Goal: Answer question/provide support: Share knowledge or assist other users

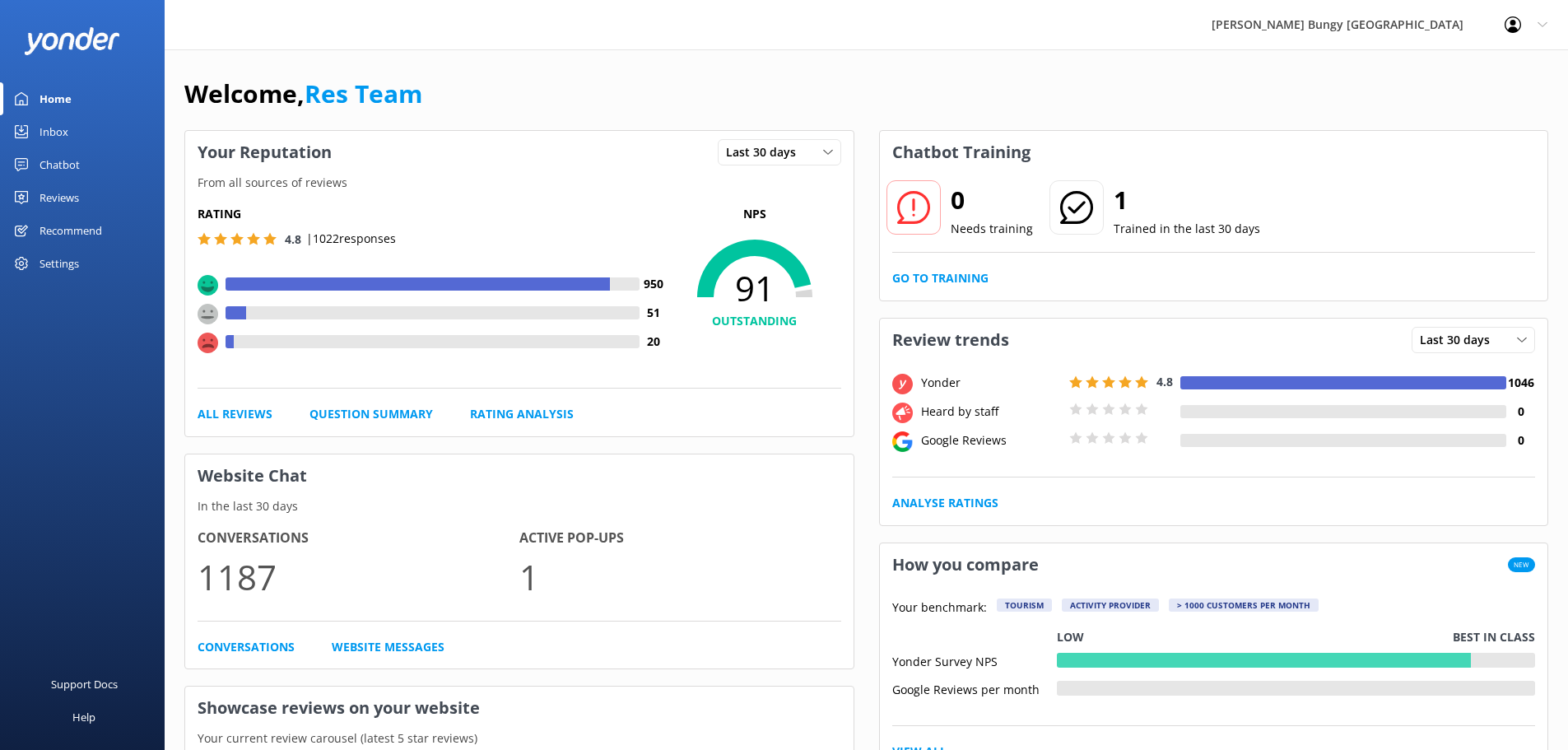
click at [57, 135] on div "Inbox" at bounding box center [53, 131] width 29 height 33
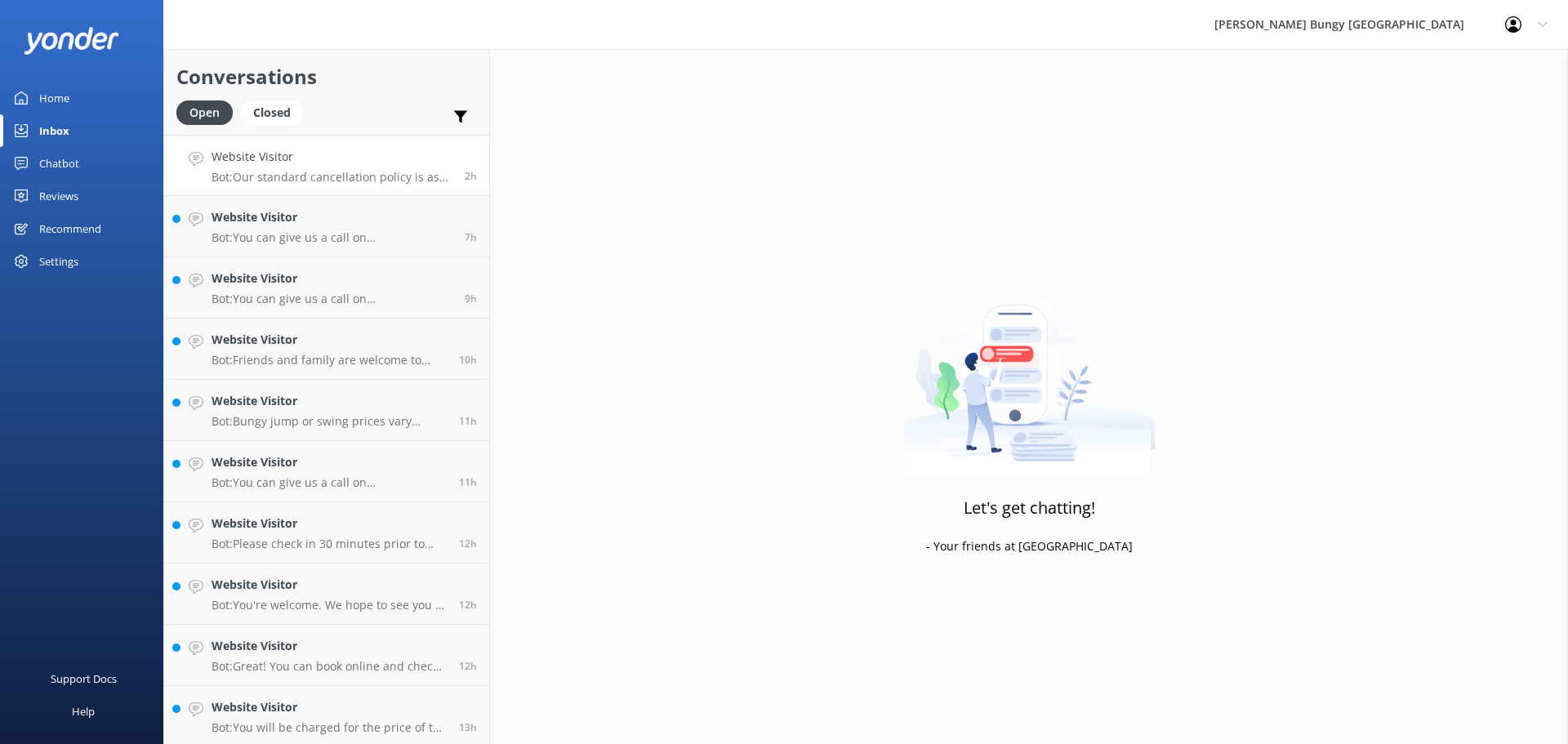
click at [280, 188] on link "Website Visitor Bot: Our standard cancellation policy is as follows: Cancellati…" at bounding box center [327, 165] width 325 height 62
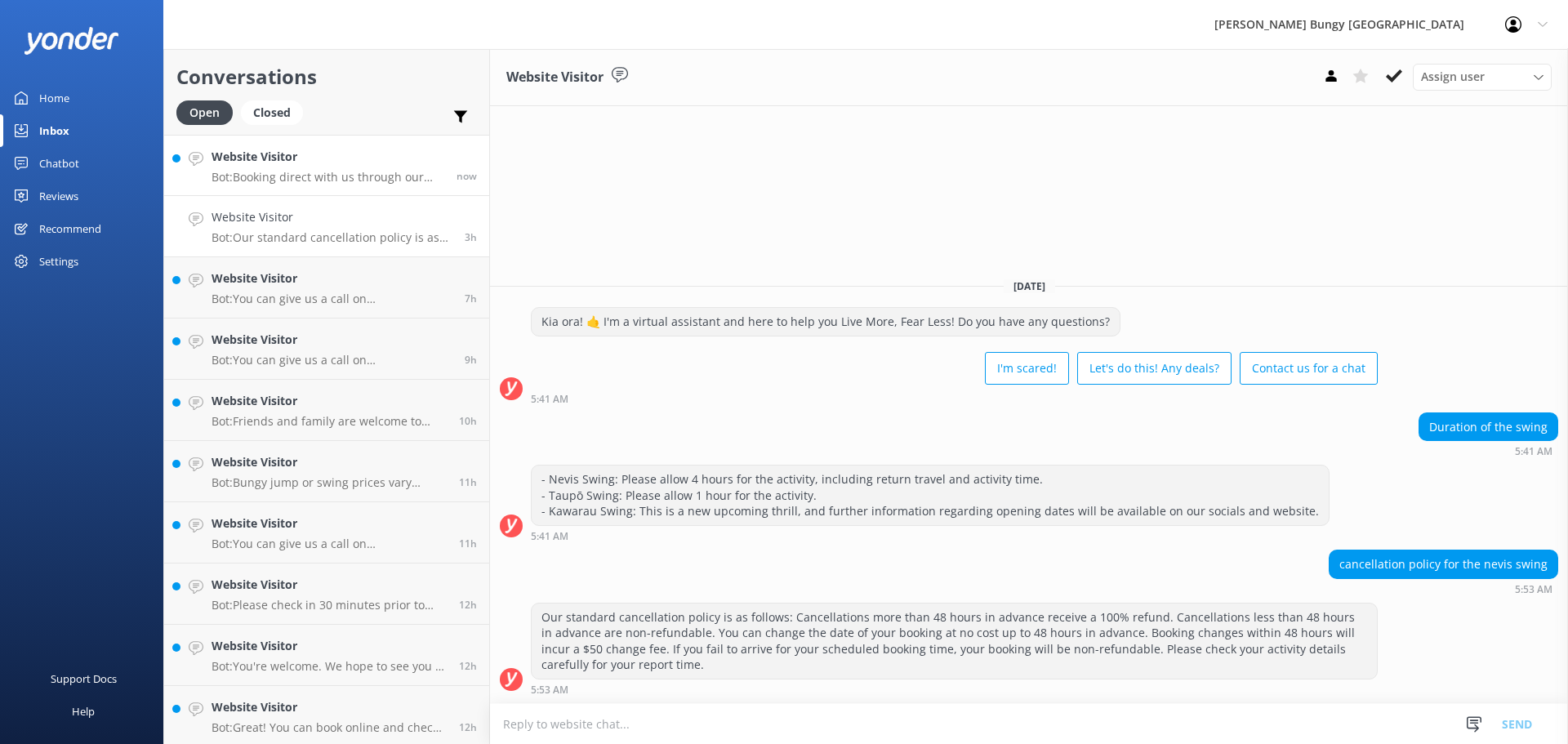
click at [422, 154] on h4 "Website Visitor" at bounding box center [327, 156] width 233 height 18
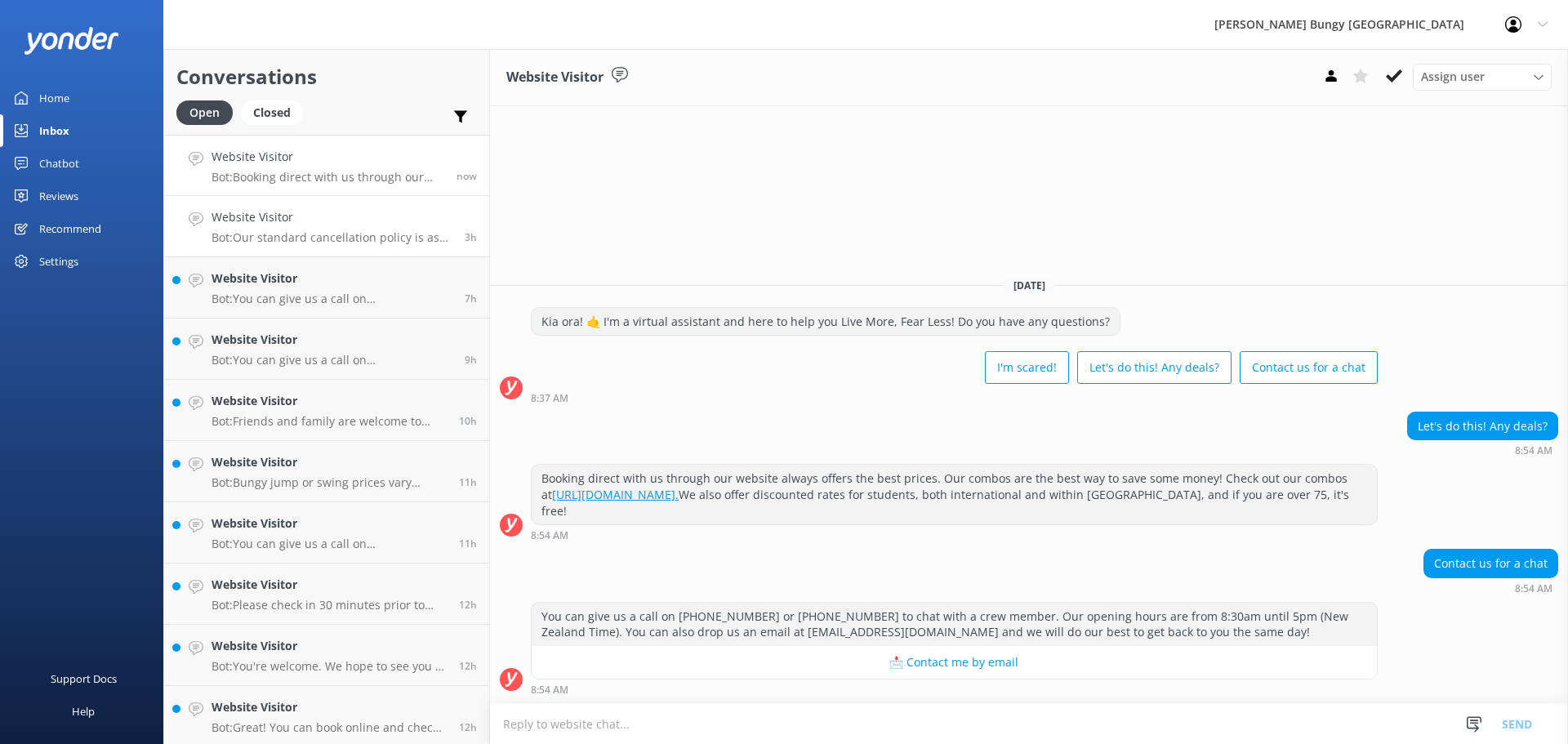
click at [435, 246] on link "Website Visitor Bot: Our standard cancellation policy is as follows: Cancellati…" at bounding box center [327, 226] width 325 height 62
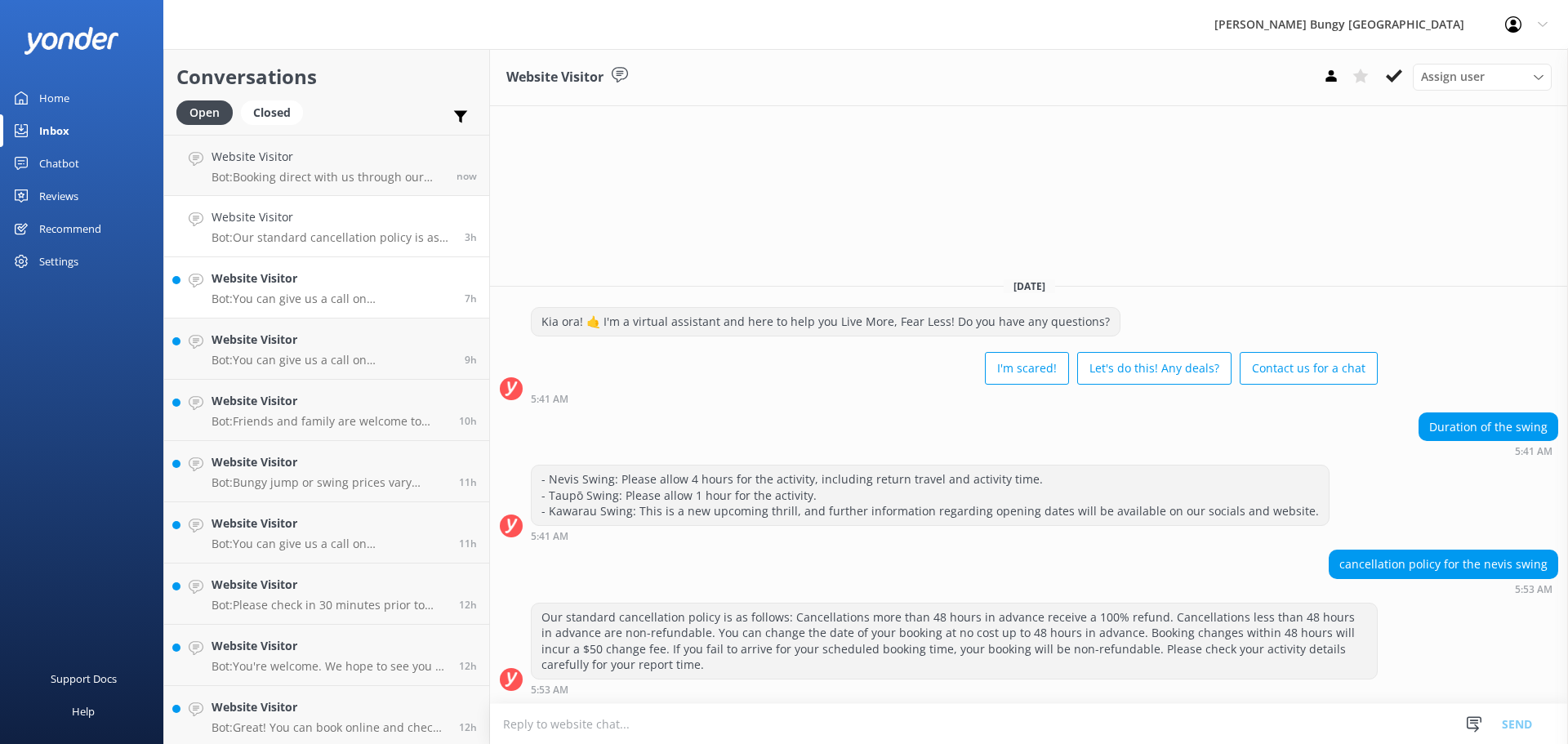
click at [419, 266] on link "Website Visitor Bot: You can give us a call on 0800 286 4958 or +64 3 450 1300 …" at bounding box center [327, 287] width 325 height 62
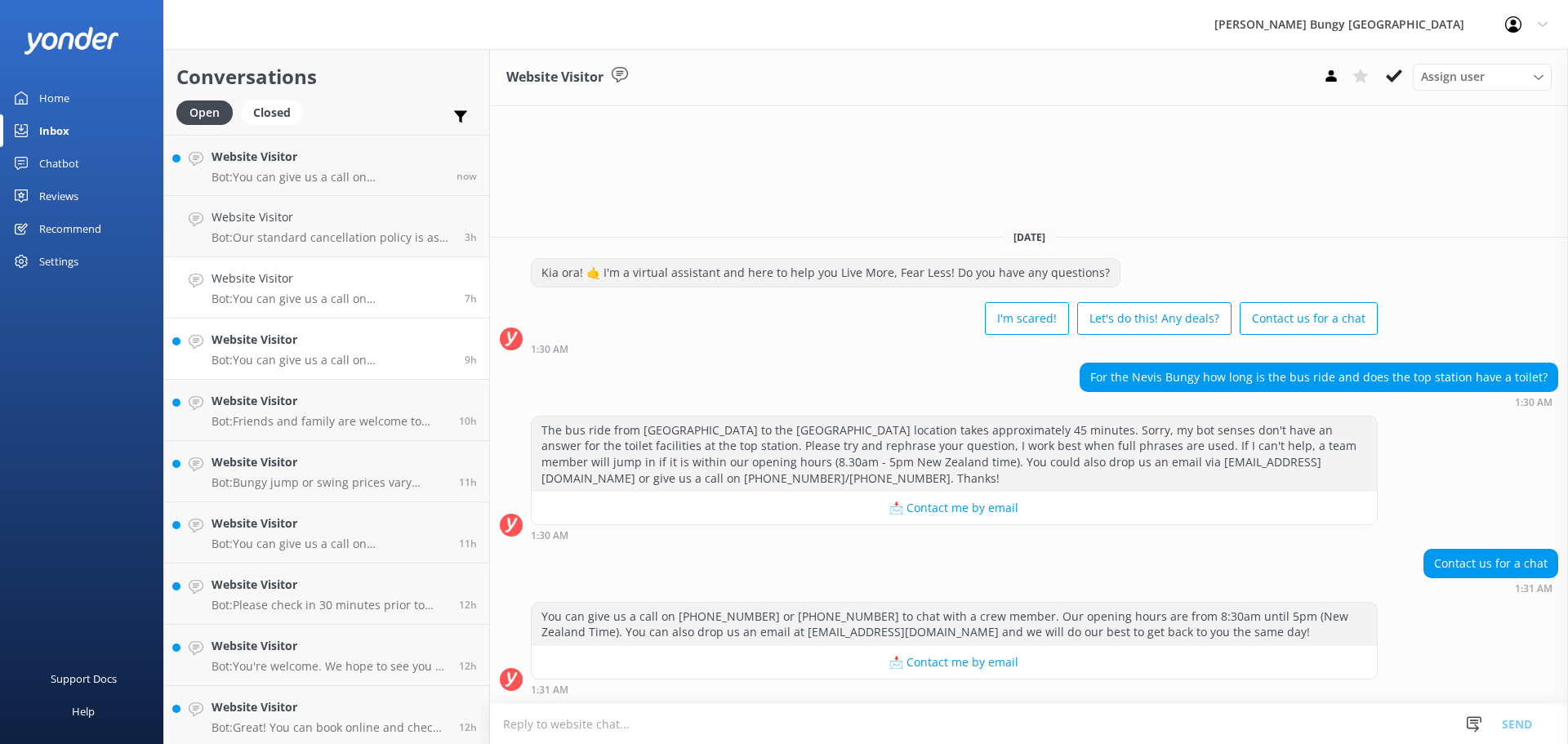
click at [402, 365] on p "Bot: You can give us a call on 0800 286 4958 or +64 3 450 1300 to chat with a c…" at bounding box center [331, 360] width 240 height 15
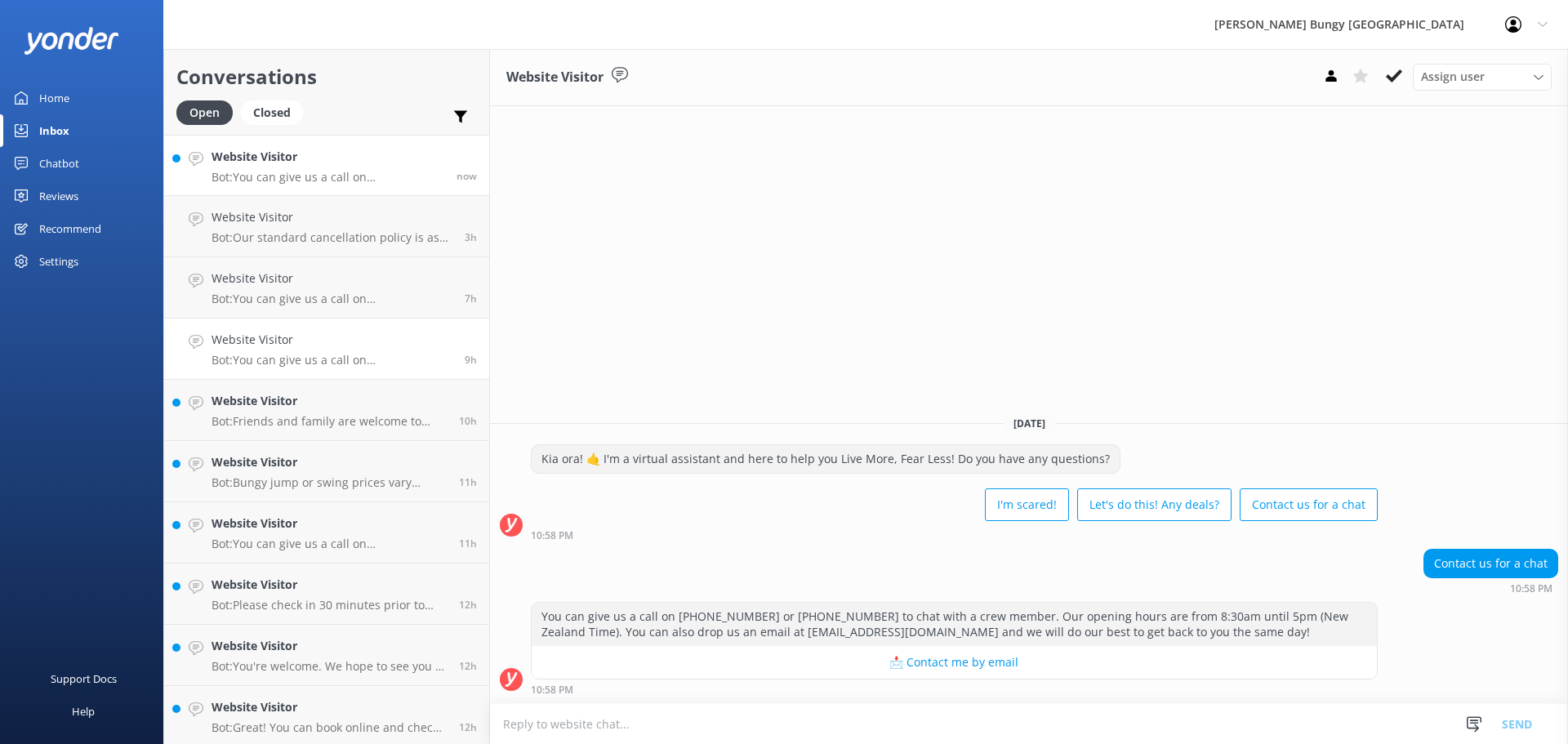
click at [361, 154] on h4 "Website Visitor" at bounding box center [327, 156] width 233 height 18
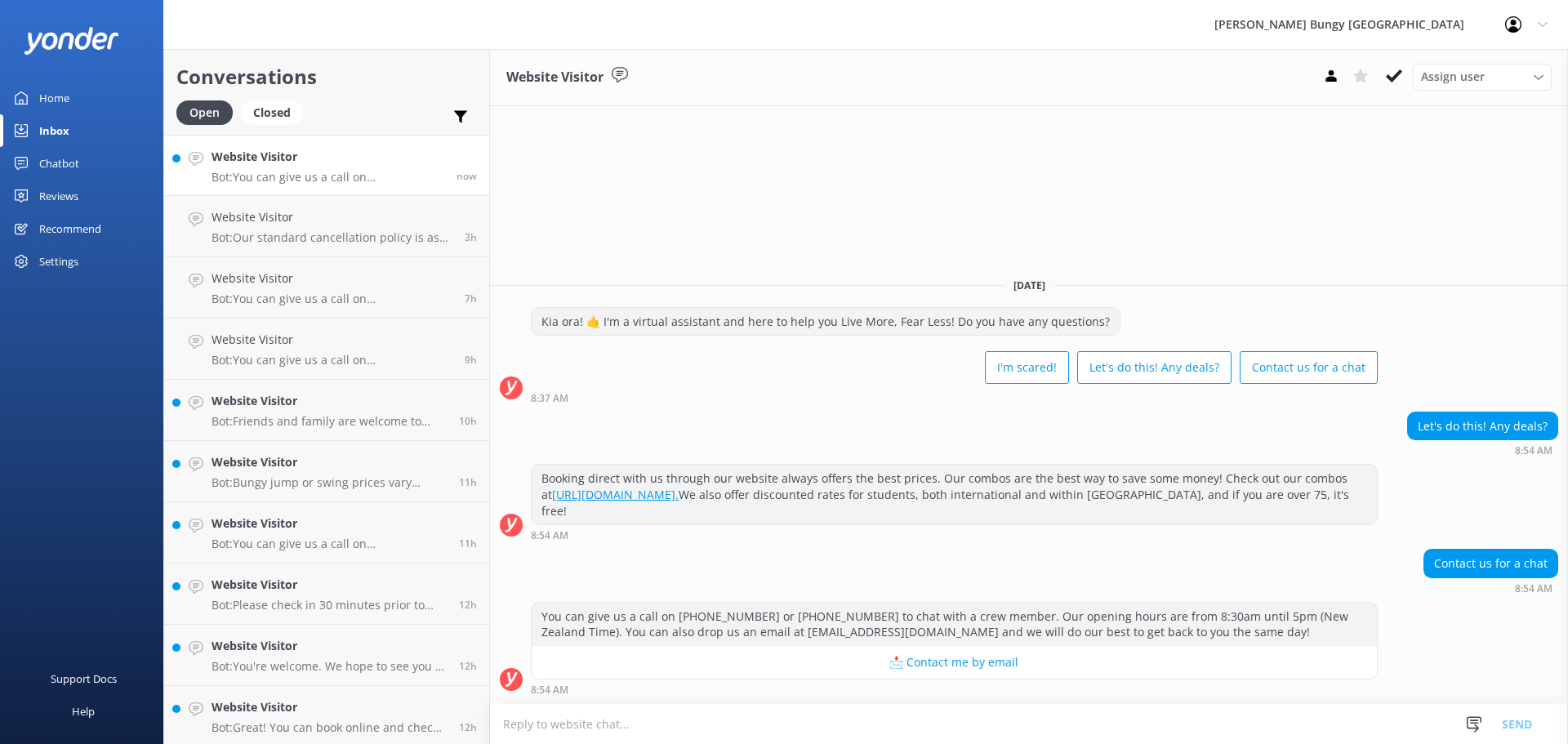
click at [904, 706] on textarea at bounding box center [1028, 723] width 1078 height 40
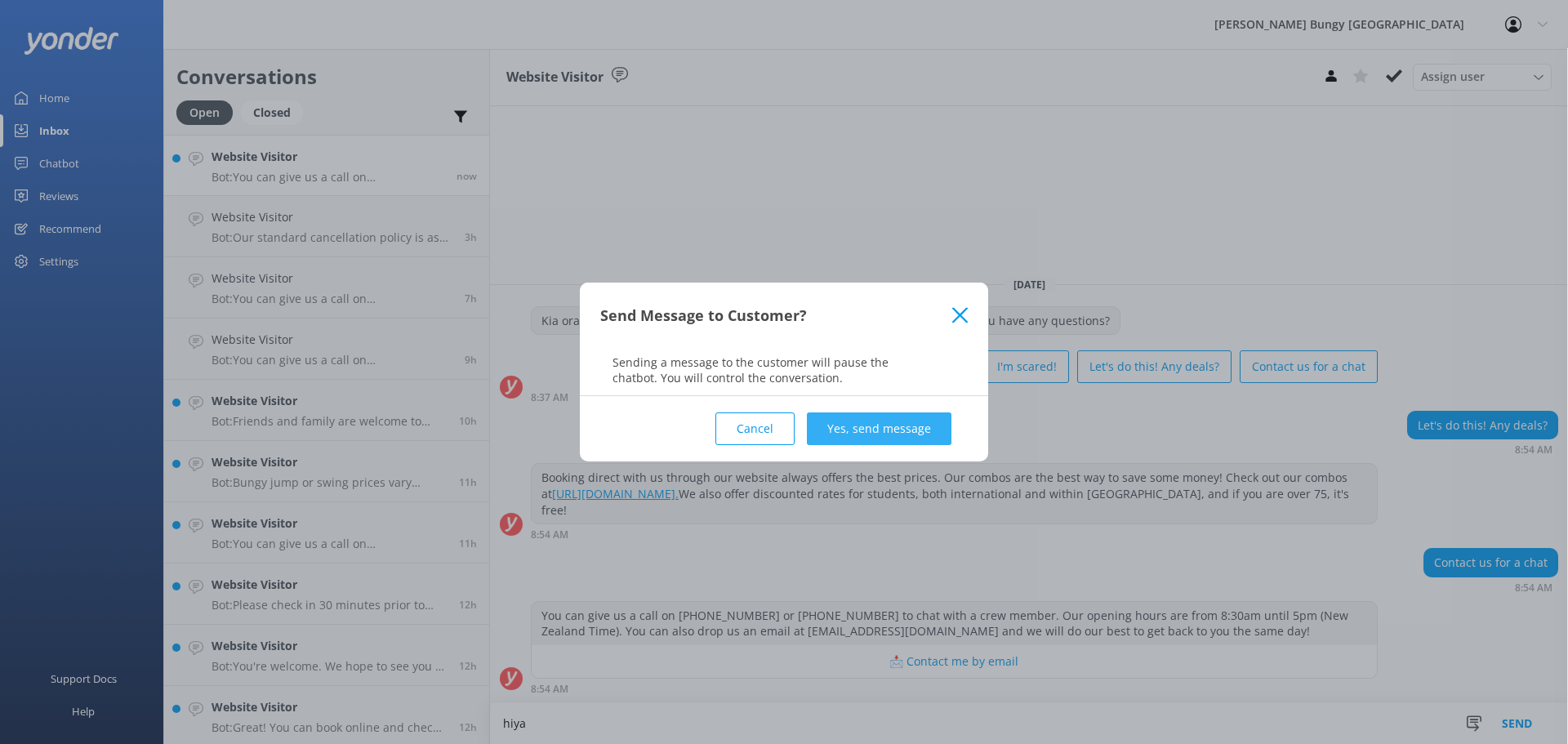
type textarea "hiya"
click at [915, 429] on button "Yes, send message" at bounding box center [879, 428] width 145 height 32
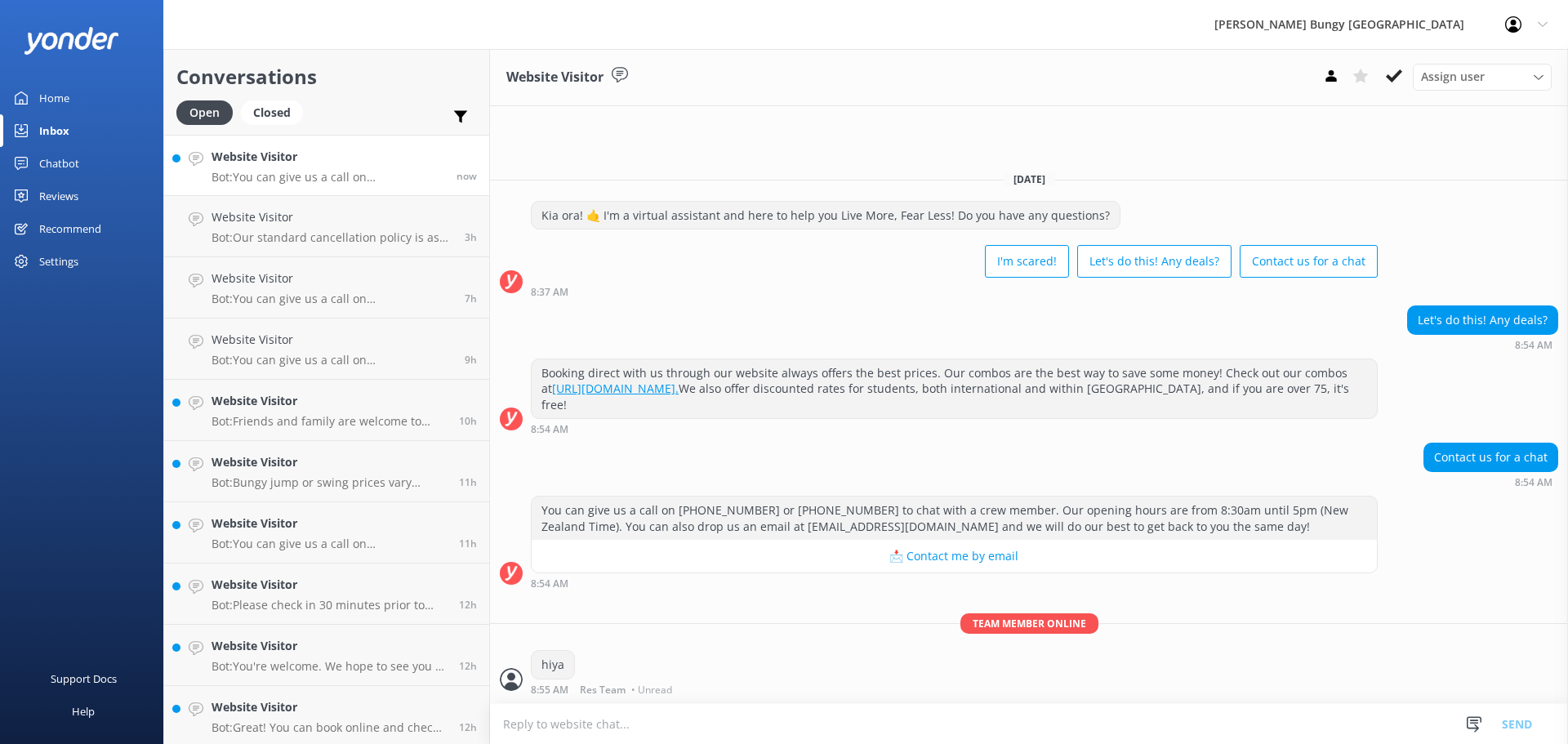
click at [834, 739] on textarea at bounding box center [1028, 723] width 1078 height 40
type textarea "how can we help?"
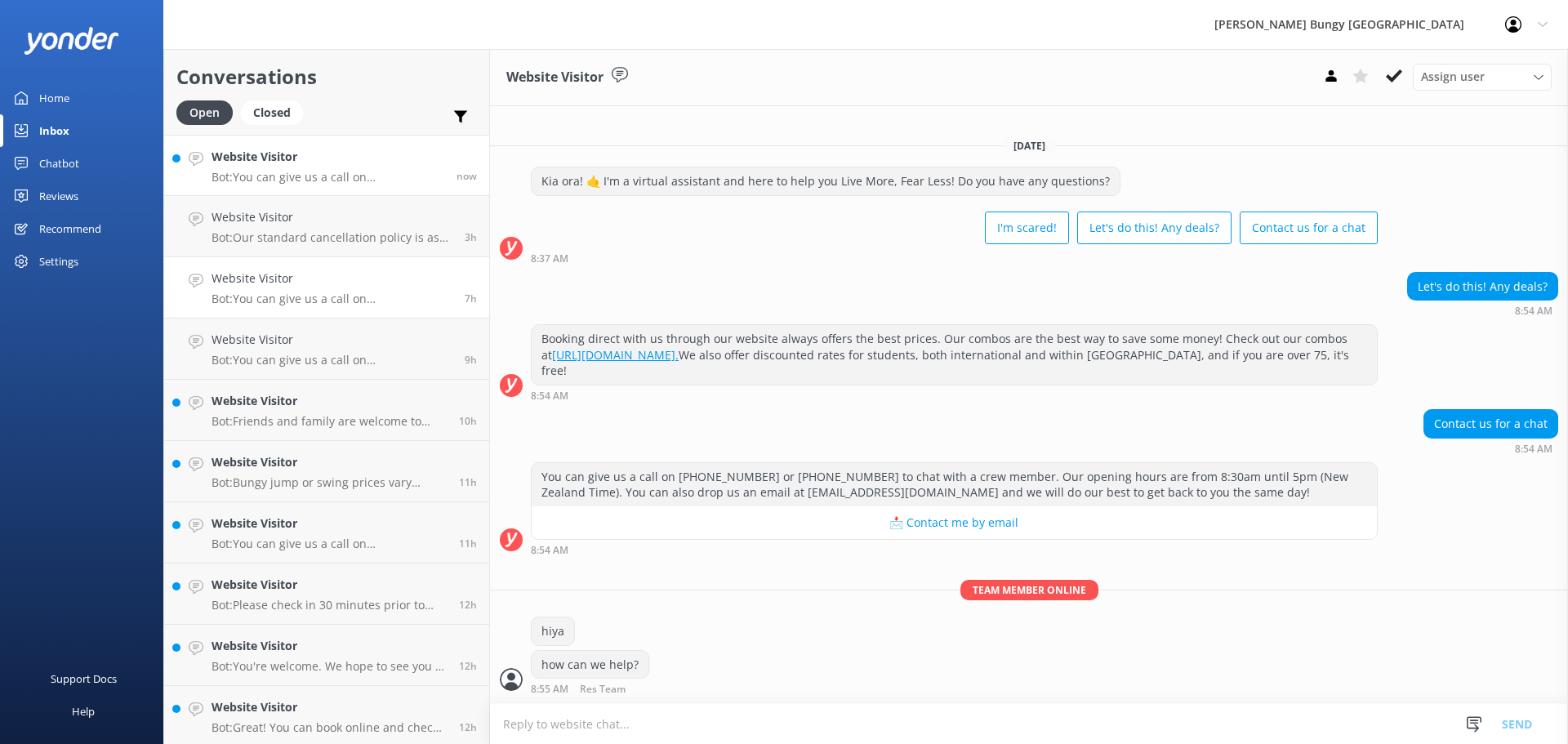
click at [290, 290] on div "Website Visitor Bot: You can give us a call on 0800 286 4958 or +64 3 450 1300 …" at bounding box center [331, 287] width 240 height 36
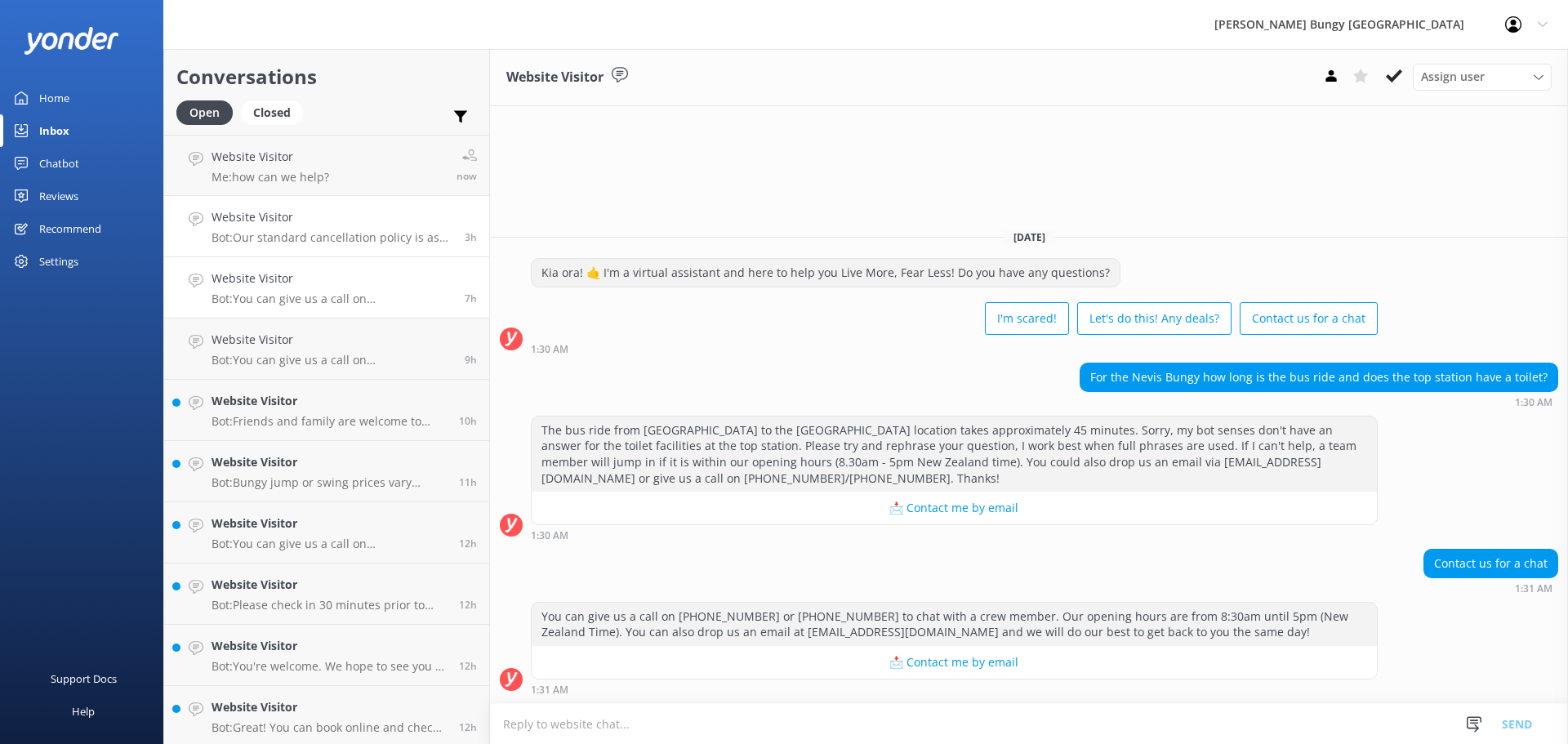
click at [439, 226] on h4 "Website Visitor" at bounding box center [331, 217] width 240 height 18
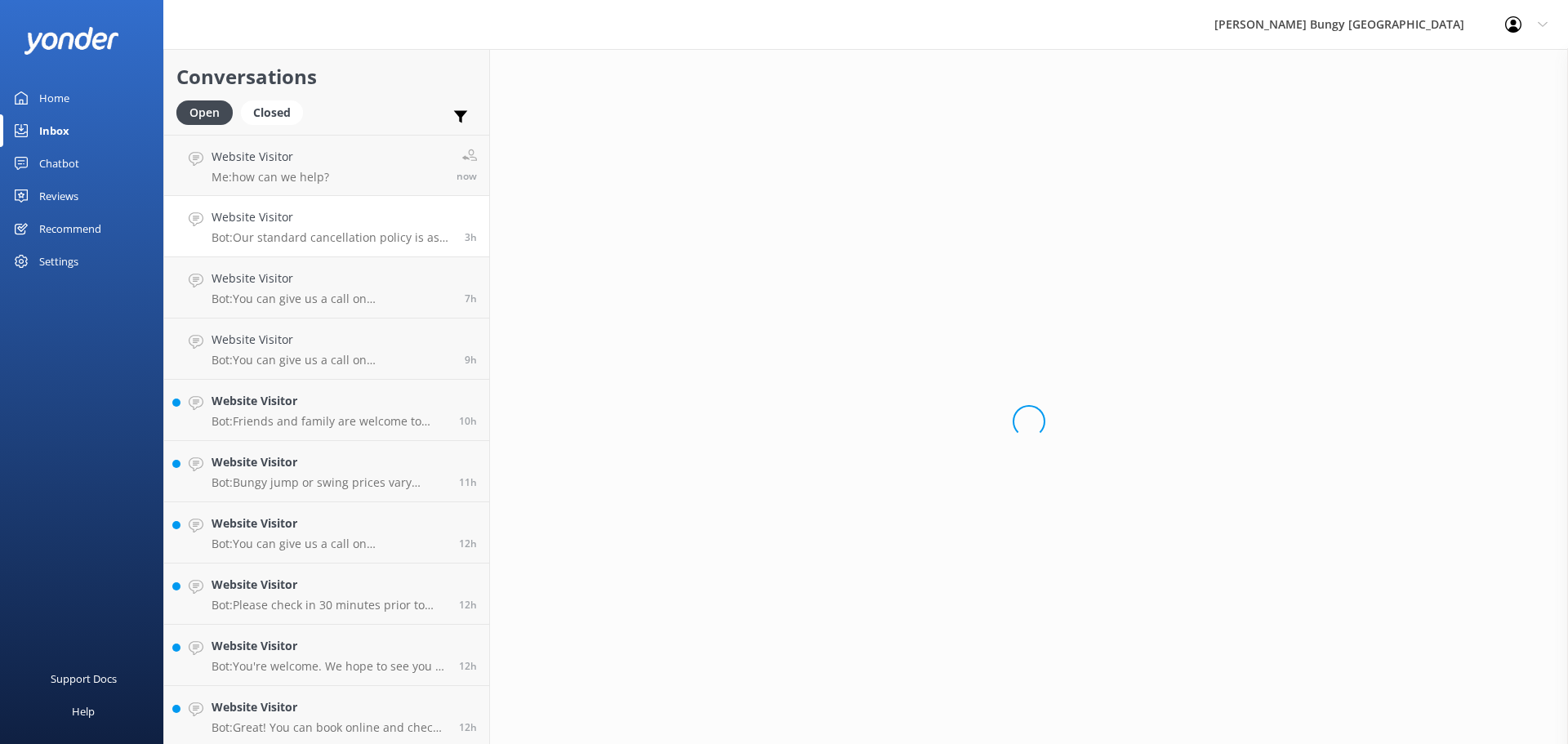
click at [405, 197] on link "Website Visitor Bot: Our standard cancellation policy is as follows: Cancellati…" at bounding box center [327, 226] width 325 height 62
click at [405, 189] on link "Website Visitor Me: how can we help? now" at bounding box center [327, 165] width 325 height 62
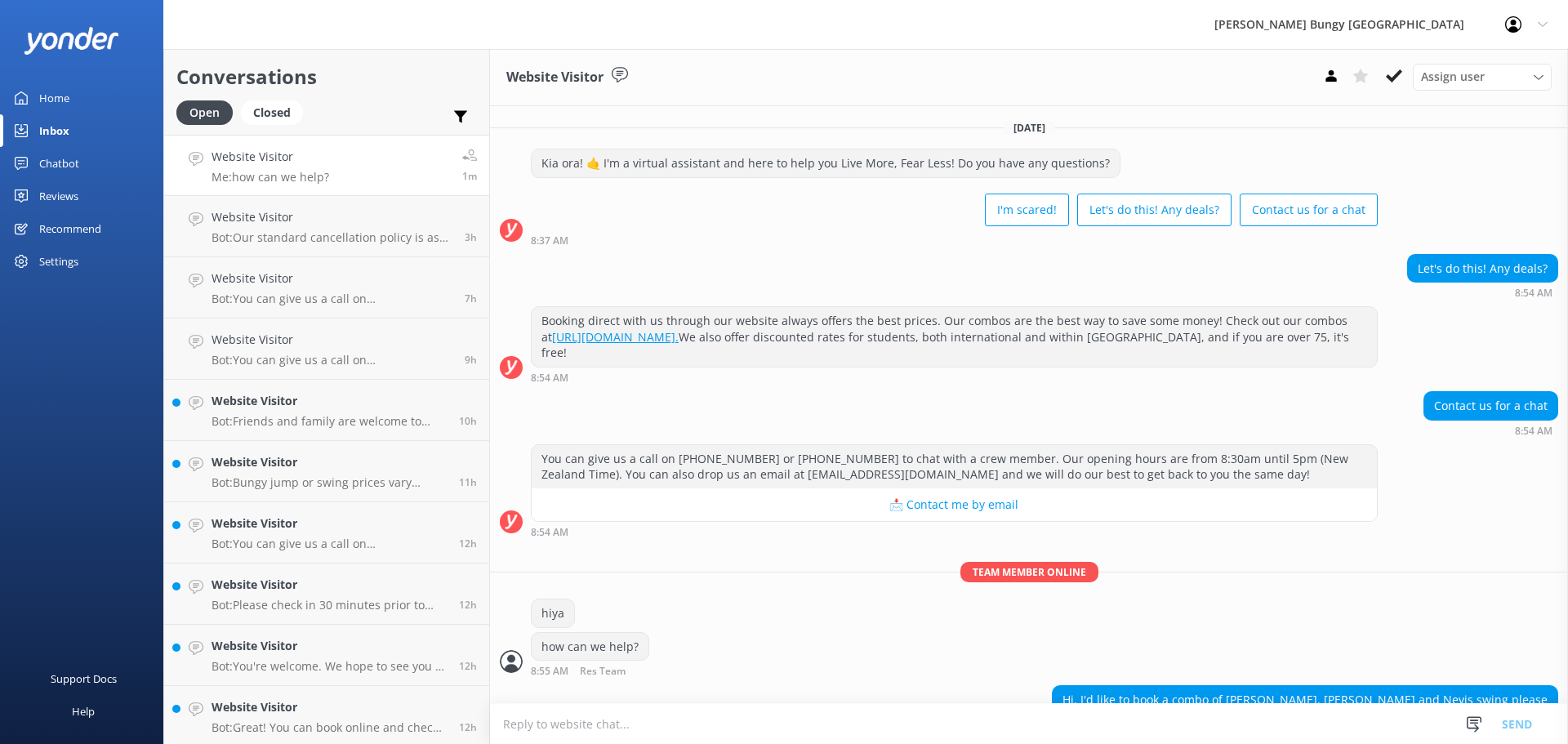
scroll to position [67, 0]
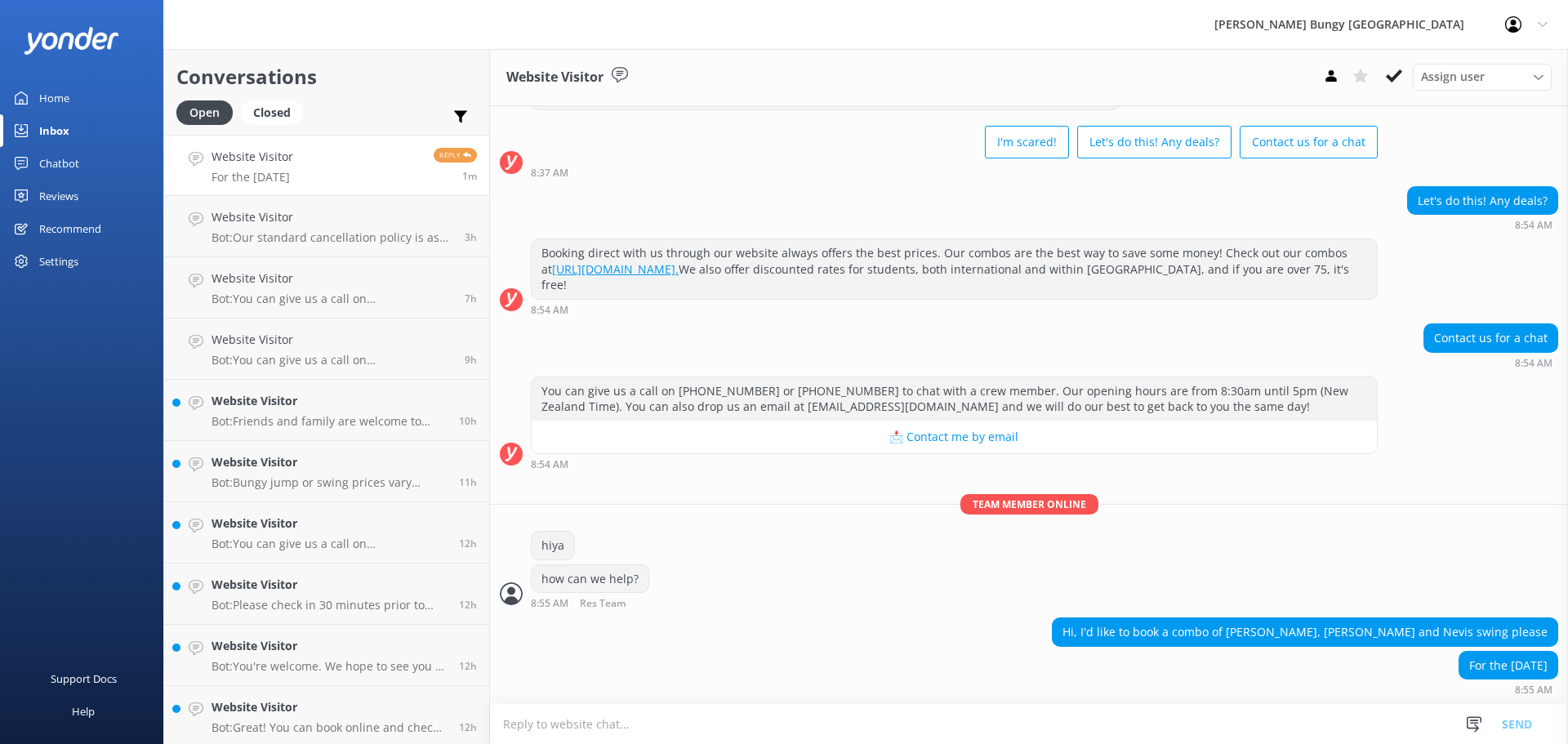
click at [1057, 715] on textarea at bounding box center [1028, 723] width 1078 height 40
type textarea "nice"
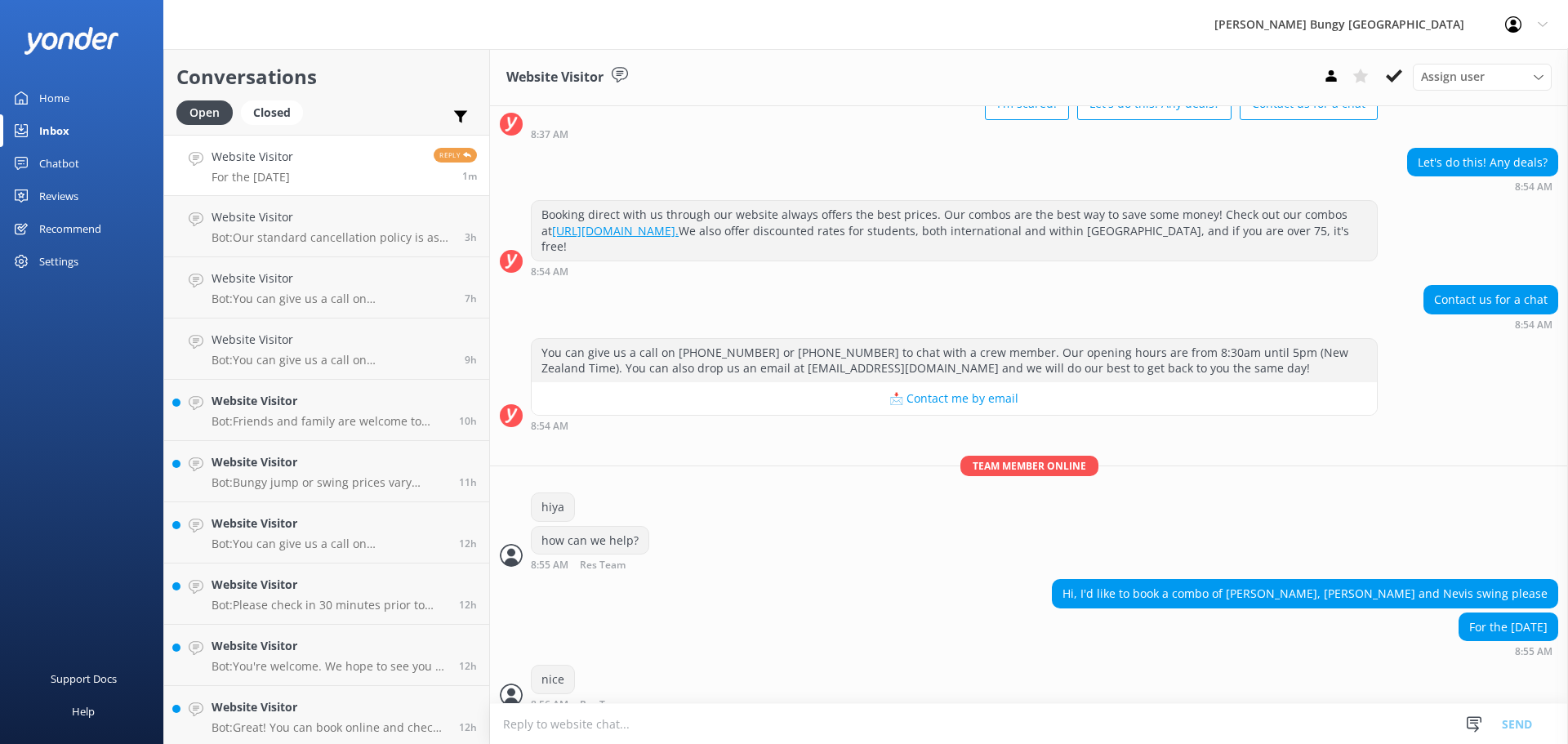
scroll to position [121, 0]
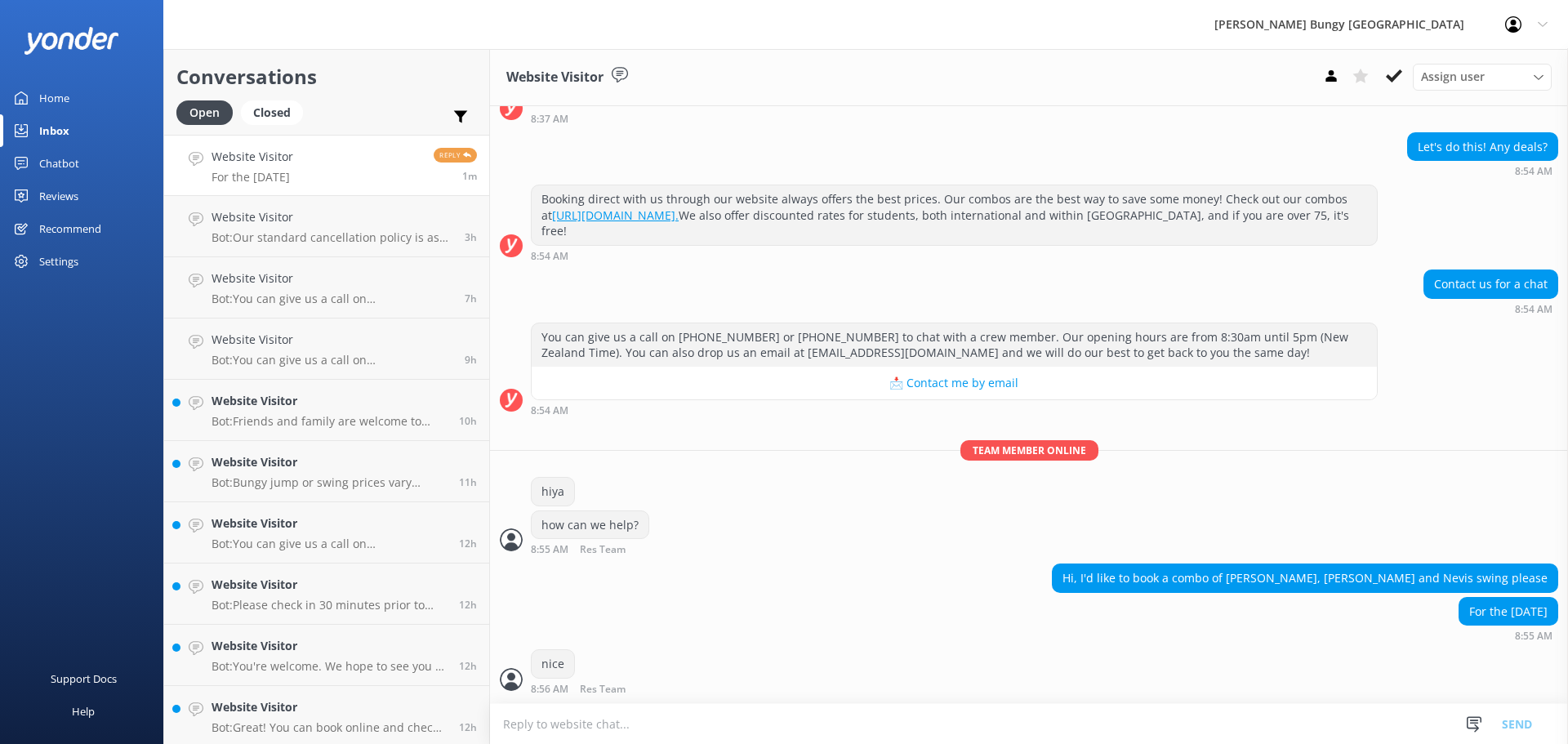
click at [1057, 715] on textarea at bounding box center [1028, 723] width 1078 height 40
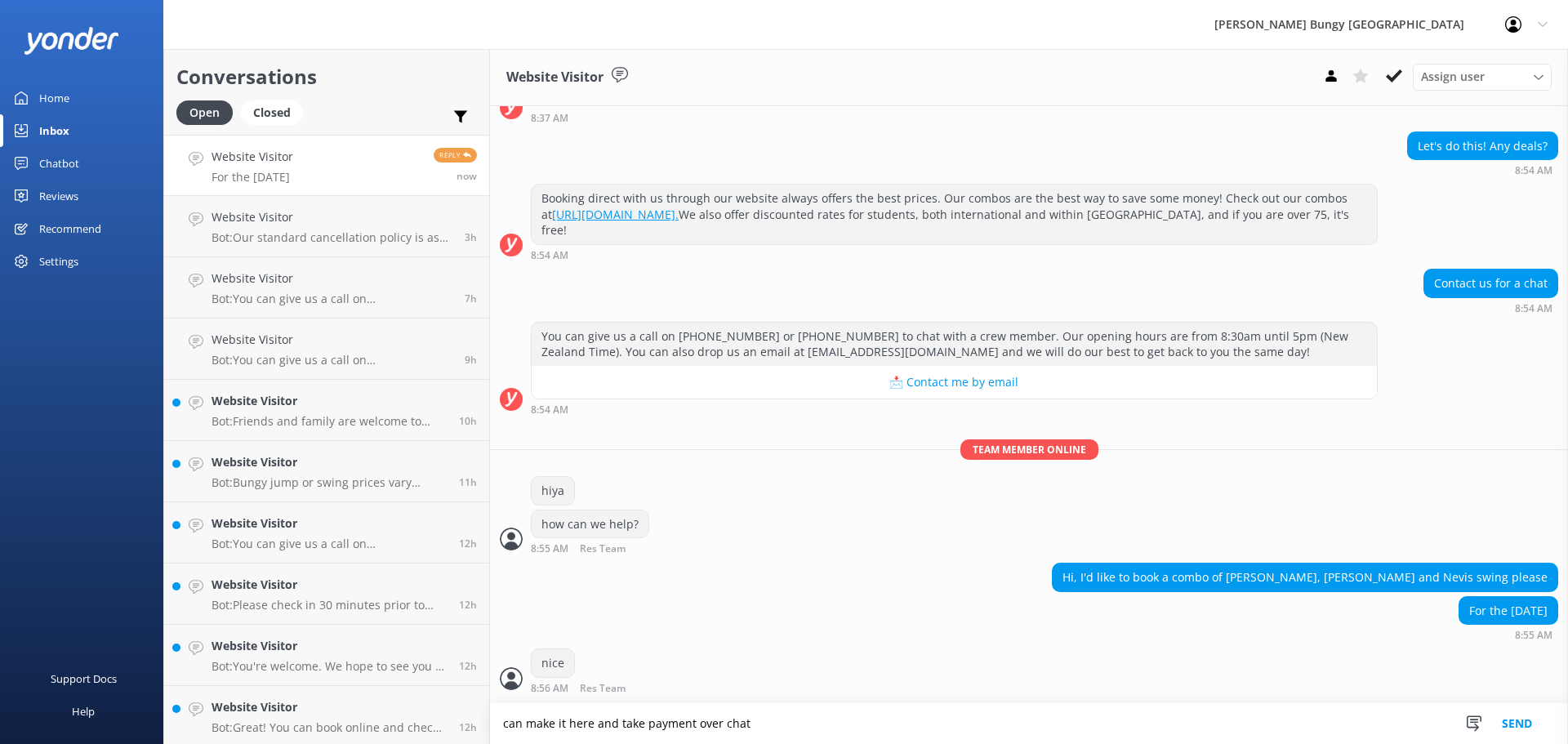
type textarea "can make it here and take payment over chat"
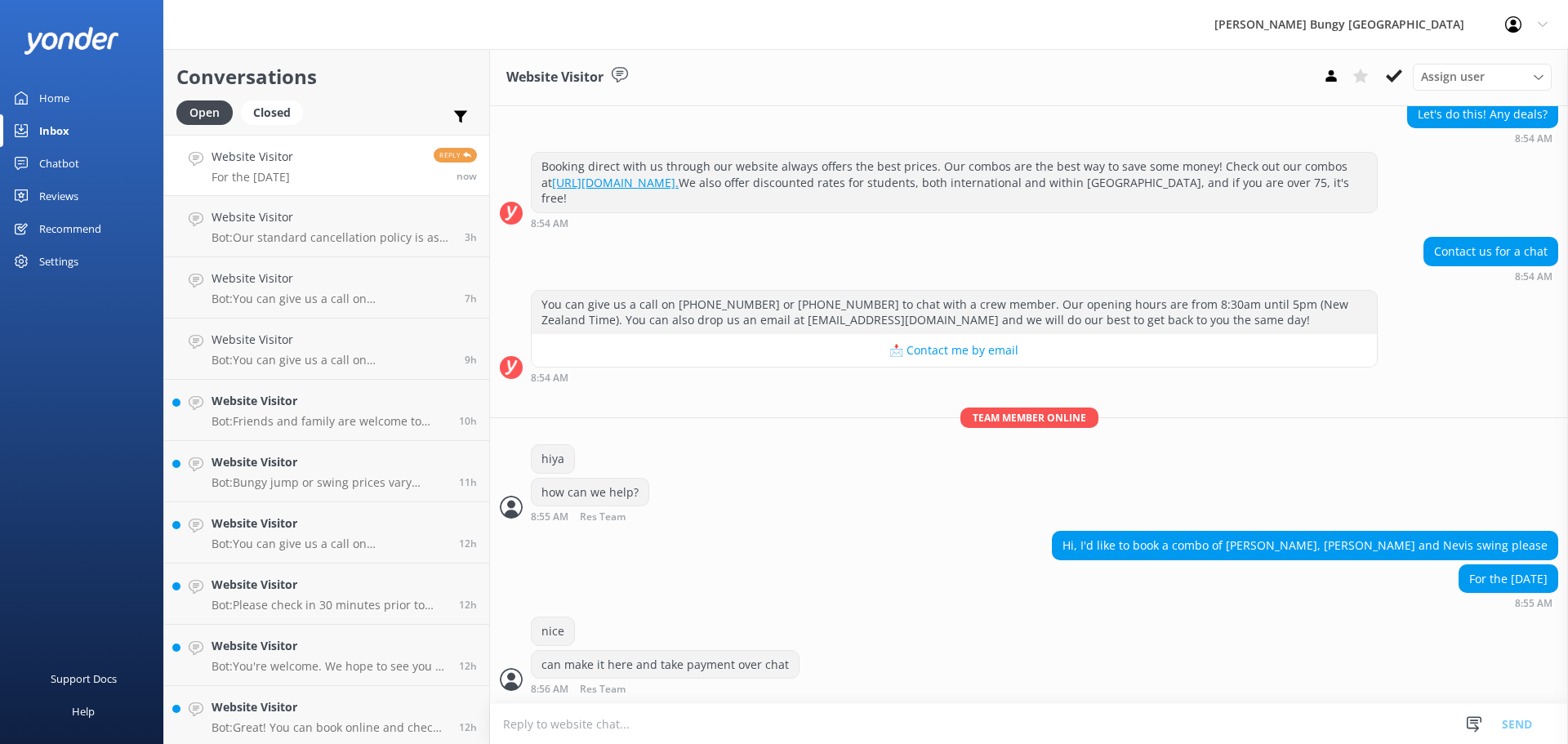
scroll to position [154, 0]
click at [235, 232] on p "Bot: Our standard cancellation policy is as follows: Cancellations more than 48…" at bounding box center [331, 238] width 240 height 15
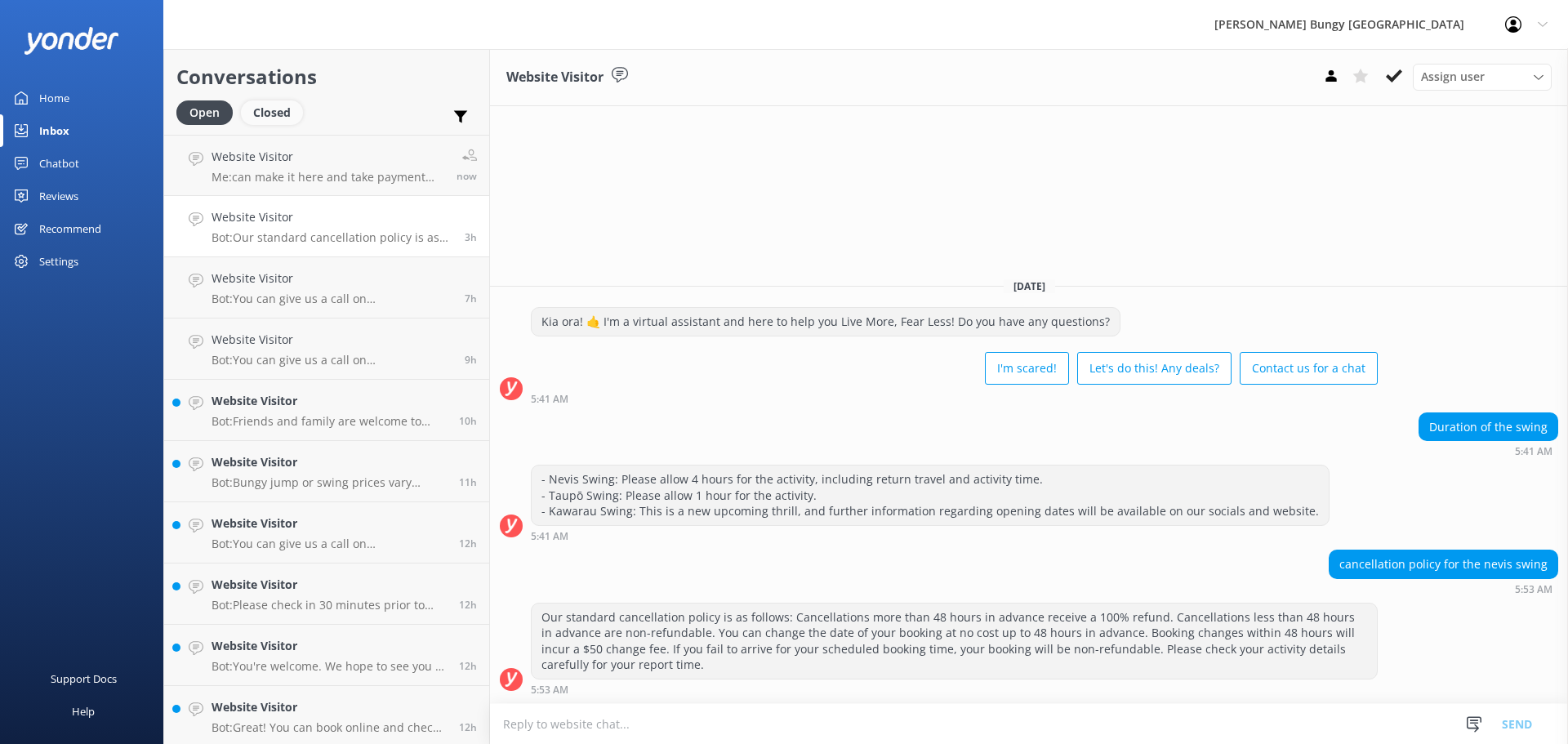
click at [292, 115] on div "Closed" at bounding box center [271, 112] width 62 height 24
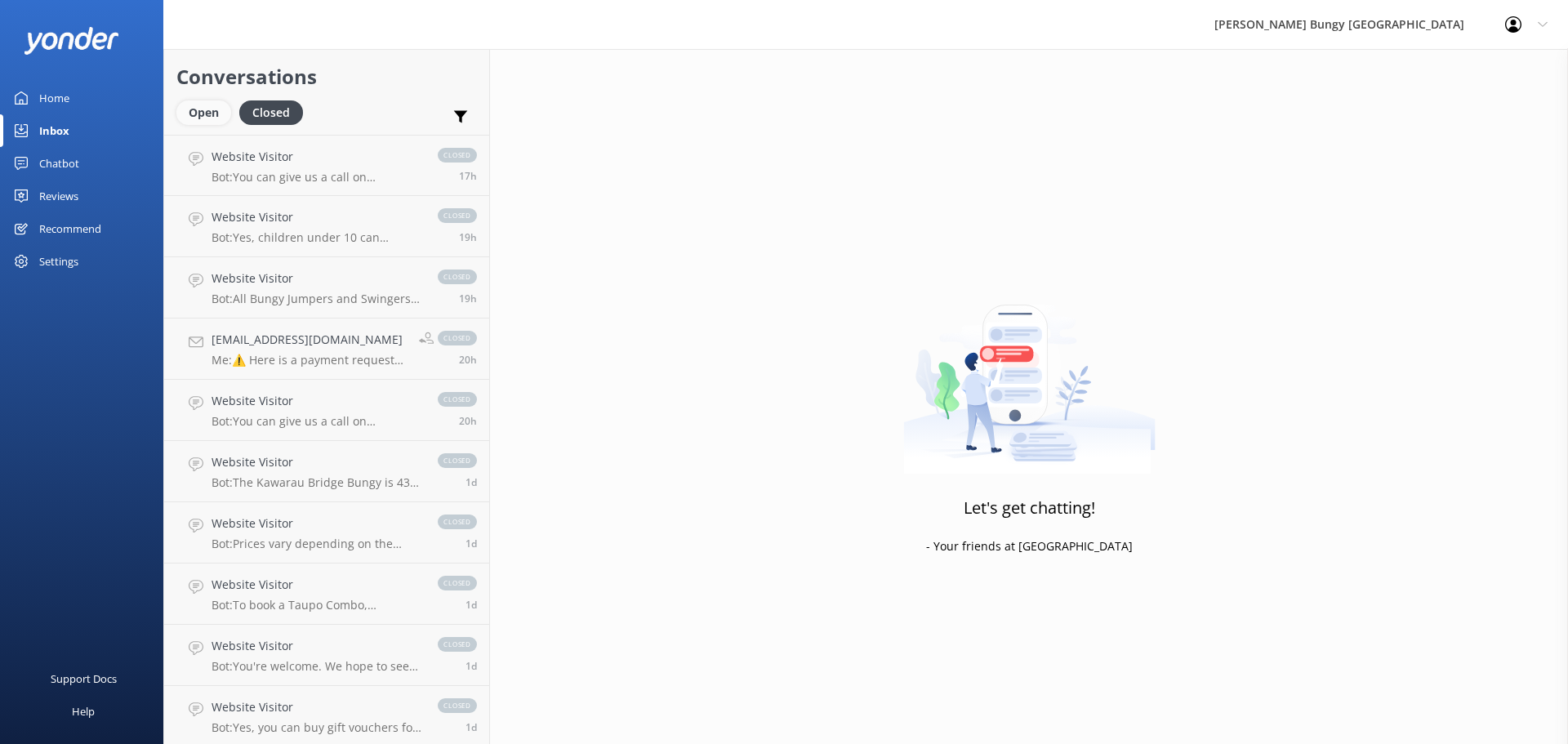
click at [208, 109] on div "Open" at bounding box center [203, 112] width 55 height 24
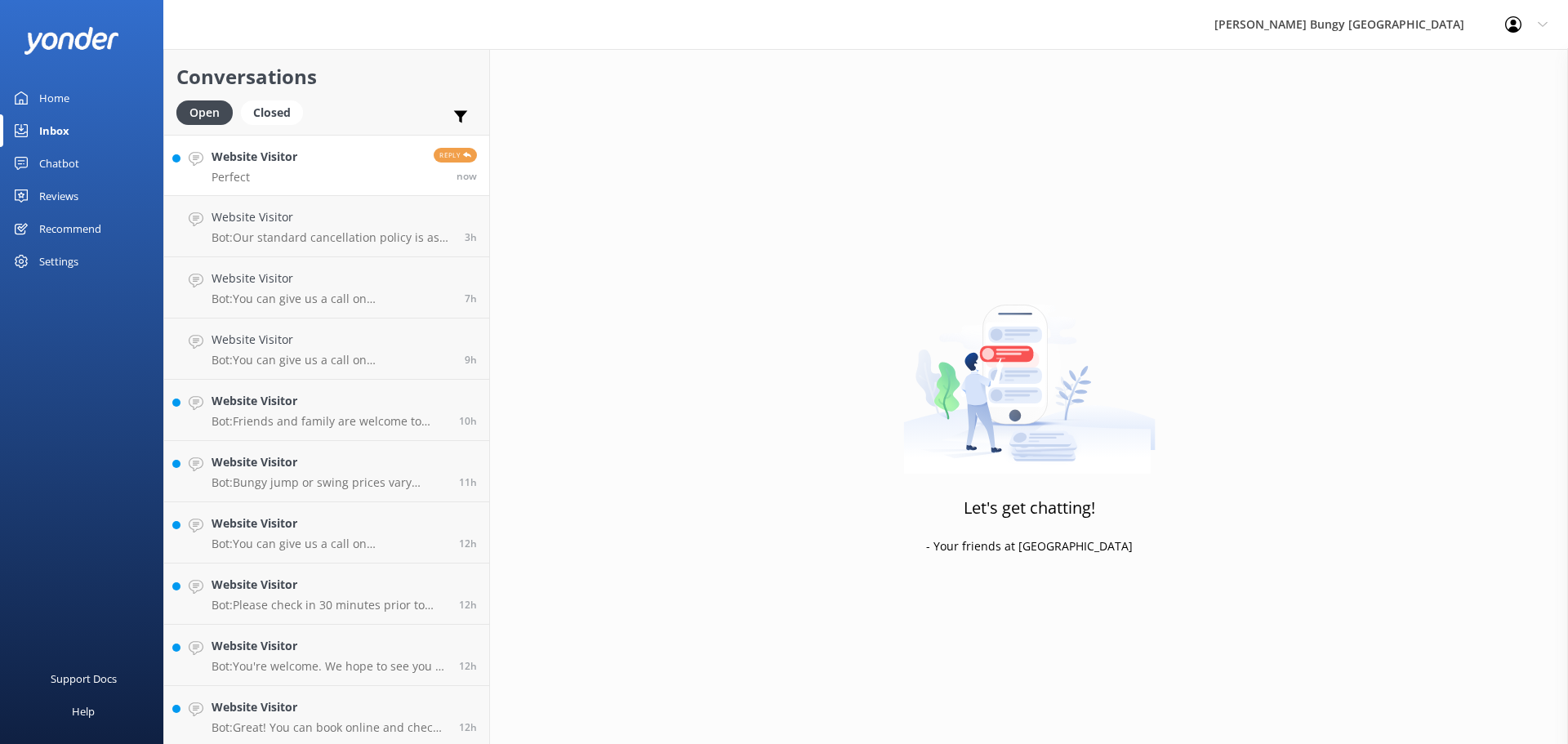
click at [287, 185] on link "Website Visitor Perfect Reply now" at bounding box center [327, 165] width 325 height 62
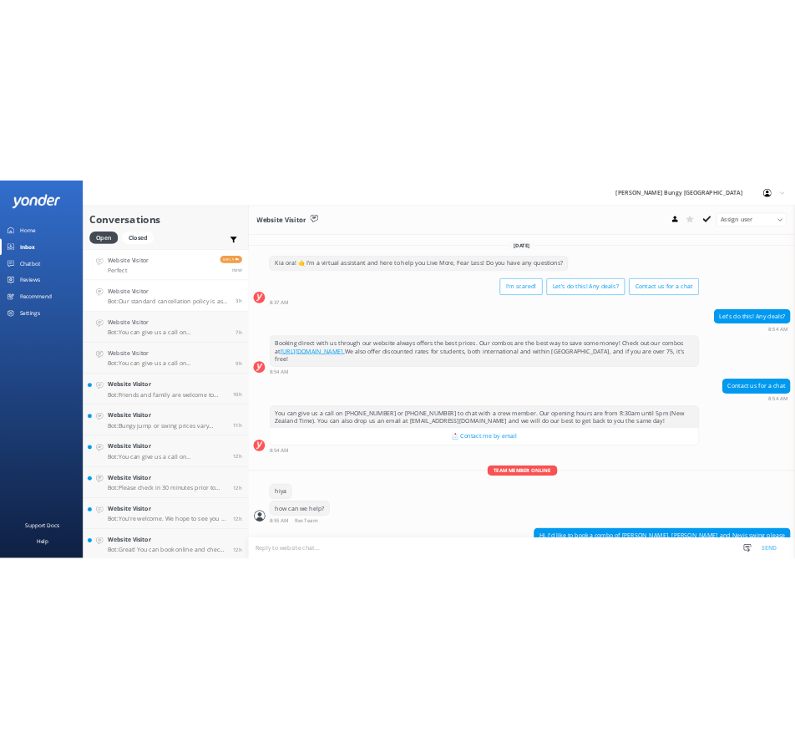
scroll to position [212, 0]
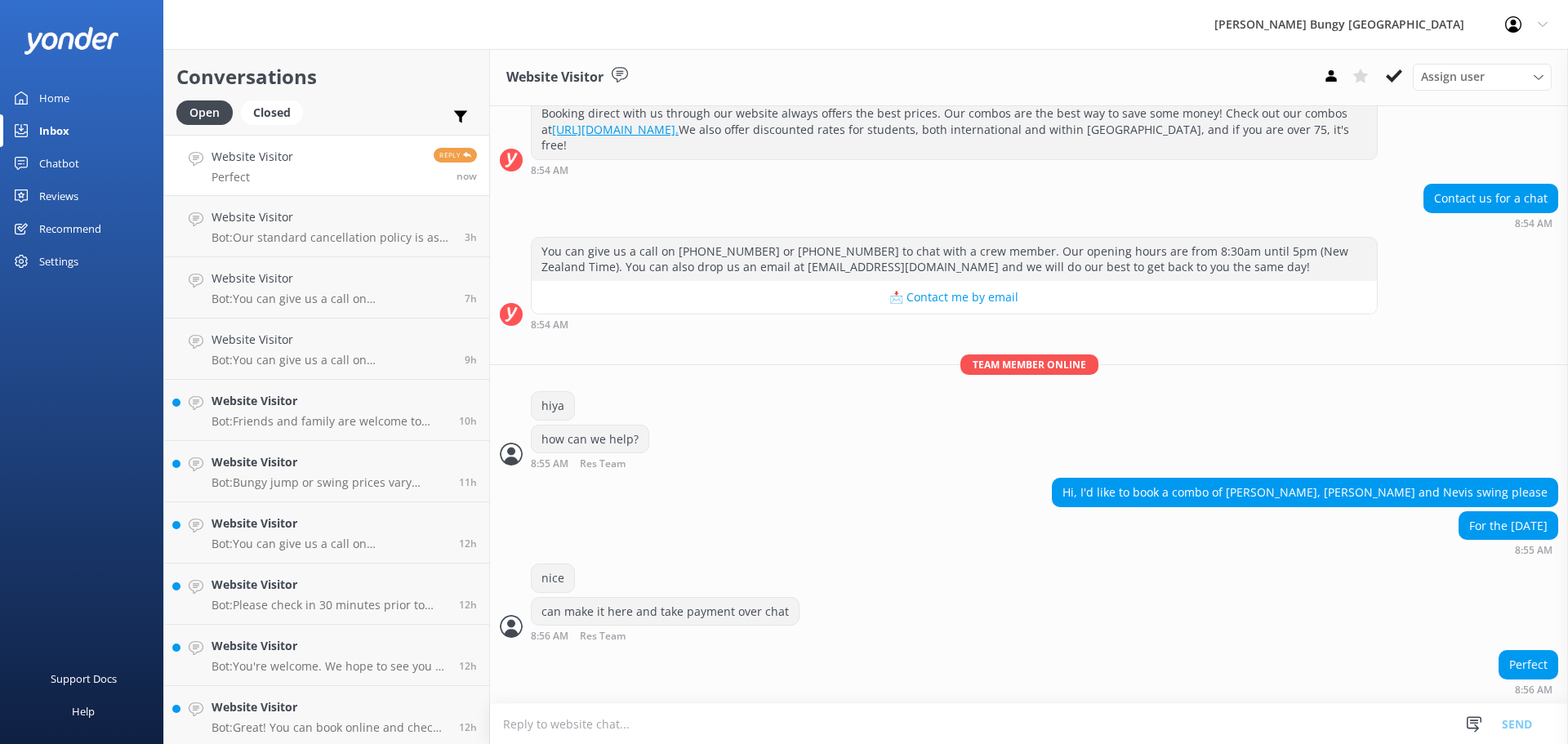
click at [1016, 696] on div "Perfect 8:56 AM" at bounding box center [1028, 677] width 1078 height 53
drag, startPoint x: 1016, startPoint y: 617, endPoint x: 908, endPoint y: 537, distance: 134.4
click at [908, 537] on div "Today Kia ora! 🤙 I'm a virtual assistant and here to help you Live More, Fear L…" at bounding box center [1028, 300] width 1078 height 805
click at [908, 537] on div "For the 28th of October 8:55 AM" at bounding box center [1028, 534] width 1078 height 45
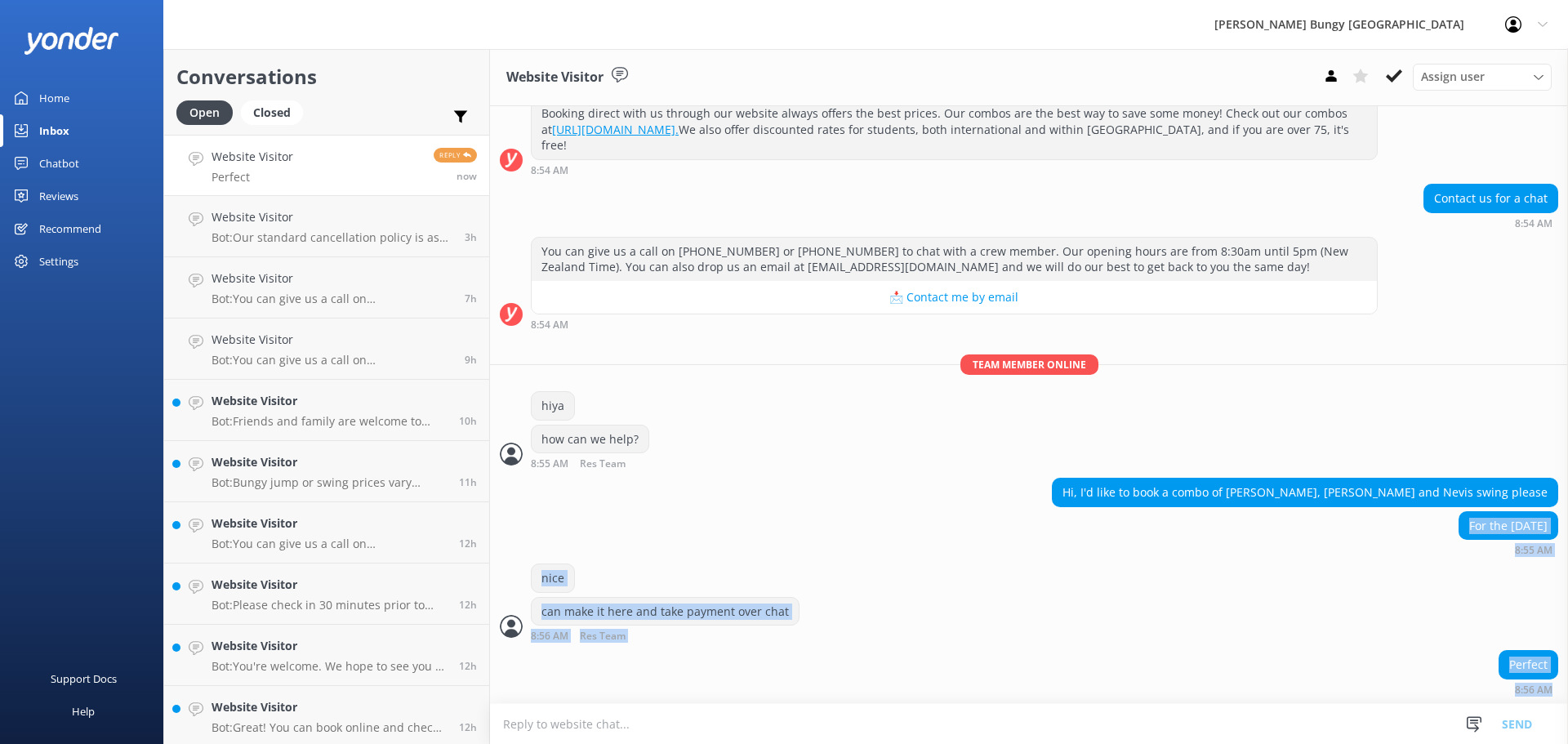
drag, startPoint x: 908, startPoint y: 537, endPoint x: 1013, endPoint y: 782, distance: 266.6
click at [1013, 743] on html "AJ Hackett Bungy New Zealand Profile Settings Logout Home Inbox Chatbot Content…" at bounding box center [784, 372] width 1568 height 744
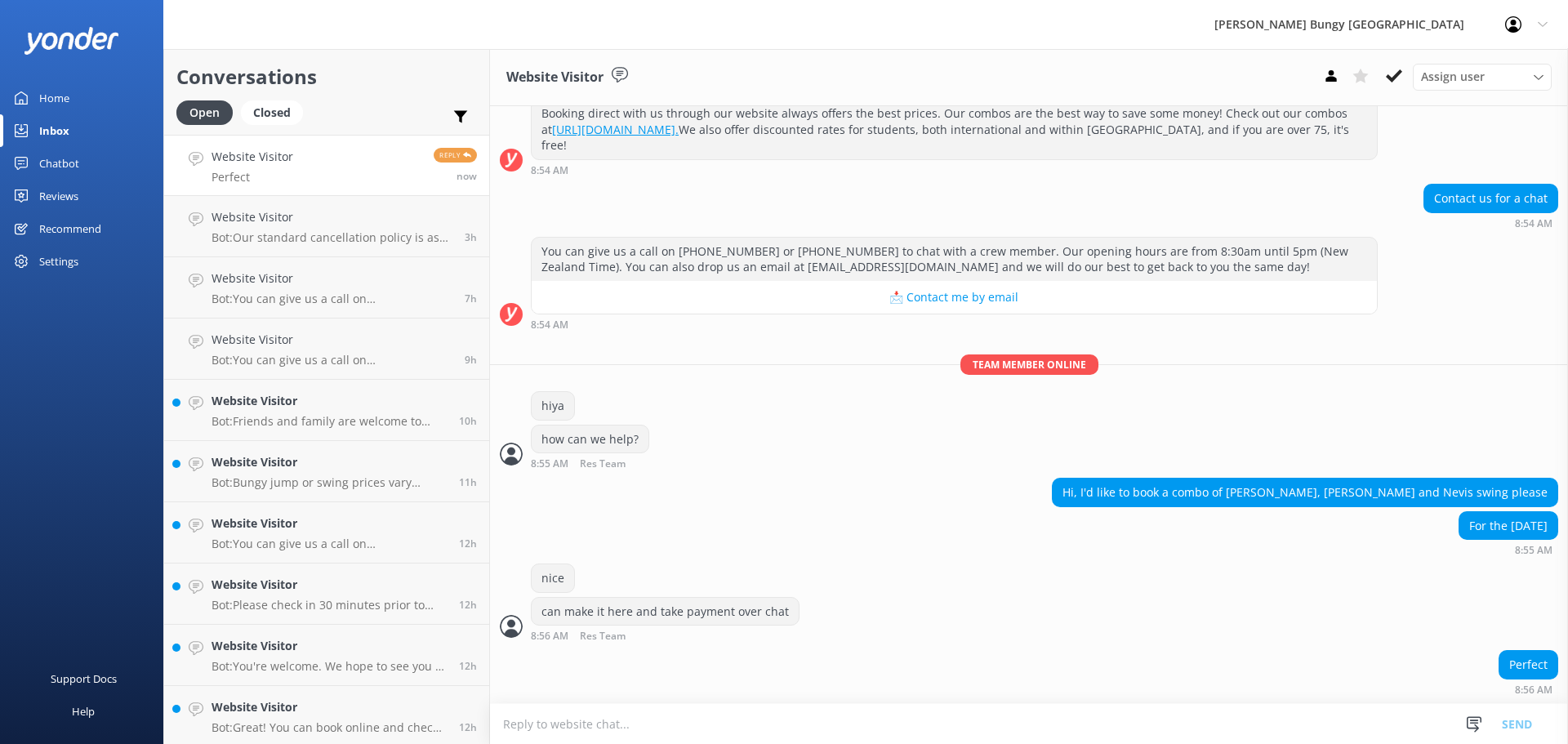
click at [1013, 737] on textarea at bounding box center [1028, 723] width 1078 height 40
type textarea "y"
type textarea "would you like to drive to the Kawarau or get the bungy bus?>"
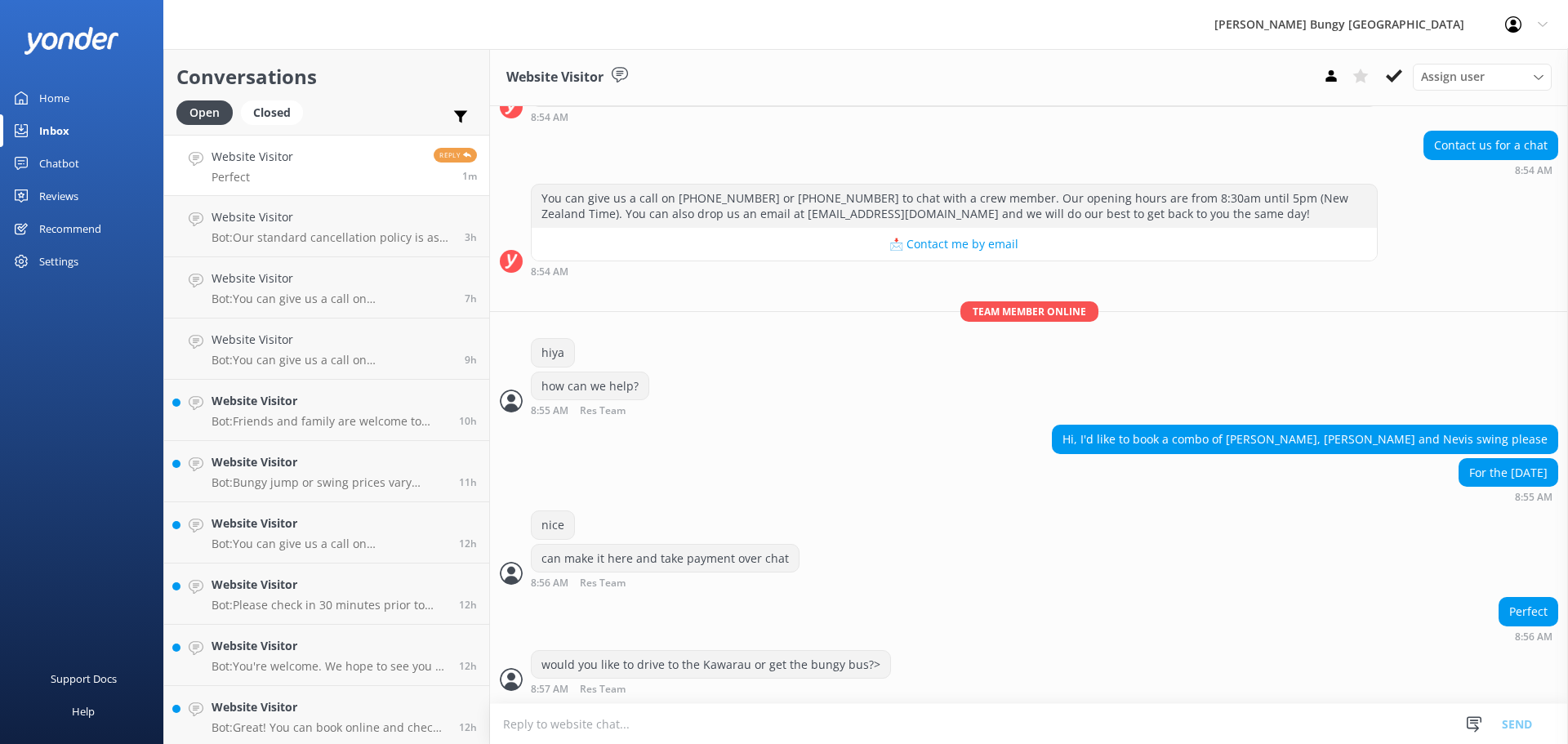
scroll to position [314, 0]
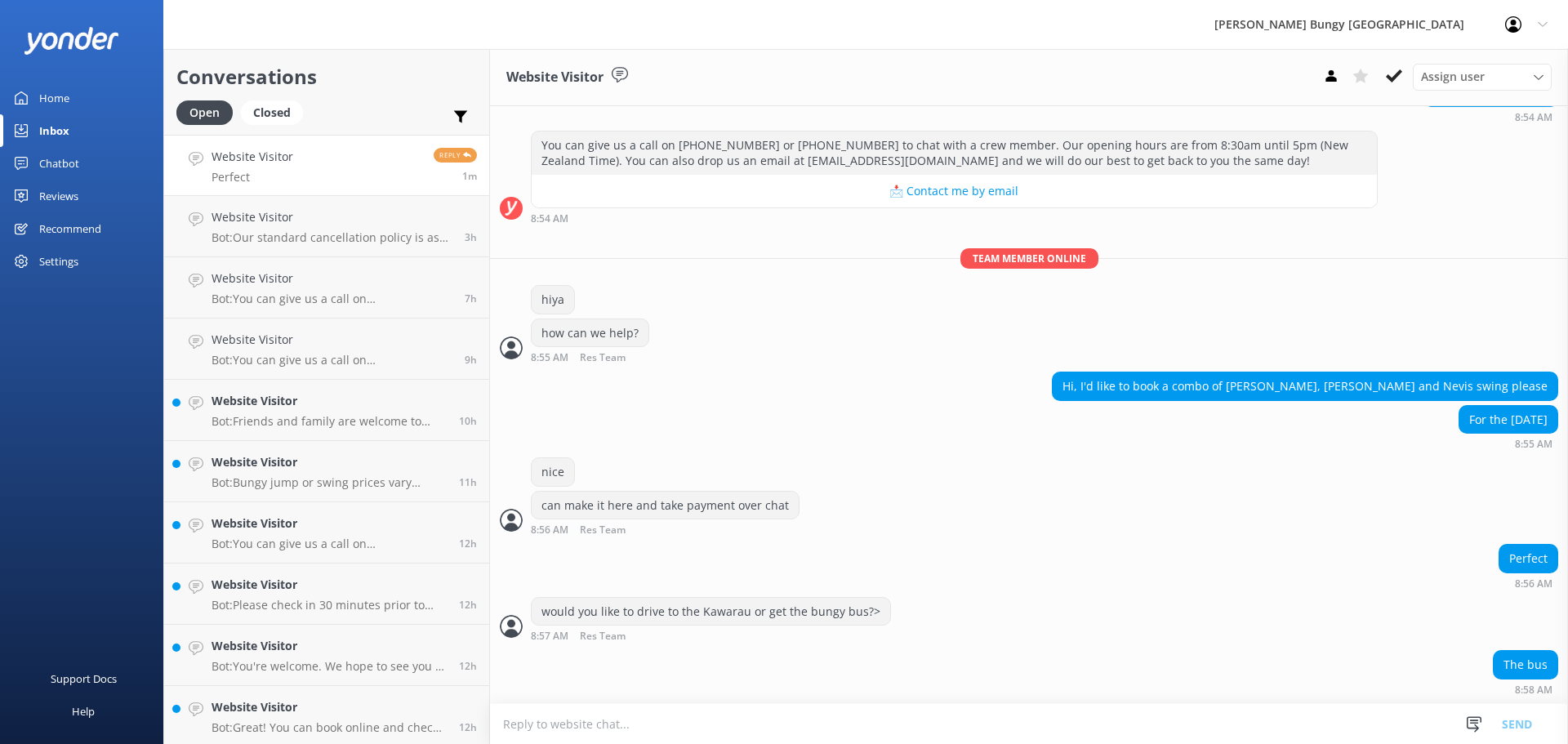
click at [613, 706] on textarea at bounding box center [1028, 723] width 1078 height 40
type textarea "nice, how does a 9:30am check in sound?"
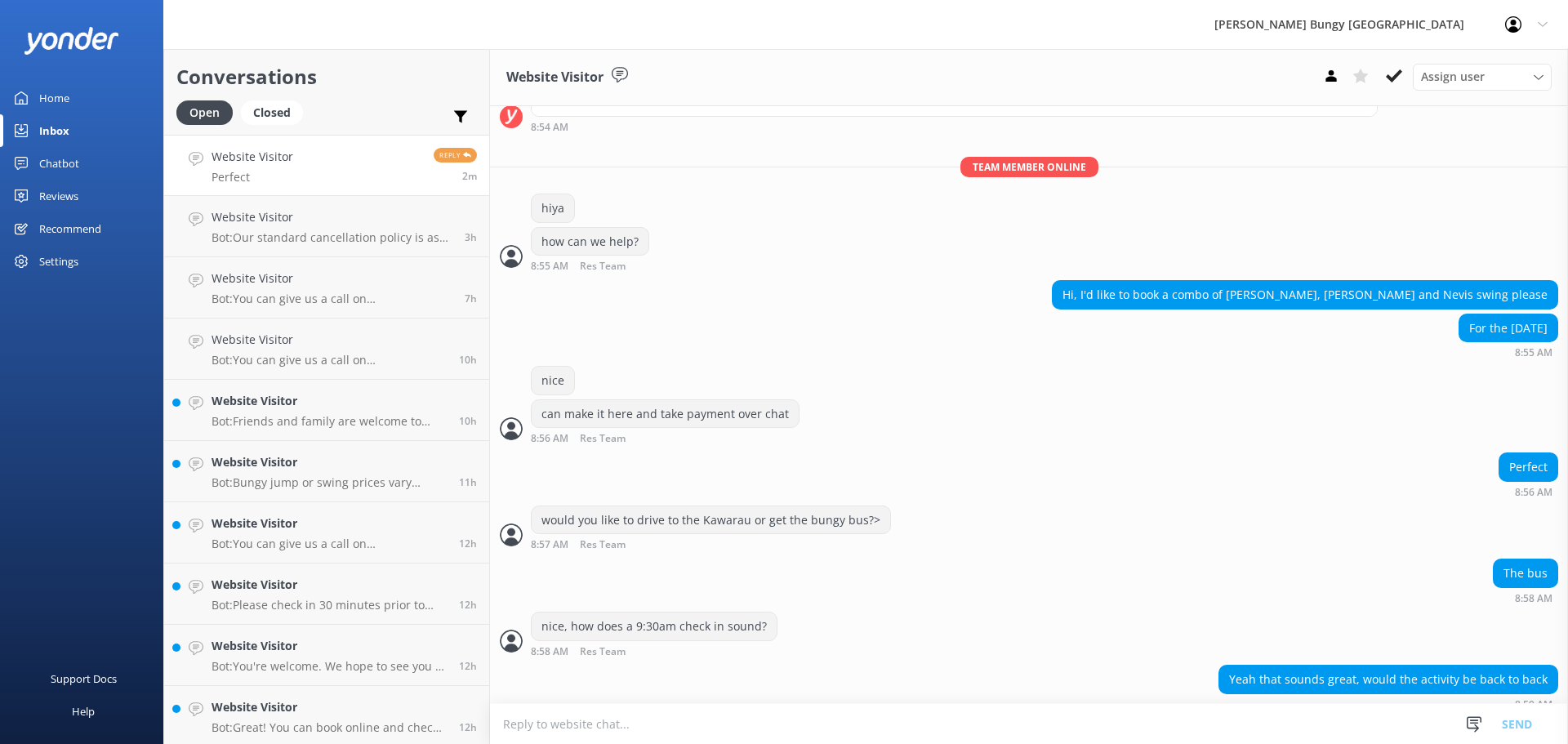
scroll to position [419, 0]
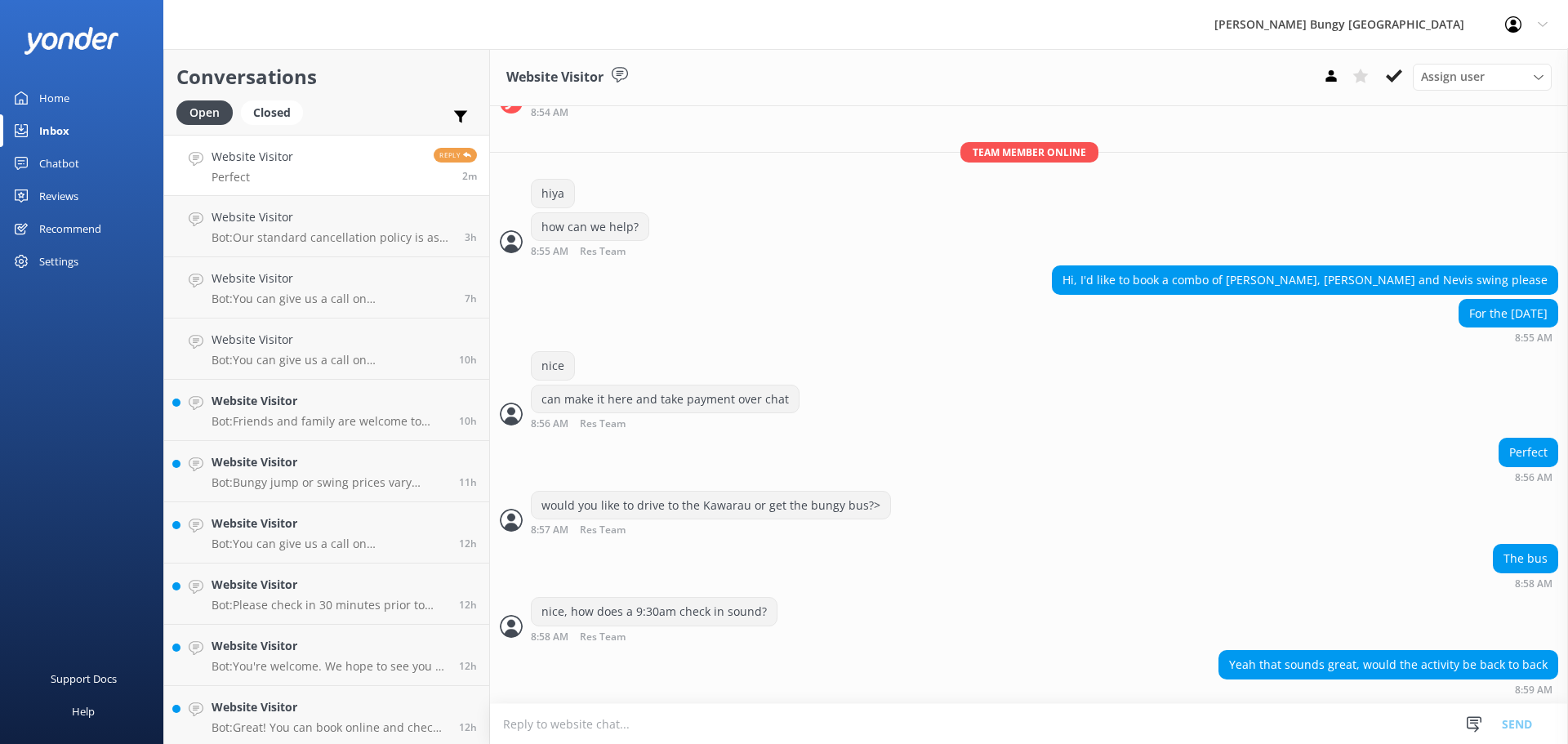
click at [1169, 726] on textarea at bounding box center [1028, 723] width 1078 height 40
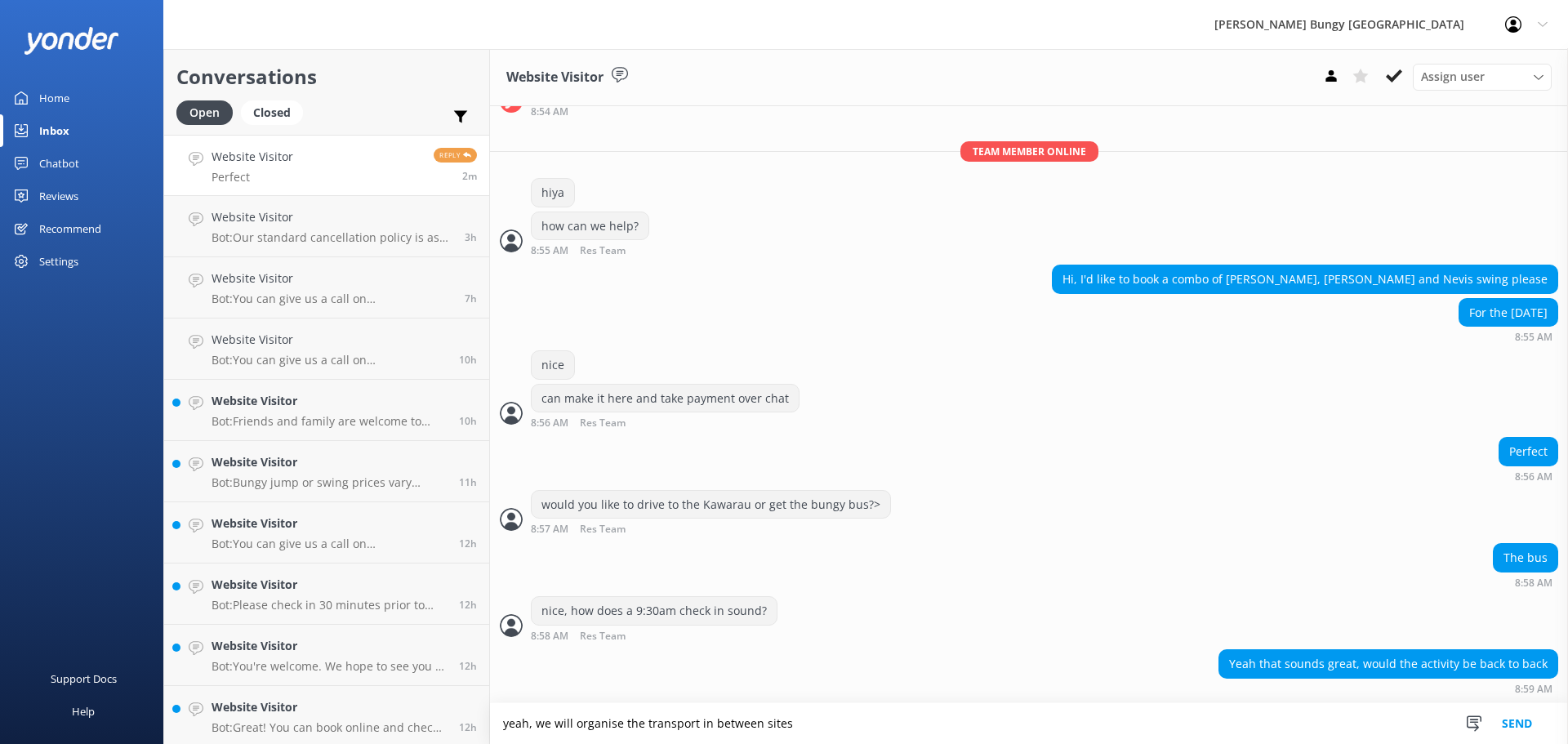
type textarea "yeah, we will organise the transport in between sites"
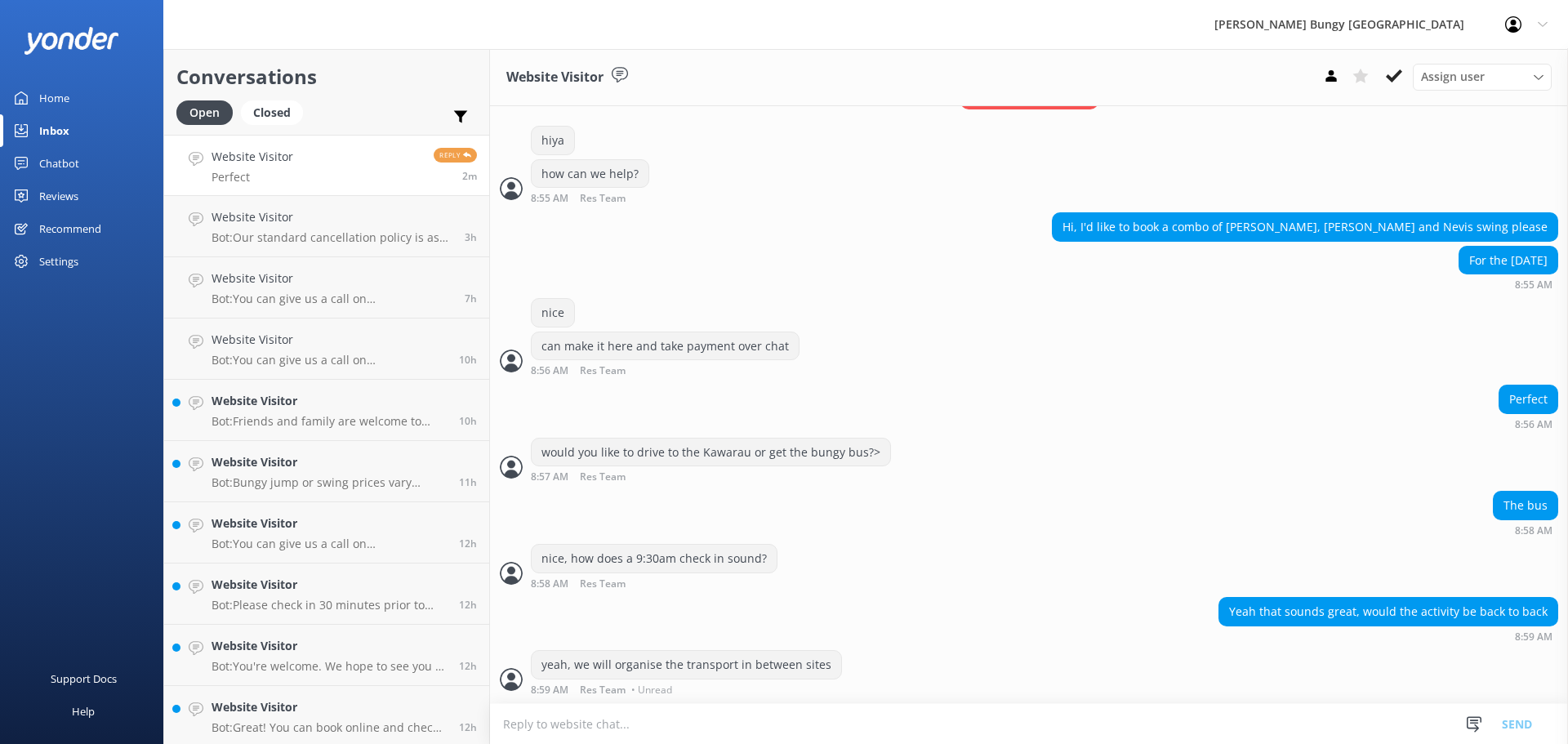
click at [1169, 726] on textarea at bounding box center [1028, 723] width 1078 height 40
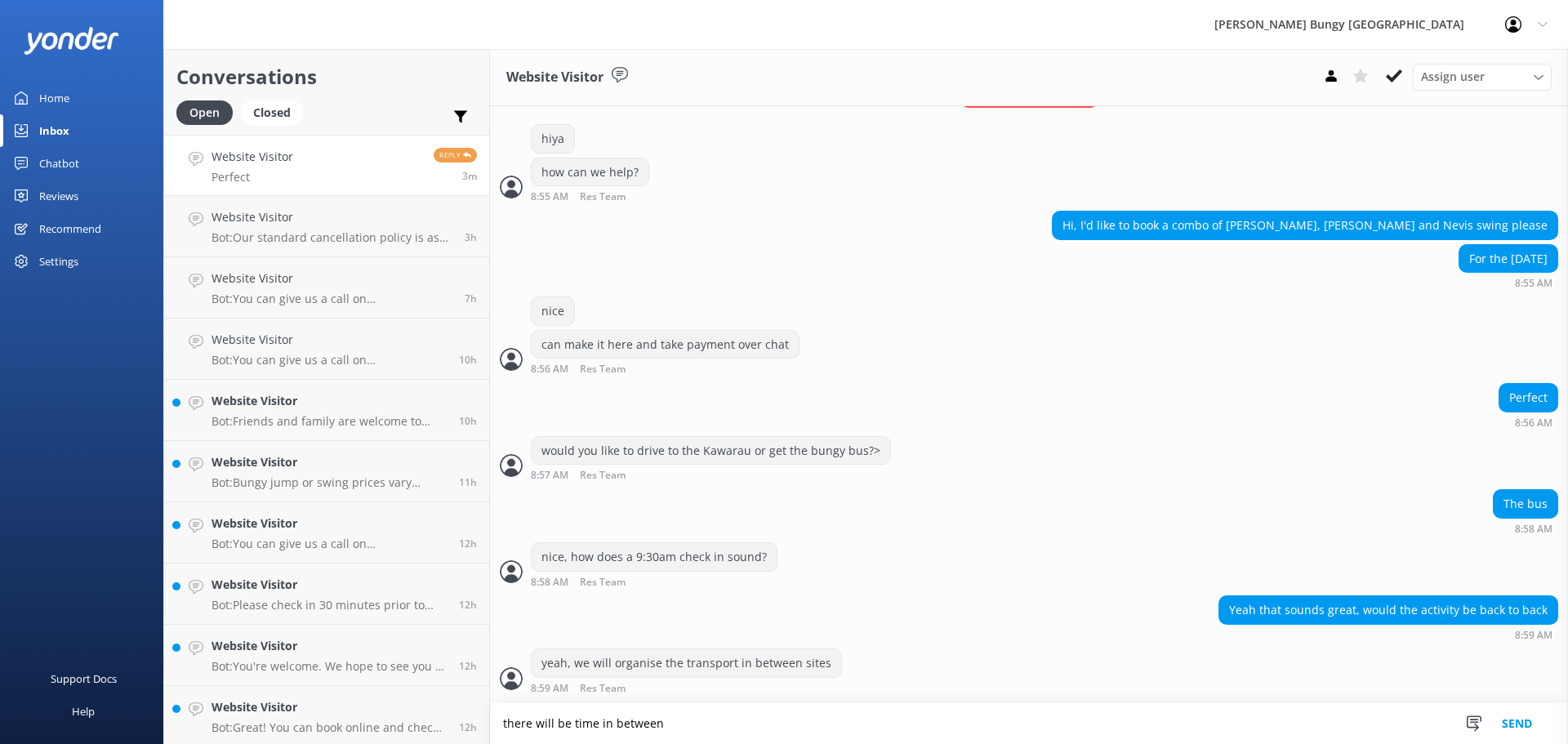
type textarea "there will be time in between"
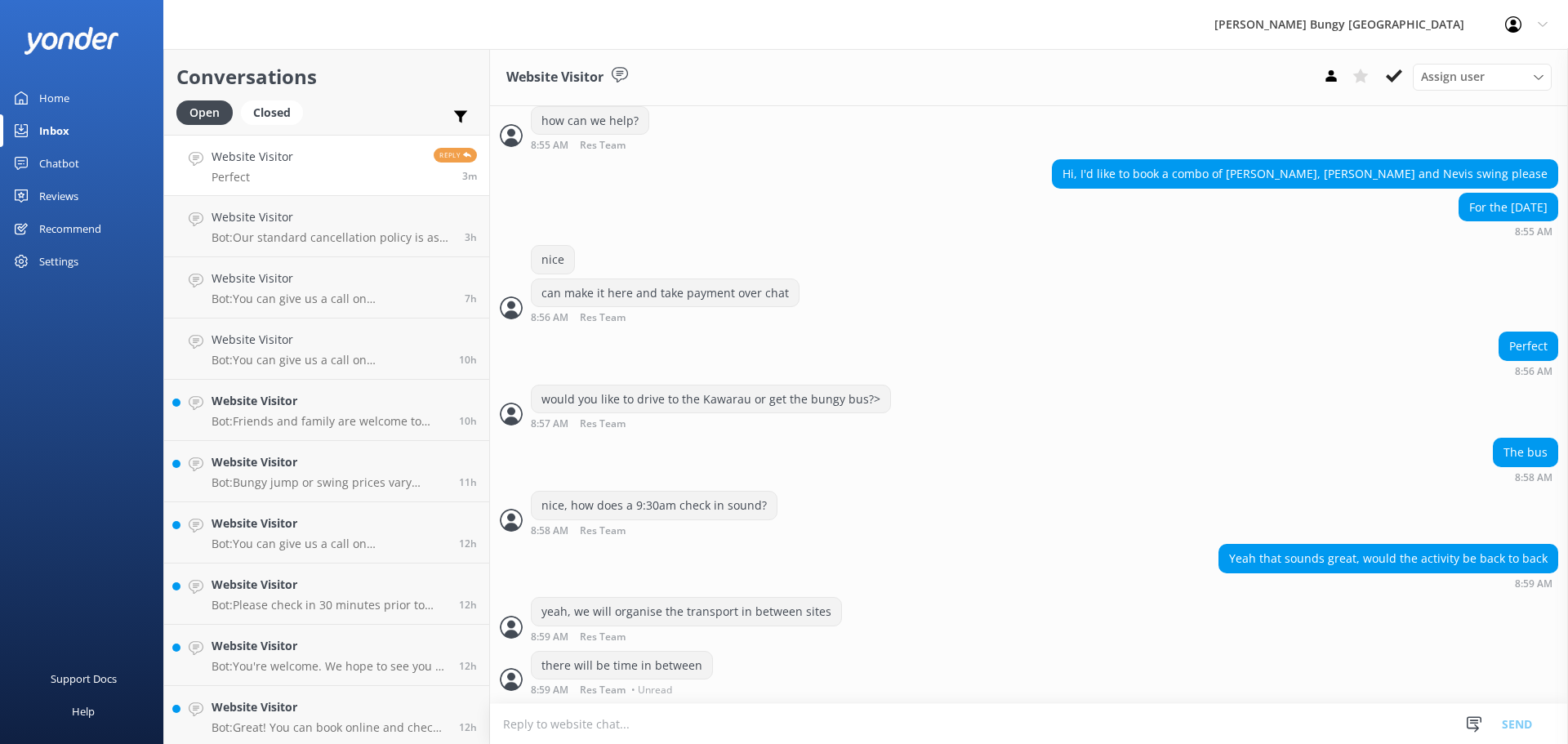
scroll to position [506, 0]
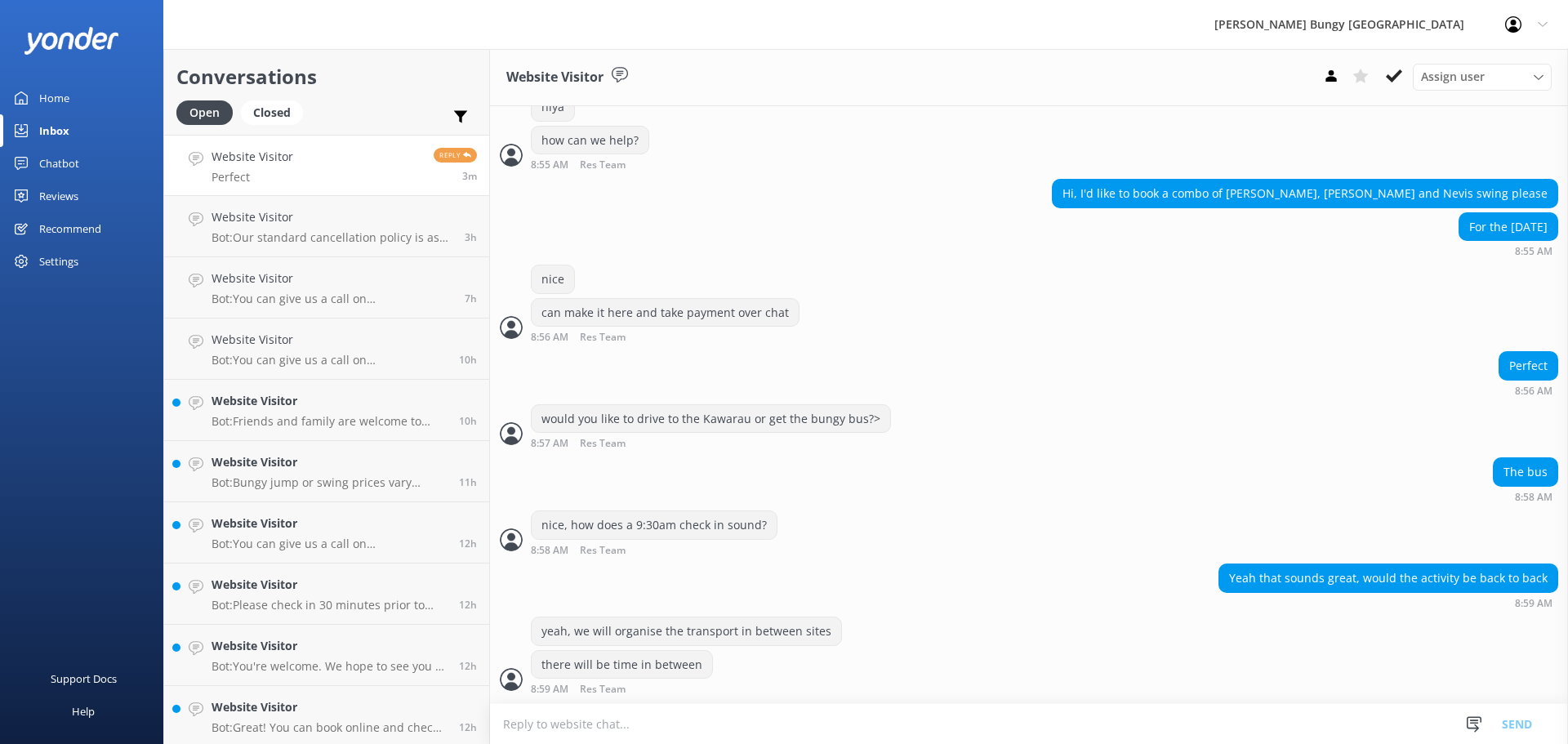
click at [634, 732] on textarea at bounding box center [1028, 723] width 1078 height 40
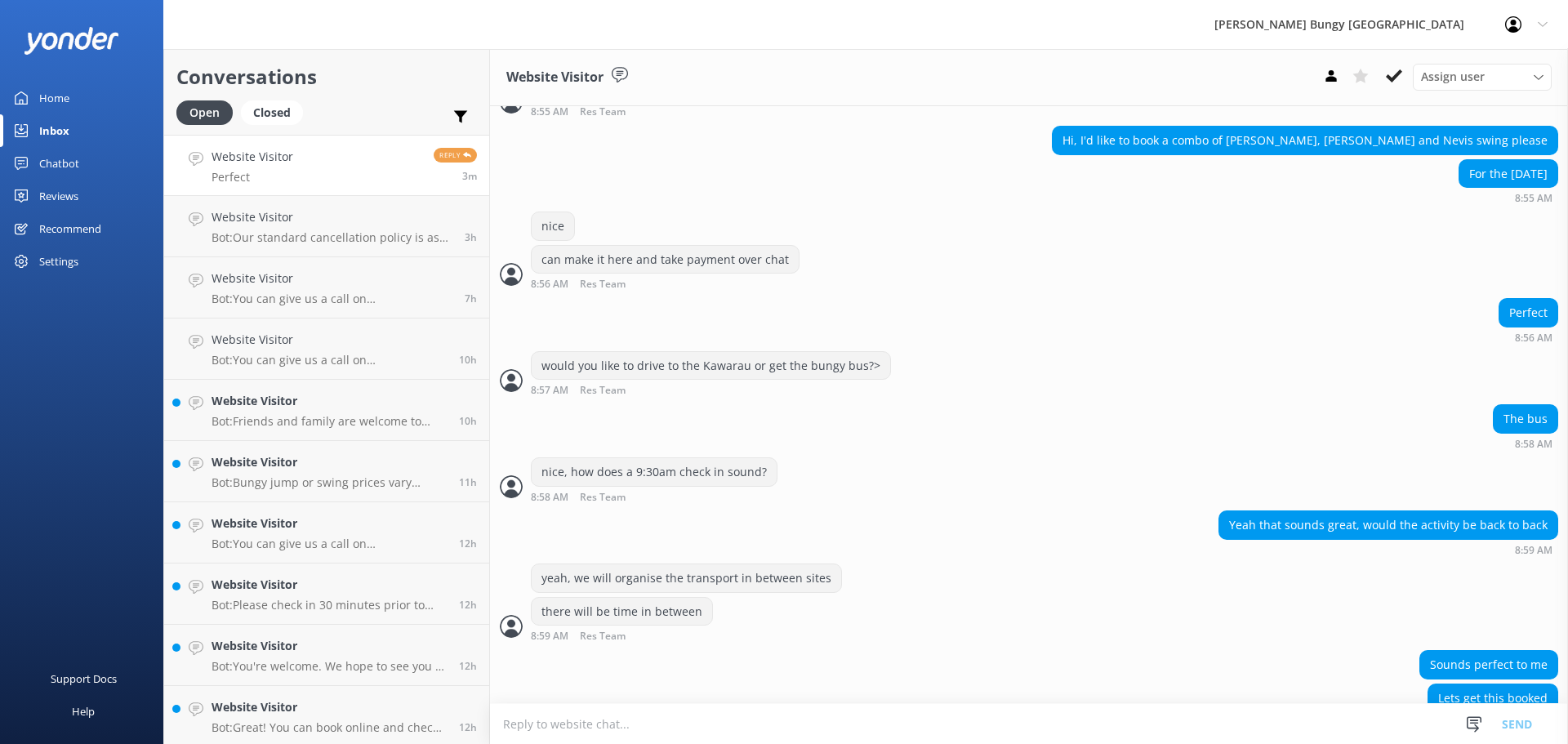
scroll to position [592, 0]
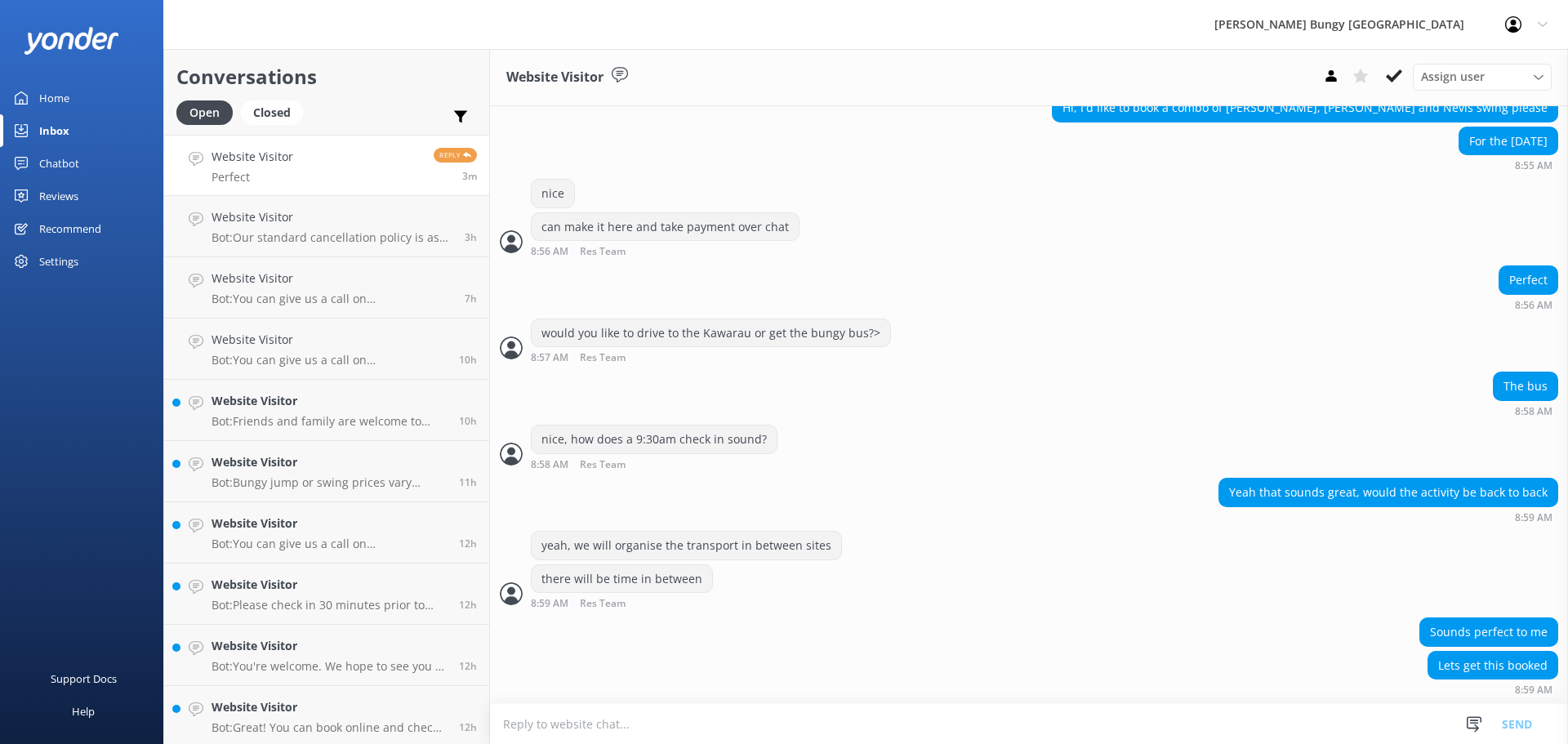
drag, startPoint x: 732, startPoint y: 735, endPoint x: 722, endPoint y: 724, distance: 14.9
click at [732, 735] on textarea at bounding box center [1028, 723] width 1078 height 40
type textarea "cool, can i grab a name and email?"
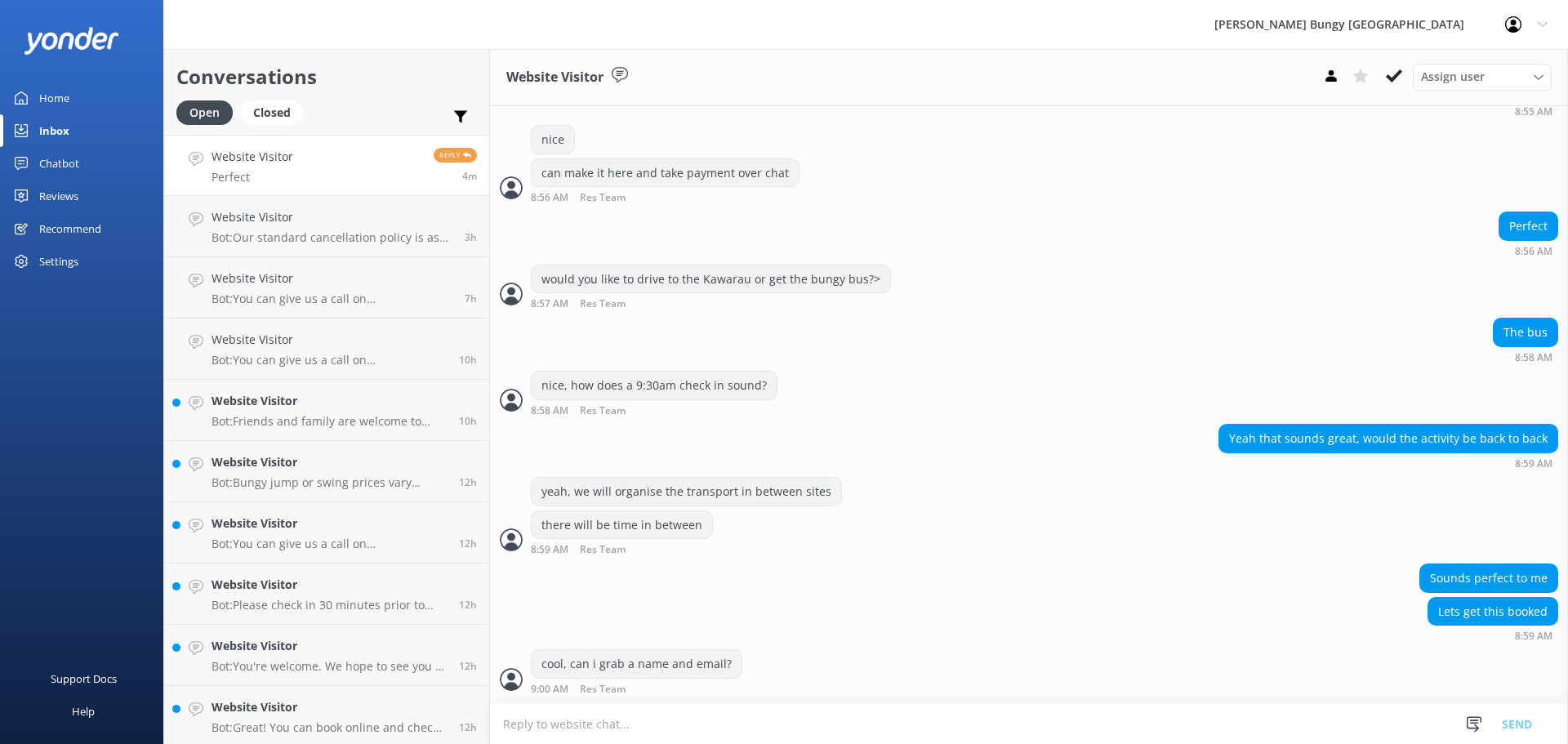
scroll to position [698, 0]
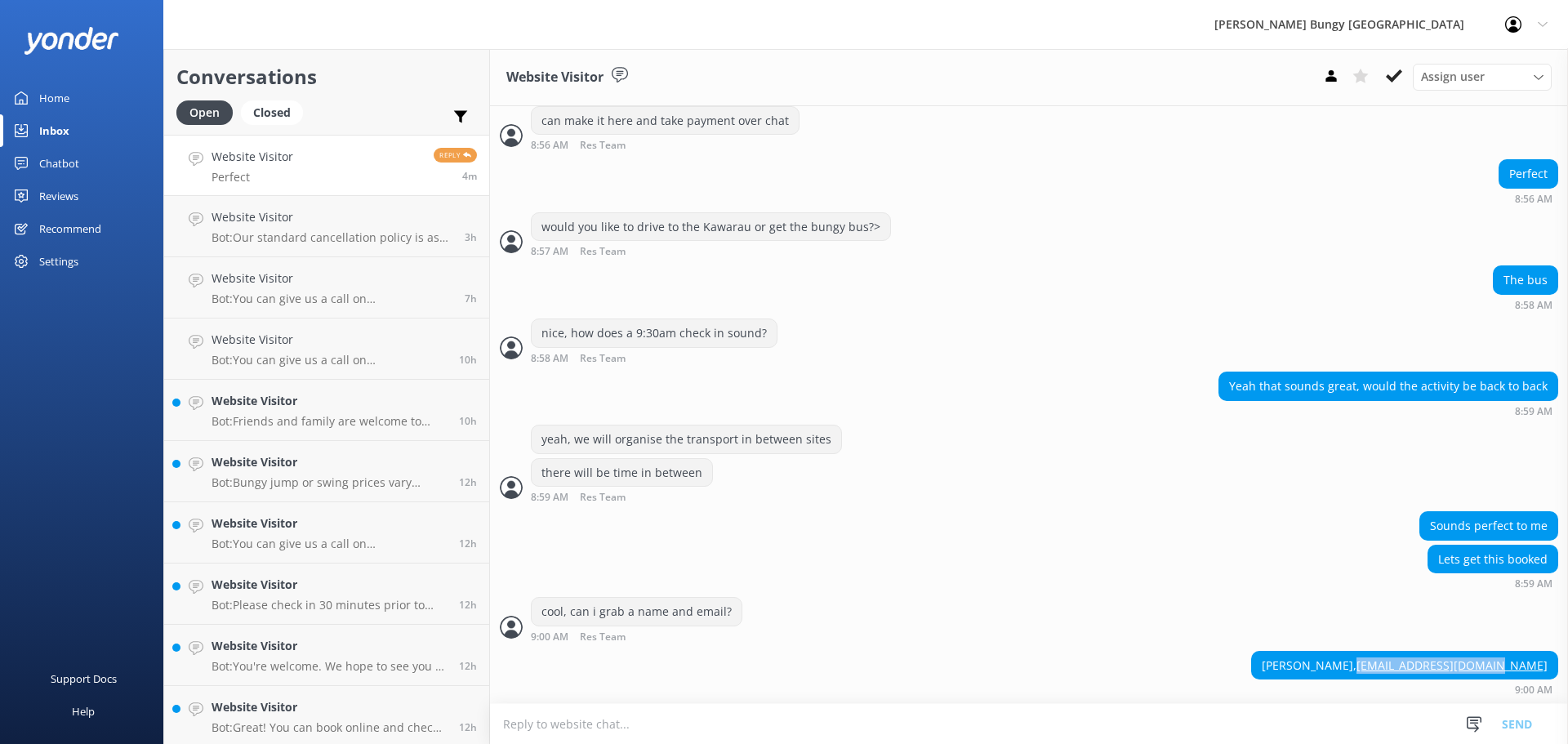
drag, startPoint x: 1537, startPoint y: 668, endPoint x: 1402, endPoint y: 660, distance: 135.2
click at [1402, 660] on div "Hasan, Ziderezidere@gmail.com" at bounding box center [1405, 666] width 305 height 27
copy link "Ziderezidere@gmail.com"
click at [558, 727] on textarea at bounding box center [1028, 723] width 1078 height 40
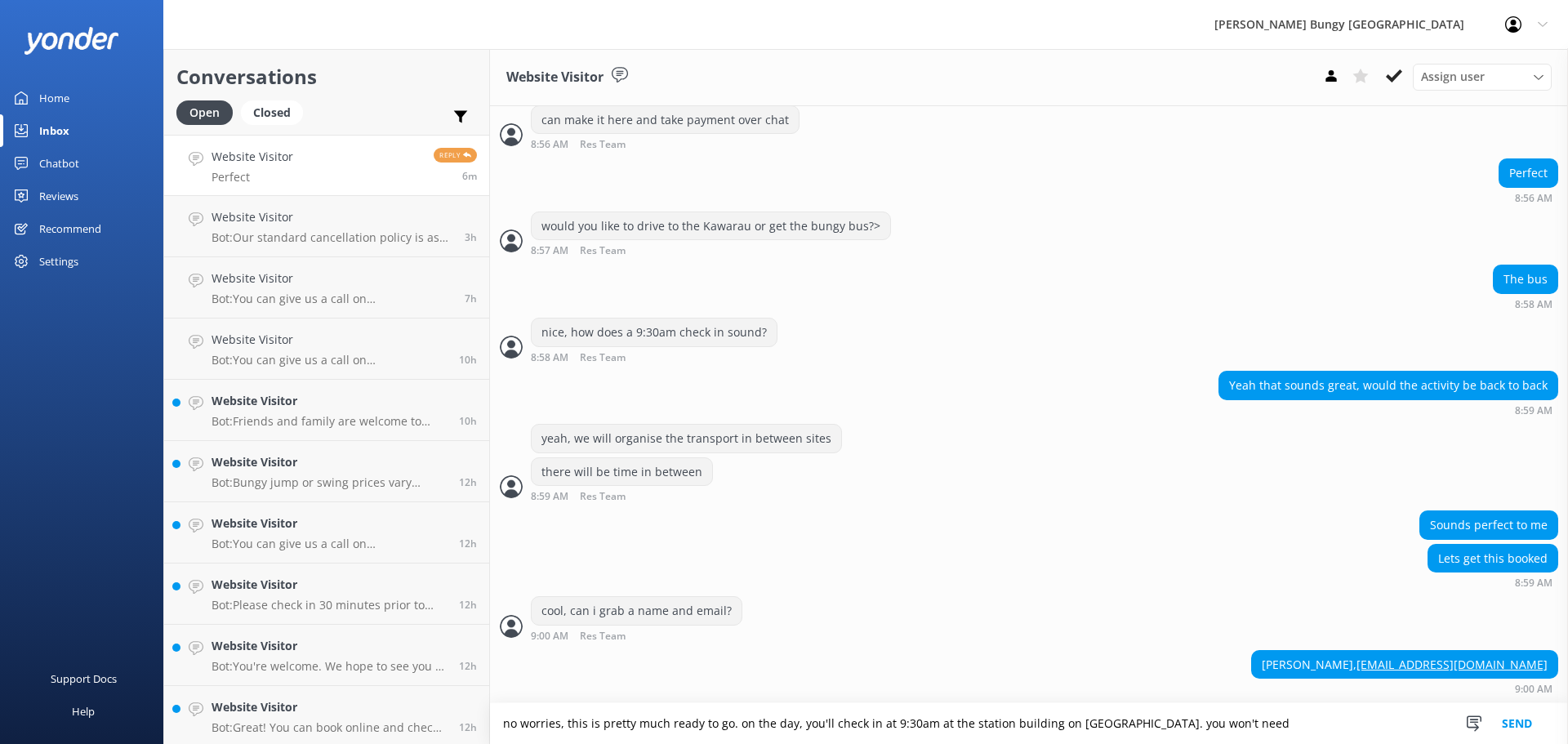
click at [1307, 726] on textarea "no worries, this is pretty much ready to go. on the day, you'll check in at 9:3…" at bounding box center [1028, 723] width 1078 height 41
click at [1268, 716] on textarea "no worries, this is pretty much ready to go. on the day, you'll check in at 9:3…" at bounding box center [1028, 723] width 1078 height 41
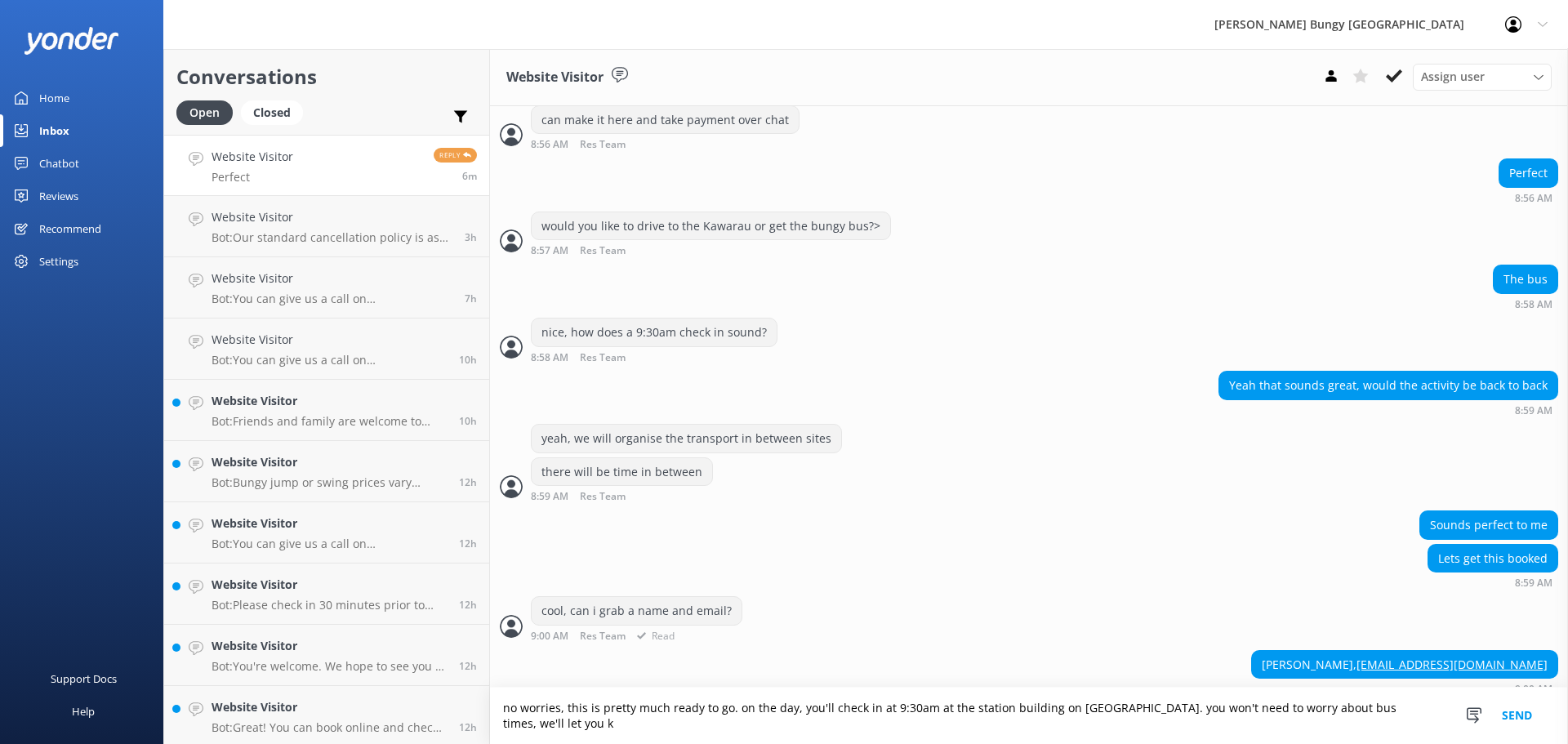
scroll to position [715, 0]
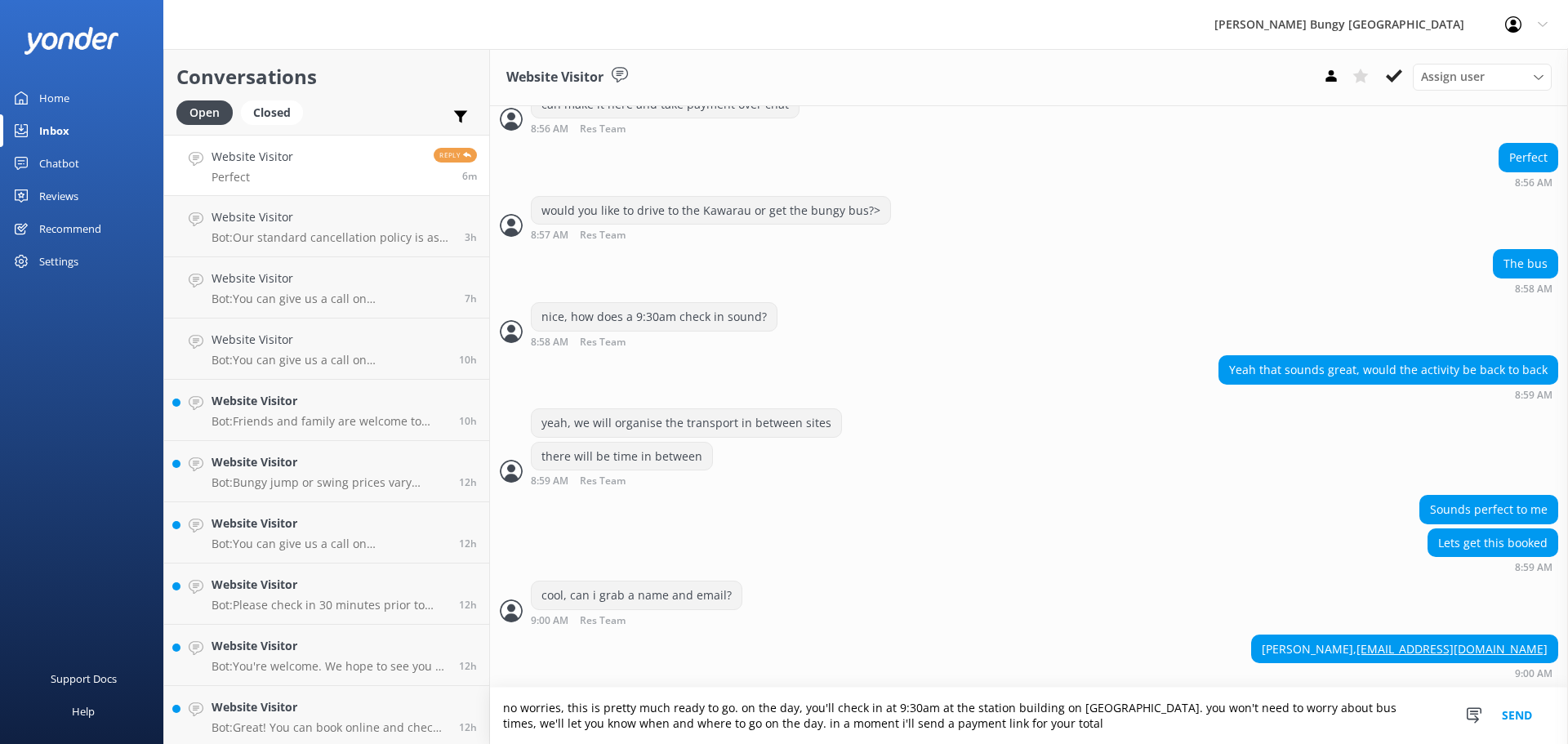
type textarea "no worries, this is pretty much ready to go. on the day, you'll check in at 9:3…"
click at [1067, 737] on textarea "no worries, this is pretty much ready to go. on the day, you'll check in at 9:3…" at bounding box center [1028, 716] width 1078 height 57
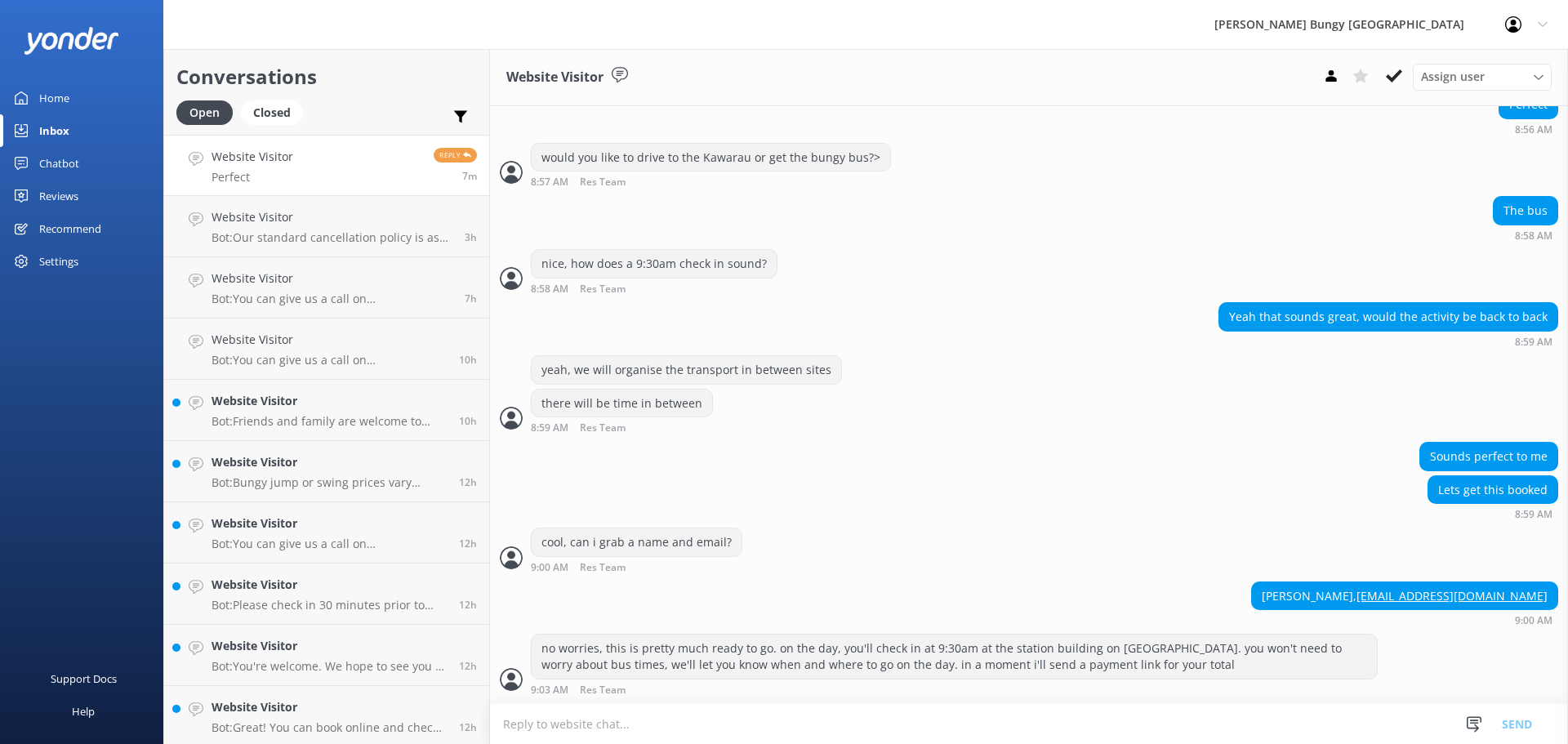
scroll to position [821, 0]
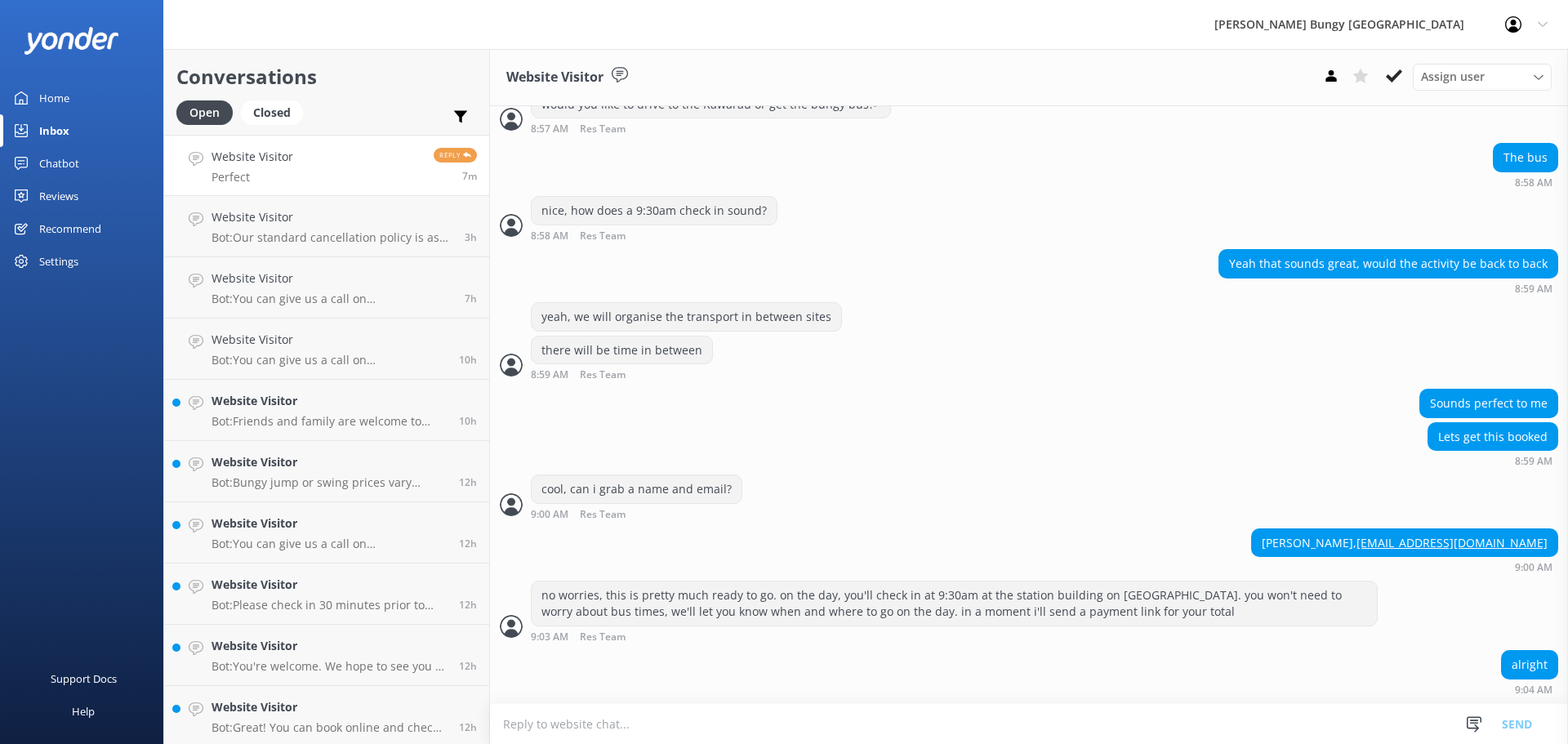
click at [974, 715] on textarea at bounding box center [1028, 723] width 1078 height 40
type textarea "your total will be $830"
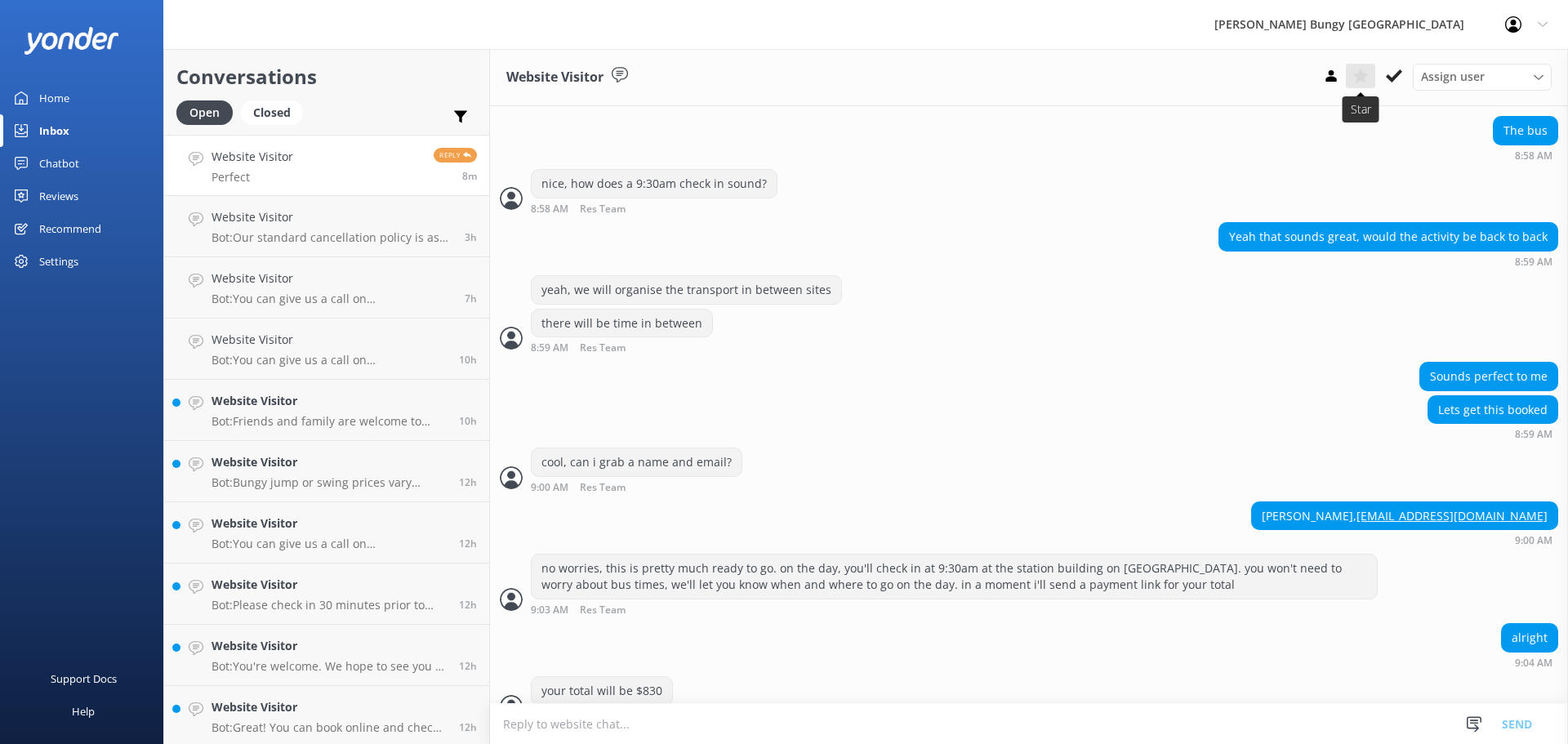
scroll to position [875, 0]
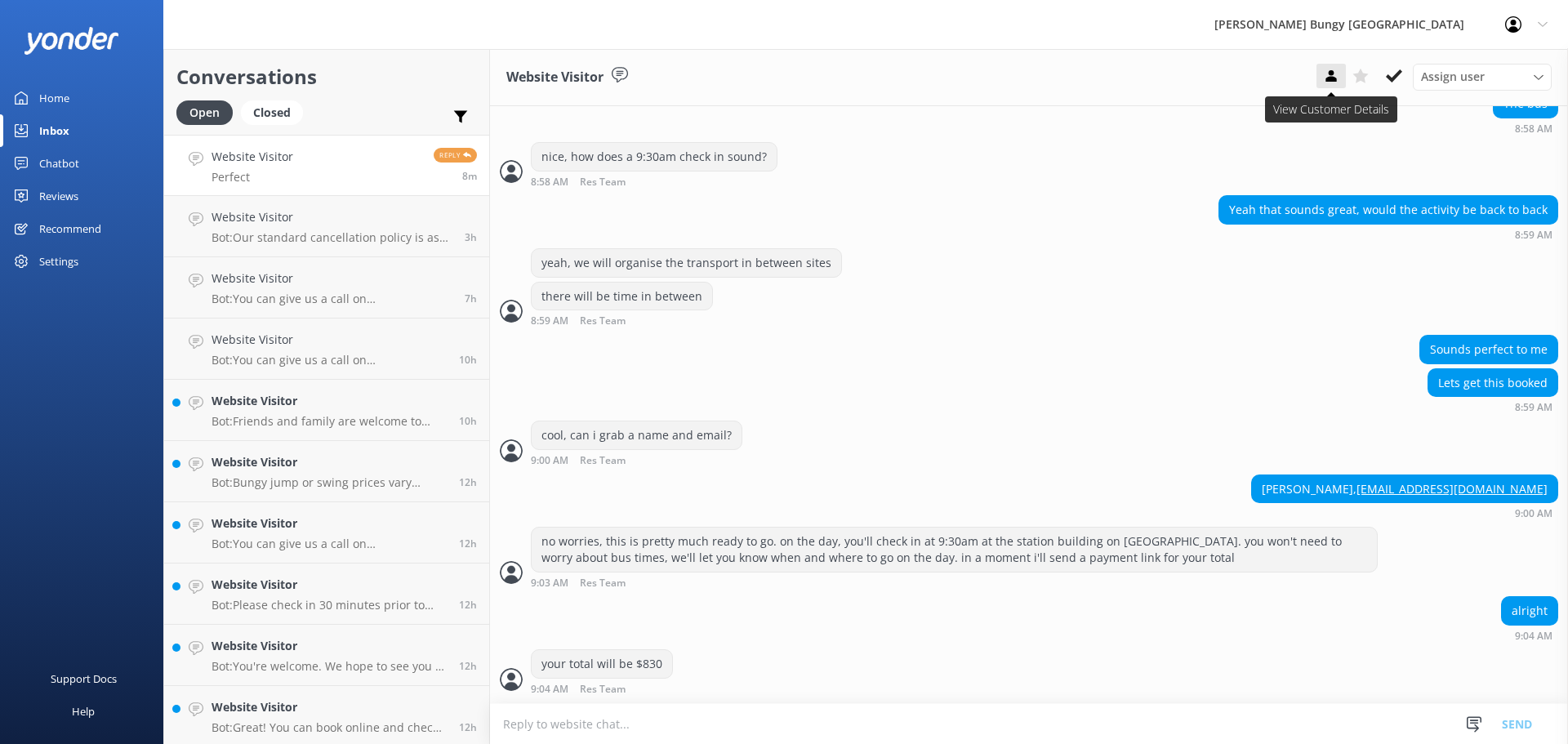
click at [1341, 78] on button at bounding box center [1331, 75] width 29 height 24
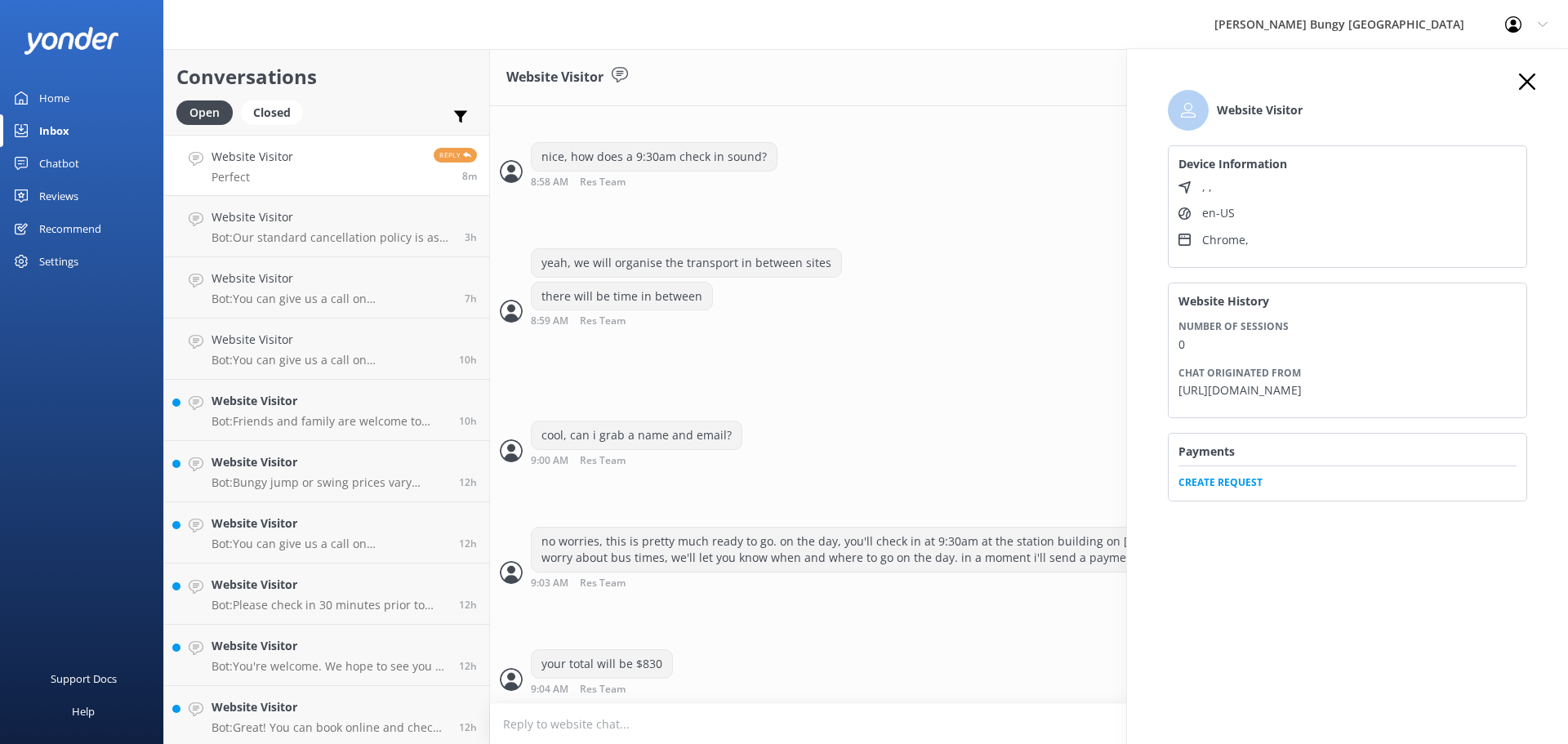
click at [1223, 498] on div "Payments Create Request" at bounding box center [1348, 466] width 360 height 67
click at [1224, 484] on span "Create Request" at bounding box center [1347, 477] width 338 height 24
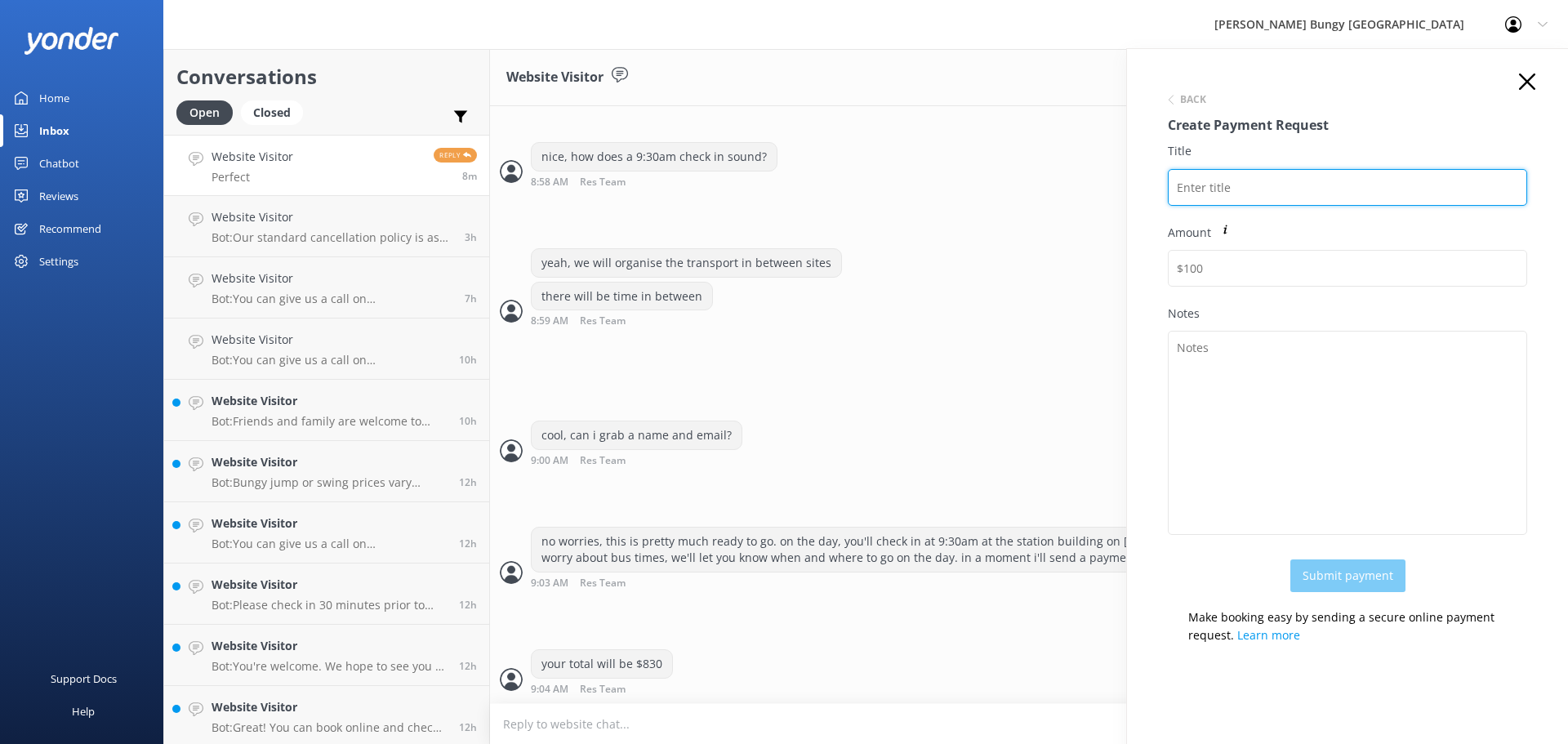
click at [1271, 196] on input "Title" at bounding box center [1348, 188] width 360 height 37
click at [1180, 188] on input "HASAN" at bounding box center [1348, 188] width 360 height 37
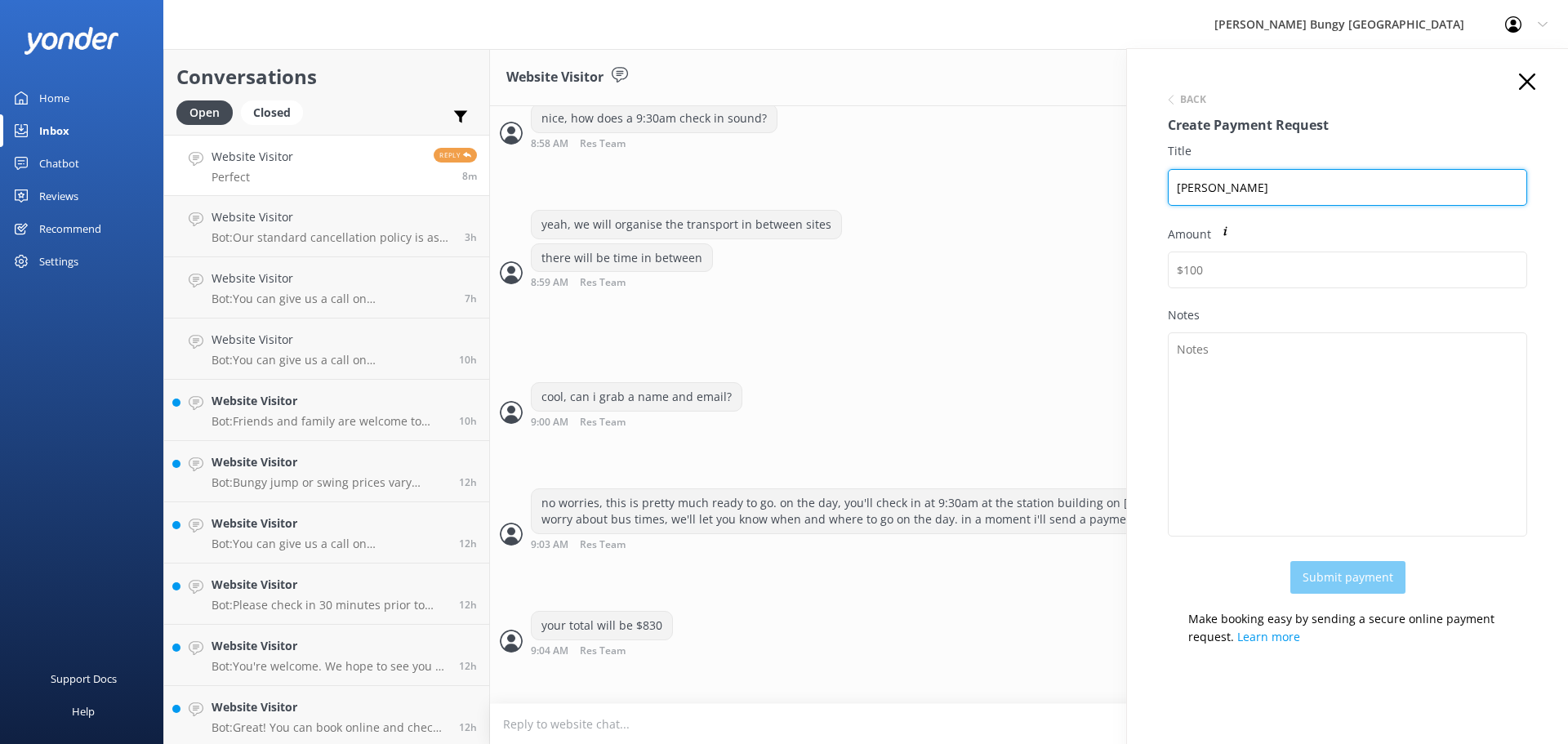
click at [1183, 190] on input "HASAN" at bounding box center [1348, 188] width 360 height 37
paste input "2448763"
drag, startPoint x: 1324, startPoint y: 199, endPoint x: 985, endPoint y: 154, distance: 342.0
click at [985, 154] on div "Conversations Open Closed Important Assigned to me Unassigned Website Visitor P…" at bounding box center [865, 396] width 1405 height 695
type input "2448763 HASAN"
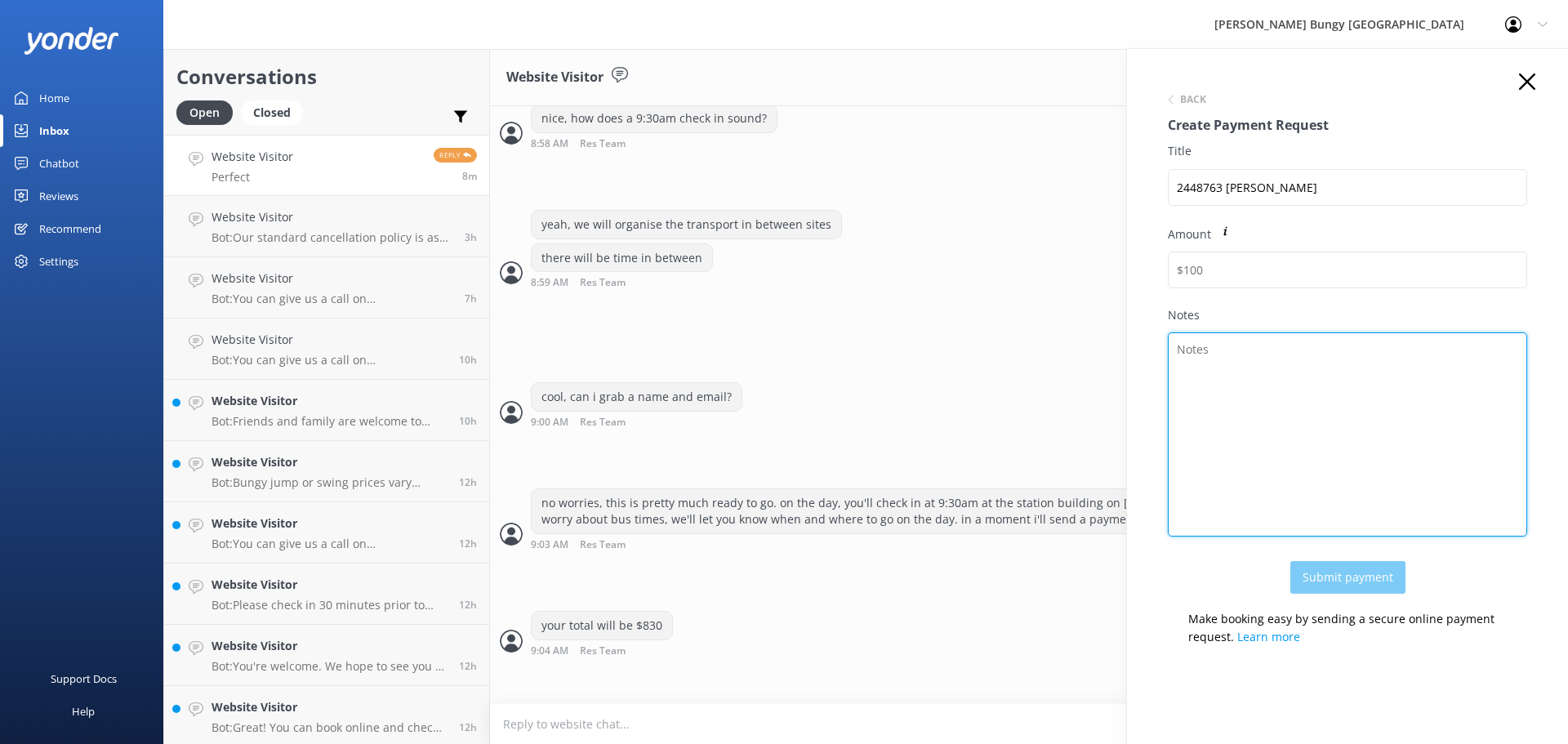
click at [1191, 394] on textarea "Notes" at bounding box center [1348, 434] width 360 height 204
paste textarea "2448763 HASAN"
type textarea "2448763 HASAN"
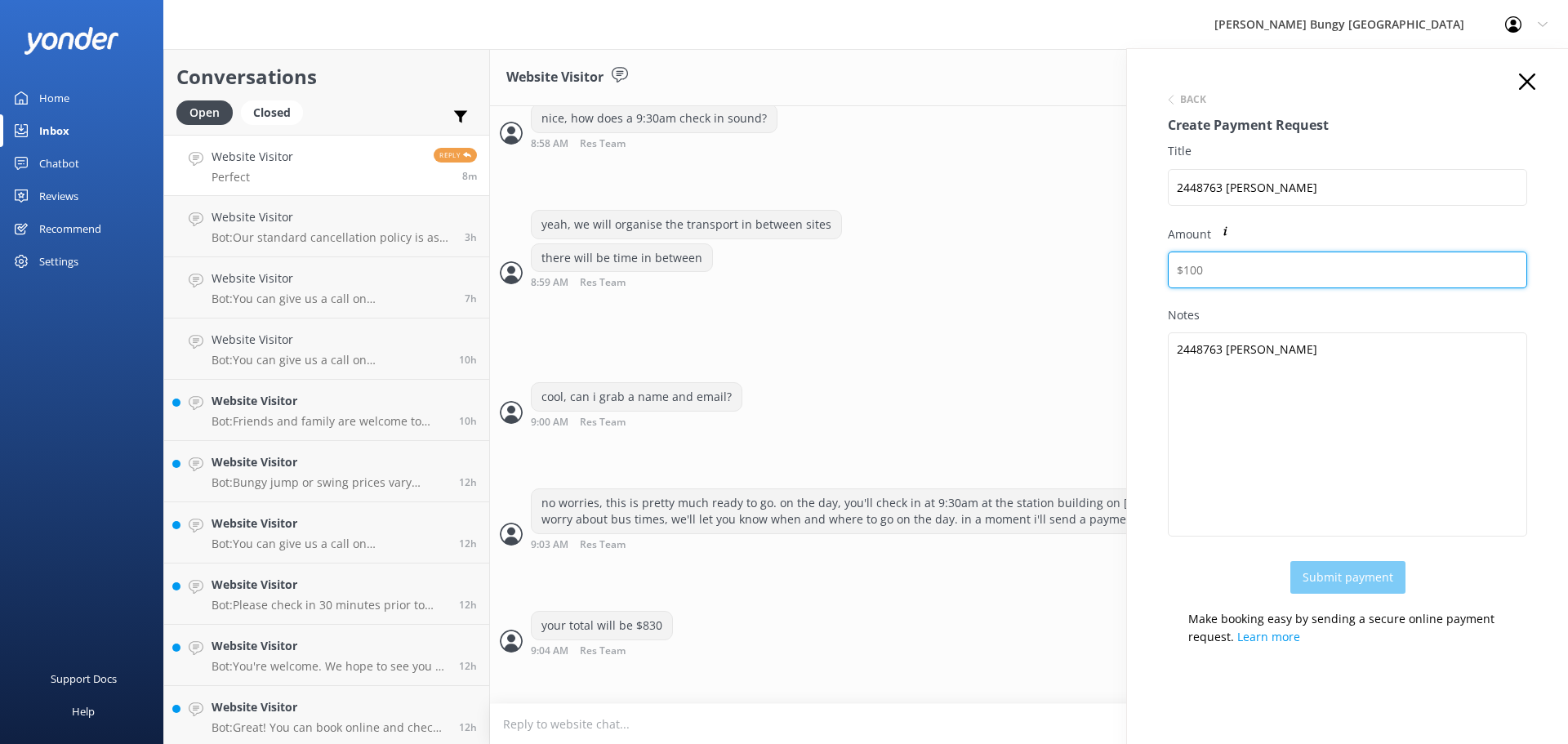
click at [1230, 260] on input "Amount" at bounding box center [1348, 270] width 360 height 37
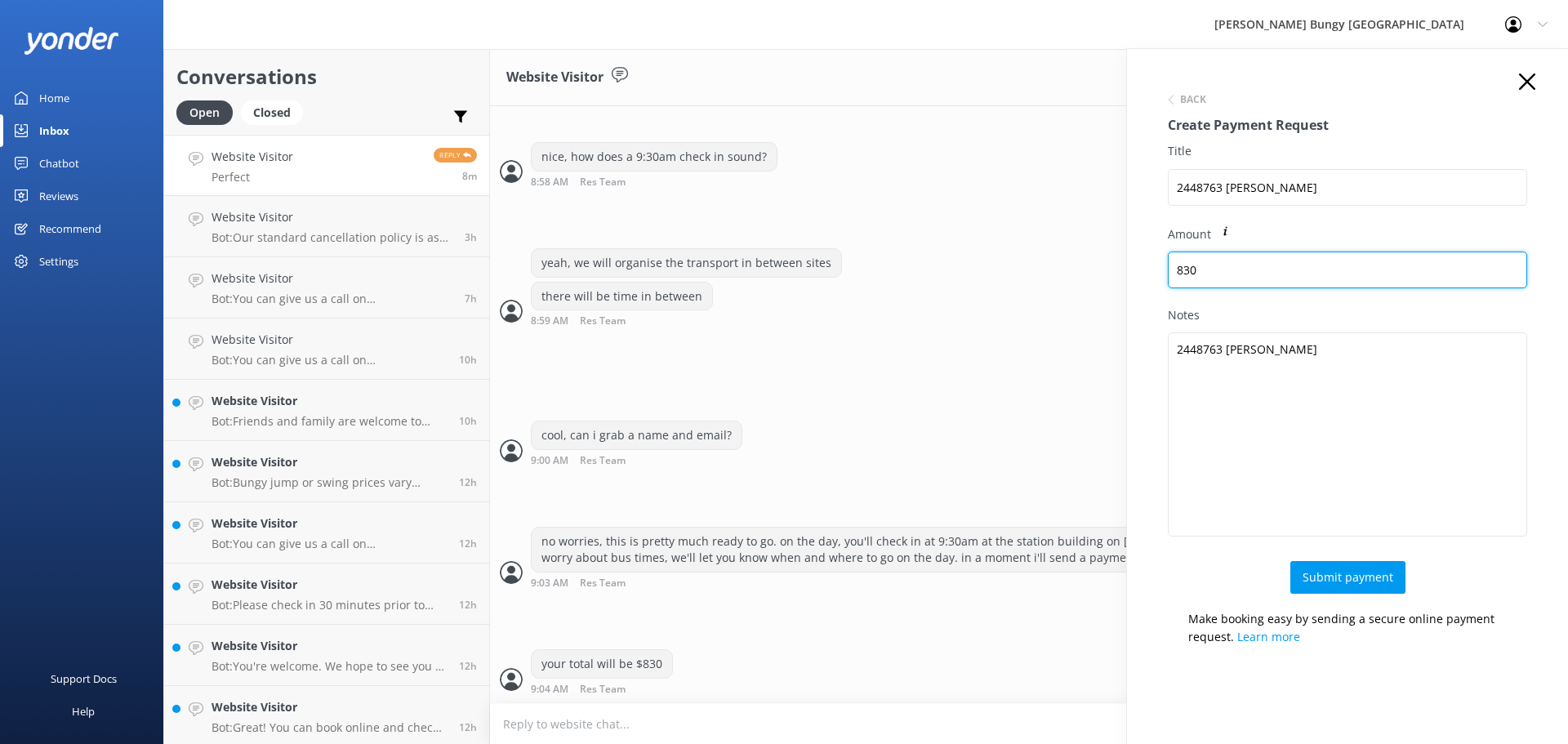
scroll to position [927, 0]
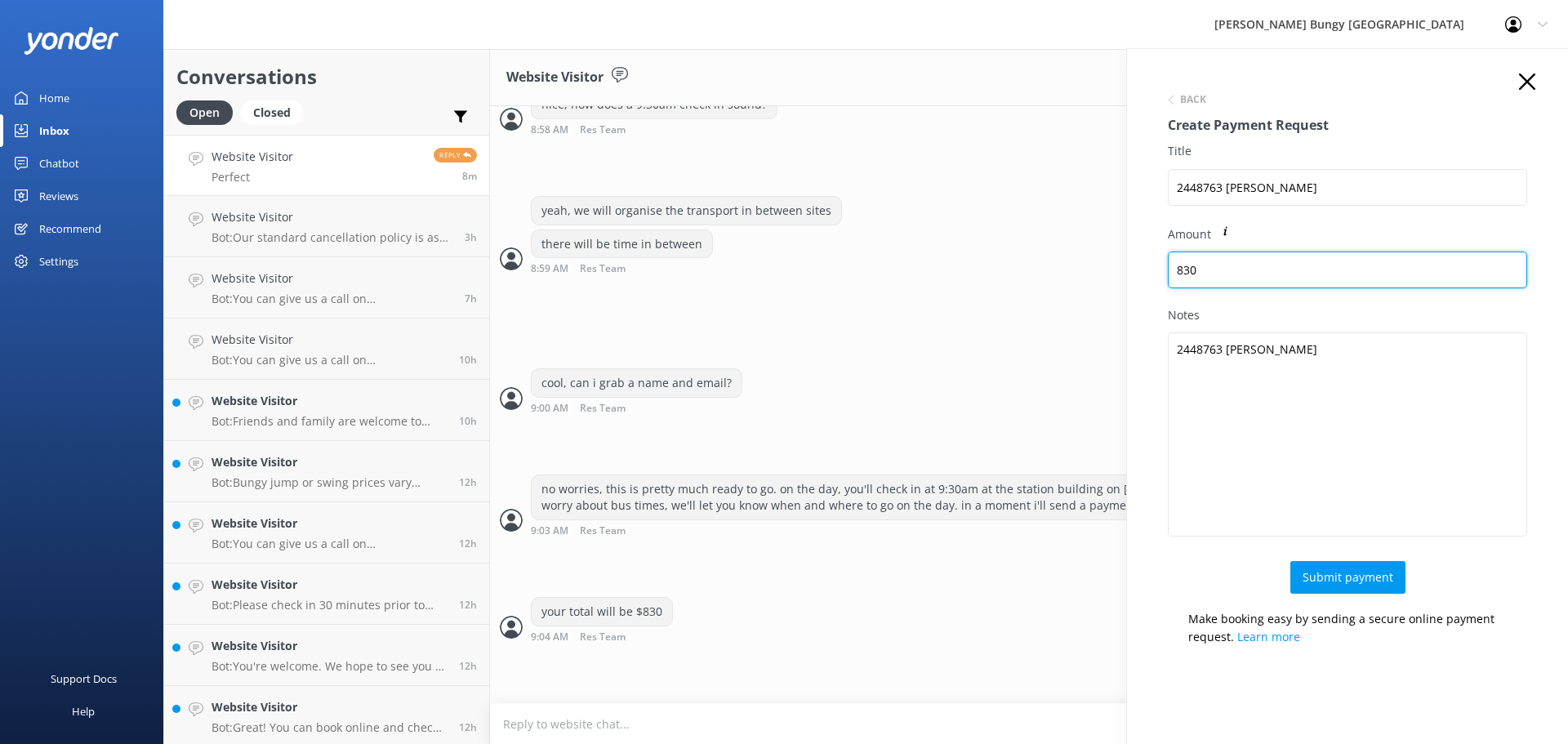
type input "830"
click at [1525, 77] on div "Back Create Payment Request Title 2448763 HASAN Amount 830 Notes 2448763 HASAN …" at bounding box center [1347, 366] width 392 height 586
click at [1519, 77] on icon at bounding box center [1527, 81] width 17 height 17
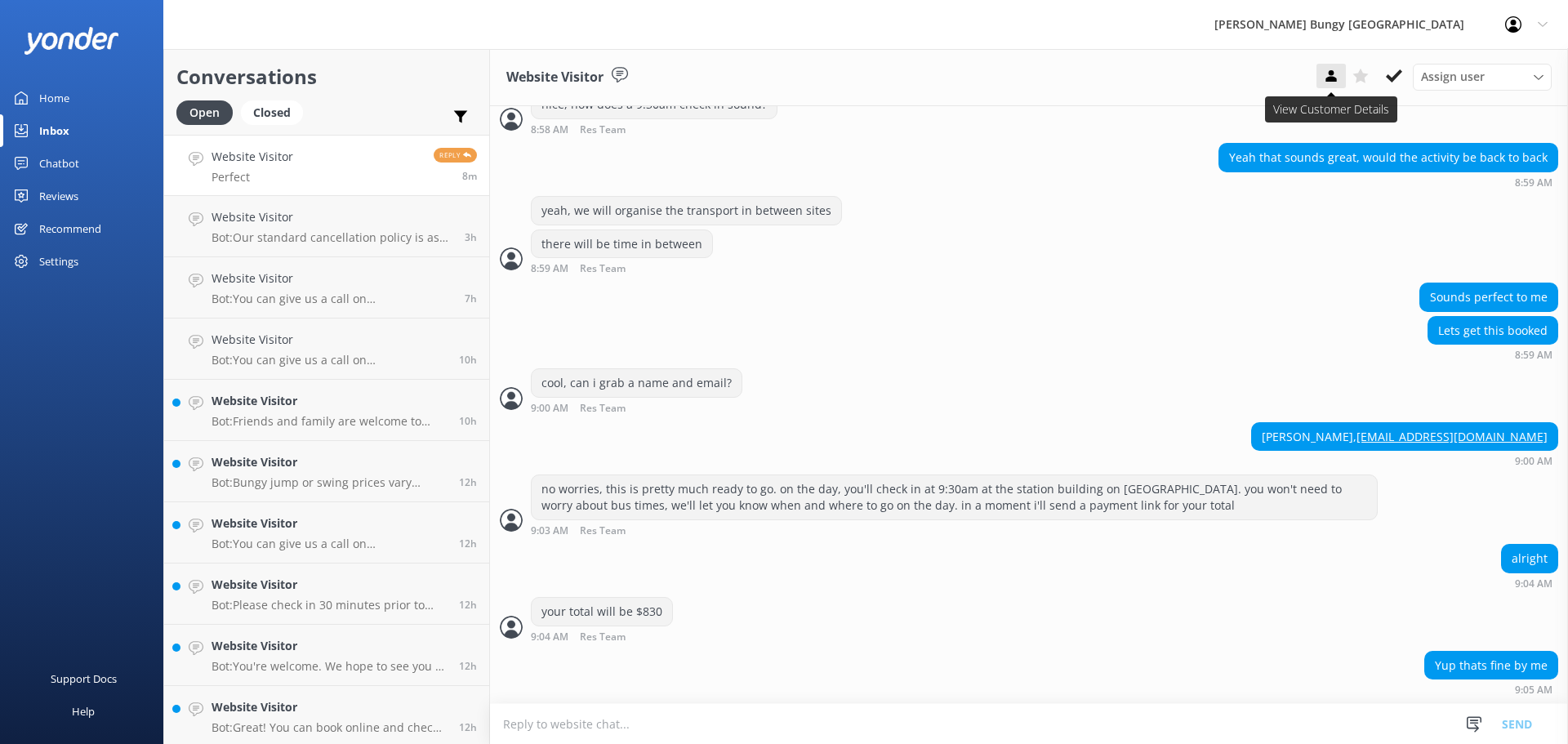
click at [1320, 78] on button at bounding box center [1331, 75] width 29 height 24
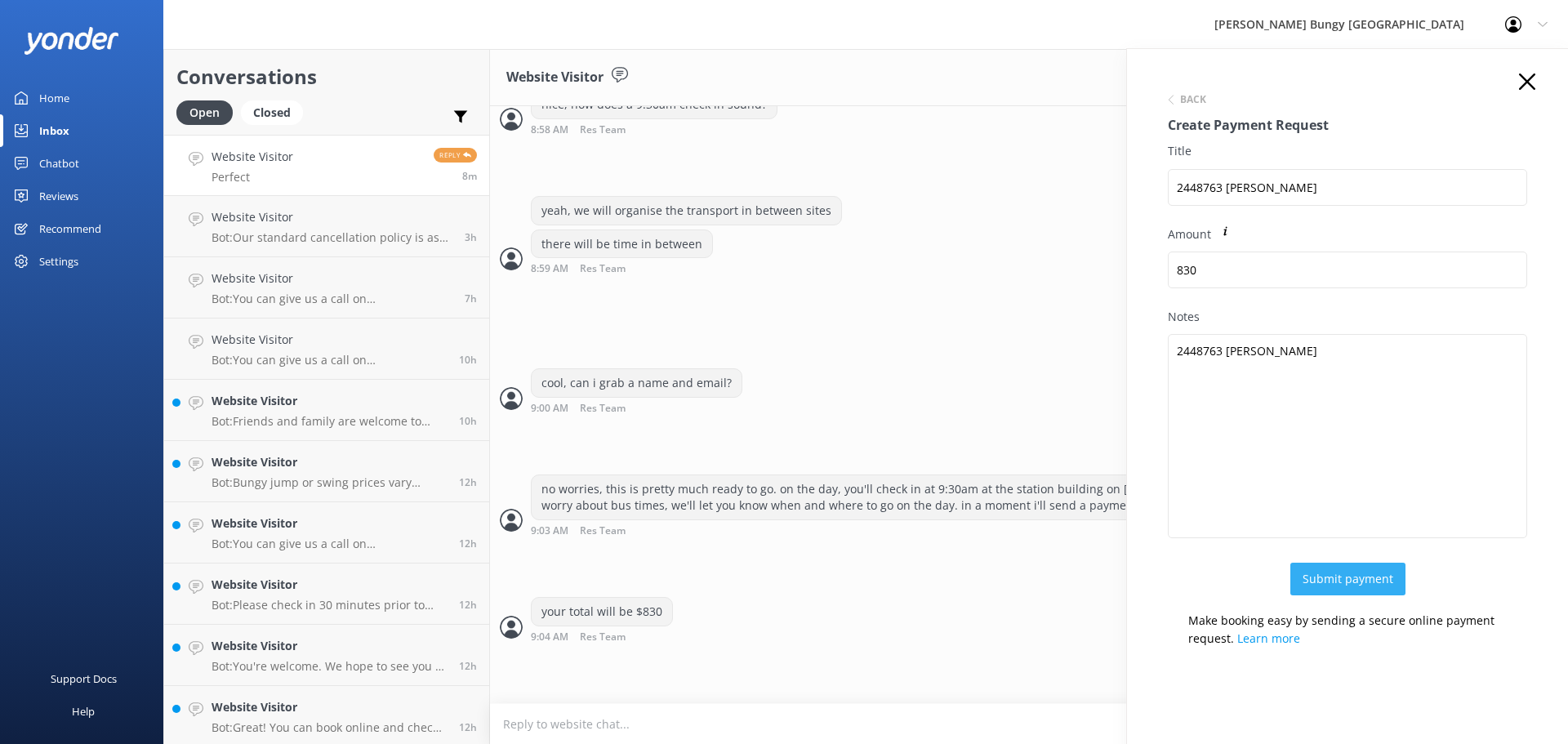
click at [1357, 586] on button "Submit payment" at bounding box center [1348, 579] width 115 height 32
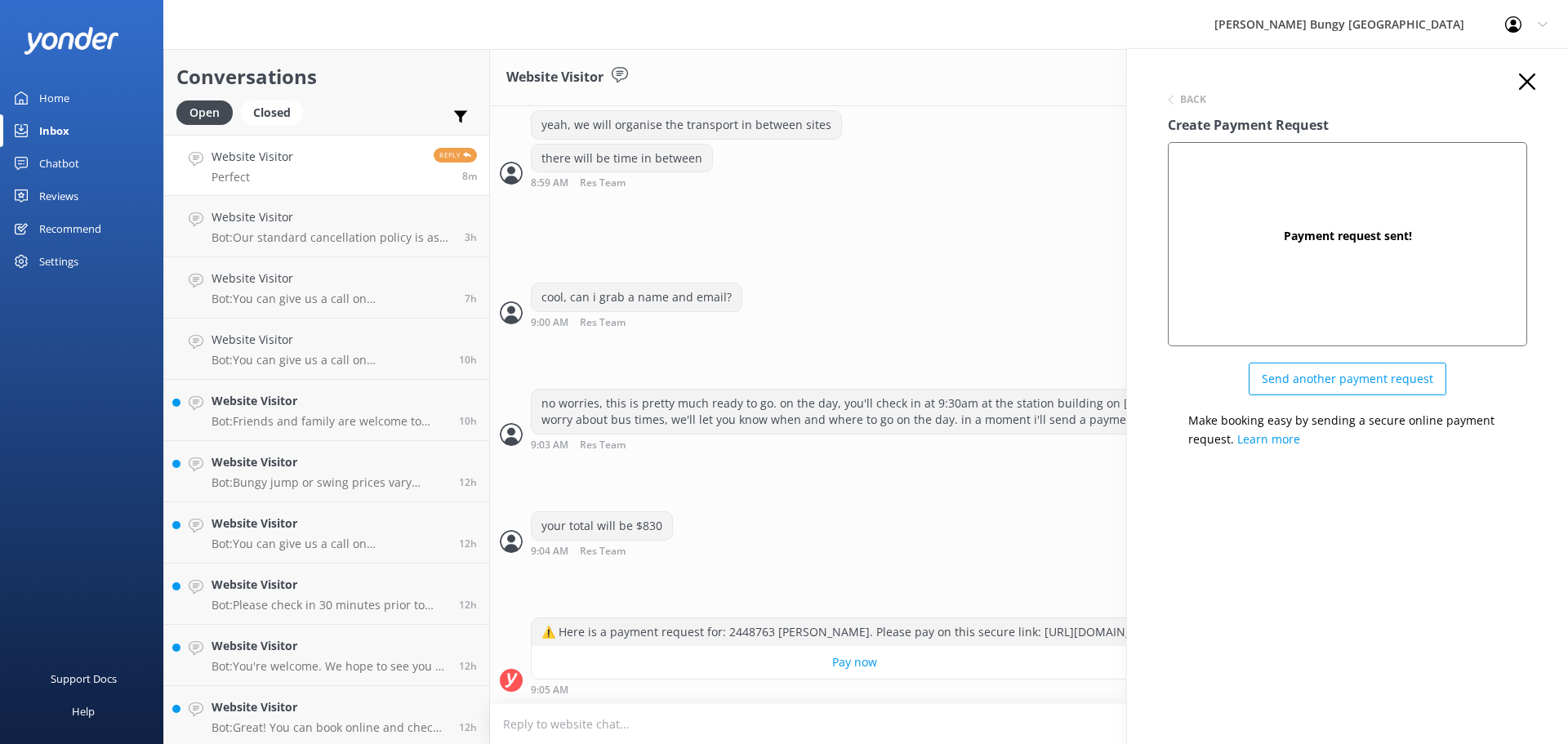
scroll to position [1014, 0]
click at [1521, 73] on icon at bounding box center [1527, 81] width 17 height 17
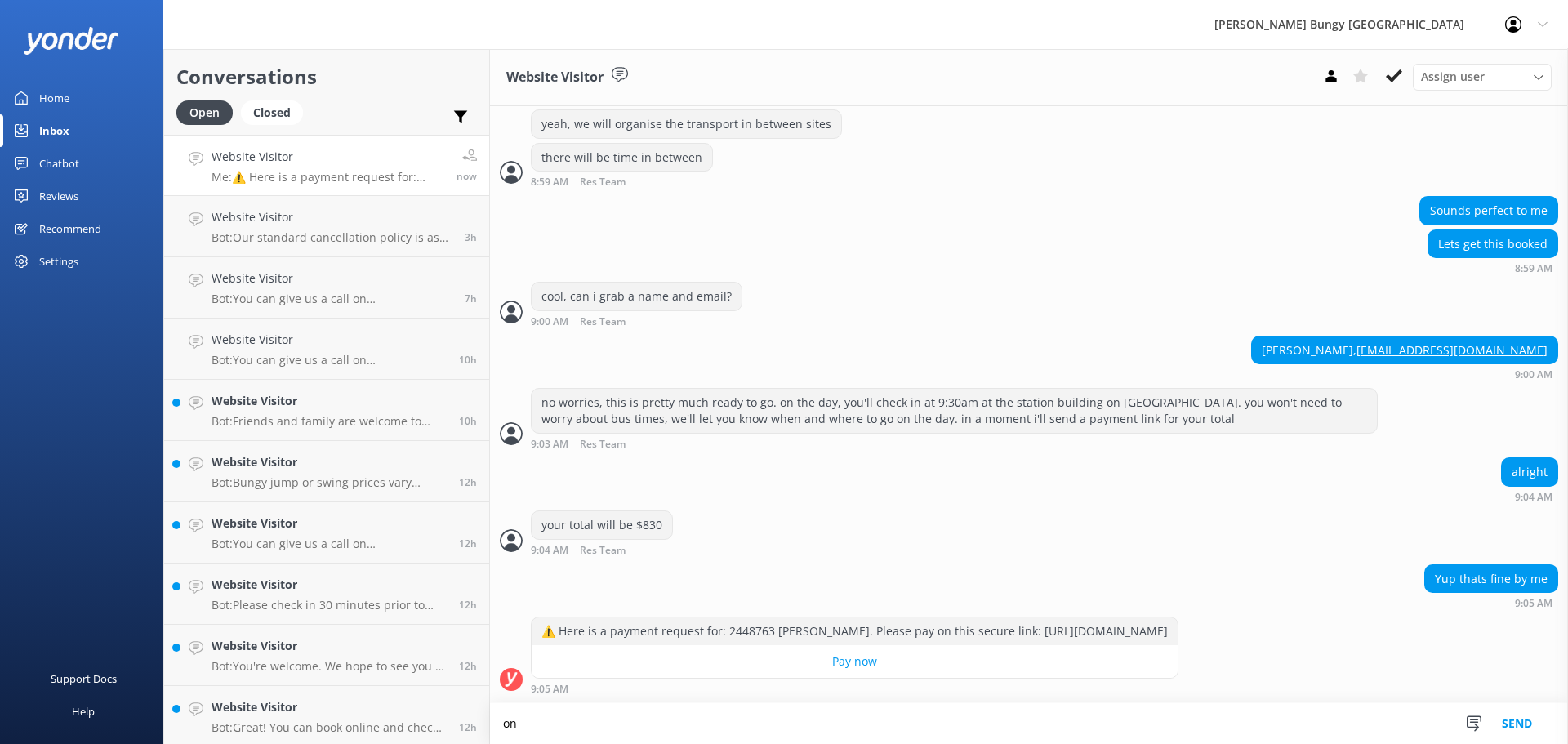
scroll to position [1015, 0]
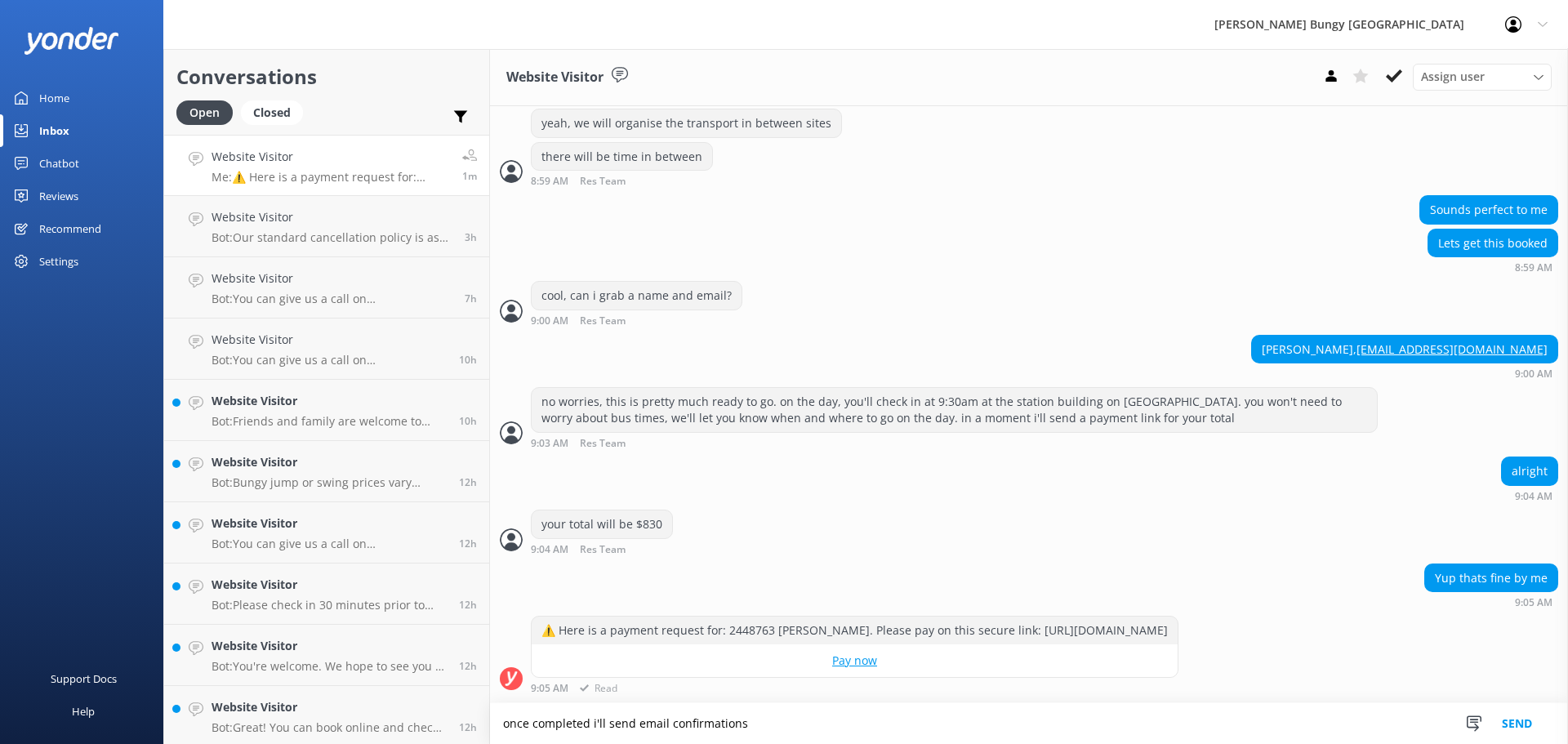
type textarea "once completed i'll send email confirmations"
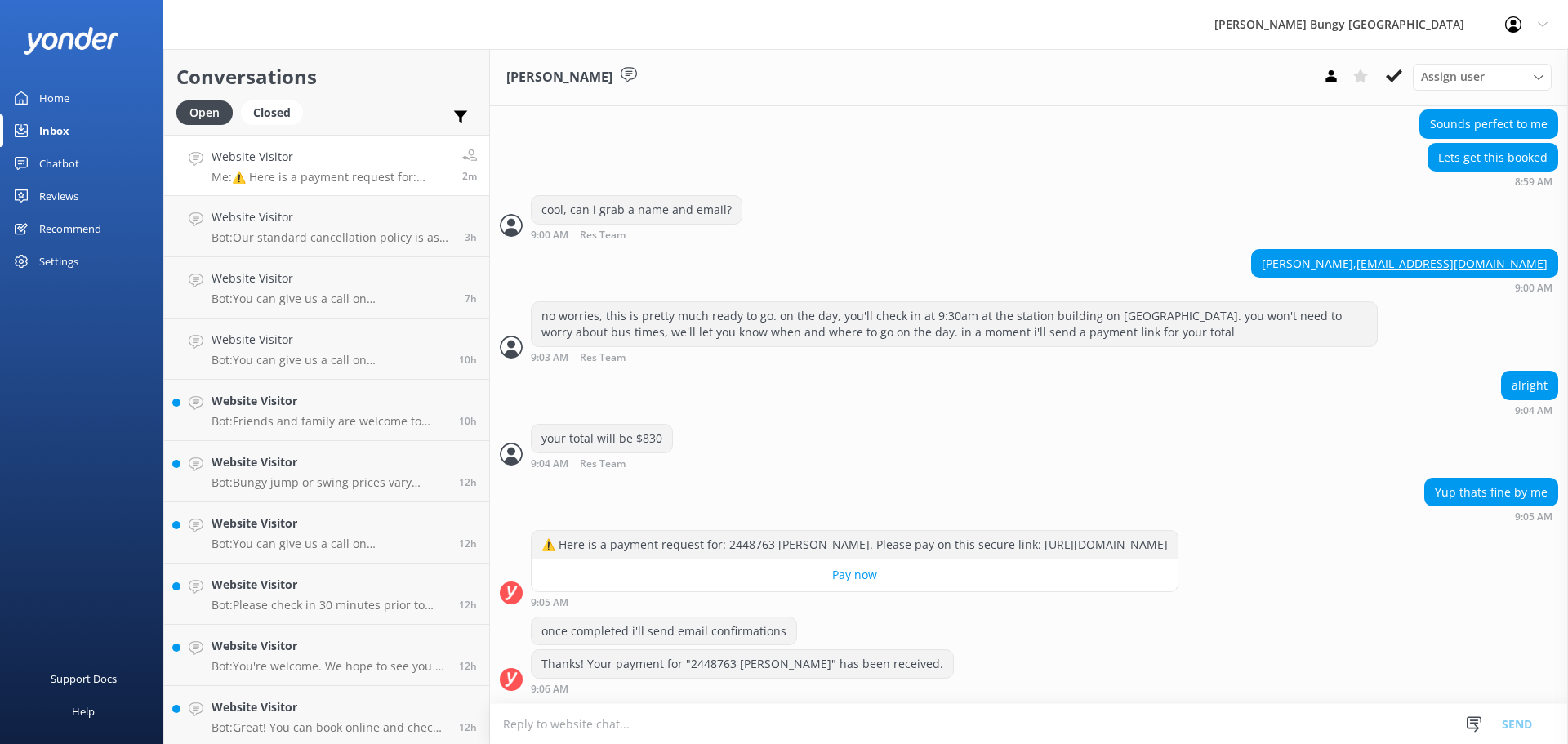
scroll to position [1153, 0]
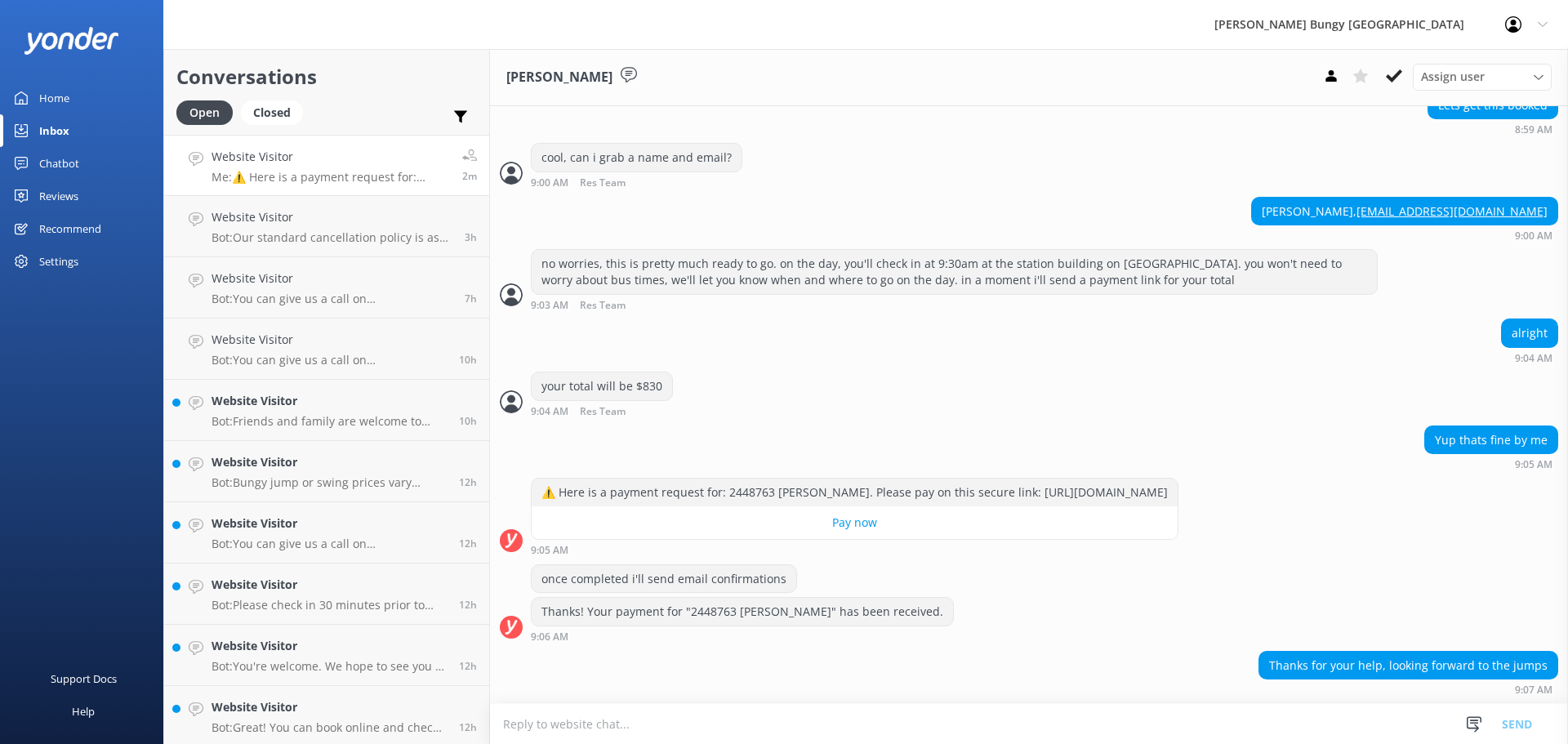
click at [953, 687] on div "Thanks for your help, looking forward to the jumps 9:07 AM" at bounding box center [1028, 674] width 1078 height 45
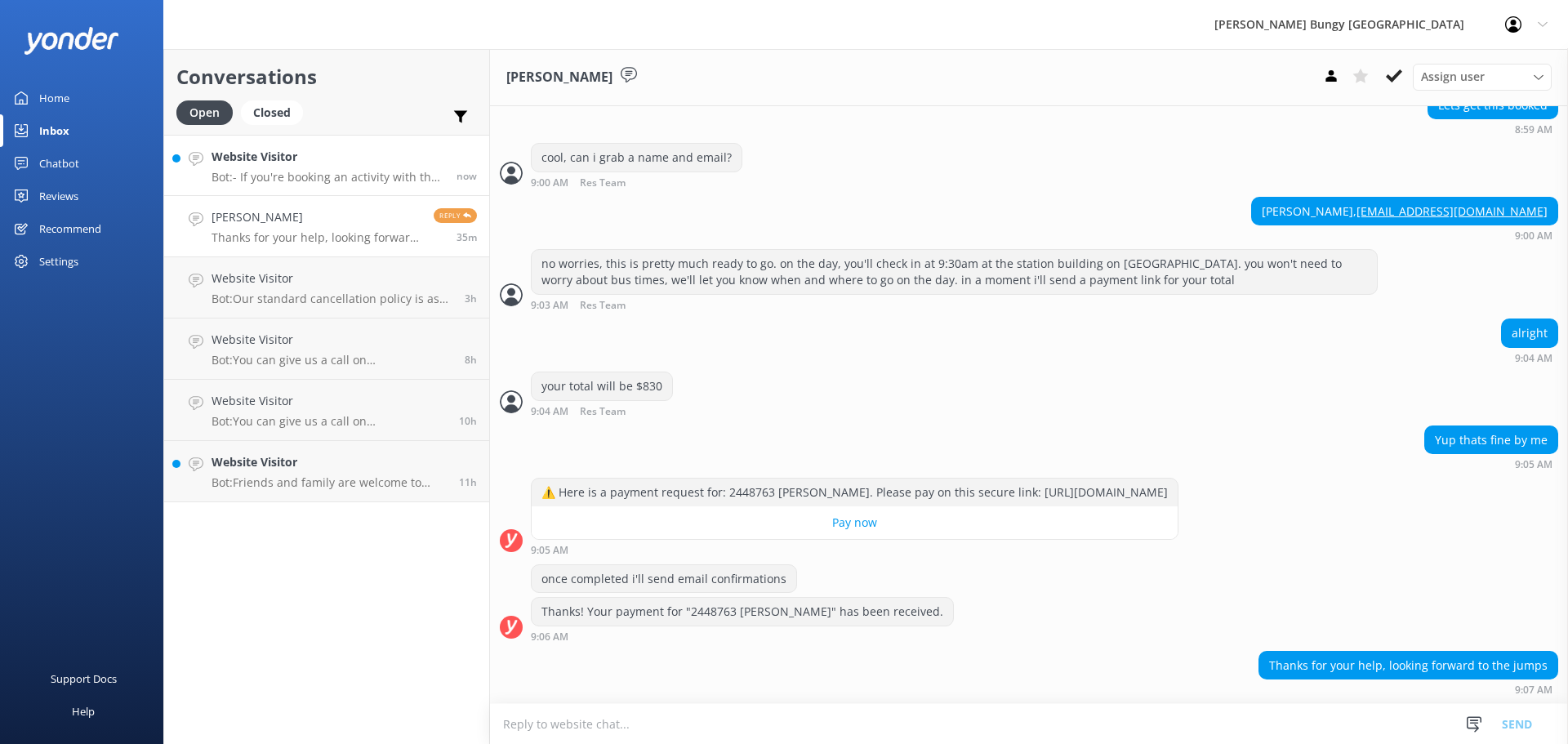
click at [379, 191] on link "Website Visitor Bot: - If you're booking an activity with the Free Bungy Bus, p…" at bounding box center [327, 165] width 325 height 62
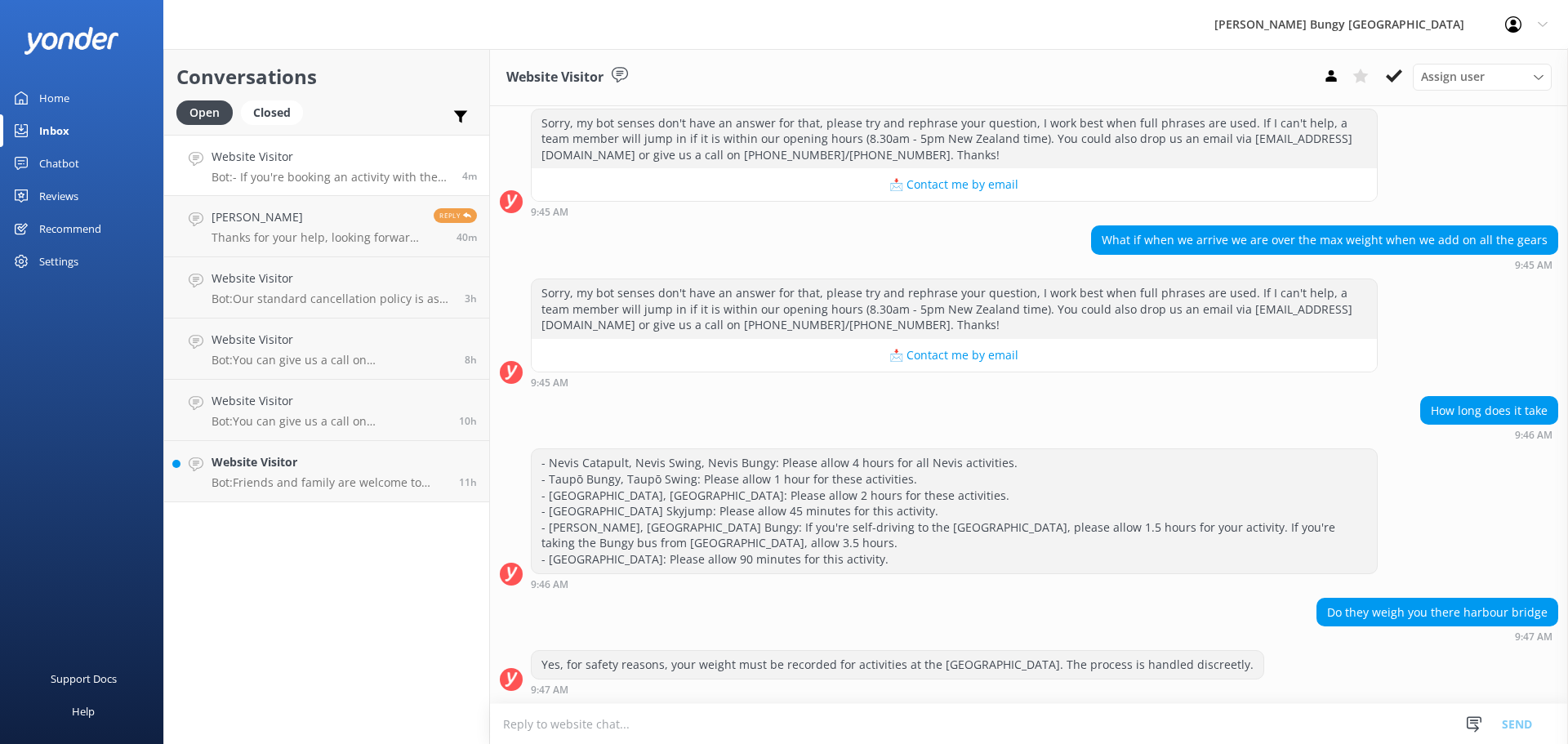
scroll to position [793, 0]
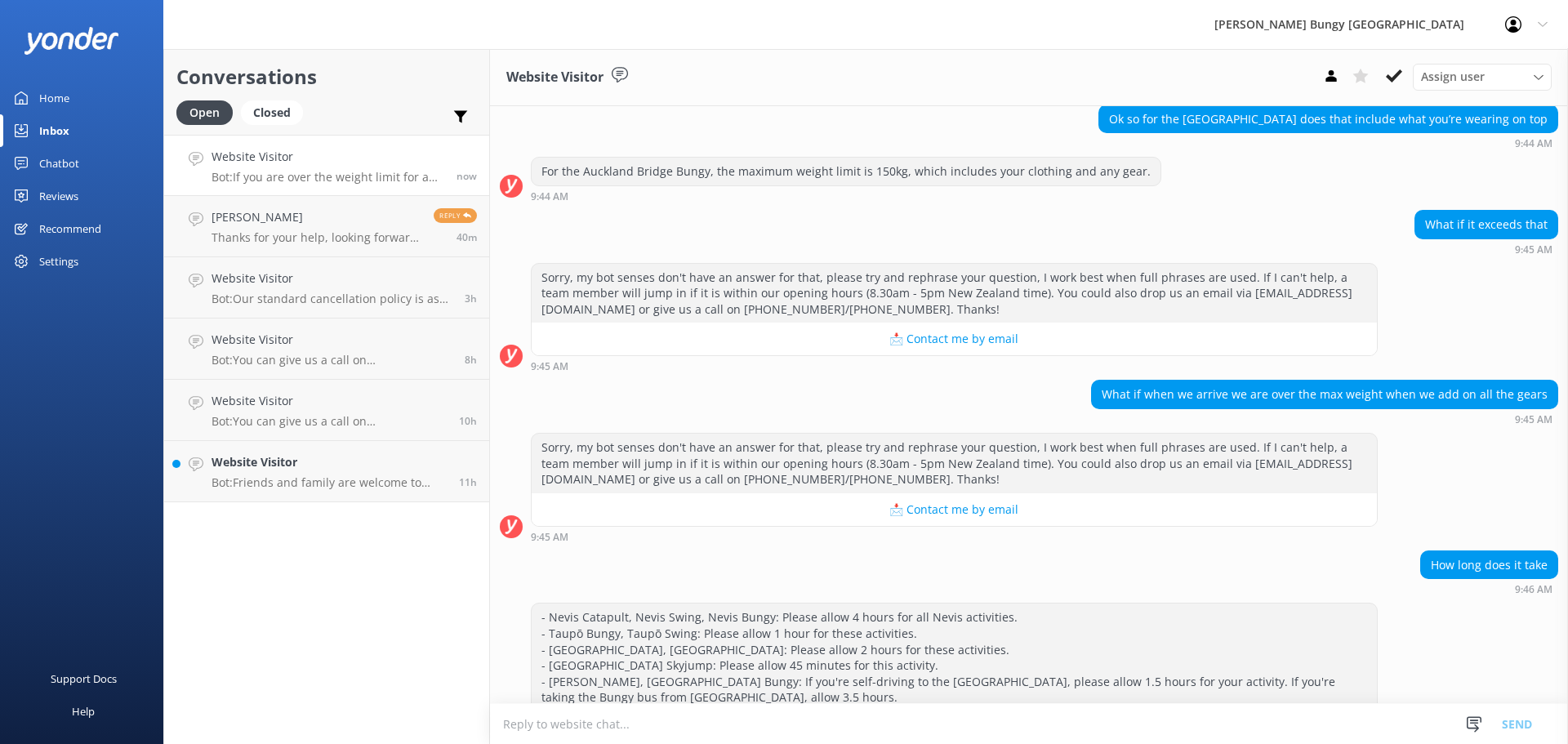
scroll to position [876, 0]
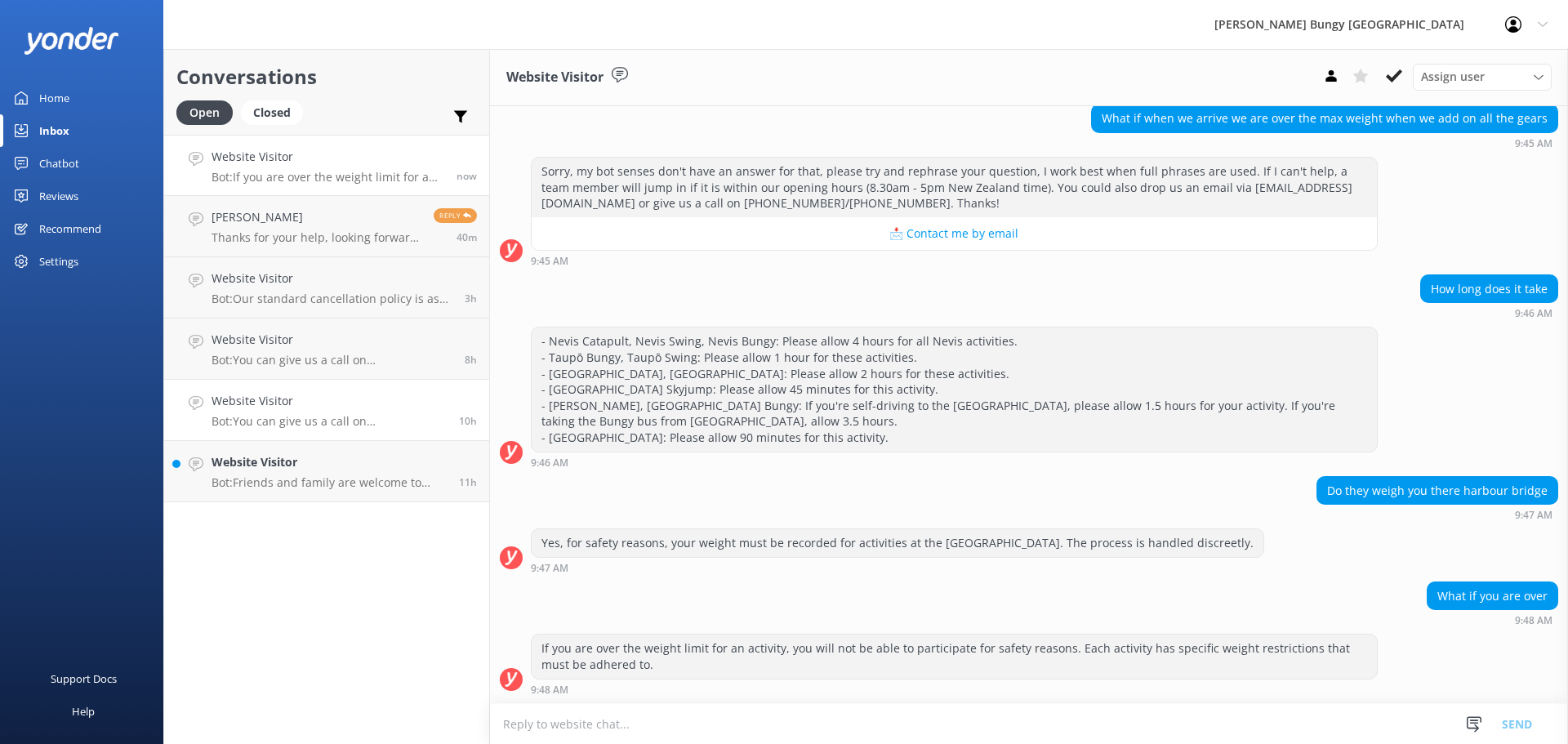
click at [268, 438] on link "Website Visitor Bot: You can give us a call on [PHONE_NUMBER] or [PHONE_NUMBER]…" at bounding box center [327, 410] width 325 height 62
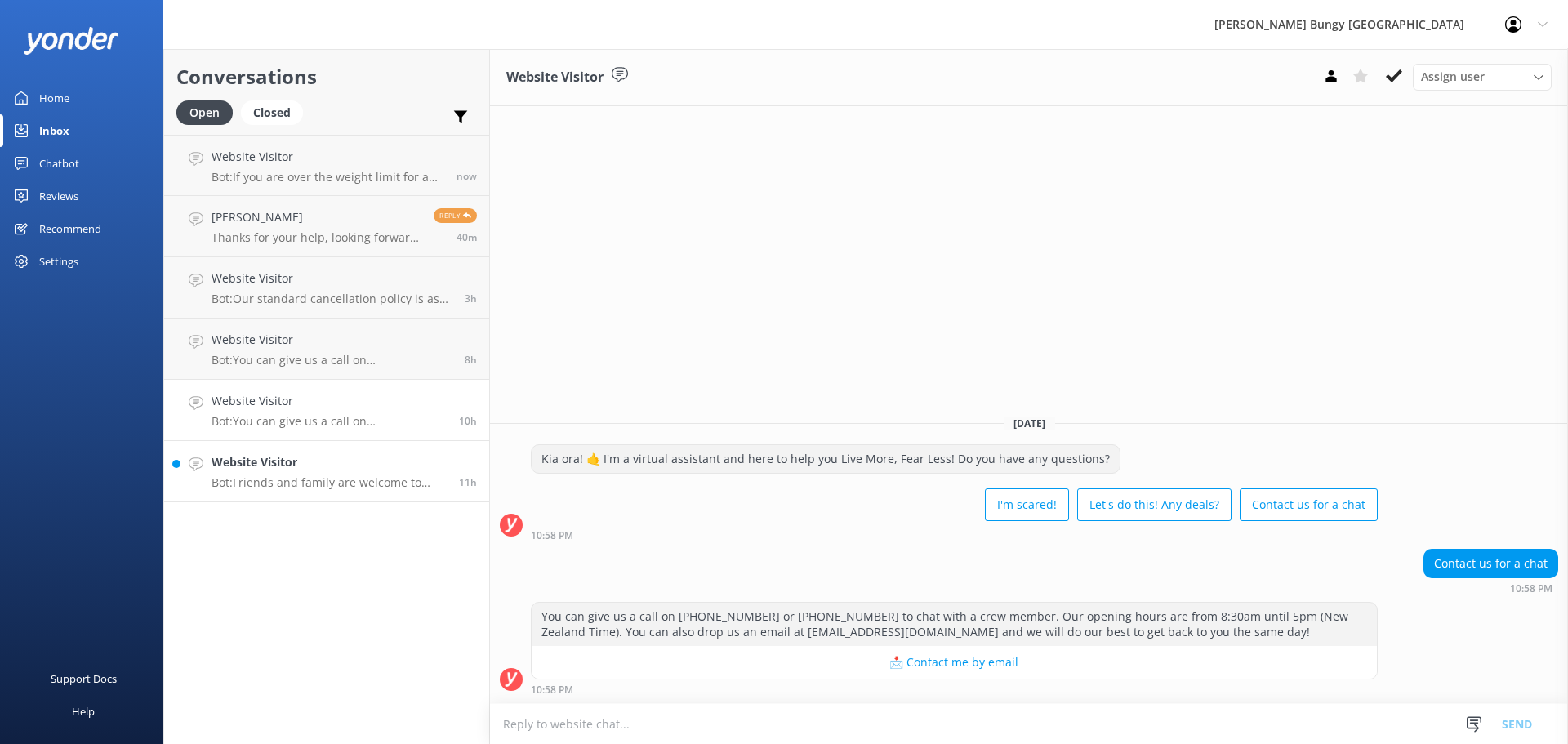
click at [257, 491] on link "Website Visitor Bot: Friends and family are welcome to watch! Spectator tickets…" at bounding box center [327, 471] width 325 height 62
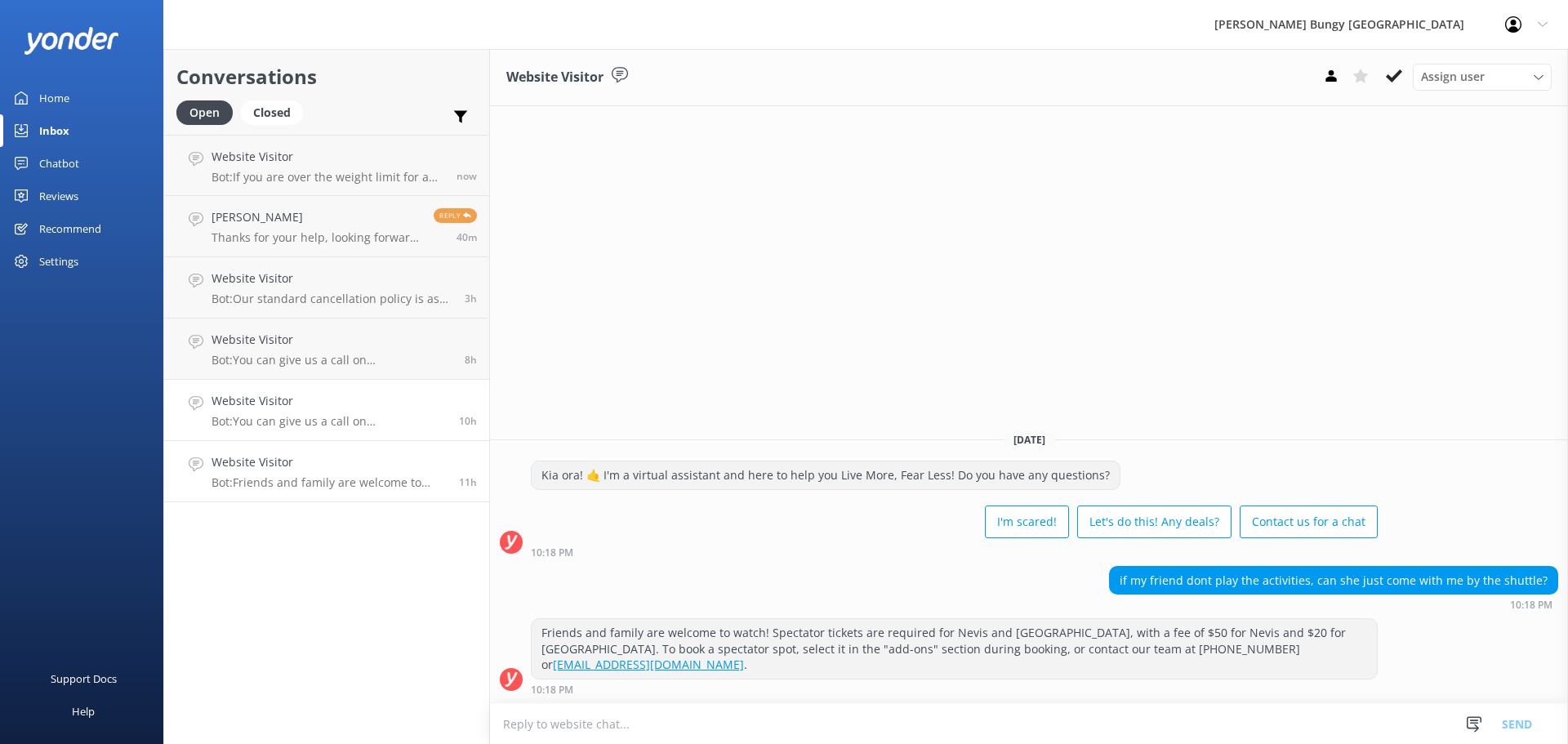
click at [246, 391] on link "Website Visitor Bot: You can give us a call on 0800 286 4958 or +64 3 450 1300 …" at bounding box center [327, 410] width 325 height 62
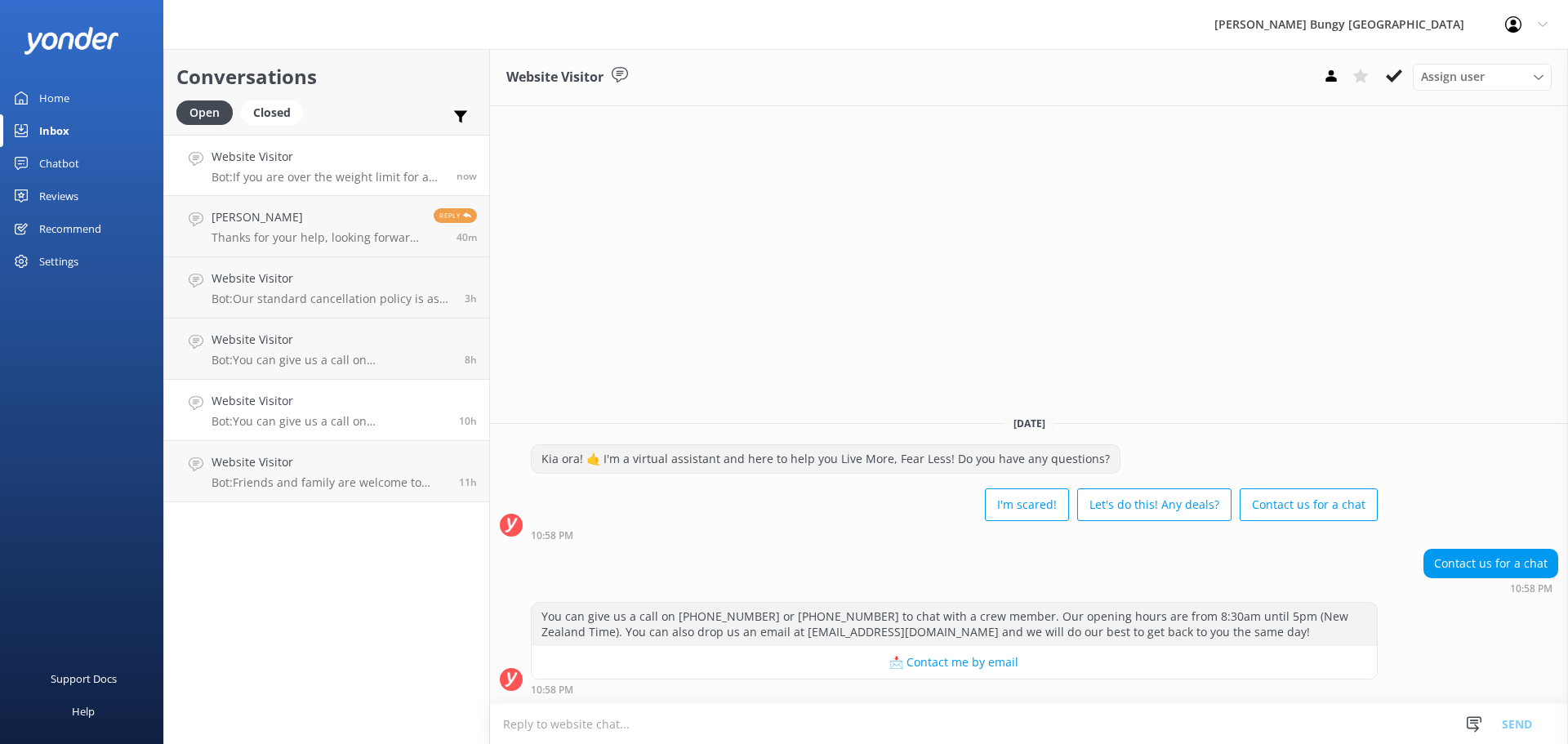
click at [255, 166] on h4 "Website Visitor" at bounding box center [327, 156] width 233 height 18
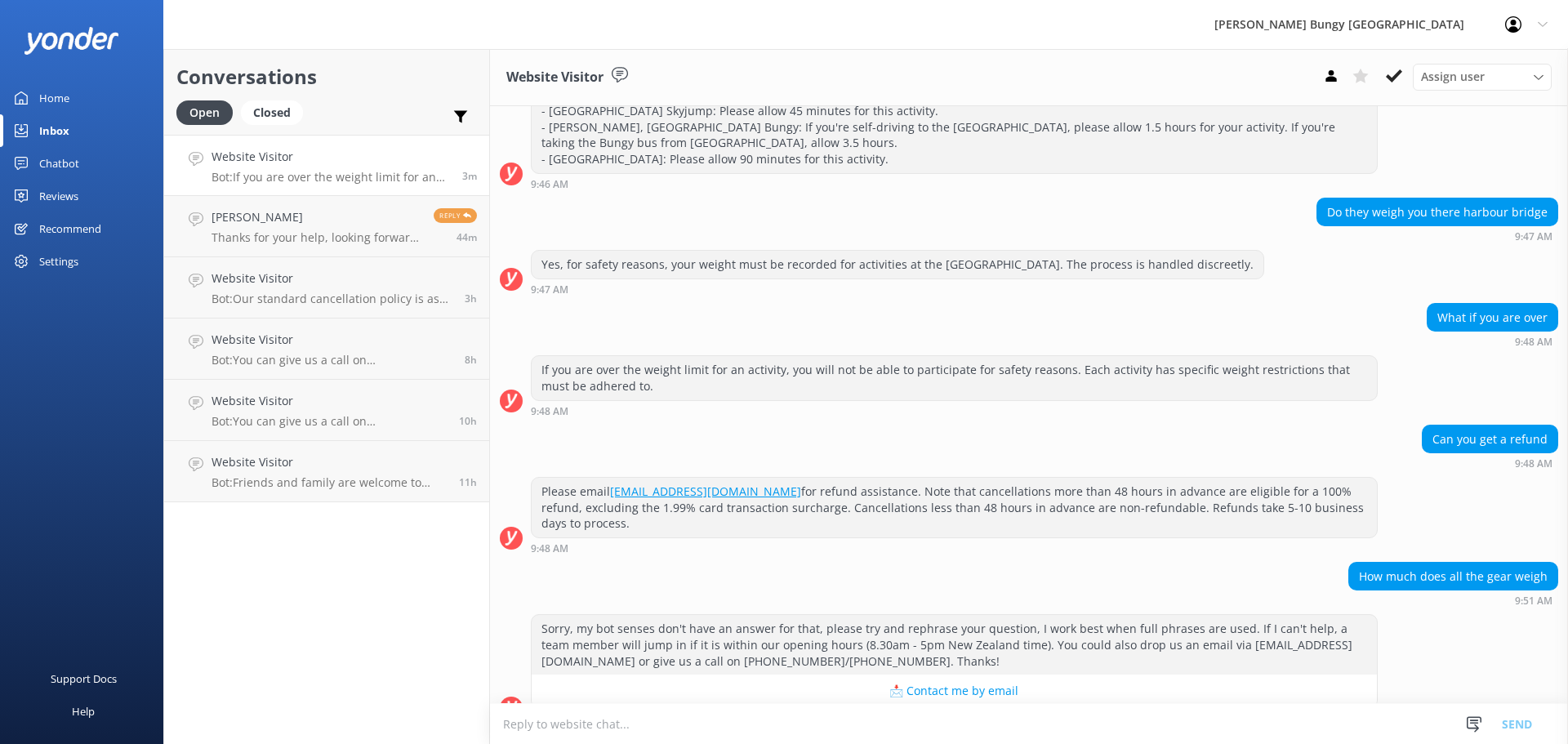
scroll to position [1206, 0]
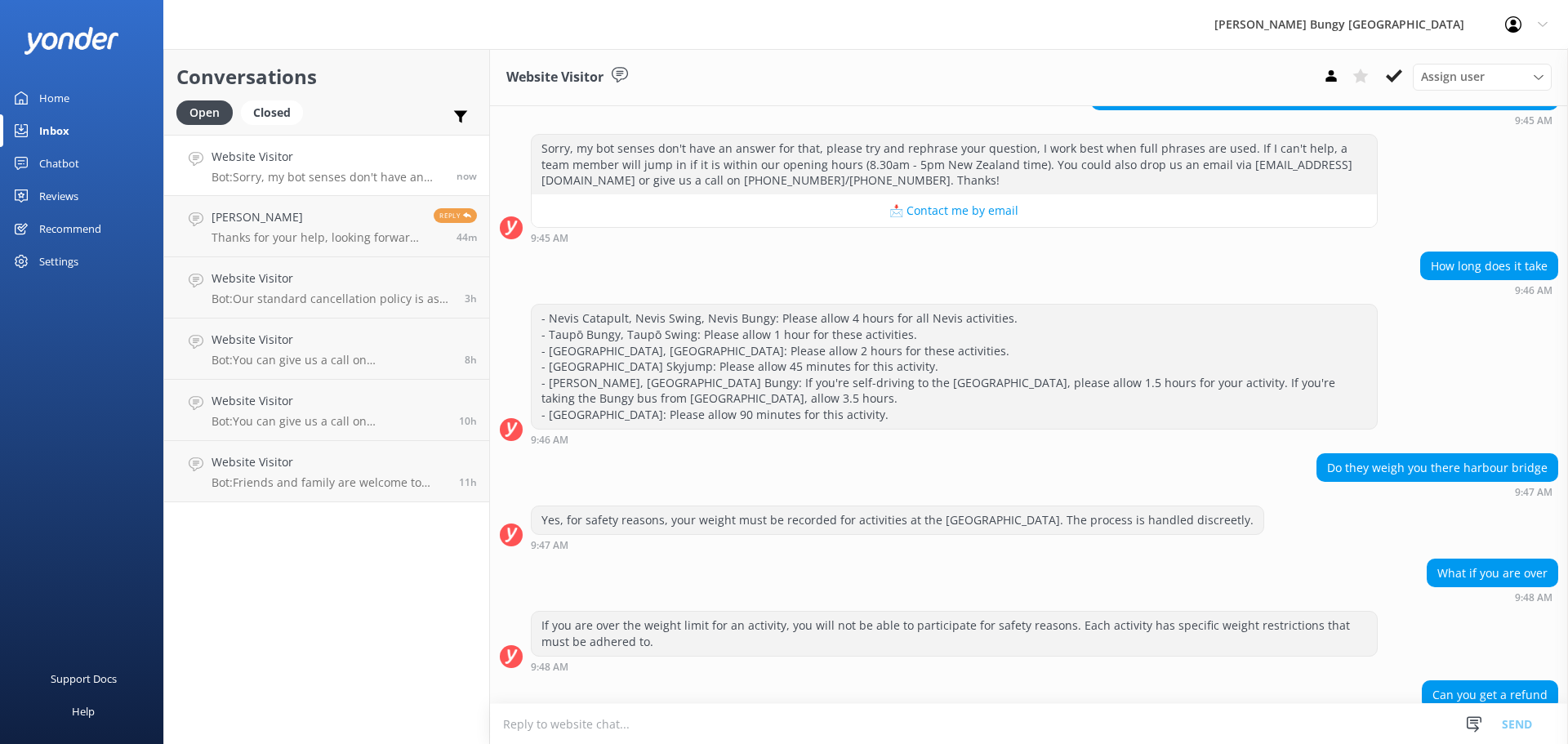
scroll to position [1206, 0]
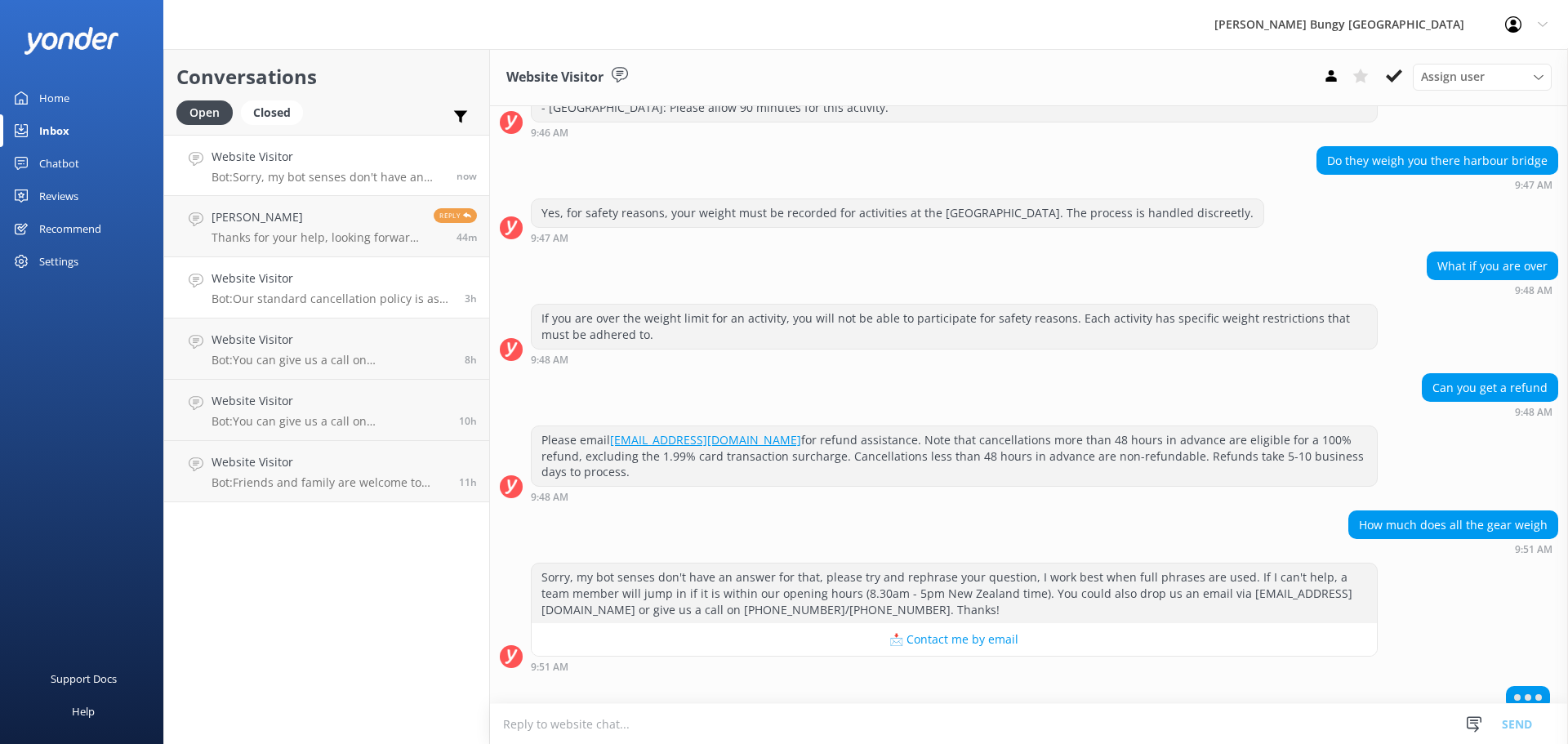
click at [289, 285] on h4 "Website Visitor" at bounding box center [331, 279] width 240 height 18
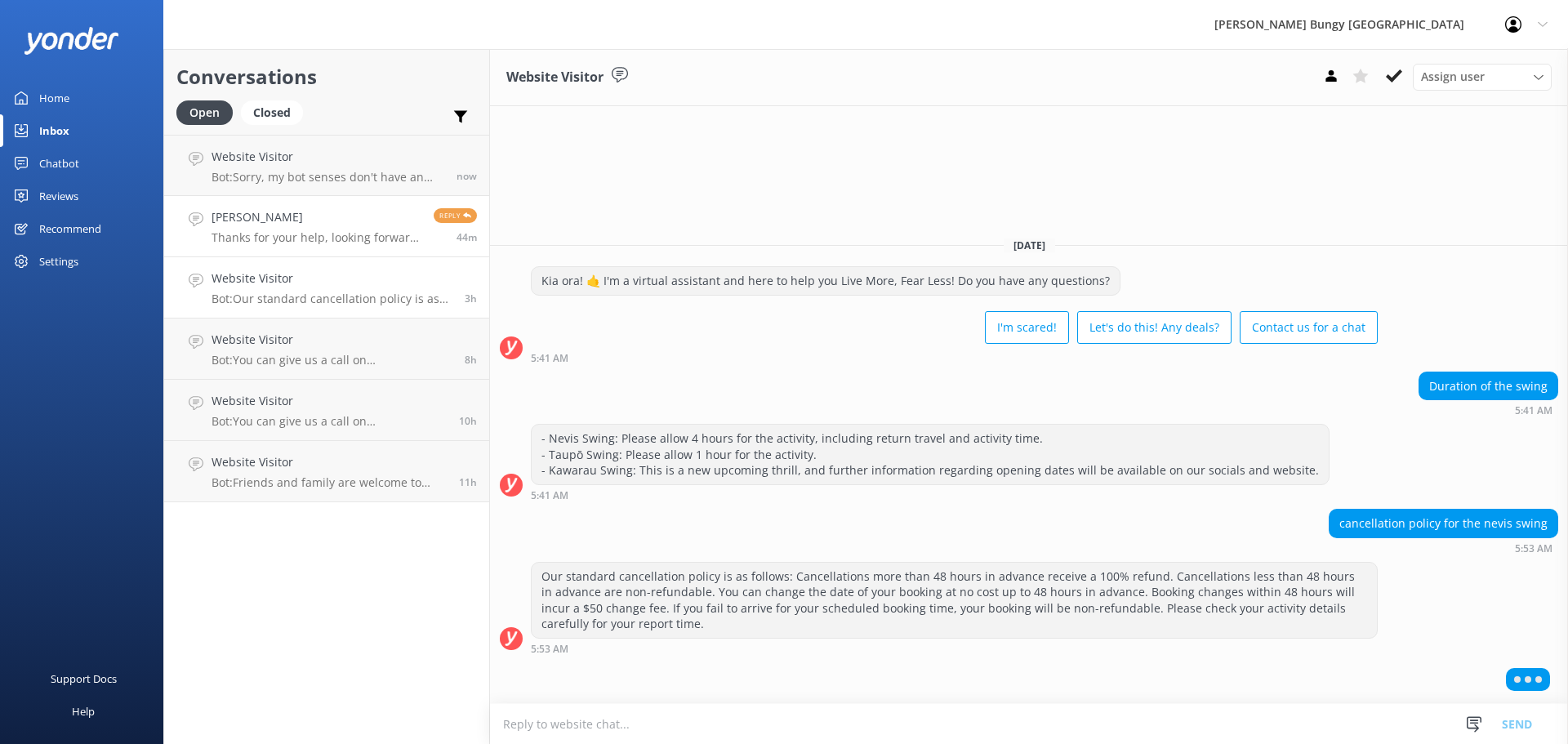
click at [295, 211] on h4 "Hasan Al Ali" at bounding box center [316, 217] width 210 height 18
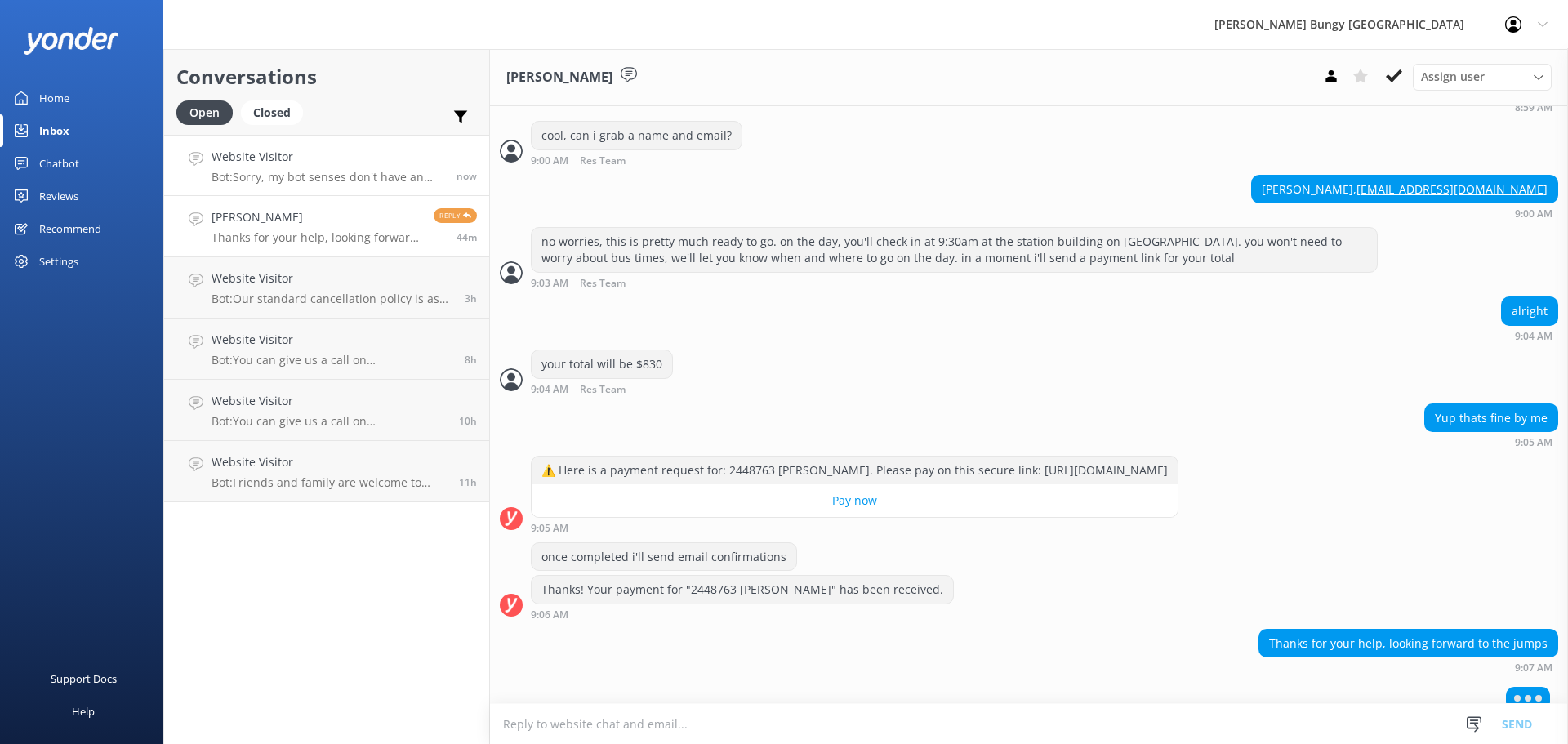
click at [357, 152] on h4 "Website Visitor" at bounding box center [327, 156] width 233 height 18
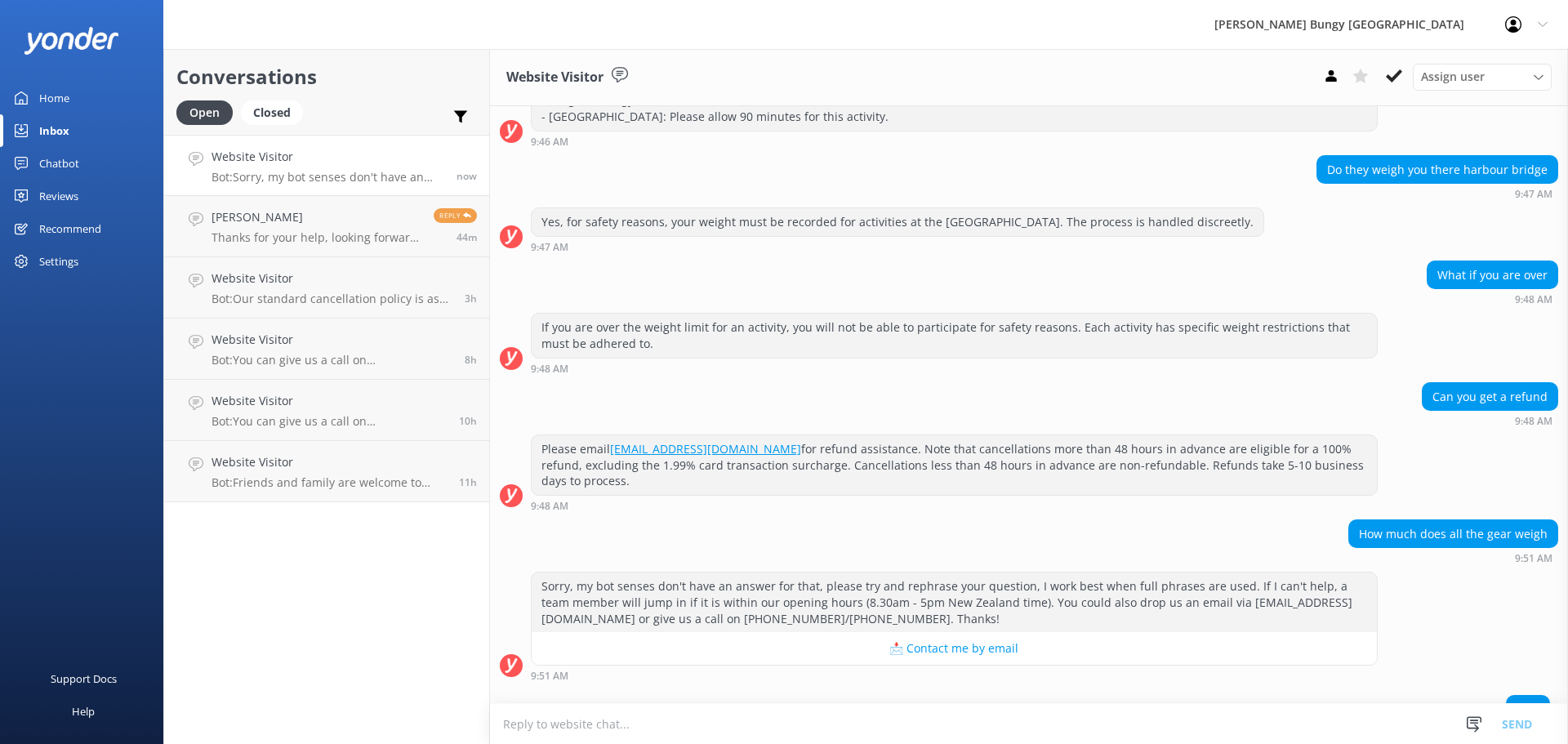
scroll to position [1206, 0]
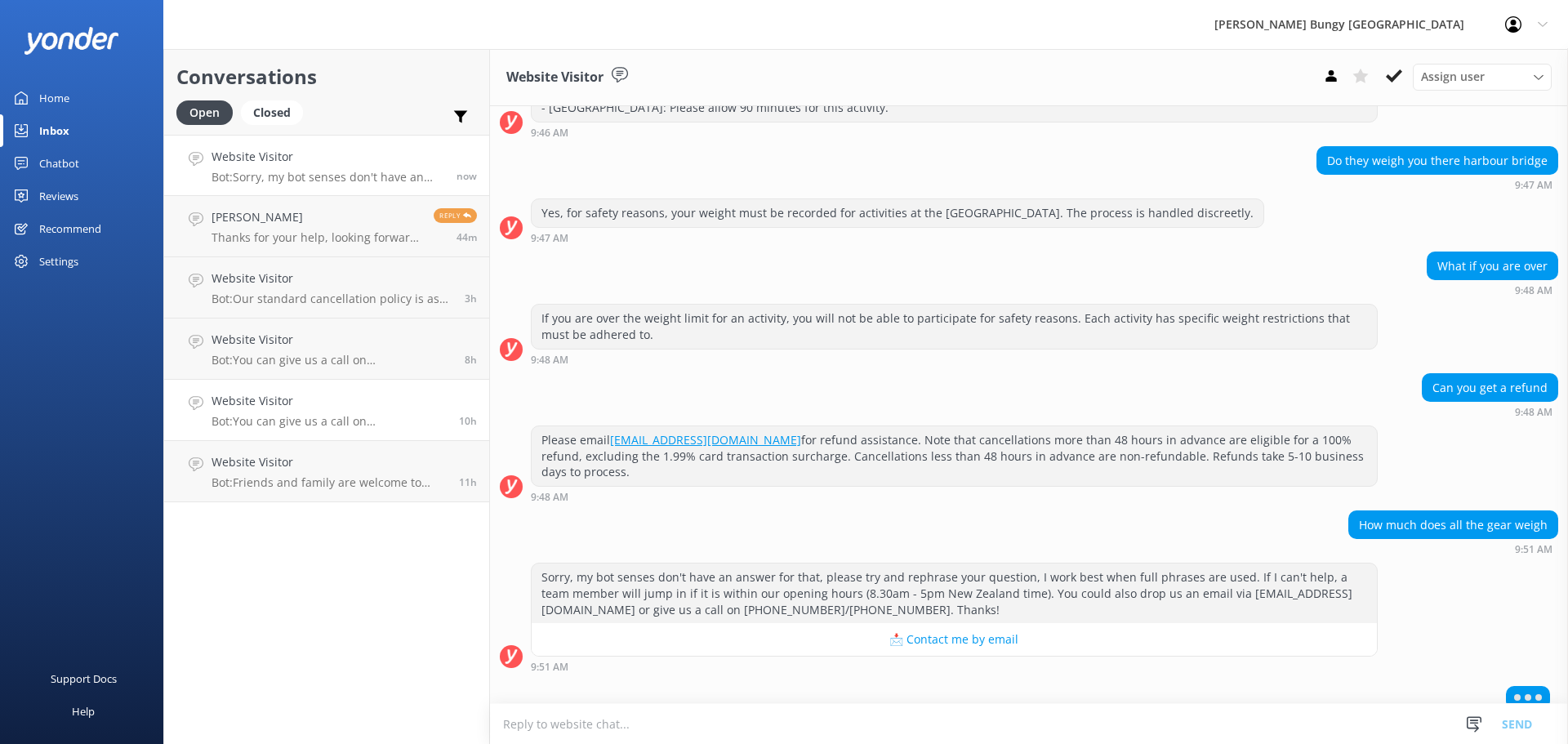
click at [310, 419] on p "Bot: You can give us a call on 0800 286 4958 or +64 3 450 1300 to chat with a c…" at bounding box center [328, 421] width 236 height 15
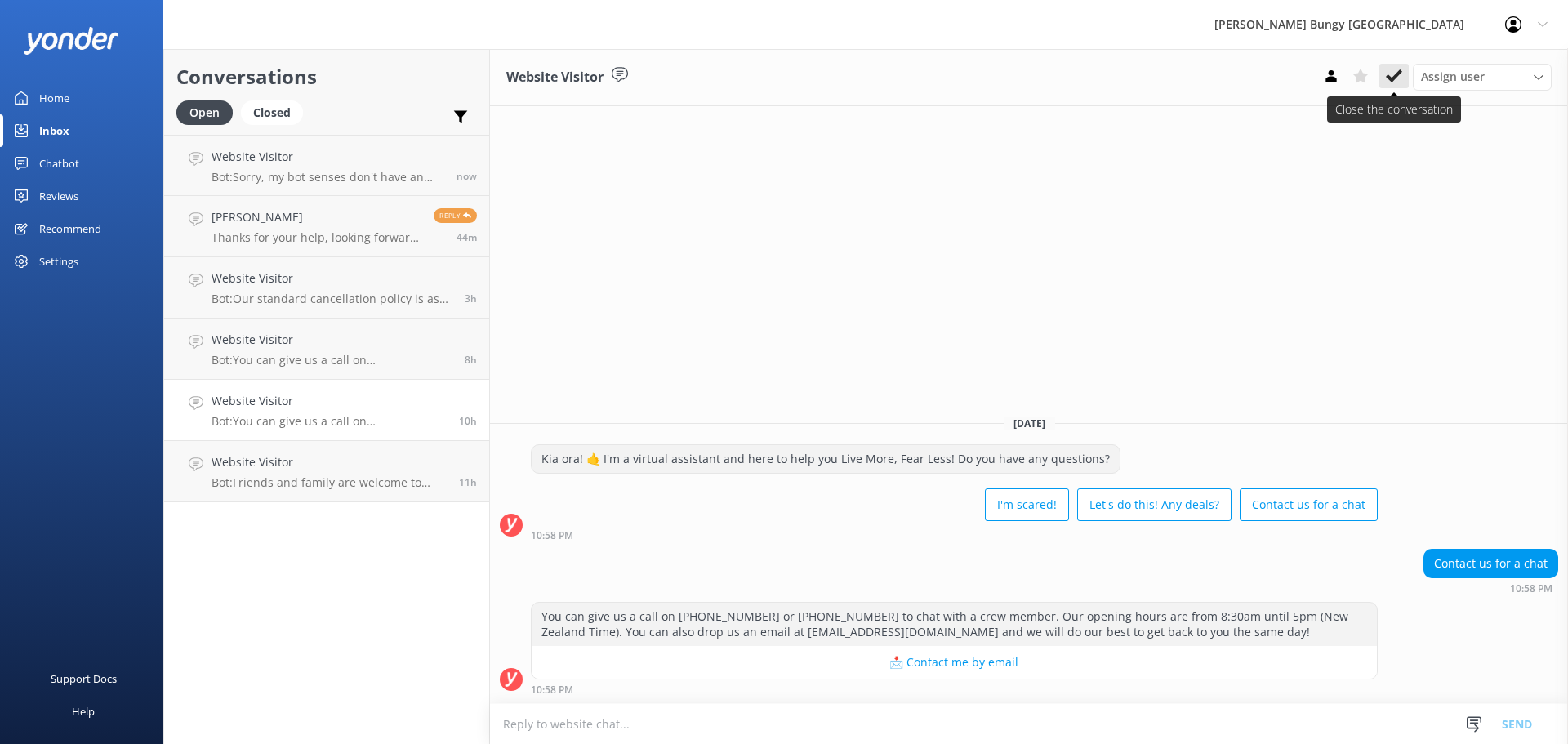
click at [1387, 68] on icon at bounding box center [1394, 75] width 17 height 17
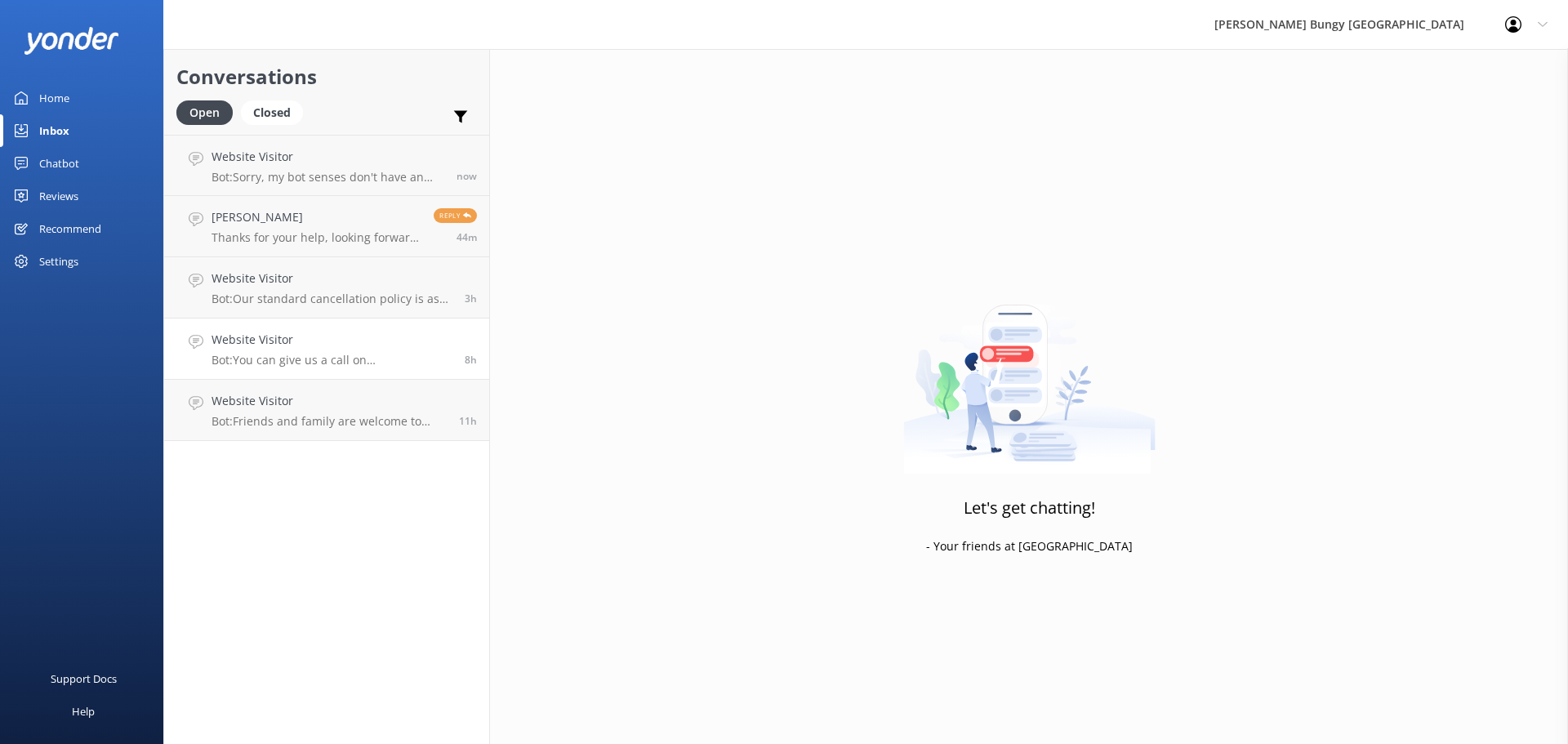
click at [333, 352] on div "Website Visitor Bot: You can give us a call on 0800 286 4958 or +64 3 450 1300 …" at bounding box center [331, 348] width 240 height 36
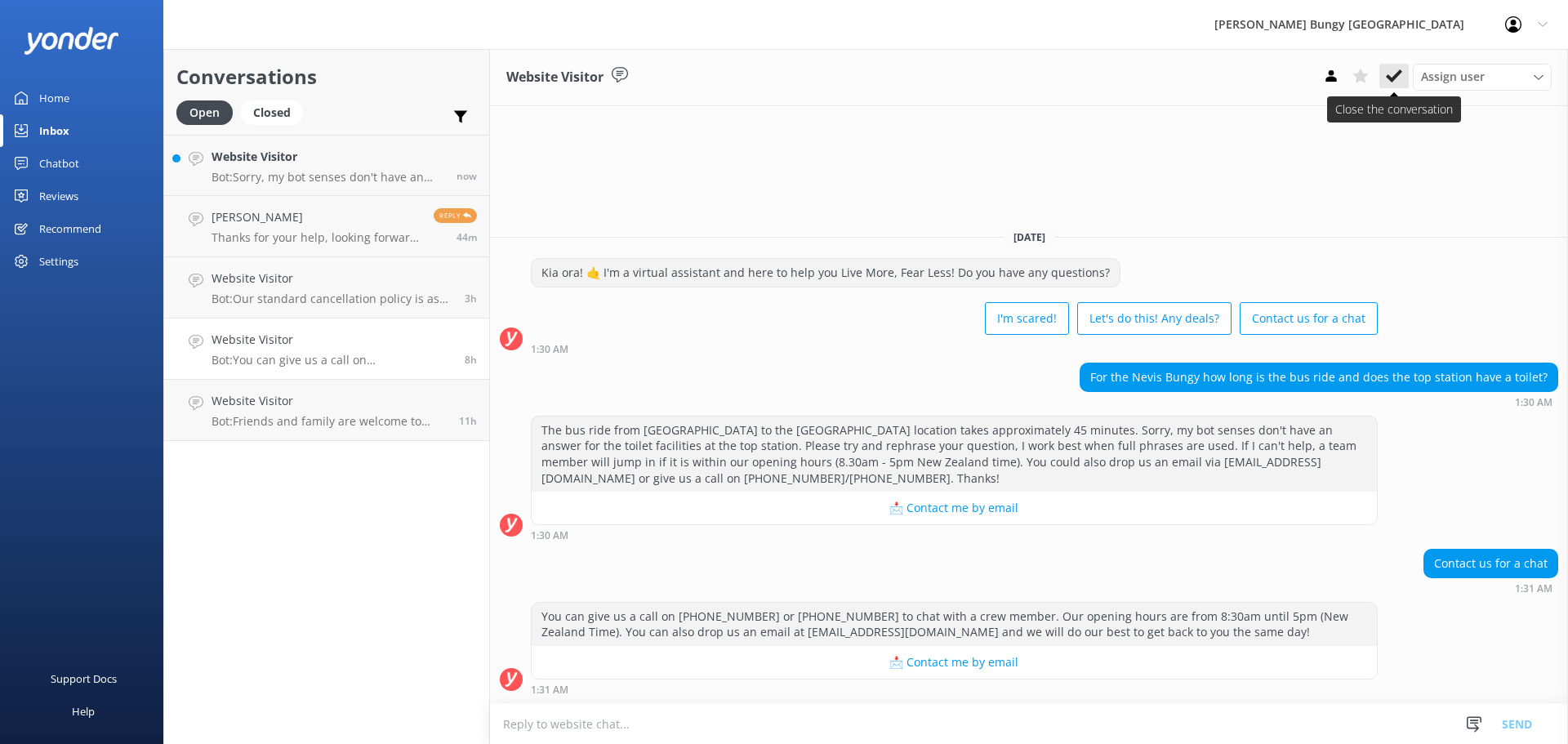
click at [1381, 72] on button at bounding box center [1394, 75] width 29 height 24
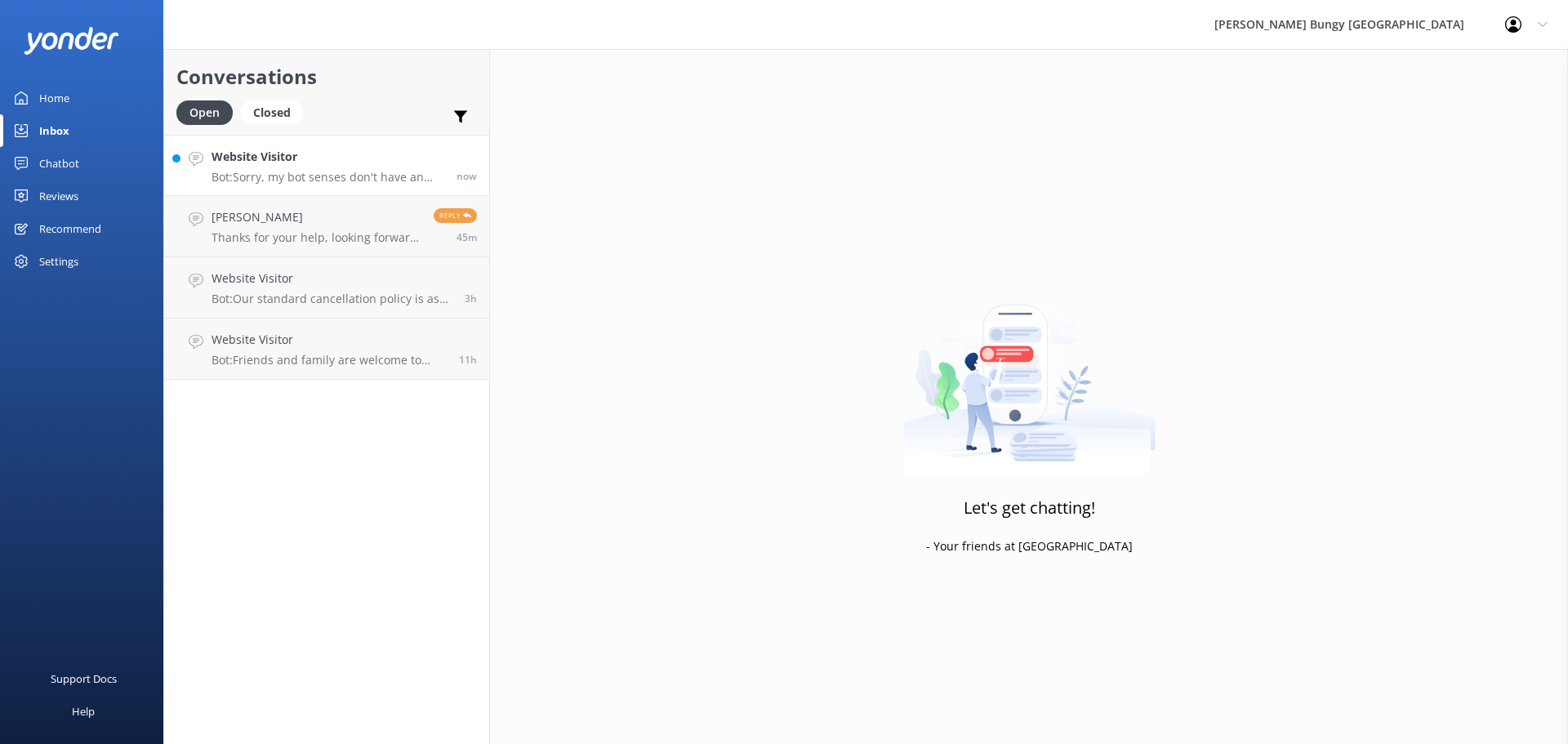
click at [240, 169] on div "Website Visitor Bot: Sorry, my bot senses don't have an answer for that, please…" at bounding box center [327, 165] width 233 height 35
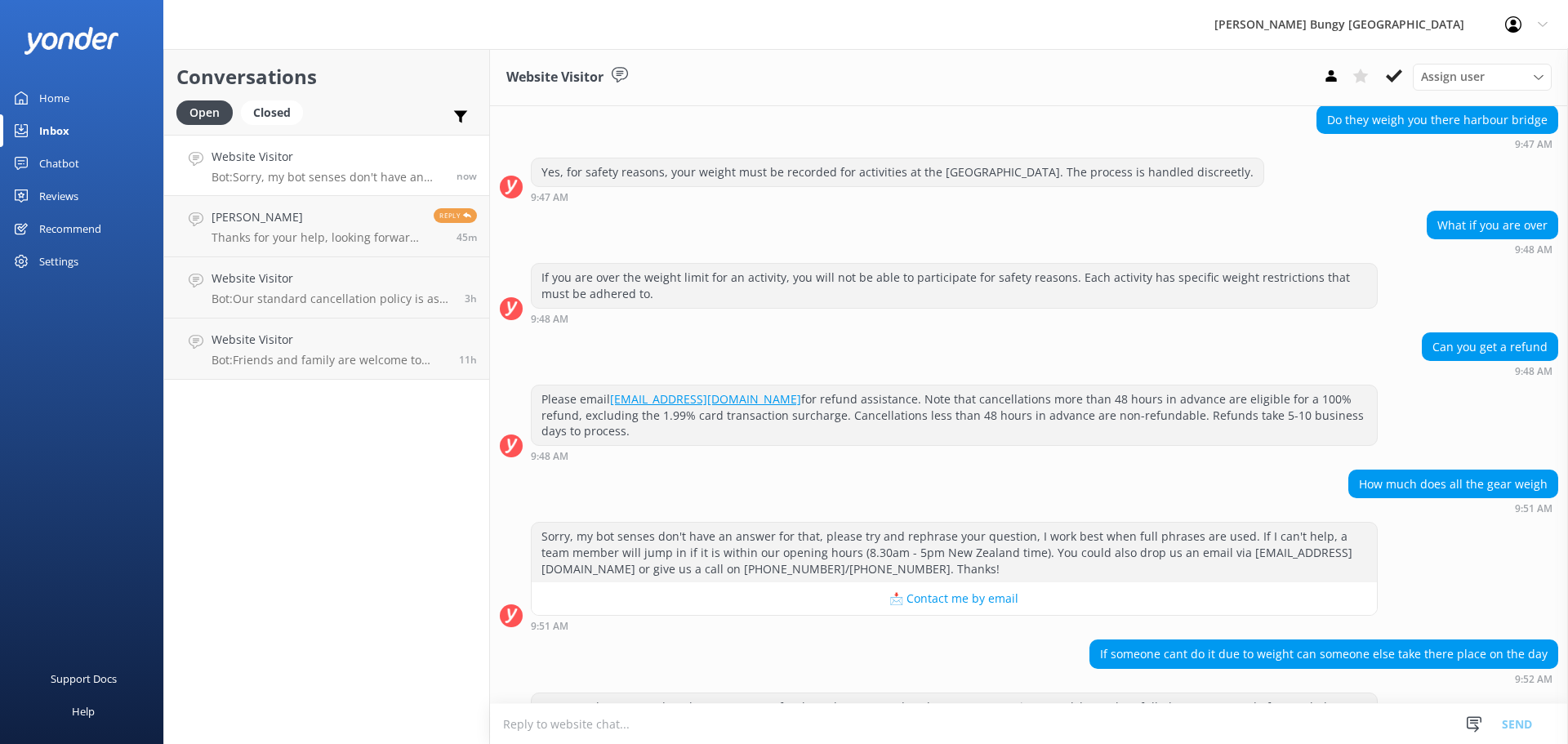
scroll to position [1337, 0]
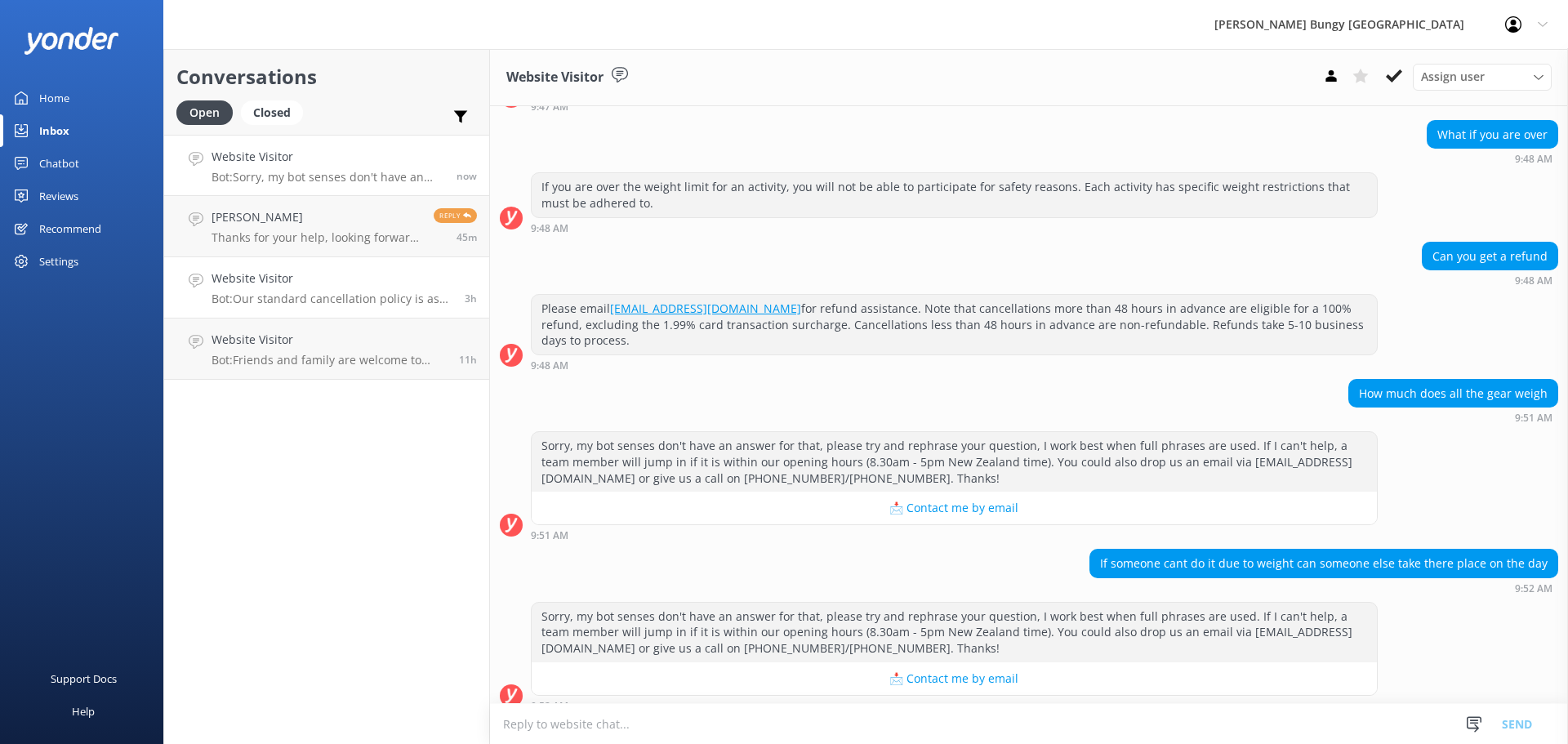
click at [392, 294] on p "Bot: Our standard cancellation policy is as follows: Cancellations more than 48…" at bounding box center [331, 298] width 240 height 15
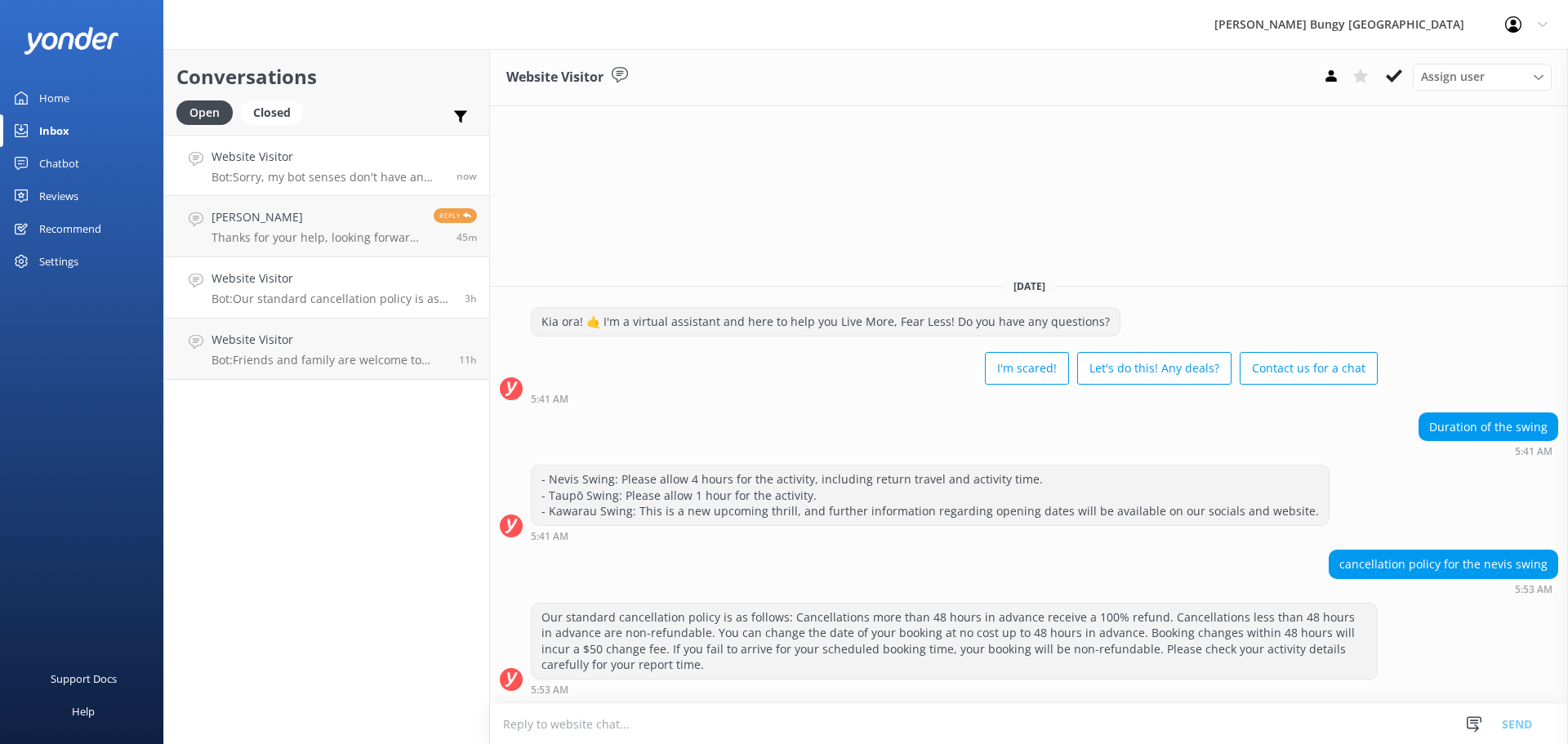
click at [363, 172] on p "Bot: Sorry, my bot senses don't have an answer for that, please try and rephras…" at bounding box center [327, 177] width 233 height 15
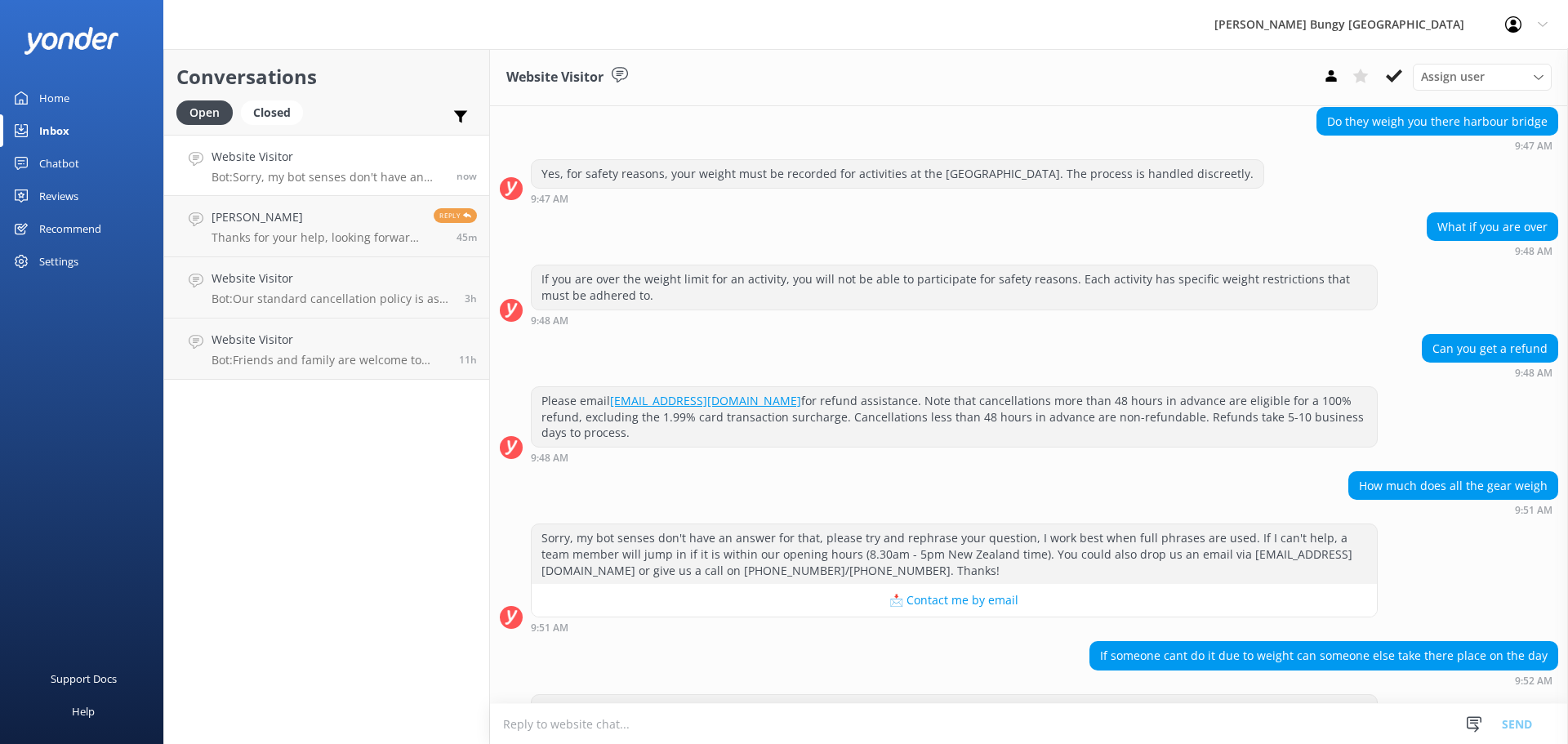
scroll to position [1337, 0]
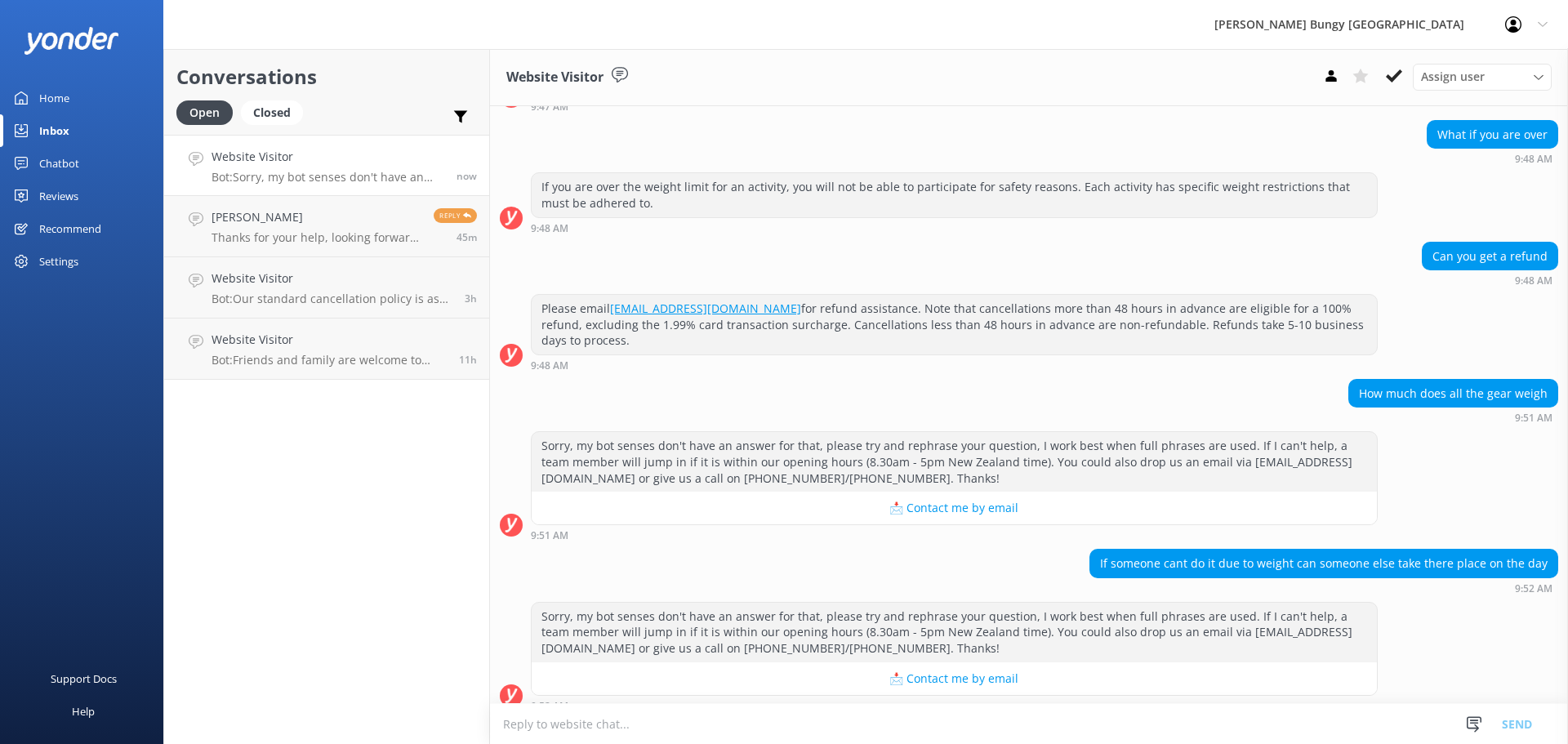
click at [601, 702] on div "Sorry, my bot senses don't have an answer for that, please try and rephrase you…" at bounding box center [1028, 661] width 1078 height 117
click at [597, 717] on textarea at bounding box center [1028, 723] width 1078 height 40
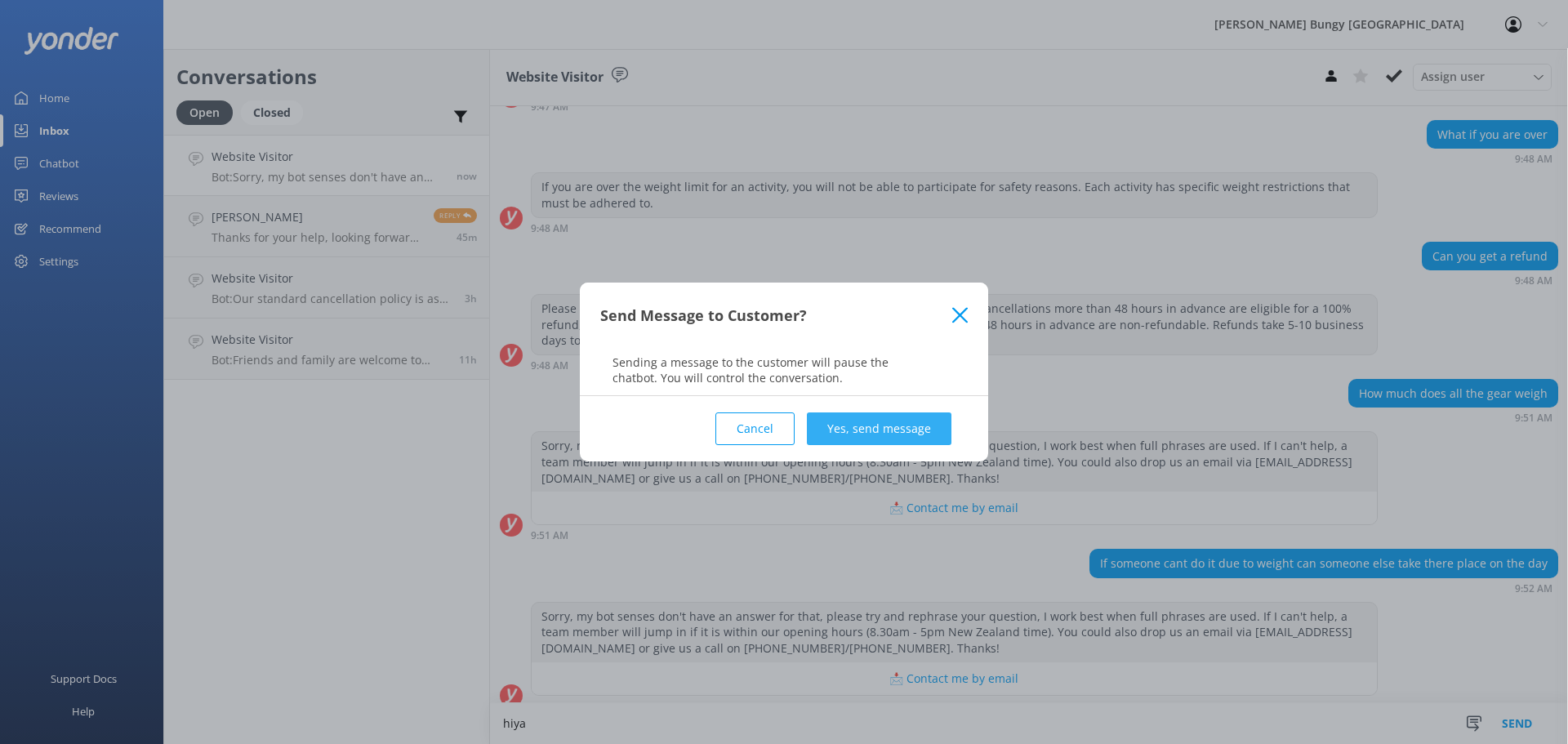
type textarea "hiya"
click at [887, 428] on button "Yes, send message" at bounding box center [879, 428] width 145 height 32
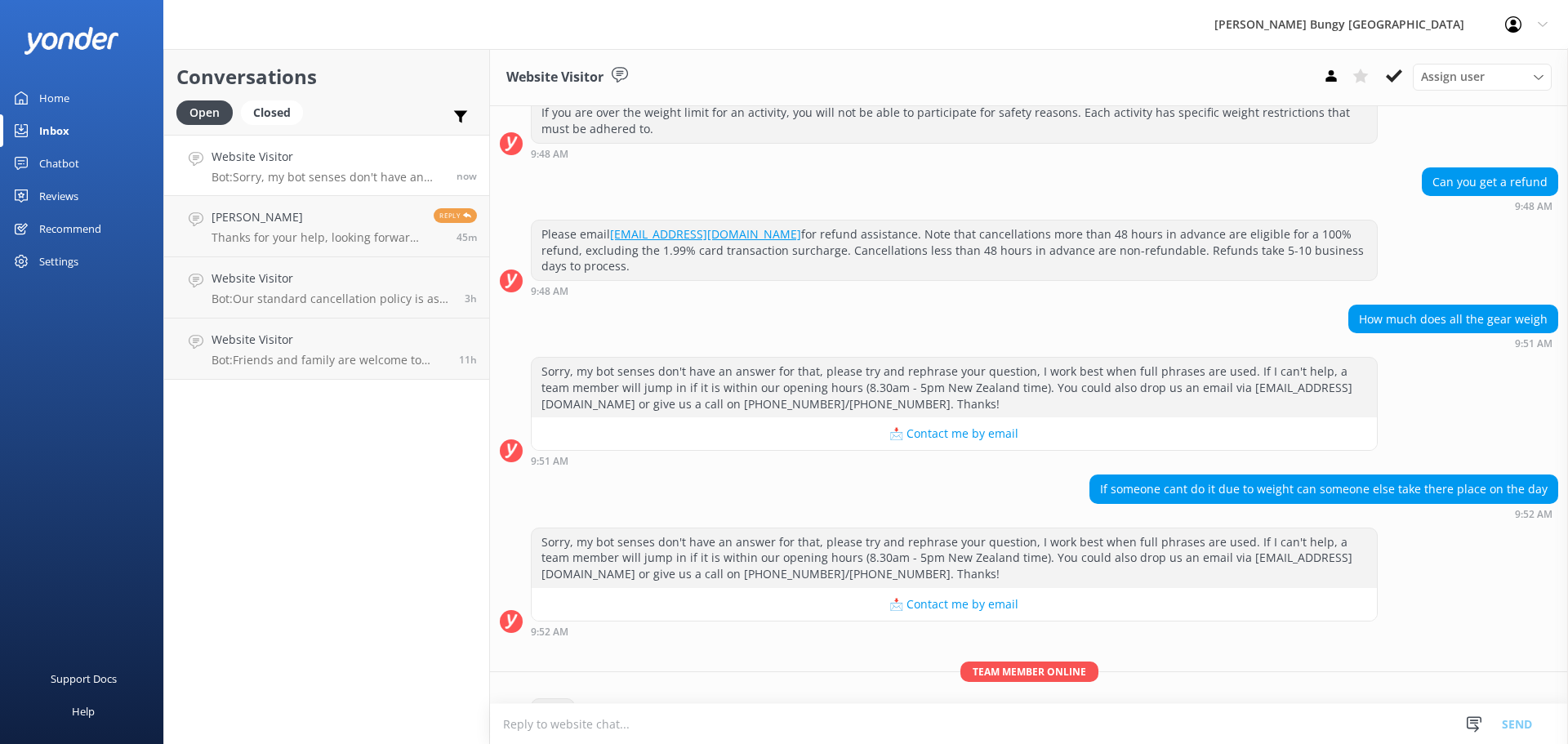
scroll to position [1444, 0]
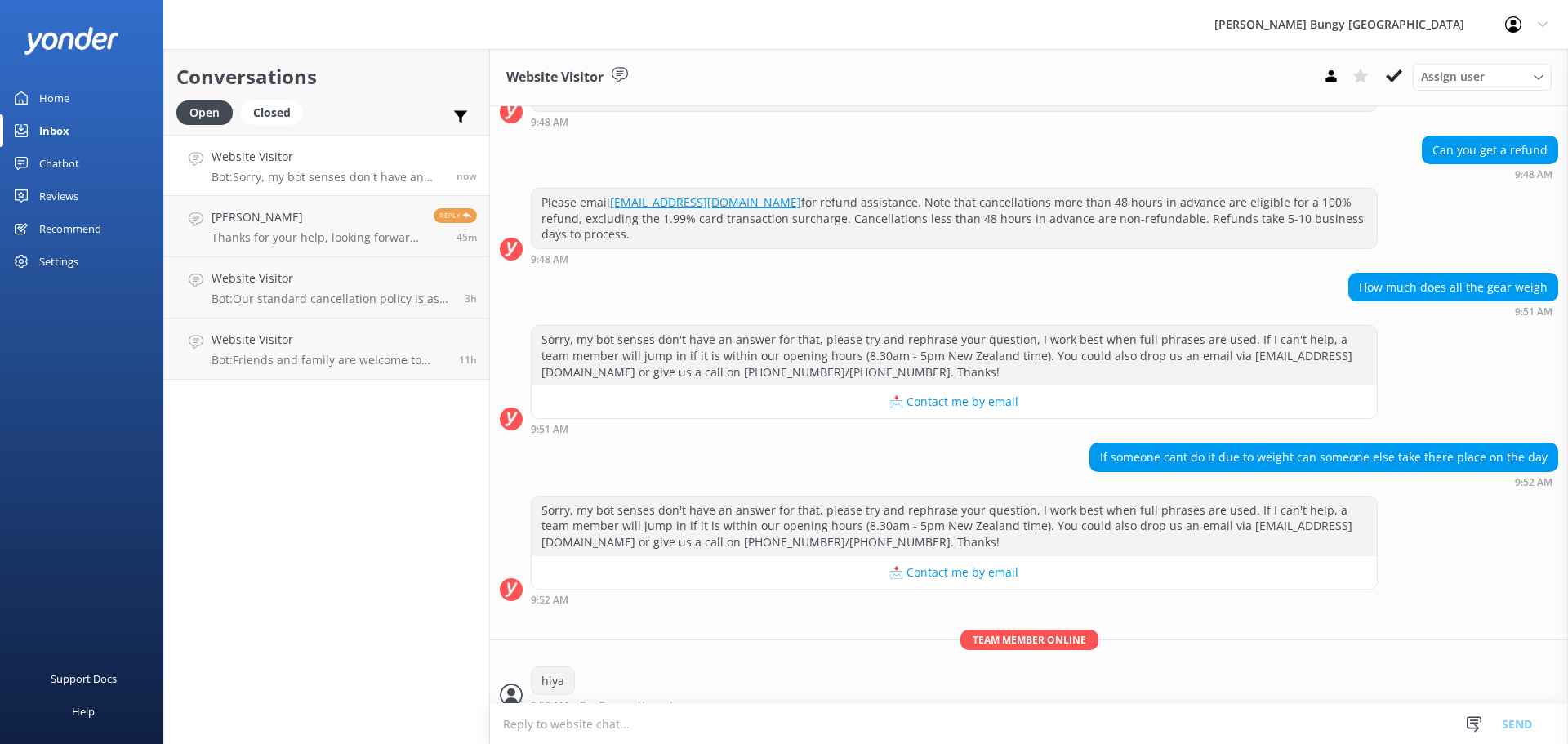
click at [813, 709] on textarea at bounding box center [1028, 723] width 1078 height 40
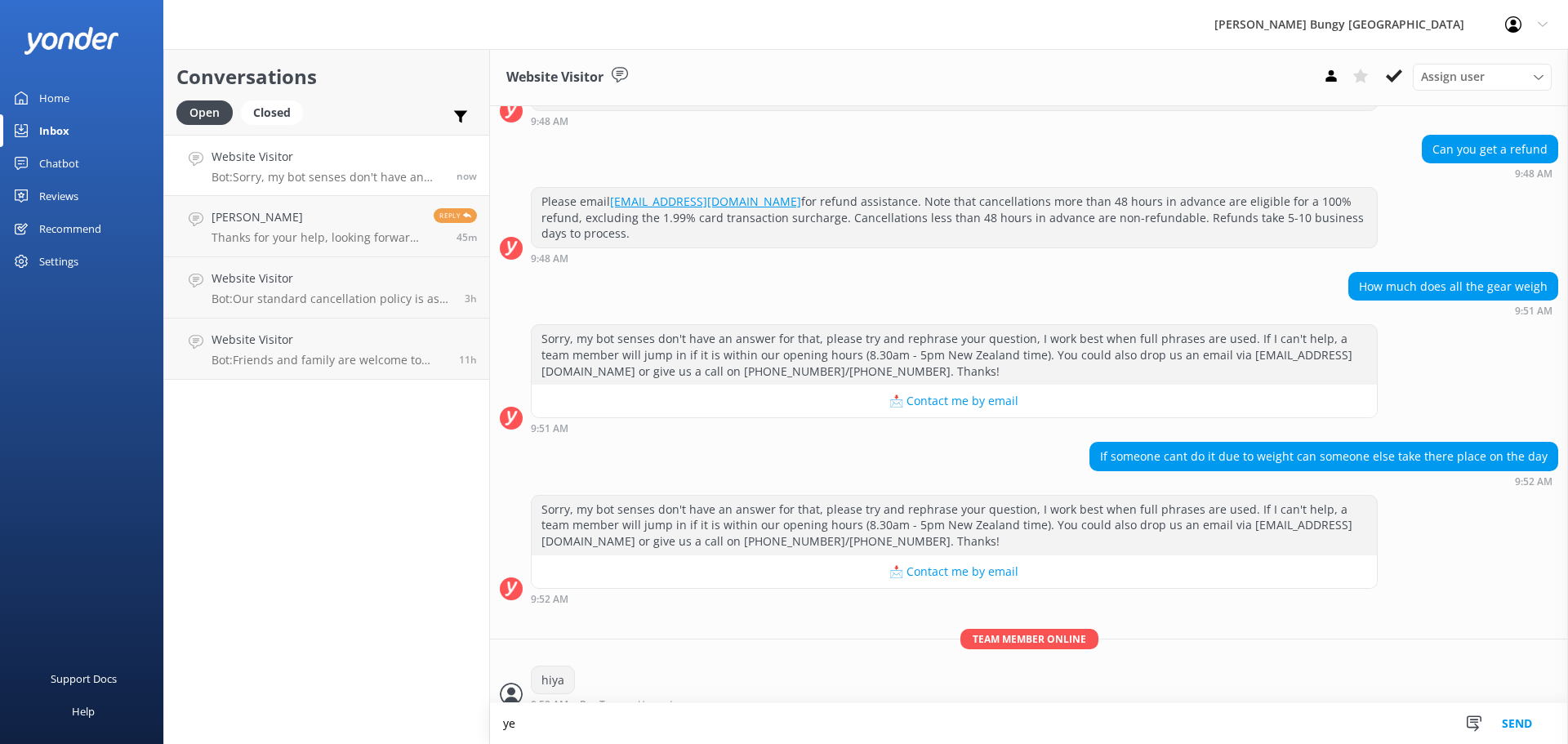
type textarea "y"
type textarea "we can provide a refund on the day if someone does not meet the requirements fo…"
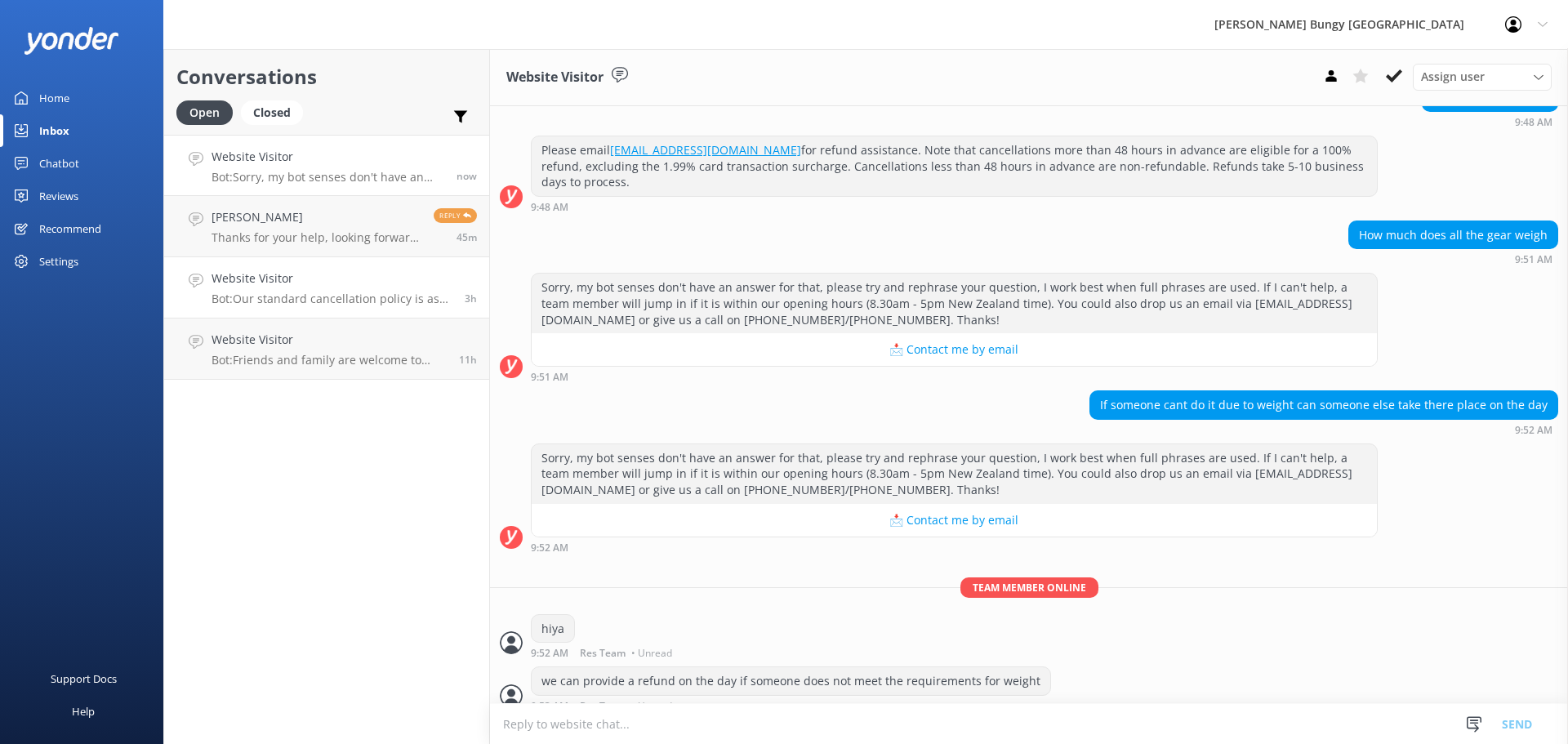
click at [378, 292] on p "Bot: Our standard cancellation policy is as follows: Cancellations more than 48…" at bounding box center [331, 298] width 240 height 15
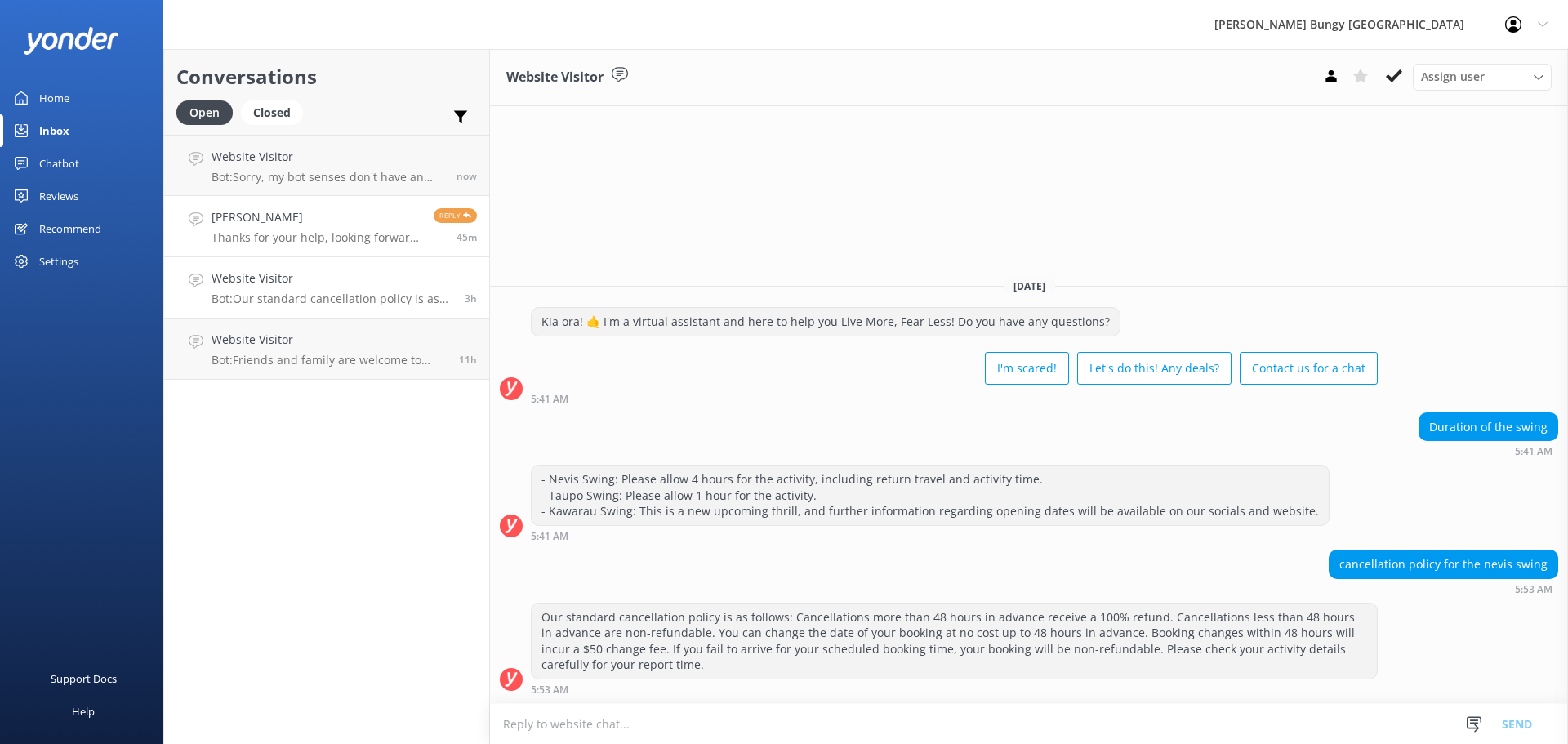
click at [348, 206] on link "Hasan Al Ali Thanks for your help, looking forward to the jumps Reply 45m" at bounding box center [327, 226] width 325 height 62
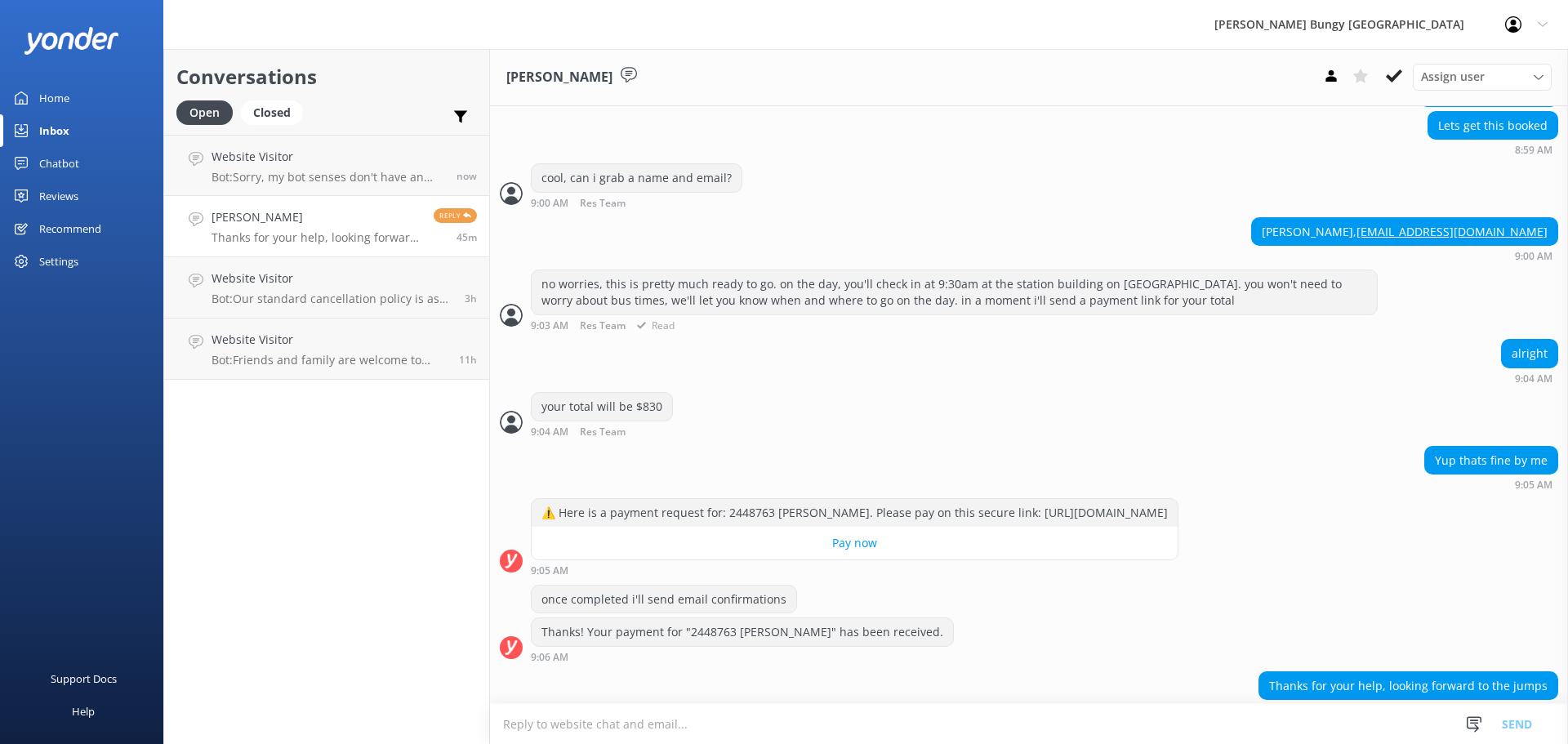
scroll to position [1153, 0]
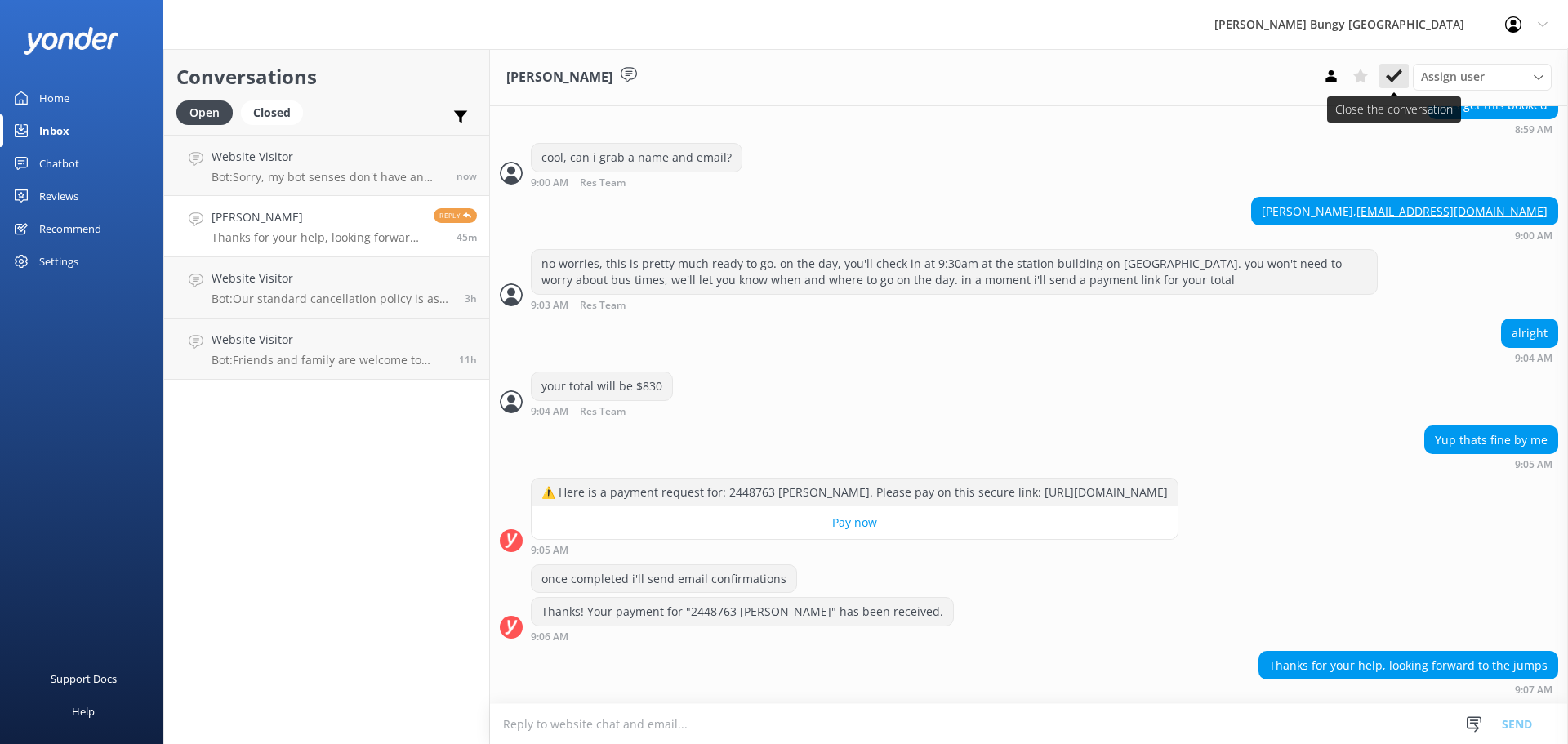
click at [1400, 77] on icon at bounding box center [1394, 75] width 17 height 17
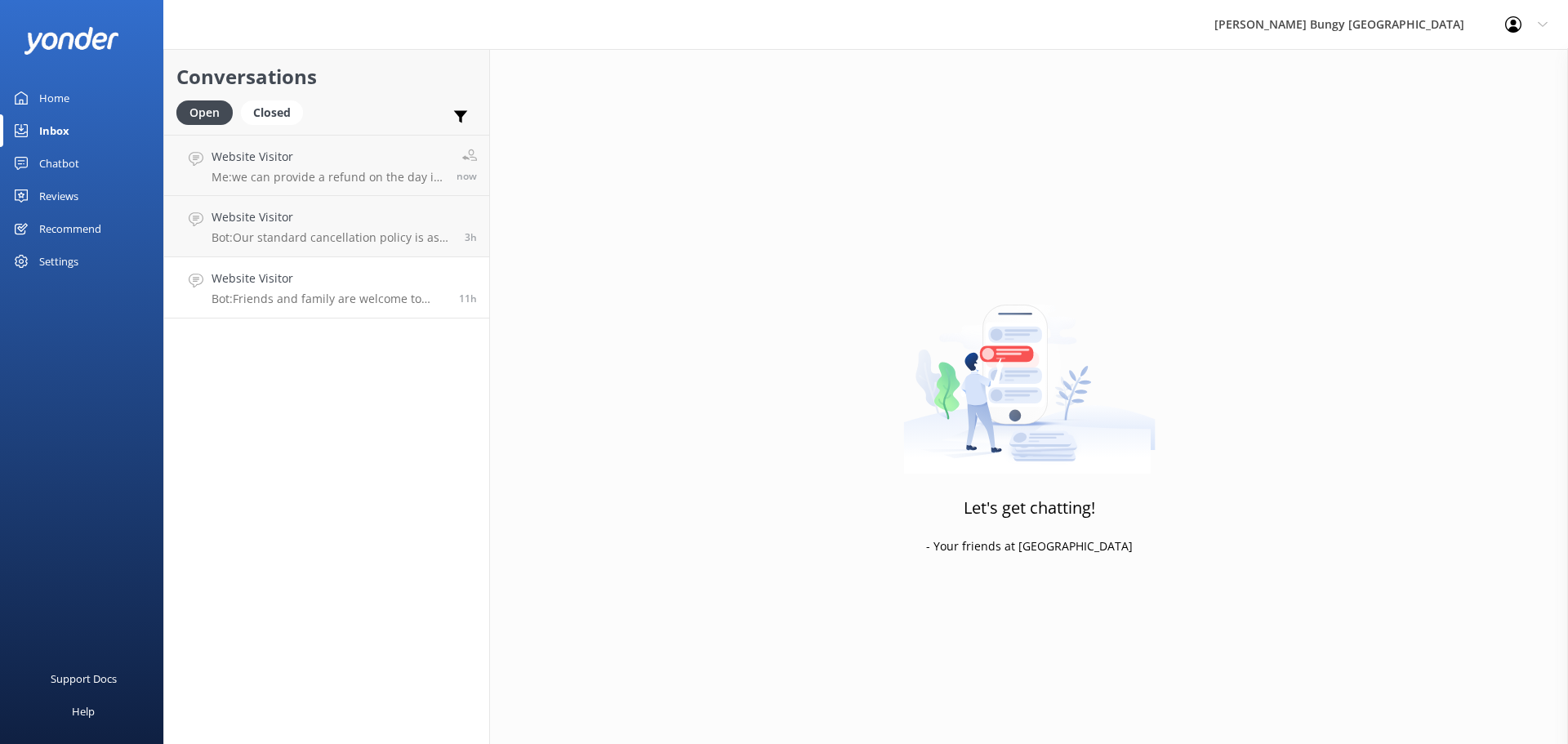
click at [429, 266] on link "Website Visitor Bot: Friends and family are welcome to watch! Spectator tickets…" at bounding box center [327, 287] width 325 height 62
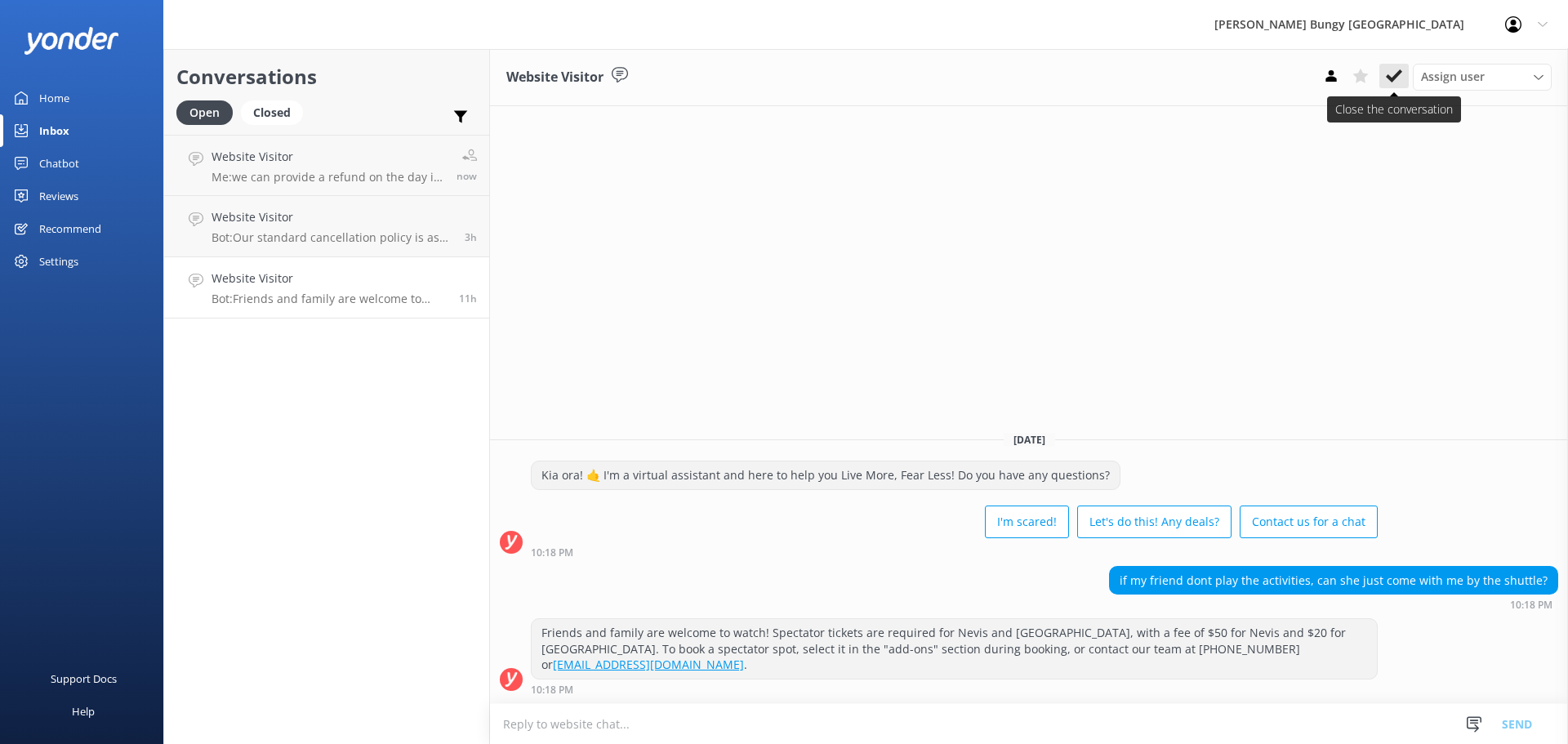
click at [1388, 77] on use at bounding box center [1394, 75] width 17 height 13
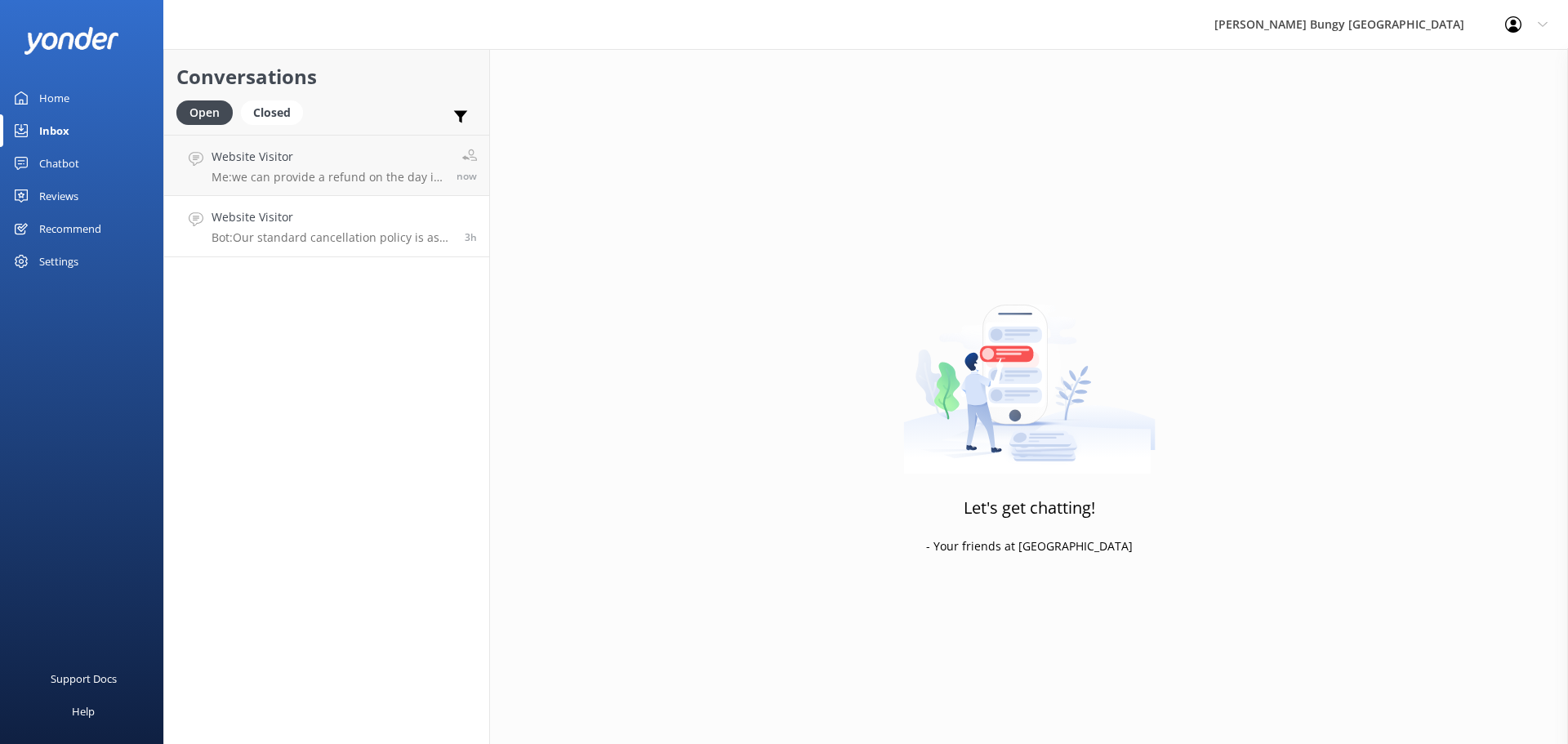
click at [434, 205] on link "Website Visitor Bot: Our standard cancellation policy is as follows: Cancellati…" at bounding box center [327, 226] width 325 height 62
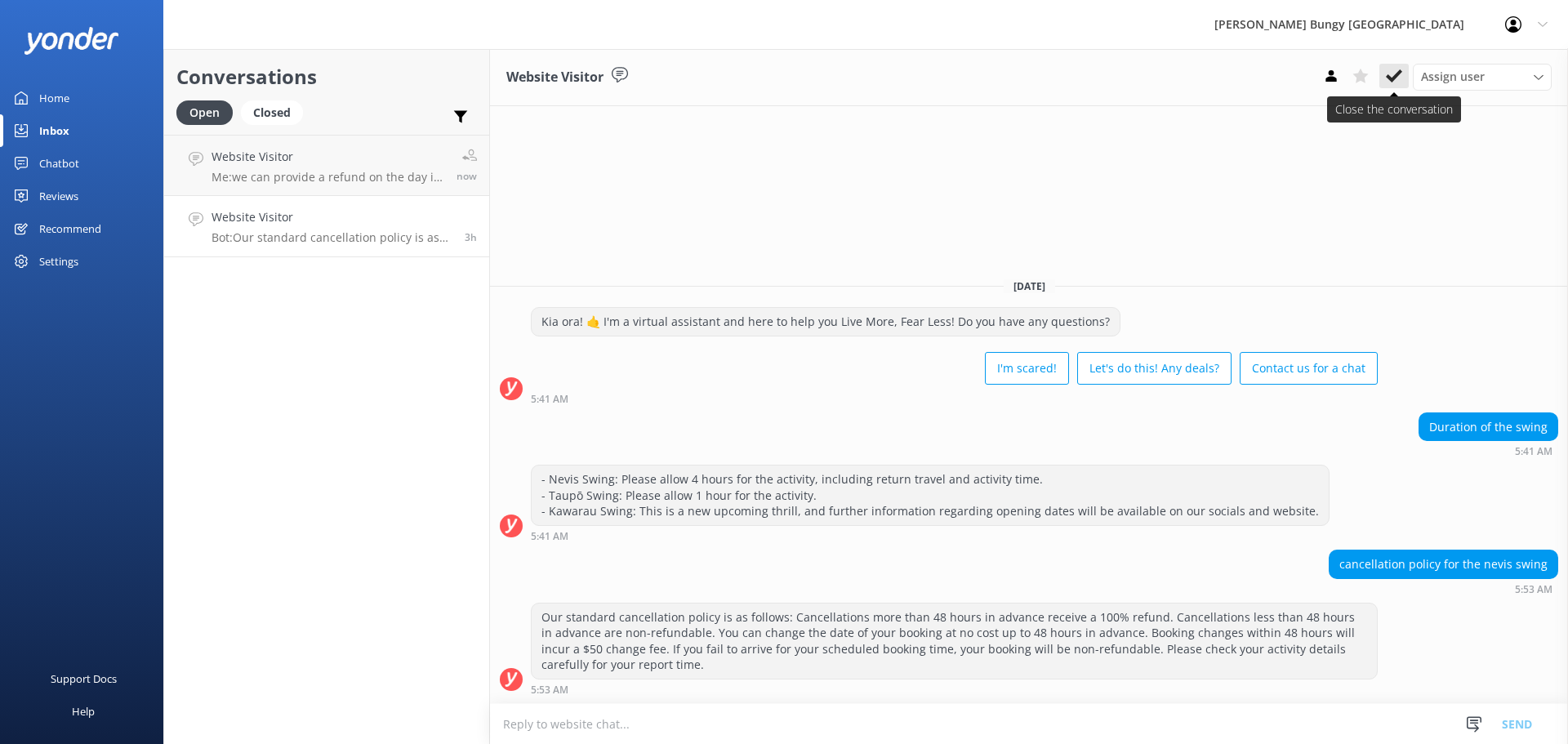
click at [1381, 82] on button at bounding box center [1394, 75] width 29 height 24
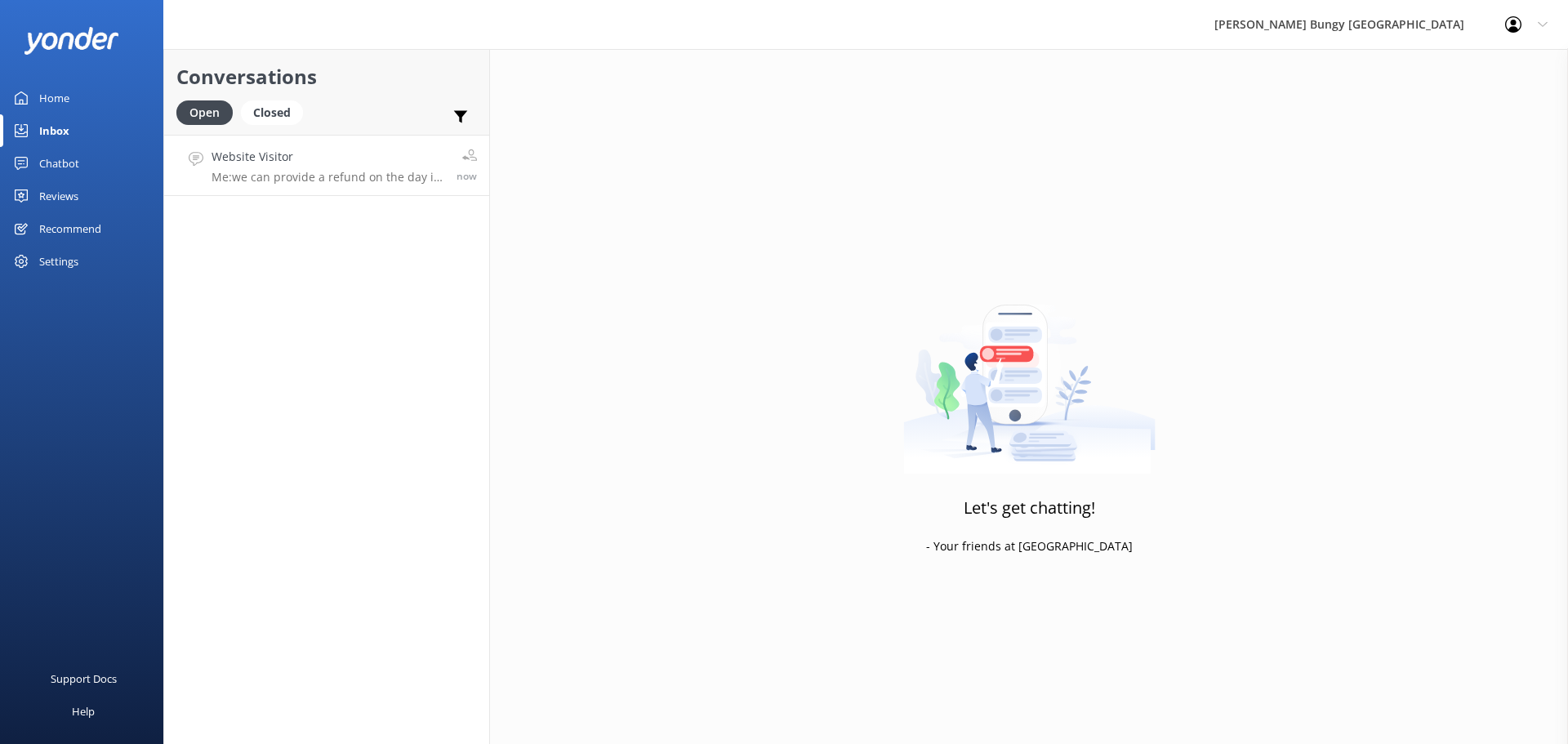
click at [386, 152] on h4 "Website Visitor" at bounding box center [327, 156] width 233 height 18
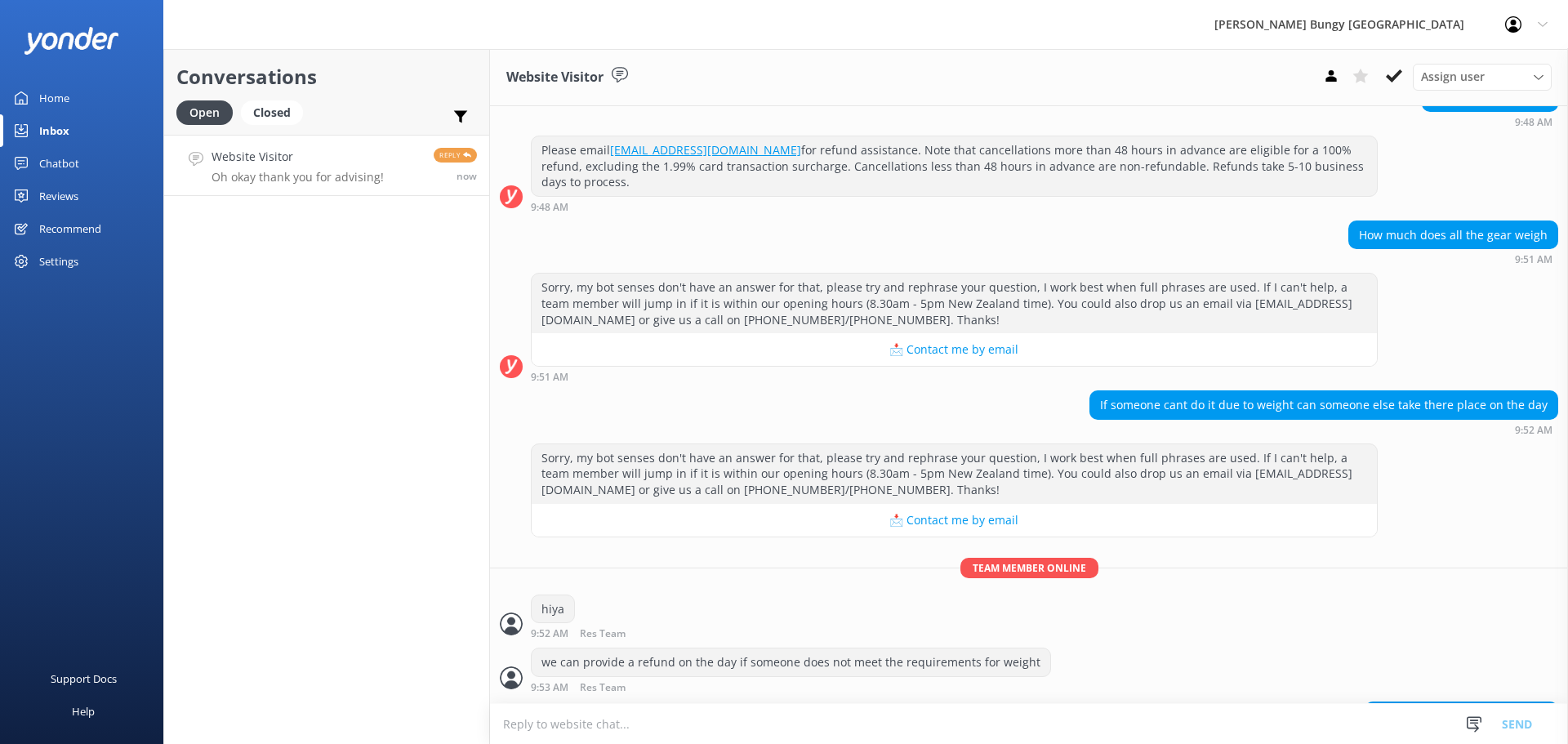
scroll to position [1531, 0]
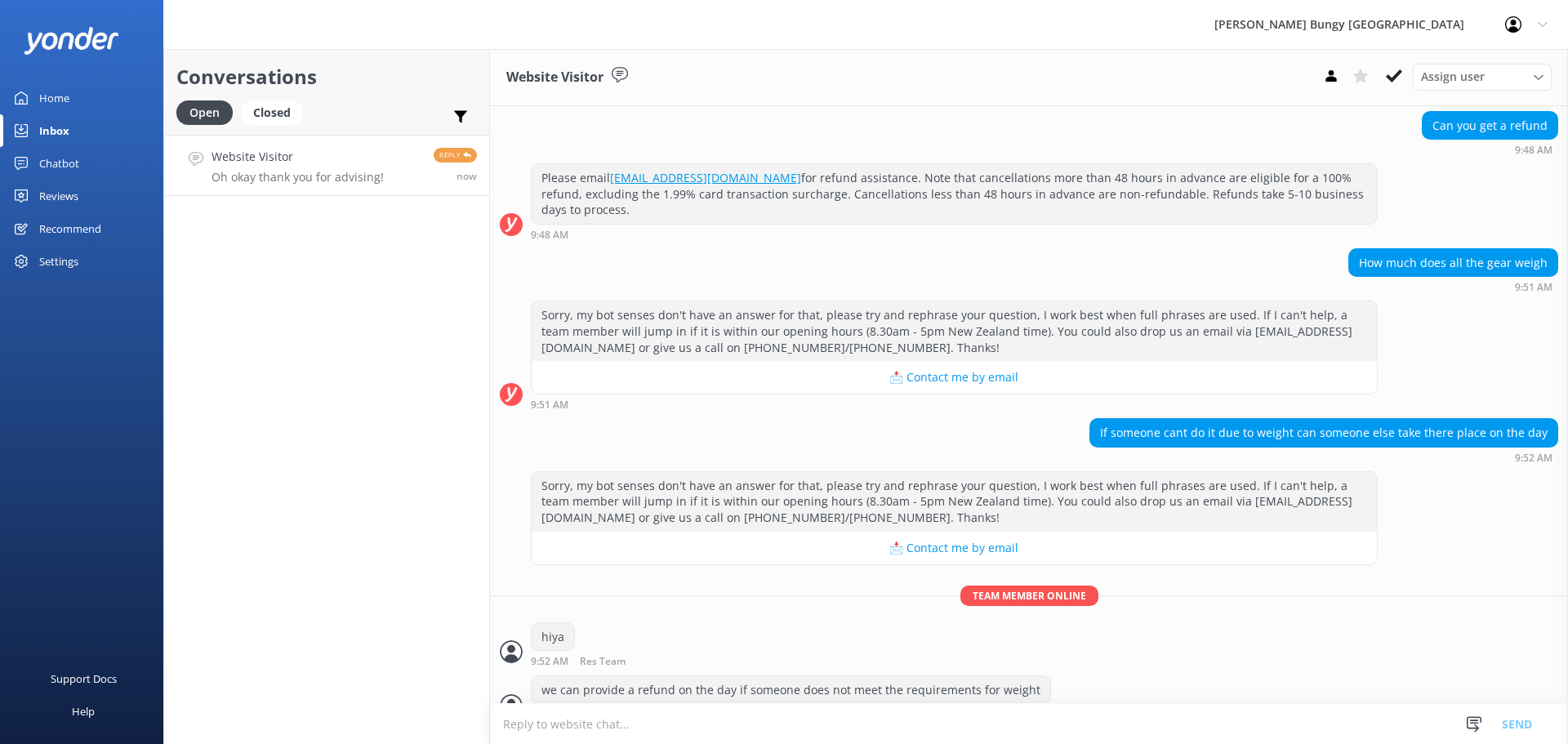
scroll to position [1531, 0]
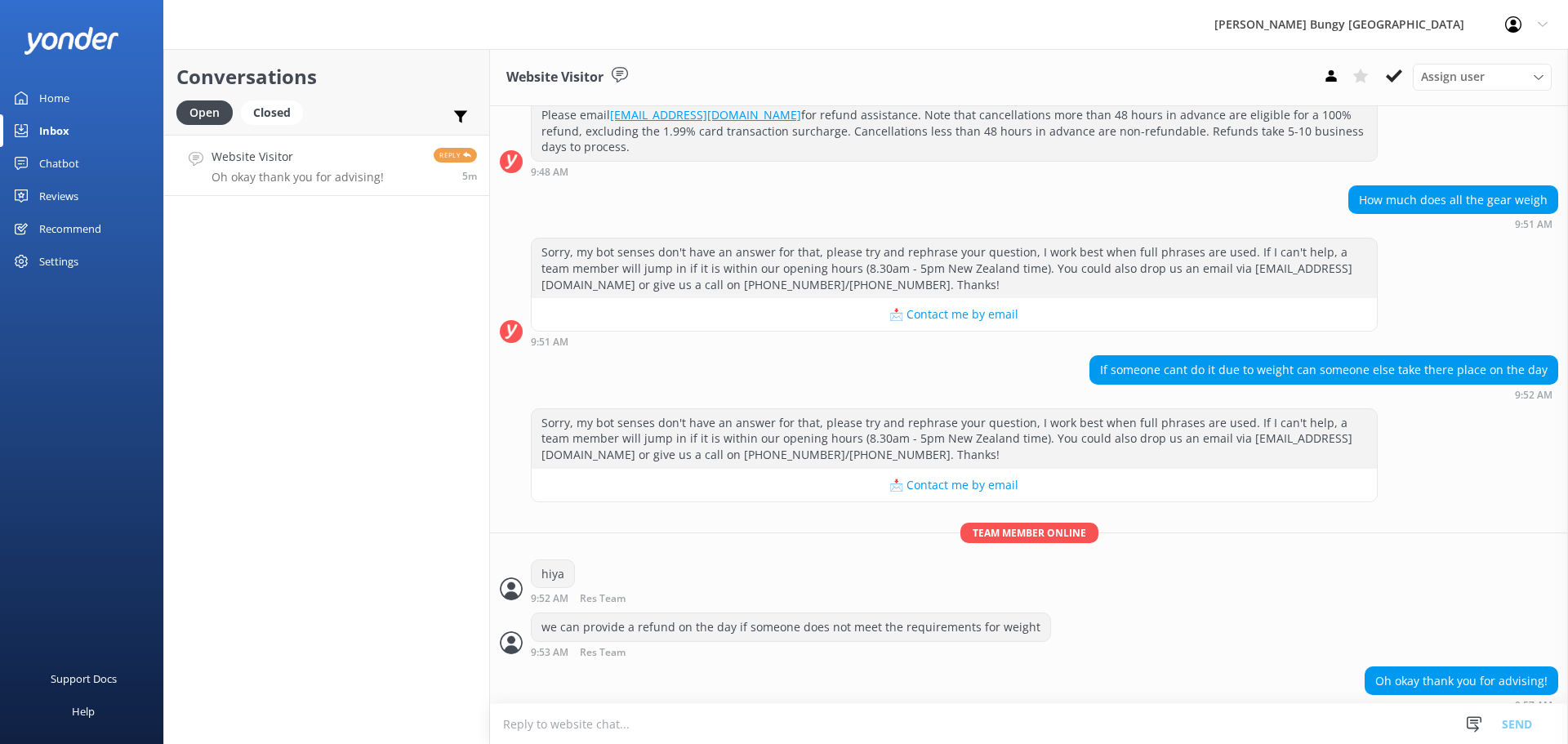
click at [365, 253] on div "Conversations Open Closed Important Assigned to me Unassigned Website Visitor O…" at bounding box center [327, 396] width 327 height 695
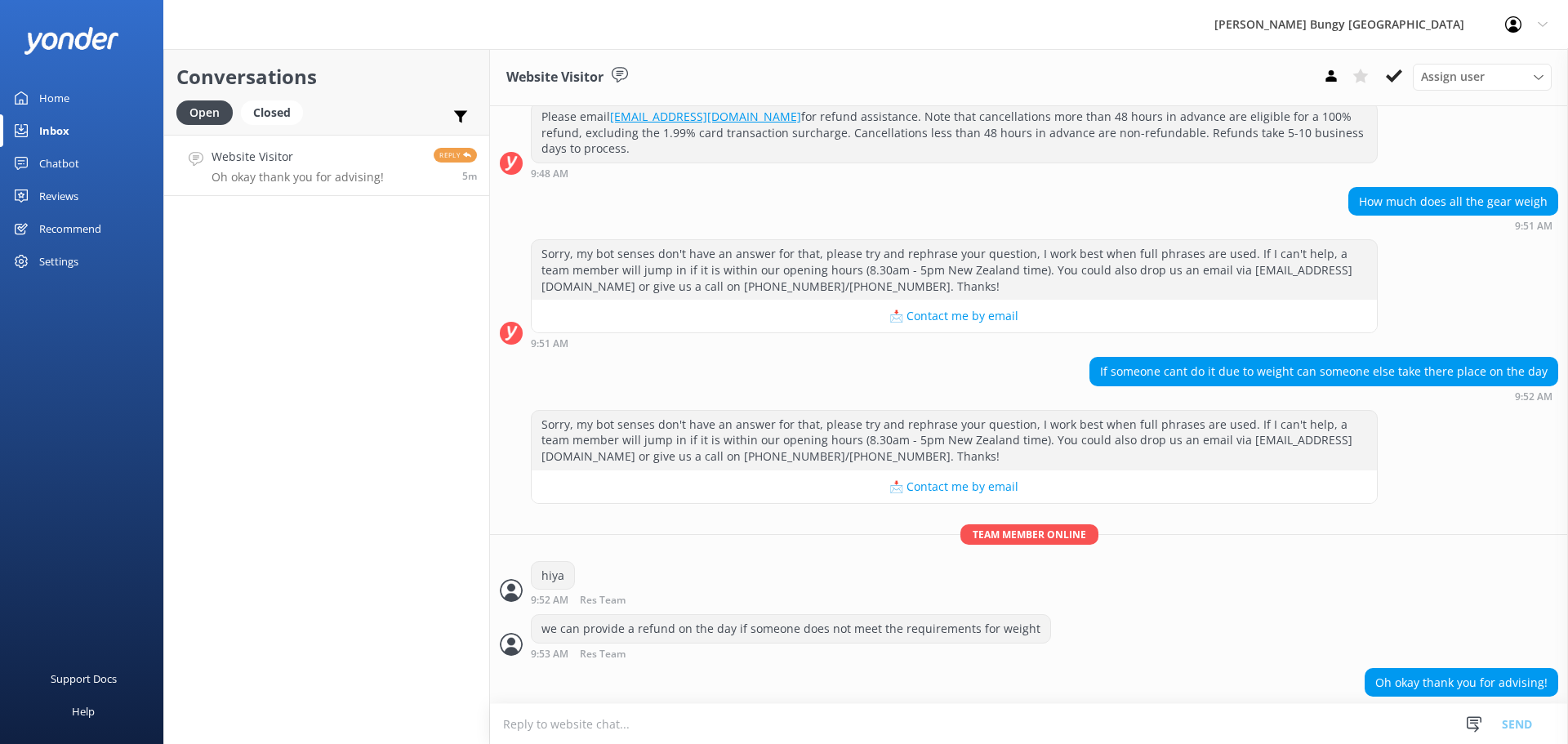
scroll to position [1531, 0]
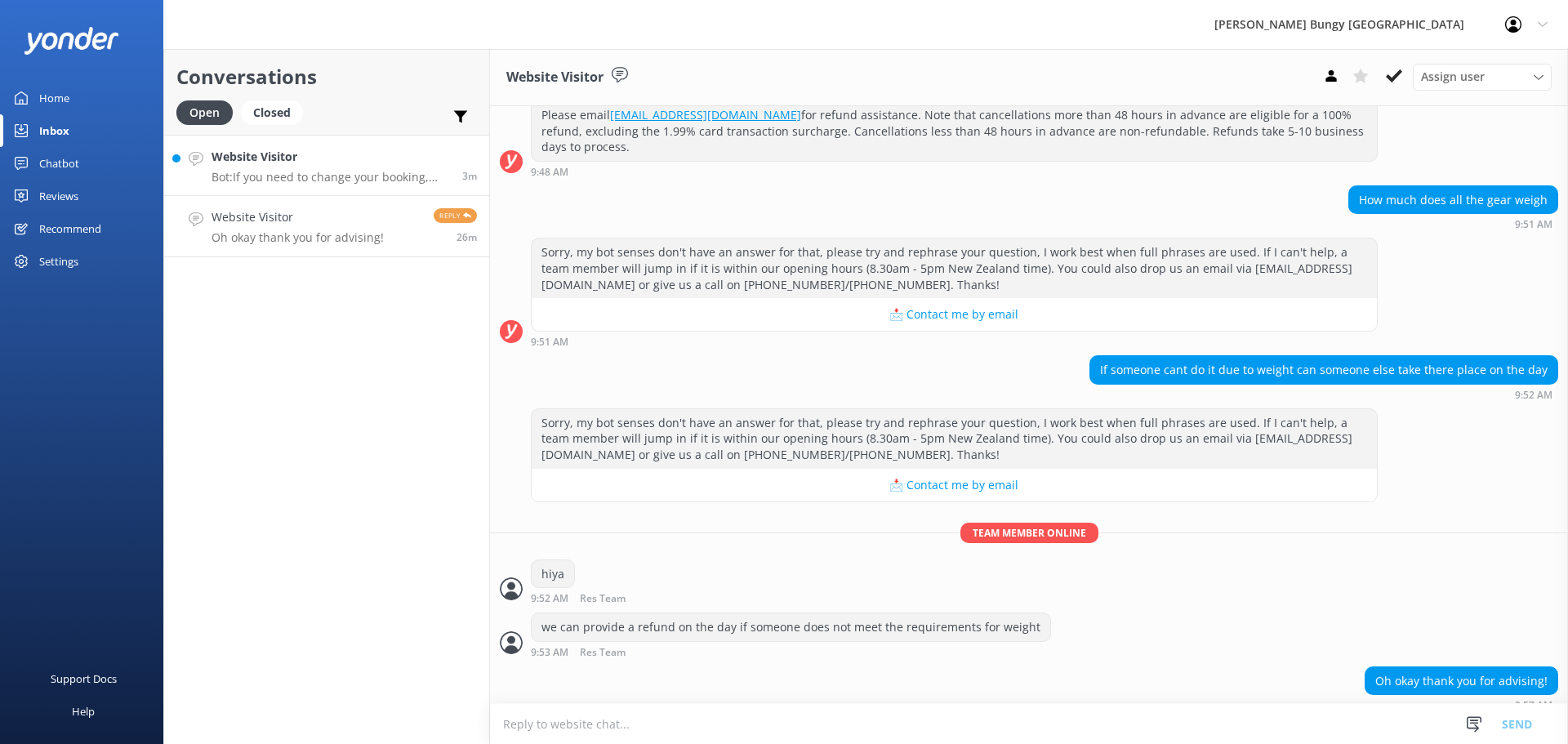
click at [275, 166] on div "Website Visitor Bot: If you need to change your booking, please give us a call …" at bounding box center [330, 165] width 239 height 35
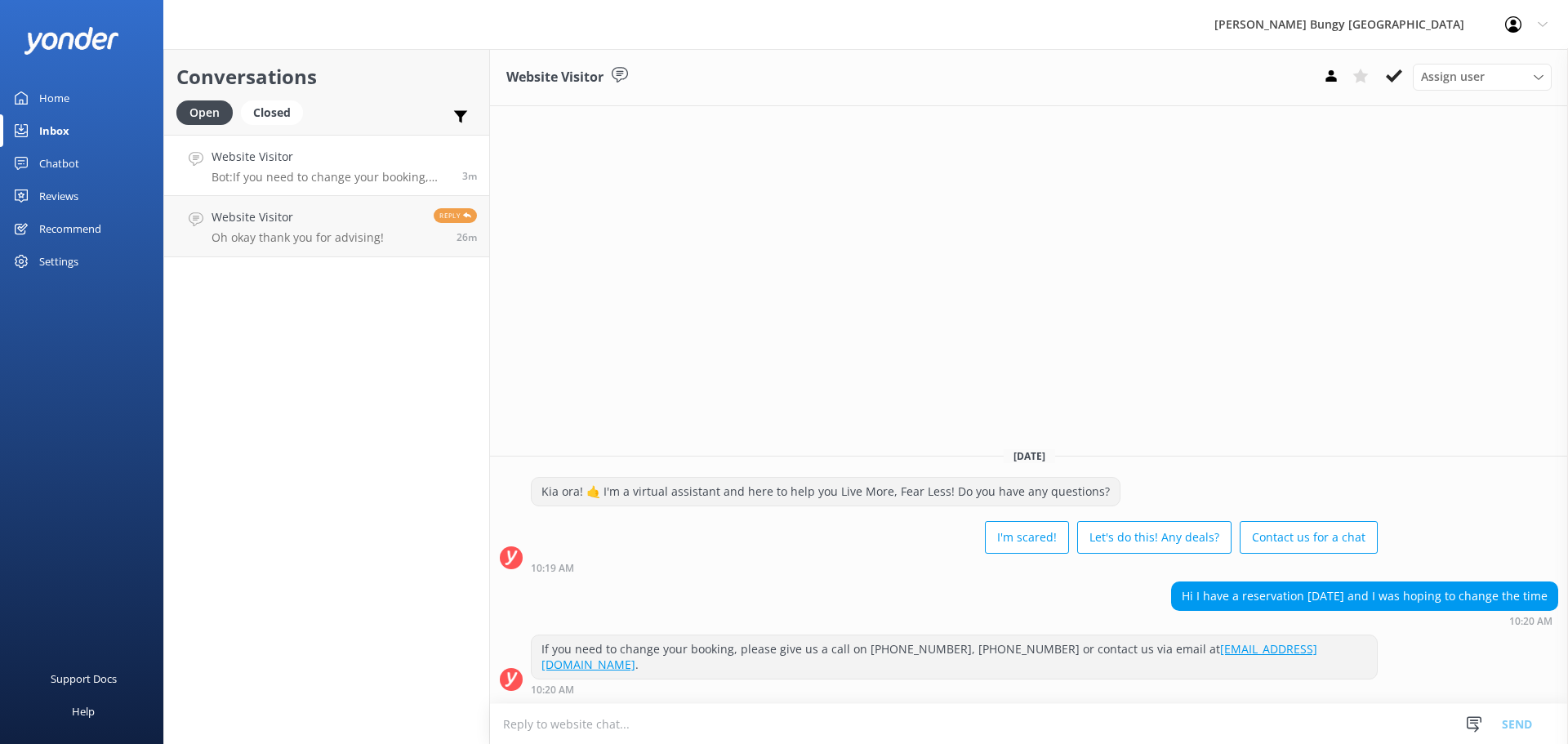
click at [786, 708] on textarea at bounding box center [1028, 723] width 1078 height 40
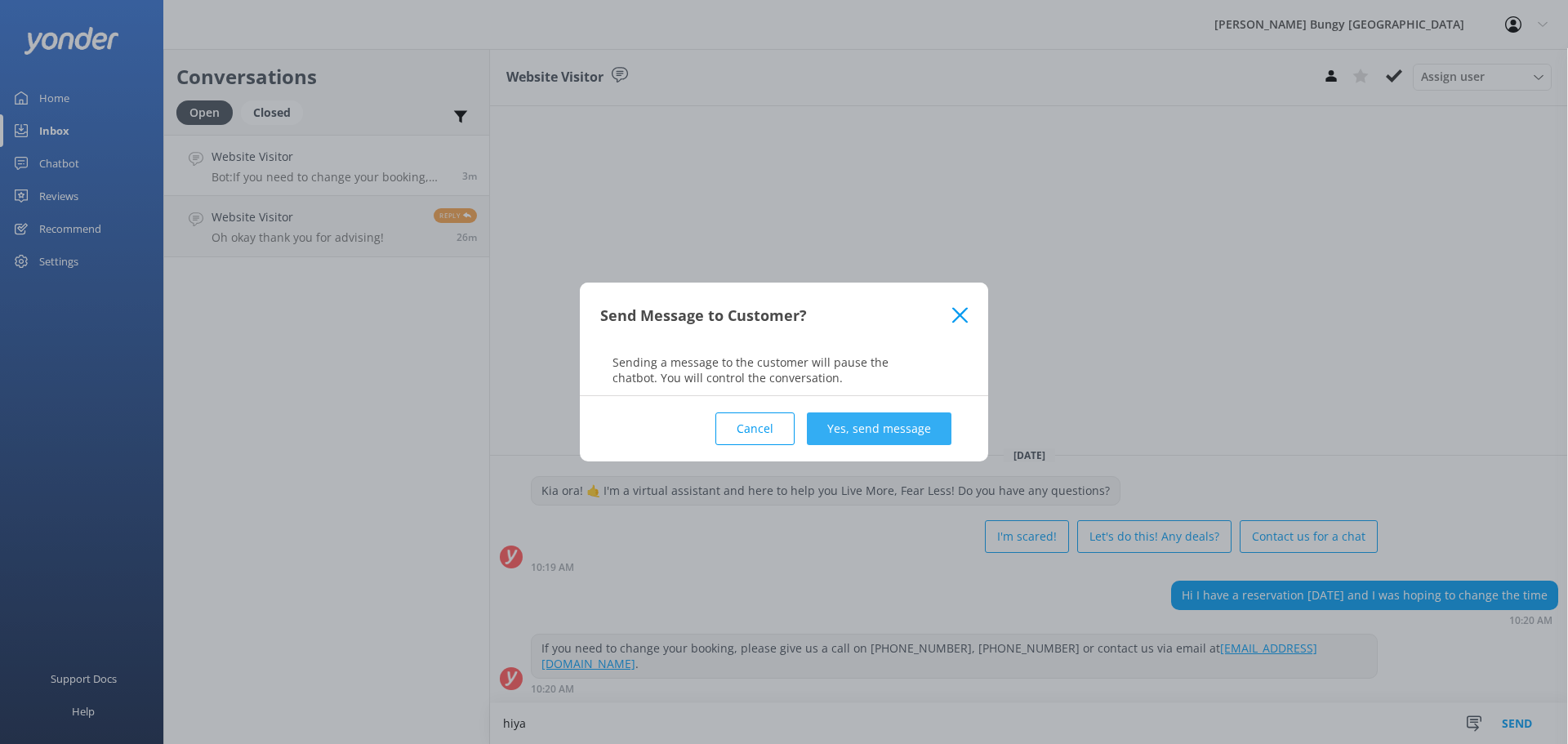
type textarea "hiya"
click at [852, 433] on button "Yes, send message" at bounding box center [879, 428] width 145 height 32
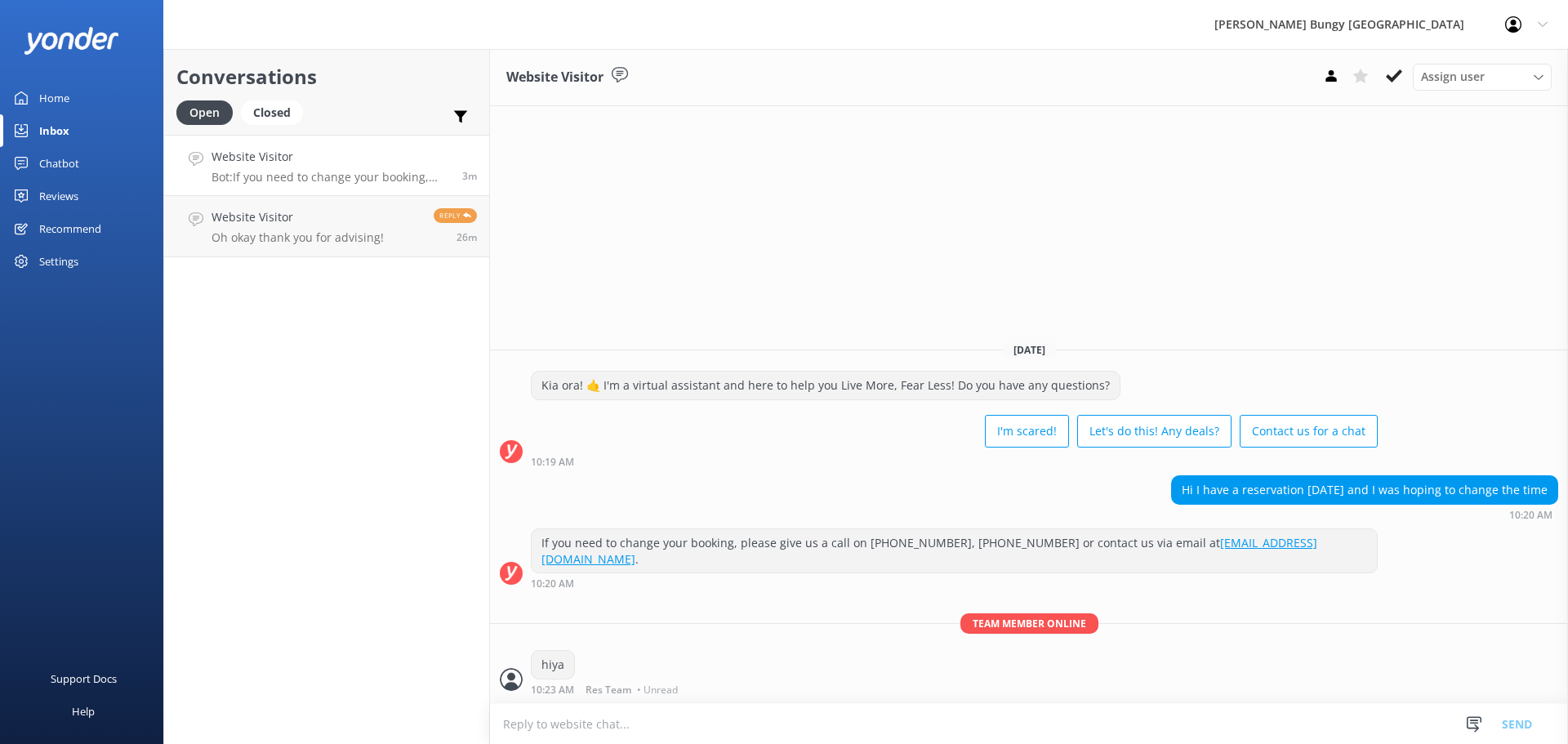
click at [767, 718] on textarea at bounding box center [1028, 723] width 1078 height 40
type textarea "can we grab your booking id?"
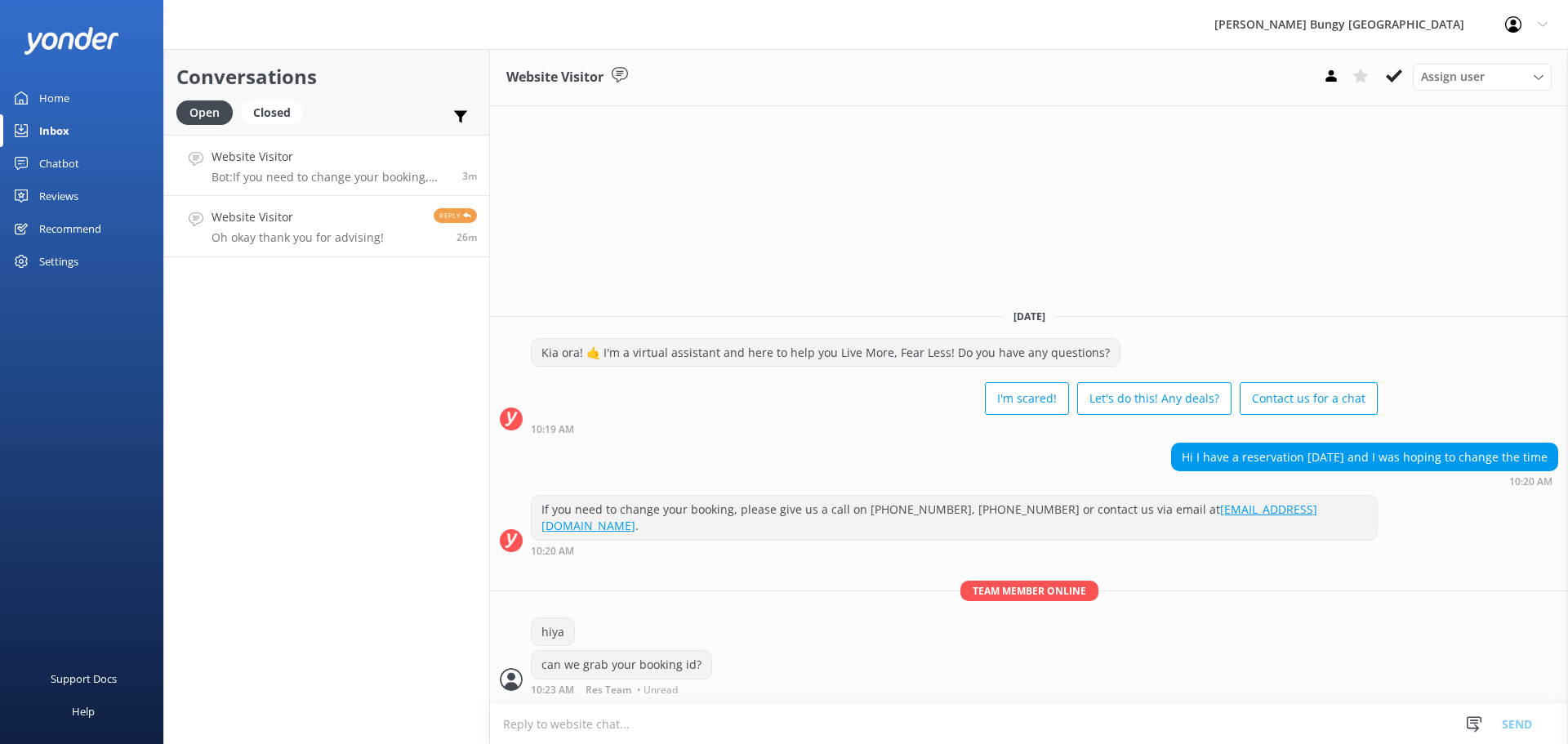
click at [325, 236] on p "Oh okay thank you for advising!" at bounding box center [297, 238] width 172 height 15
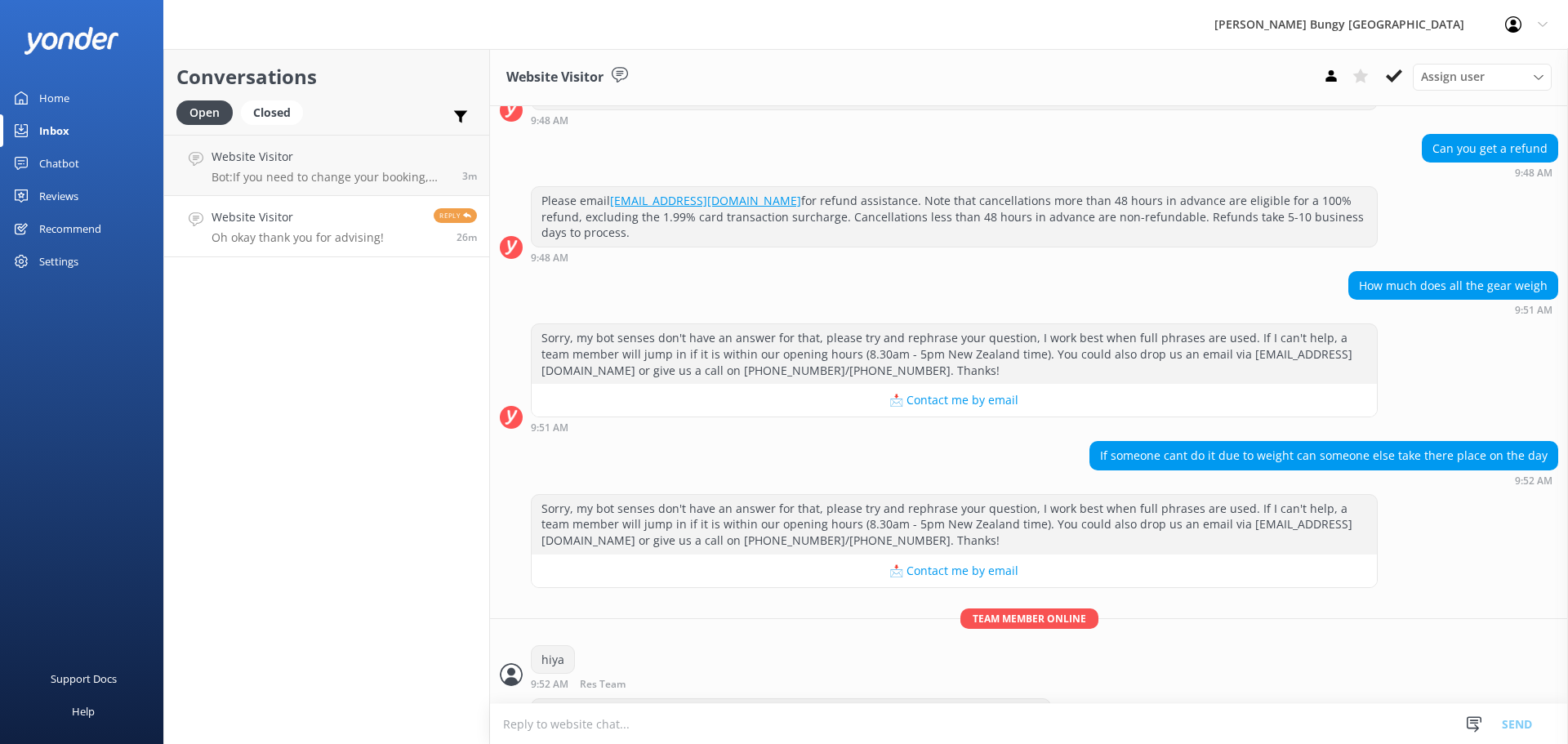
scroll to position [1531, 0]
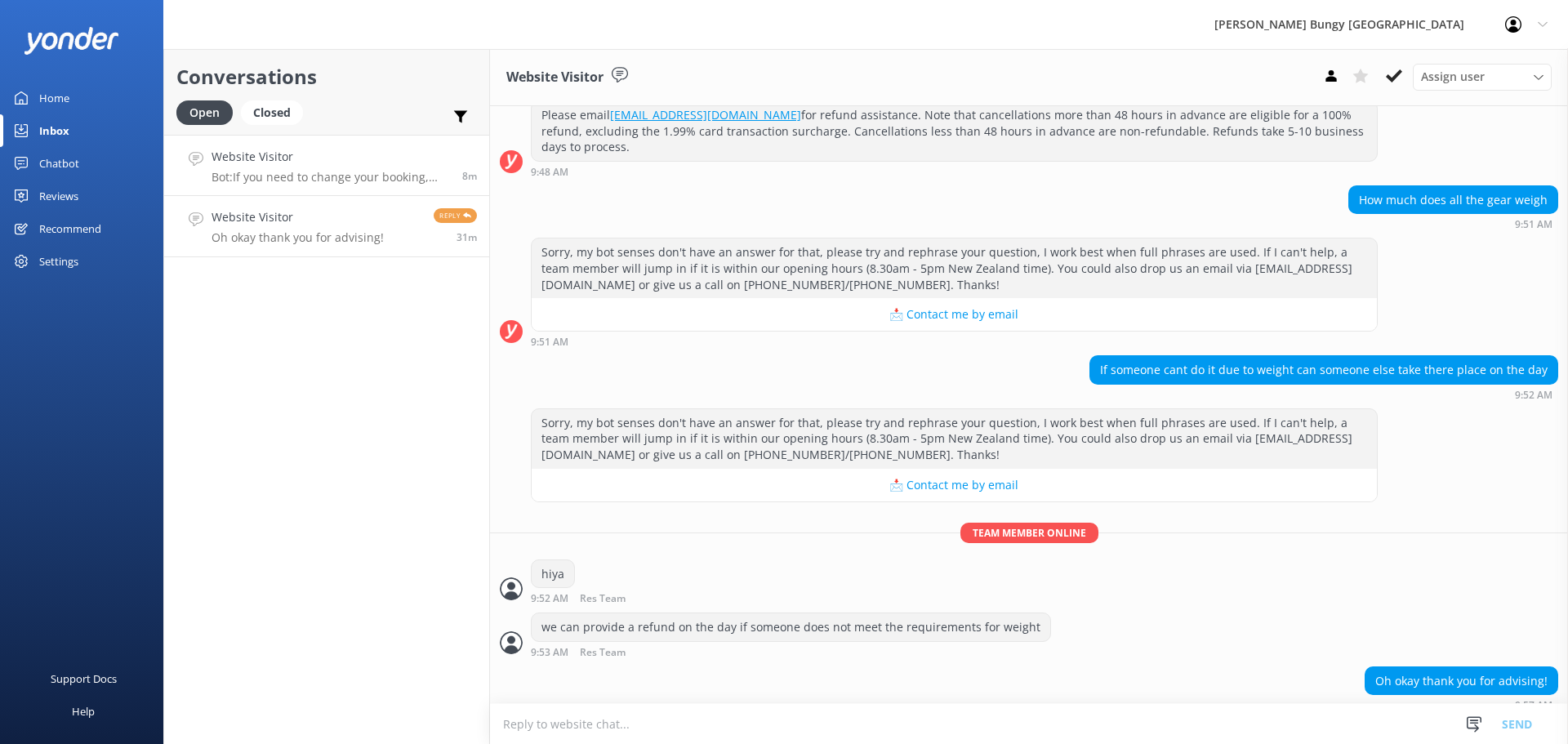
click at [315, 186] on link "Website Visitor Bot: If you need to change your booking, please give us a call …" at bounding box center [327, 165] width 325 height 62
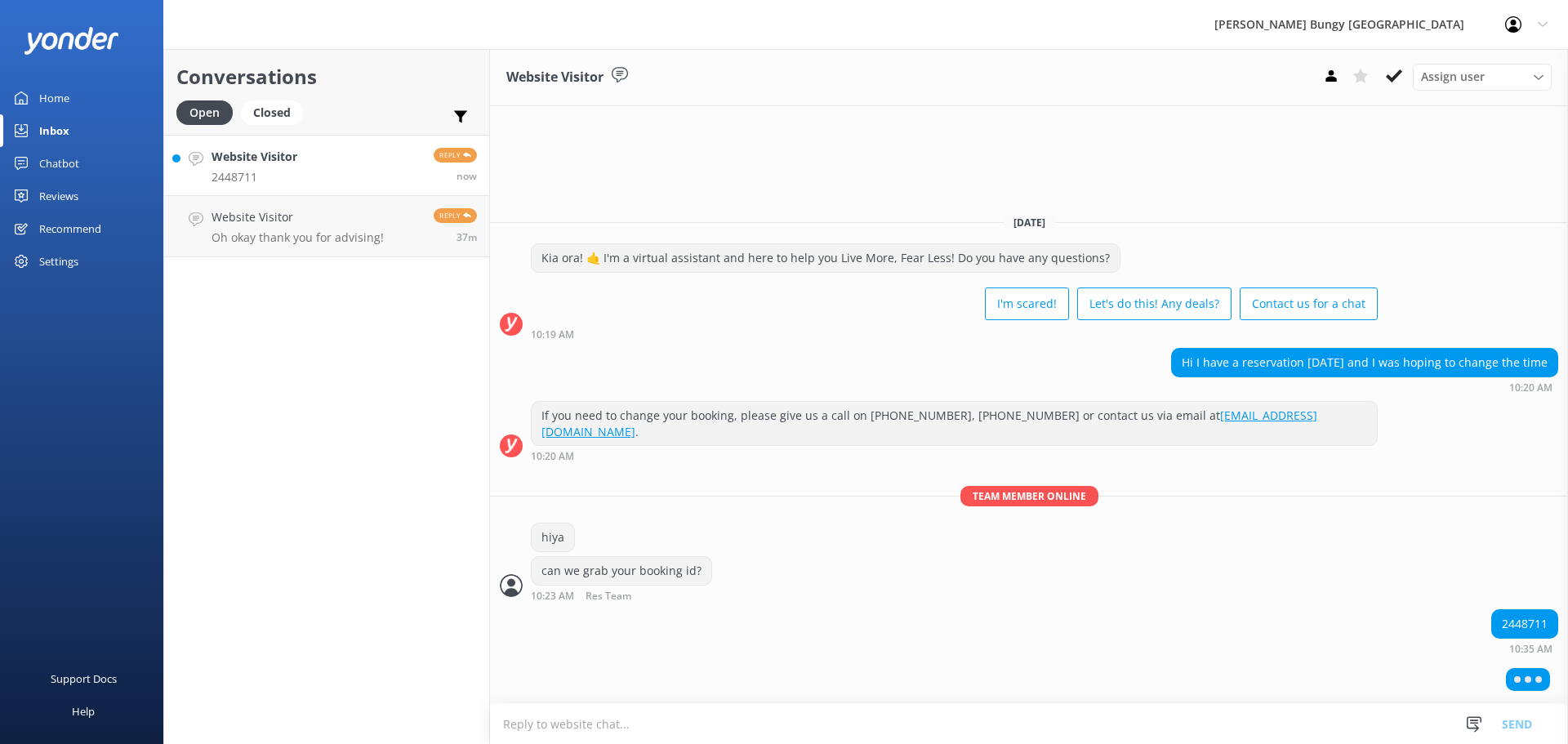
click at [344, 191] on link "Website Visitor 2448711 Reply now" at bounding box center [327, 165] width 325 height 62
click at [366, 230] on div "Website Visitor Oh okay thank you for advising!" at bounding box center [297, 226] width 172 height 36
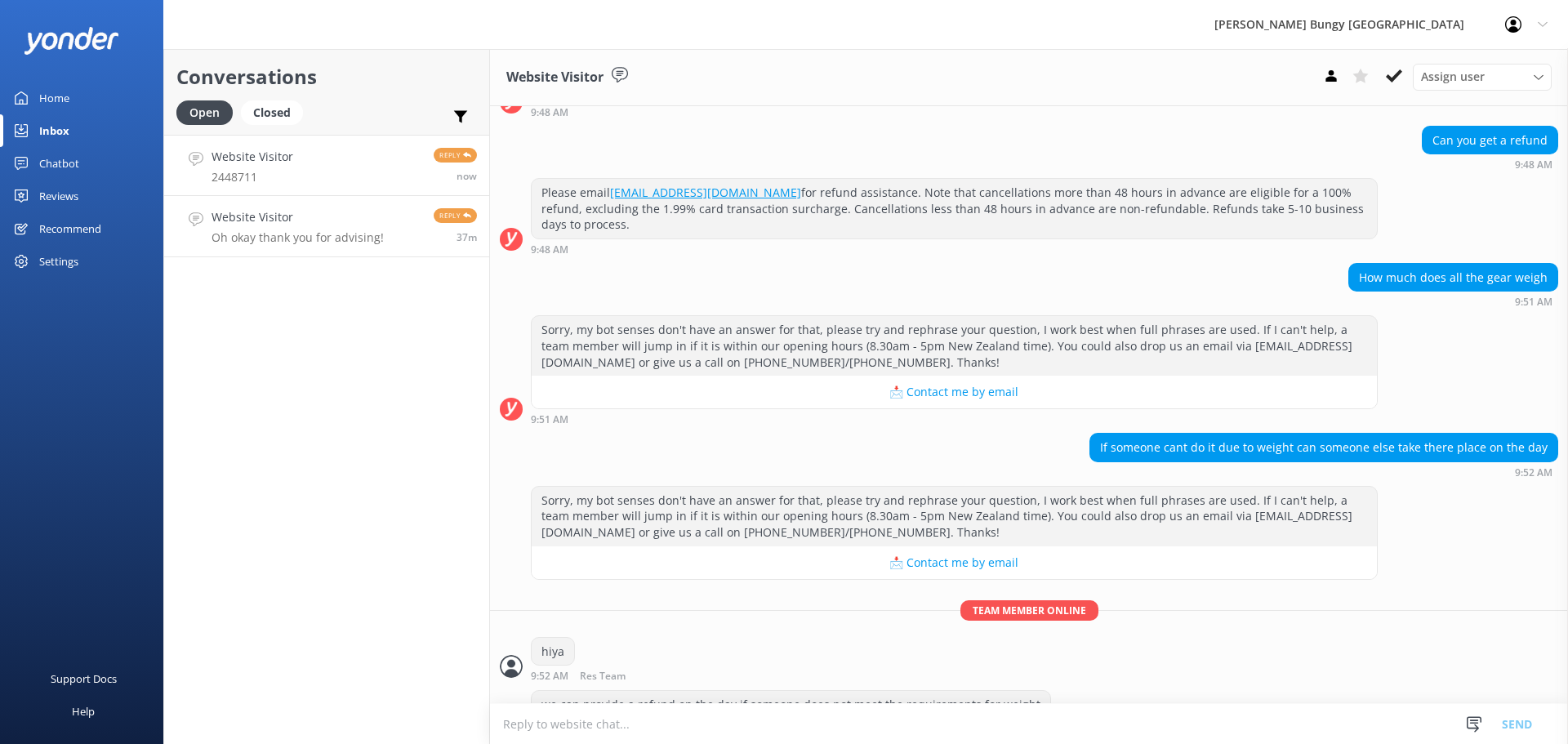
scroll to position [1570, 0]
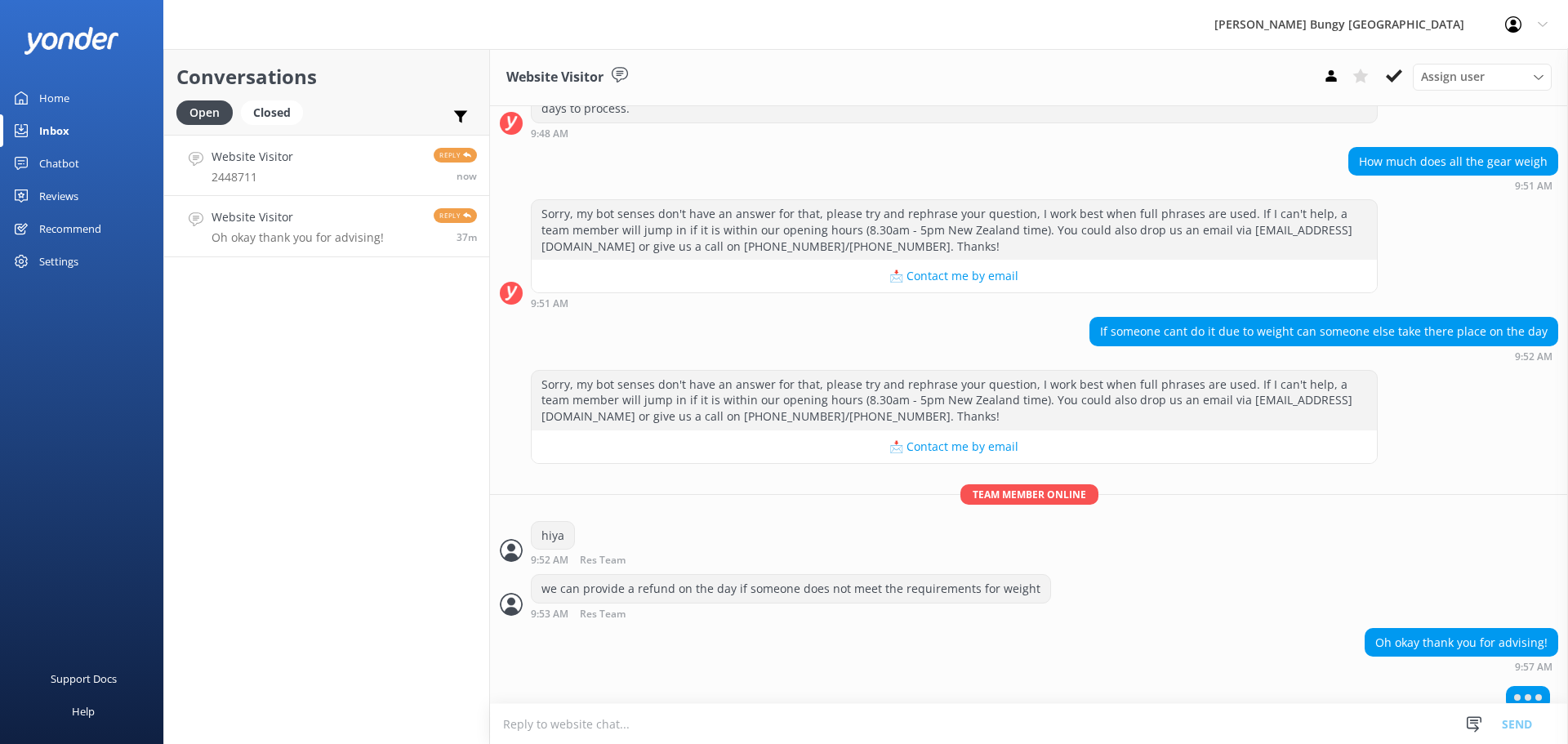
click at [360, 155] on link "Website Visitor 2448711 Reply now" at bounding box center [327, 165] width 325 height 62
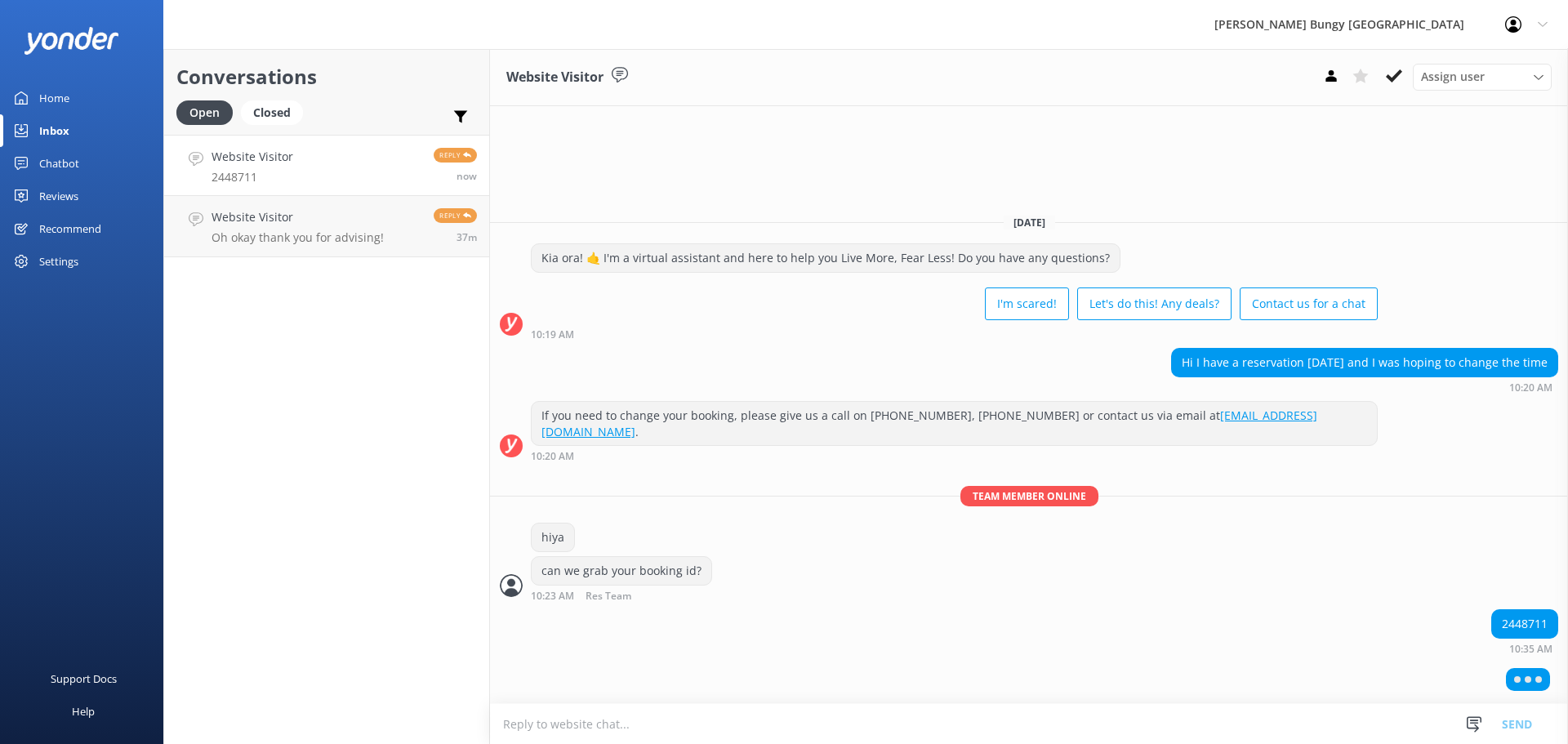
click at [1529, 630] on div "2448711" at bounding box center [1524, 624] width 65 height 27
copy div "2448711"
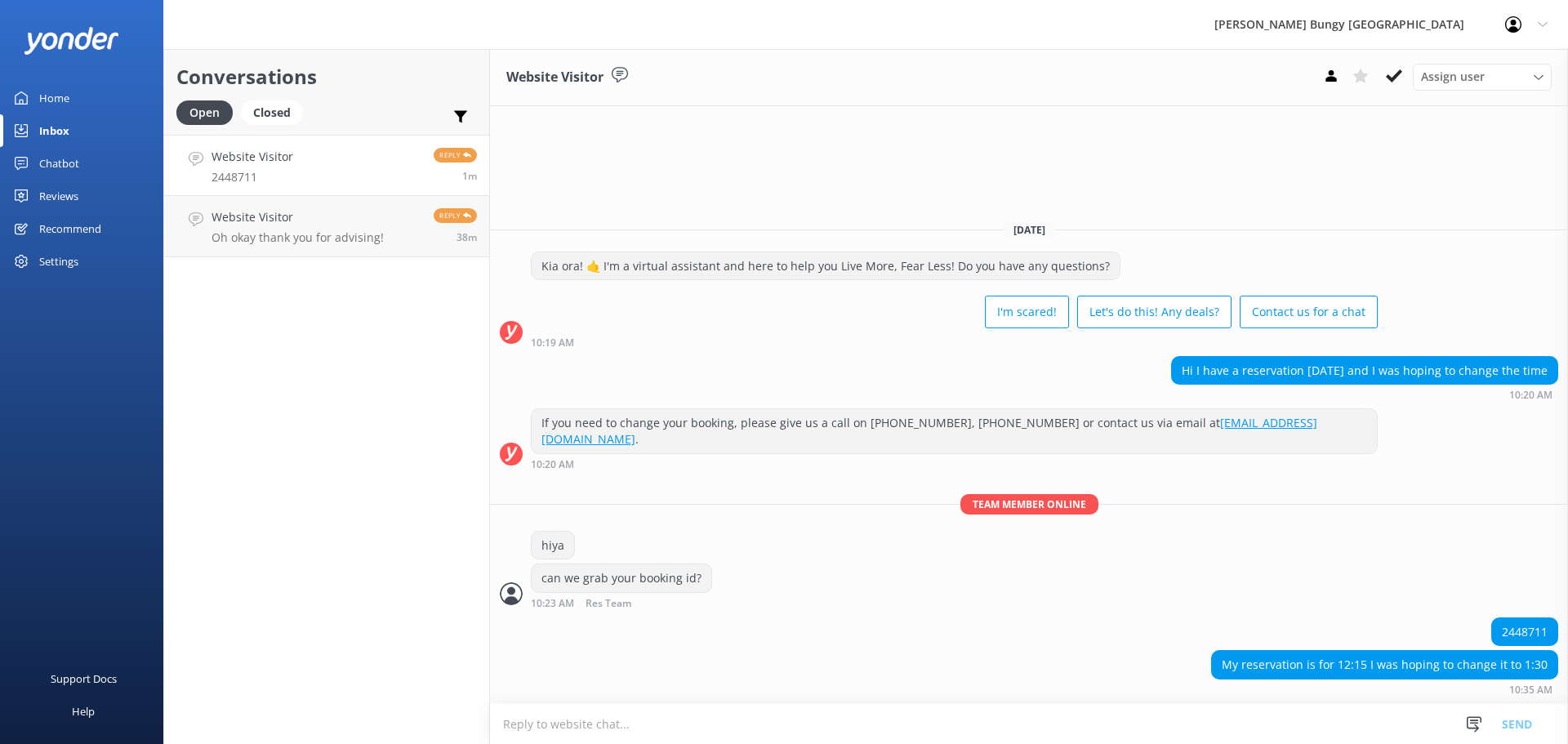
click at [829, 718] on textarea at bounding box center [1028, 723] width 1078 height 40
type textarea "yeah i can do a 1:30pm check in at the station building"
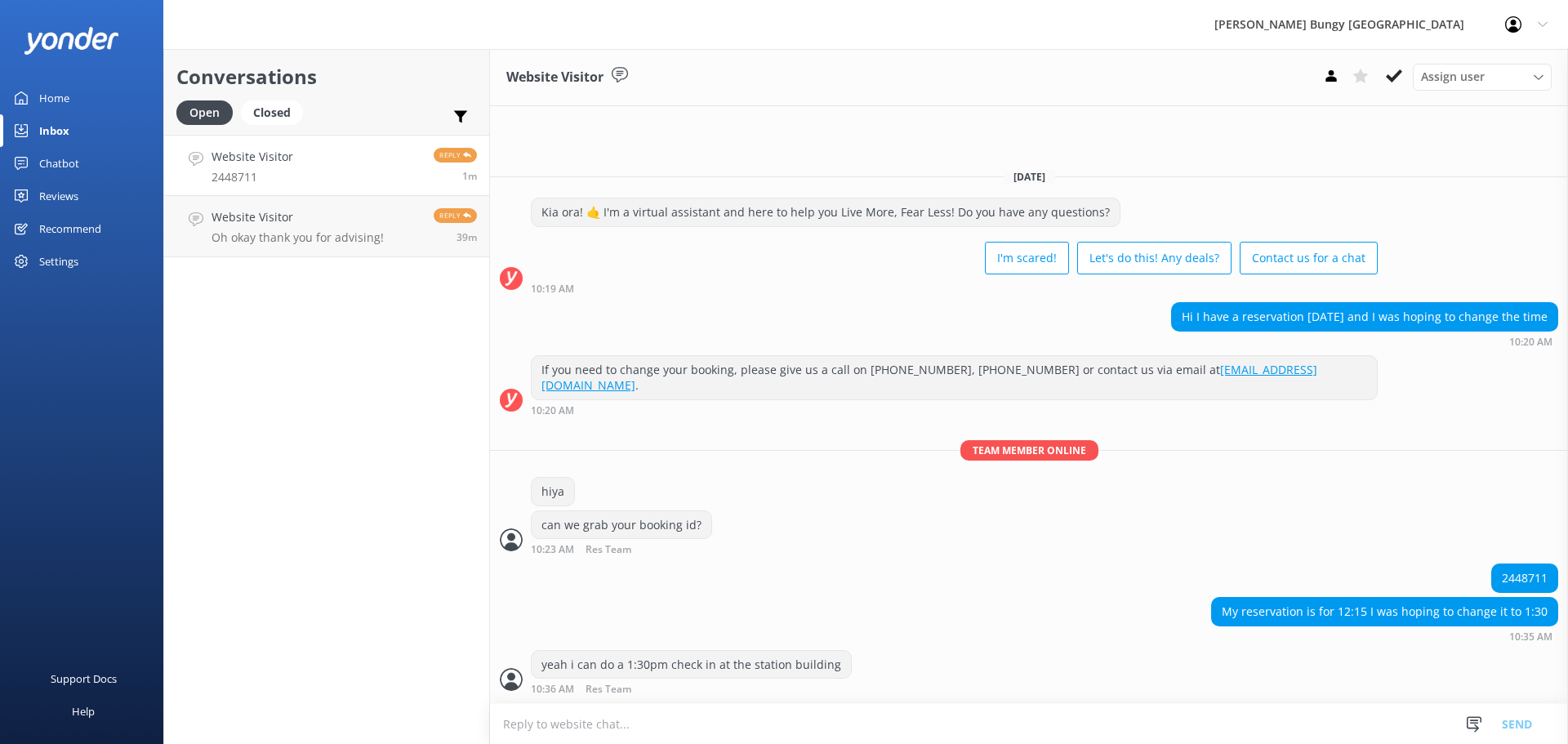
click at [880, 716] on textarea at bounding box center [1028, 723] width 1078 height 40
type textarea "oh sorry wait you are self driving"
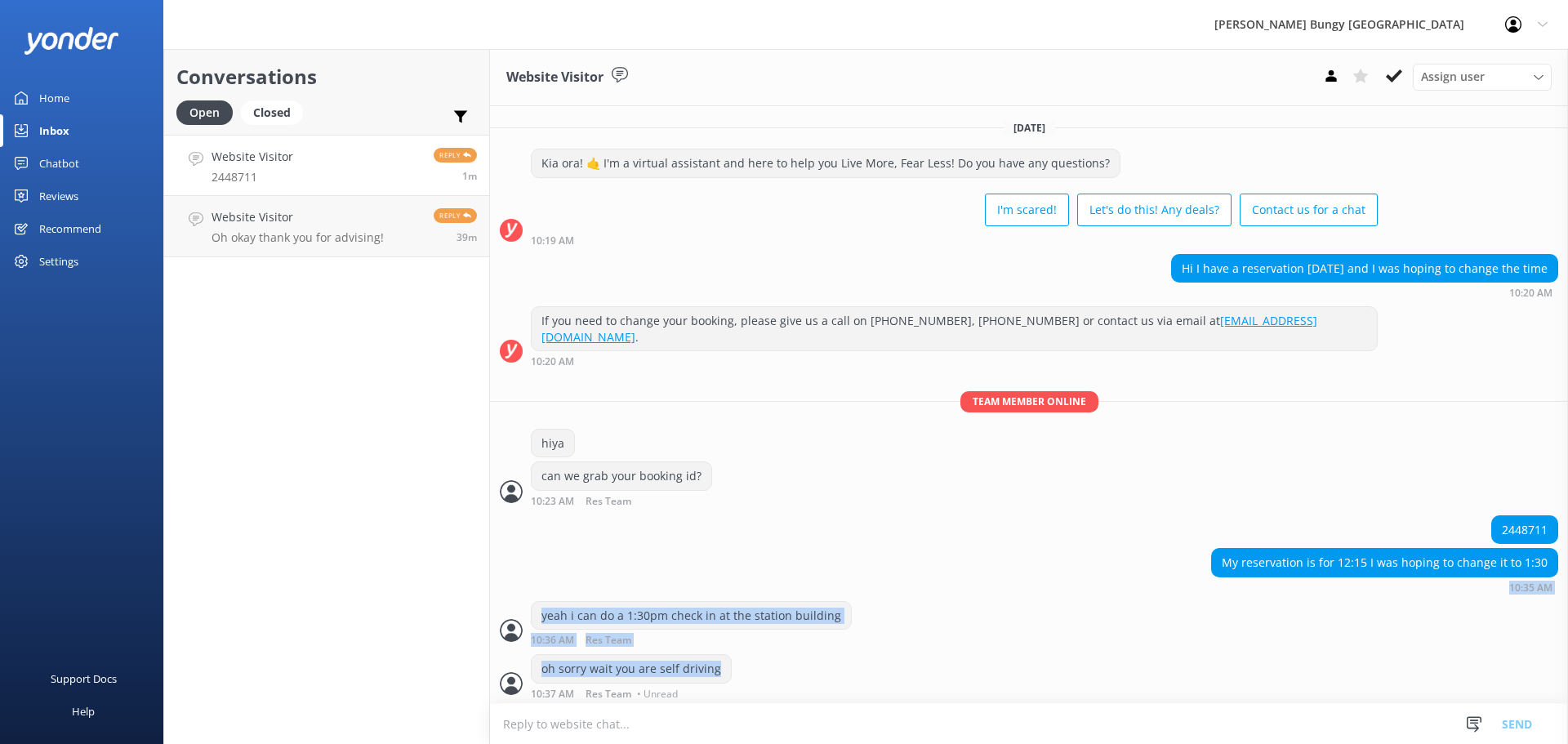
drag, startPoint x: 765, startPoint y: 663, endPoint x: 535, endPoint y: 584, distance: 243.2
click at [535, 584] on div "Today Kia ora! 🤙 I'm a virtual assistant and here to help you Live More, Fear L…" at bounding box center [1028, 407] width 1078 height 601
click at [535, 584] on div "My reservation is for 12:15 I was hoping to change it to 1:30 10:35 AM" at bounding box center [1028, 571] width 1078 height 45
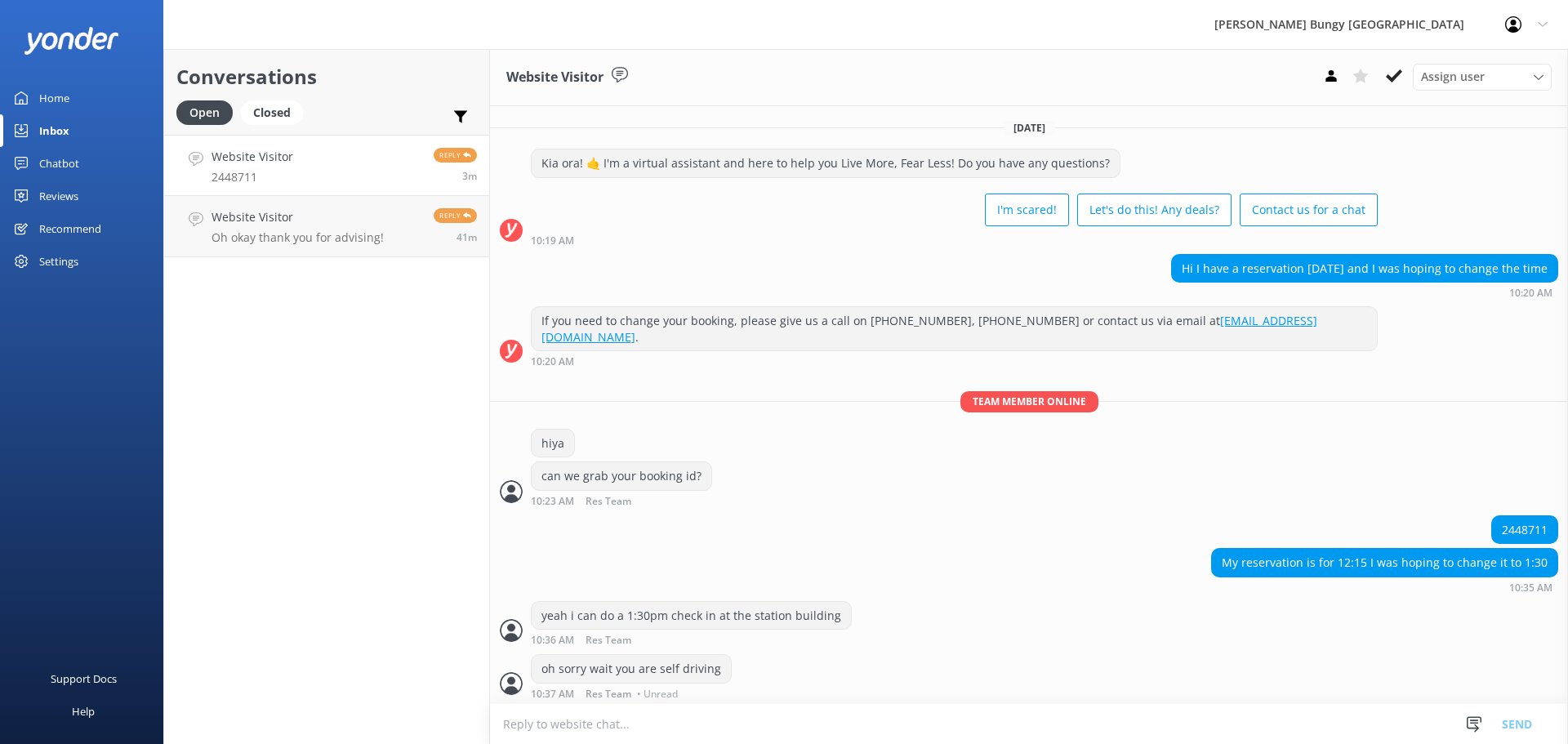
click at [367, 704] on div "Conversations Open Closed Important Assigned to me Unassigned Website Visitor 2…" at bounding box center [327, 396] width 327 height 695
click at [271, 219] on h4 "Website Visitor" at bounding box center [297, 217] width 172 height 18
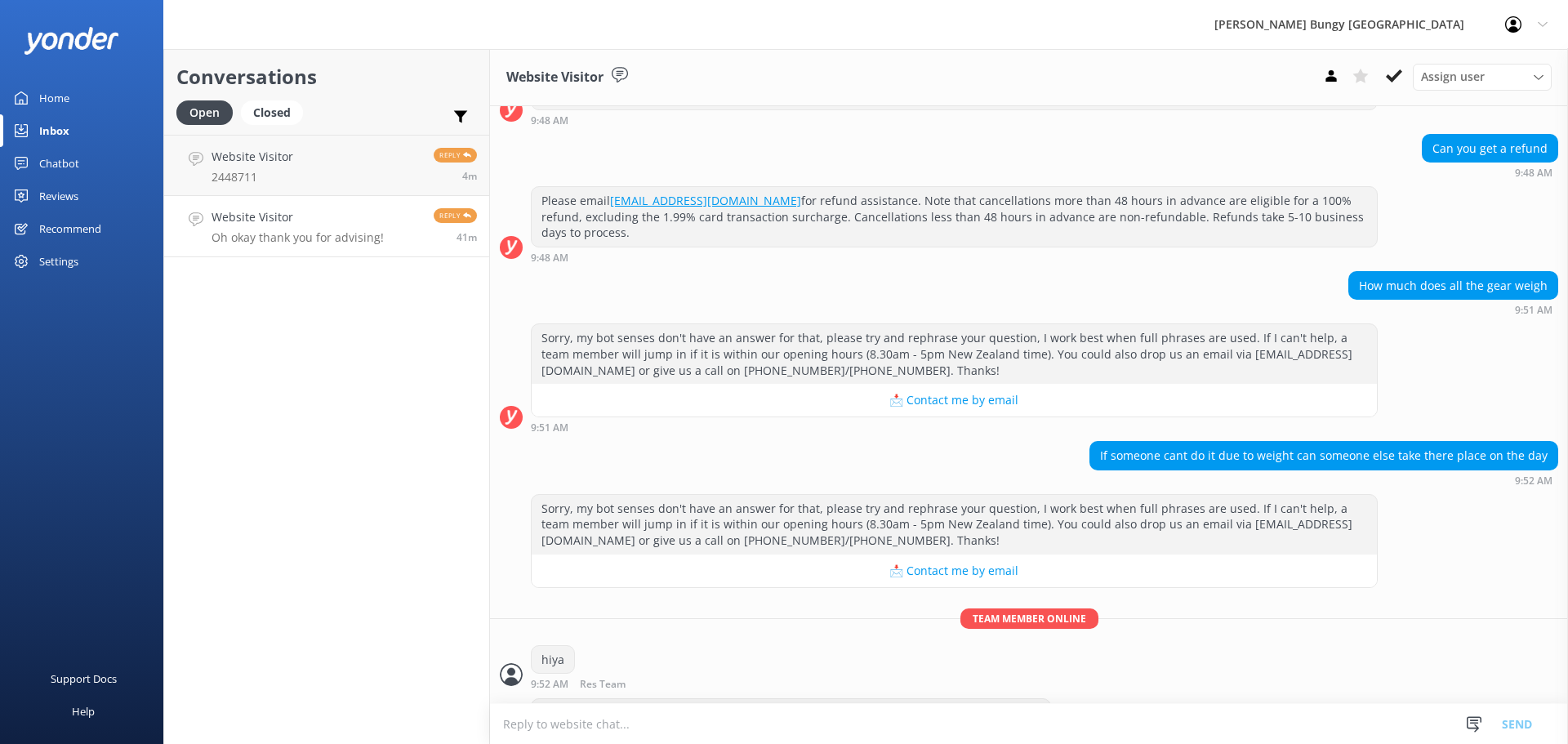
scroll to position [1531, 0]
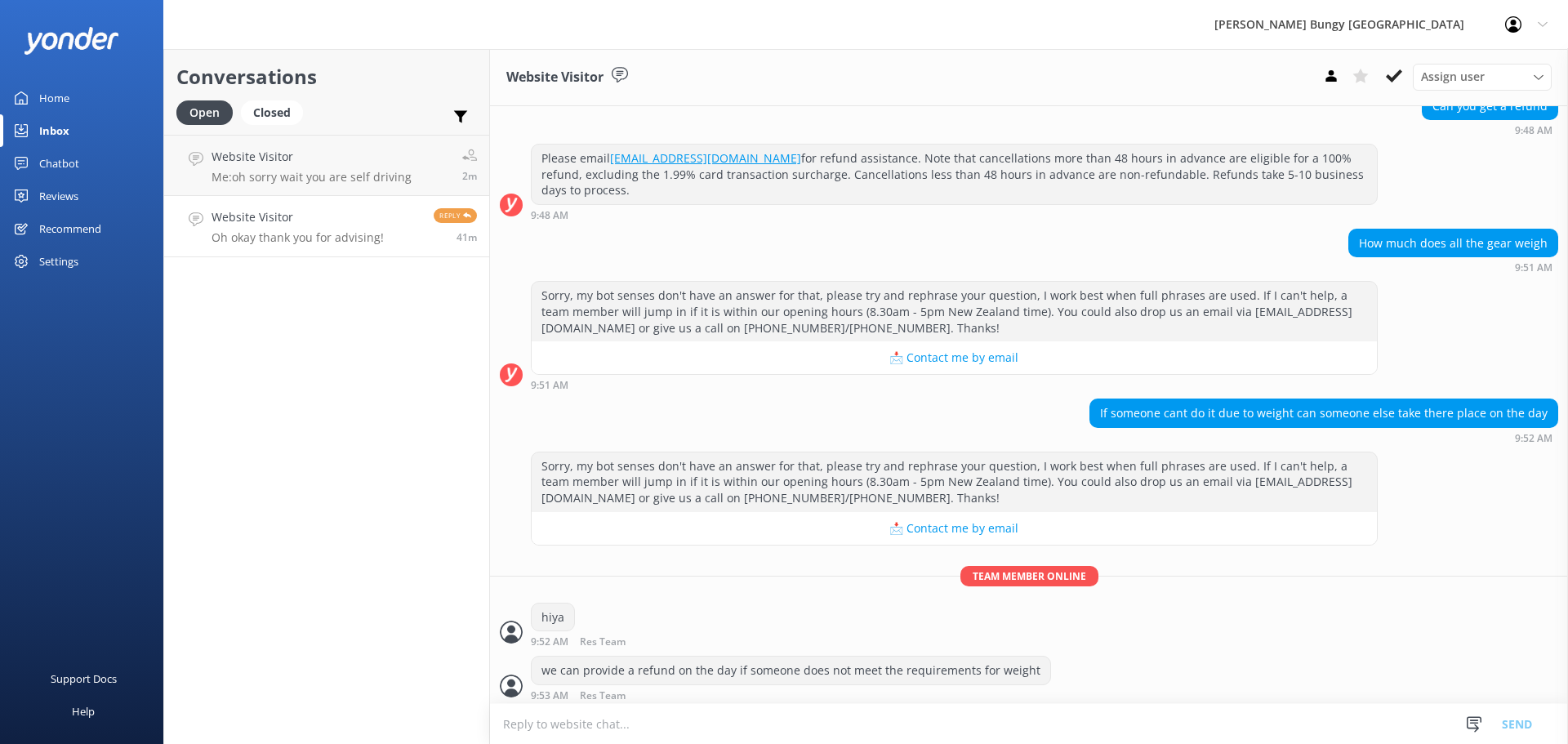
scroll to position [1531, 0]
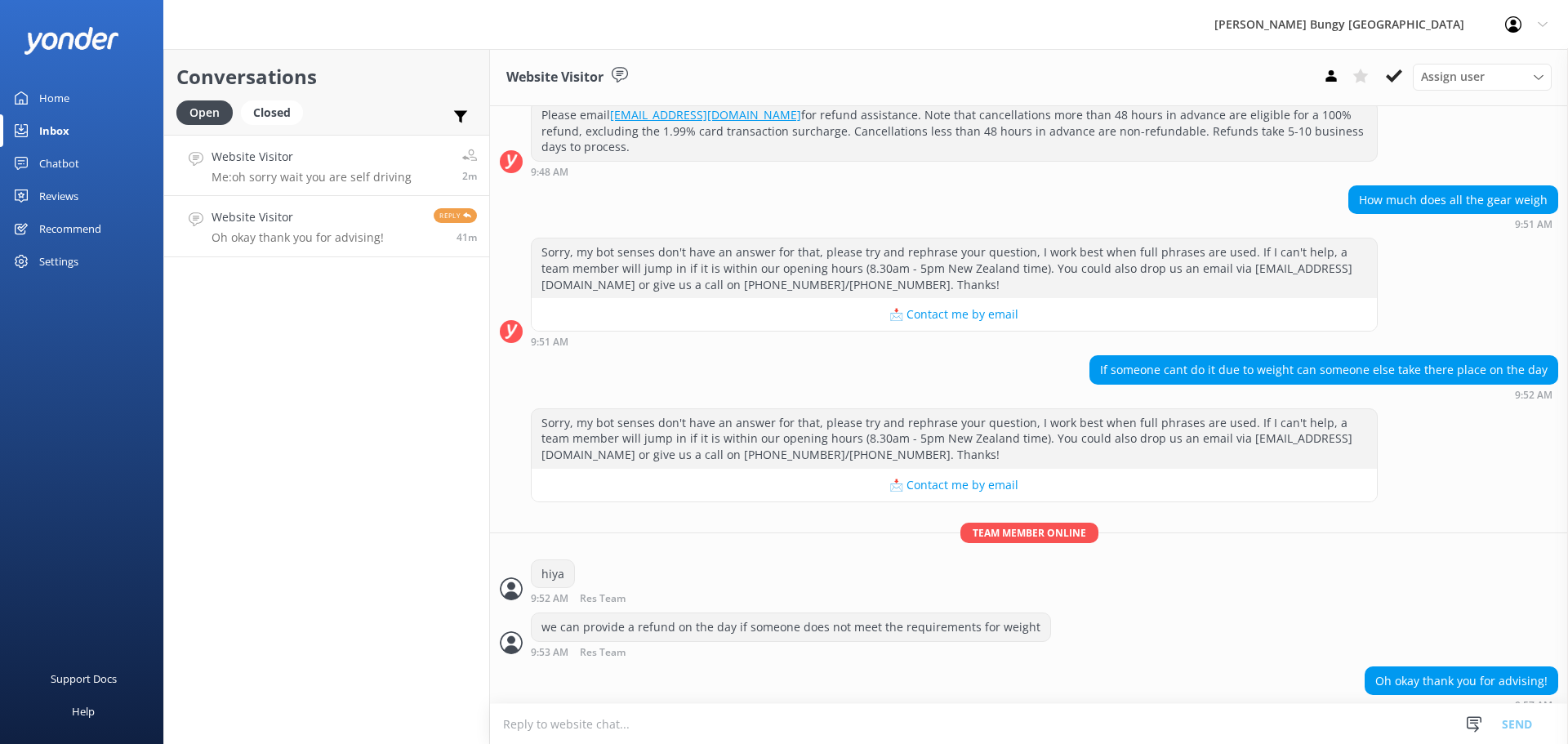
click at [308, 140] on link "Website Visitor Me: oh sorry wait you are self driving 2m" at bounding box center [327, 165] width 325 height 62
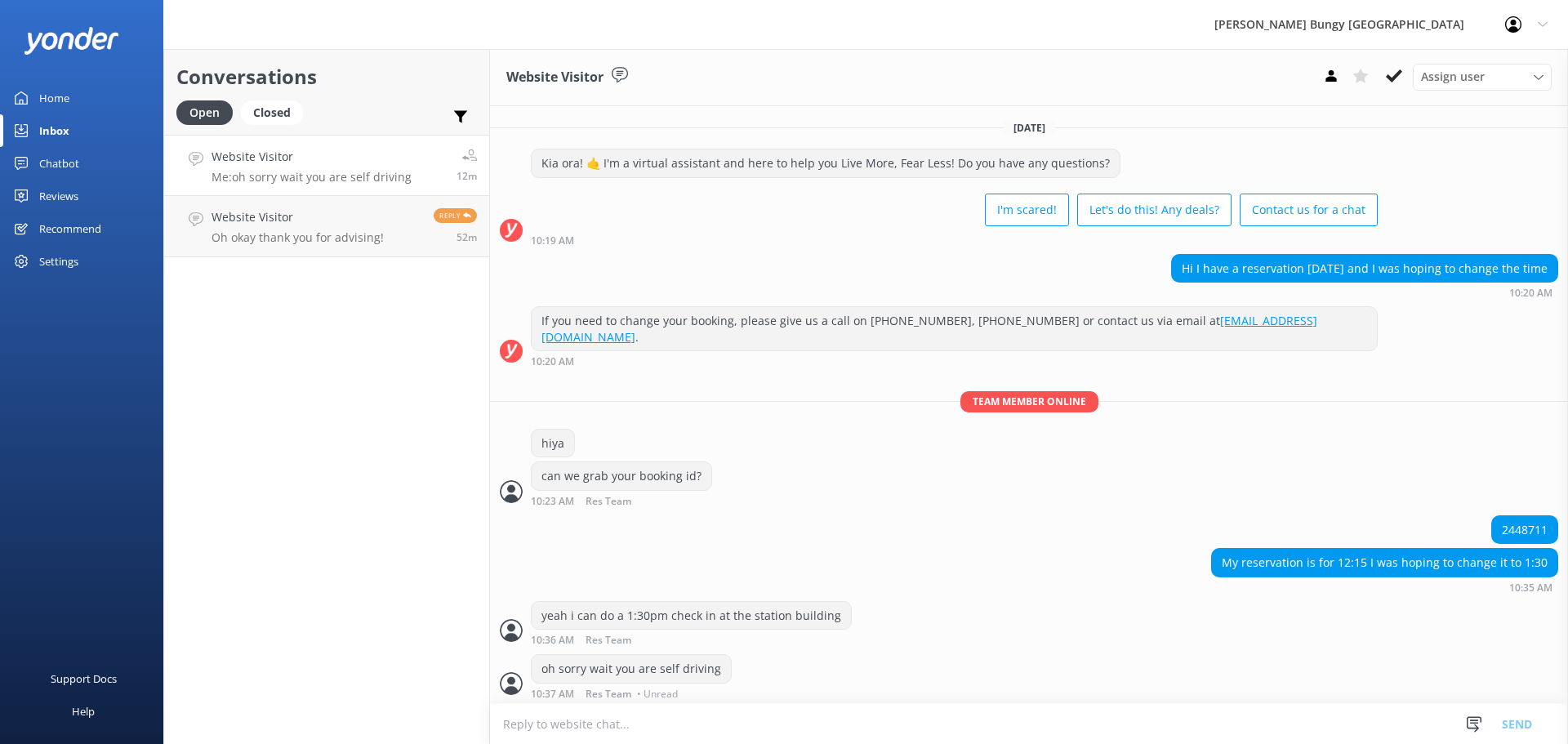
click at [652, 383] on div "[DATE] Kia ora! 🤙 I'm a virtual assistant and here to help you Live More, Fear …" at bounding box center [1028, 407] width 1078 height 601
click at [1407, 69] on button at bounding box center [1394, 75] width 29 height 24
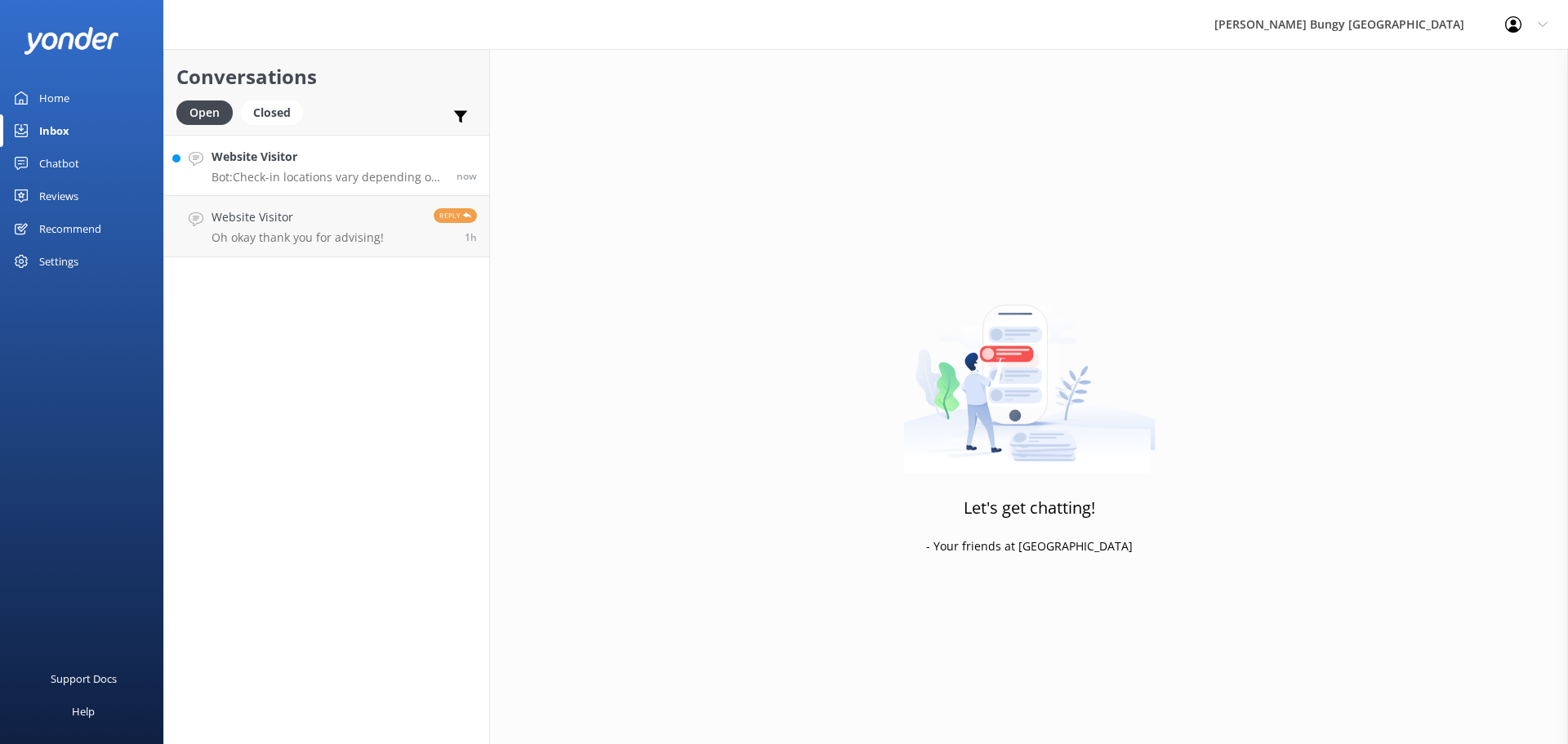
click at [253, 160] on h4 "Website Visitor" at bounding box center [327, 156] width 233 height 18
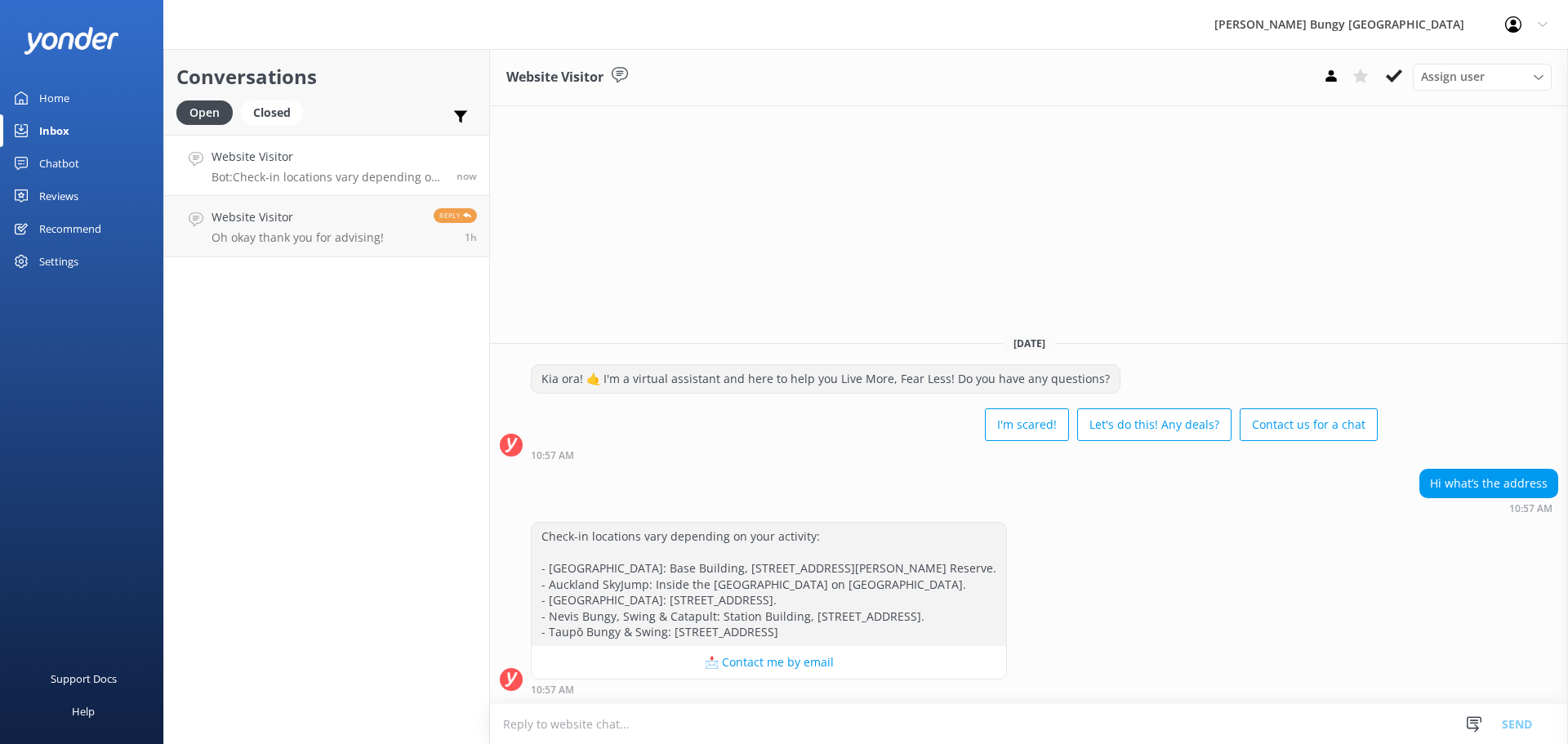
click at [807, 717] on textarea at bounding box center [1028, 723] width 1078 height 40
click at [324, 201] on link "Website Visitor Oh okay thank you for advising! Reply 1h" at bounding box center [327, 226] width 325 height 62
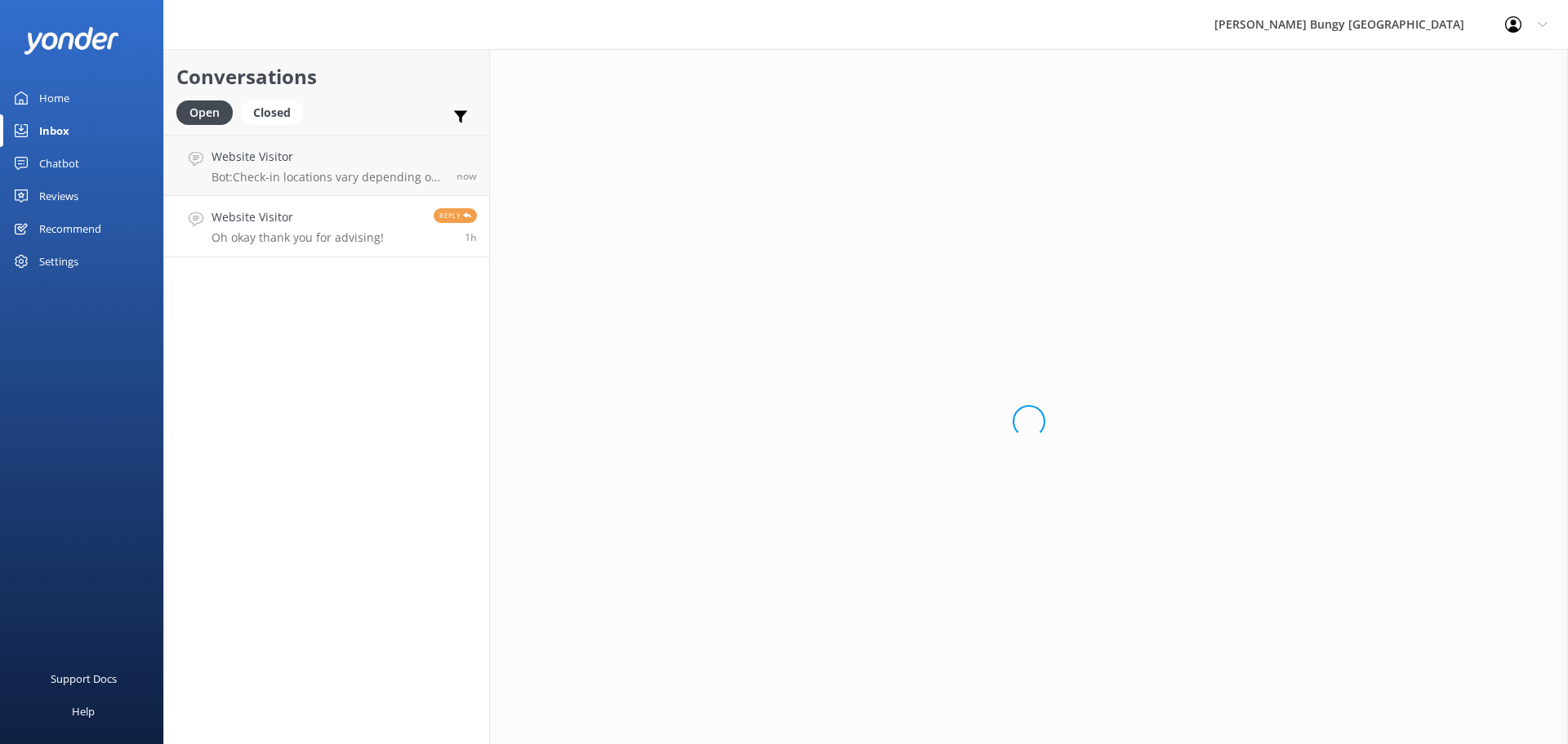
click at [324, 203] on link "Website Visitor Oh okay thank you for advising! Reply 1h" at bounding box center [327, 226] width 325 height 62
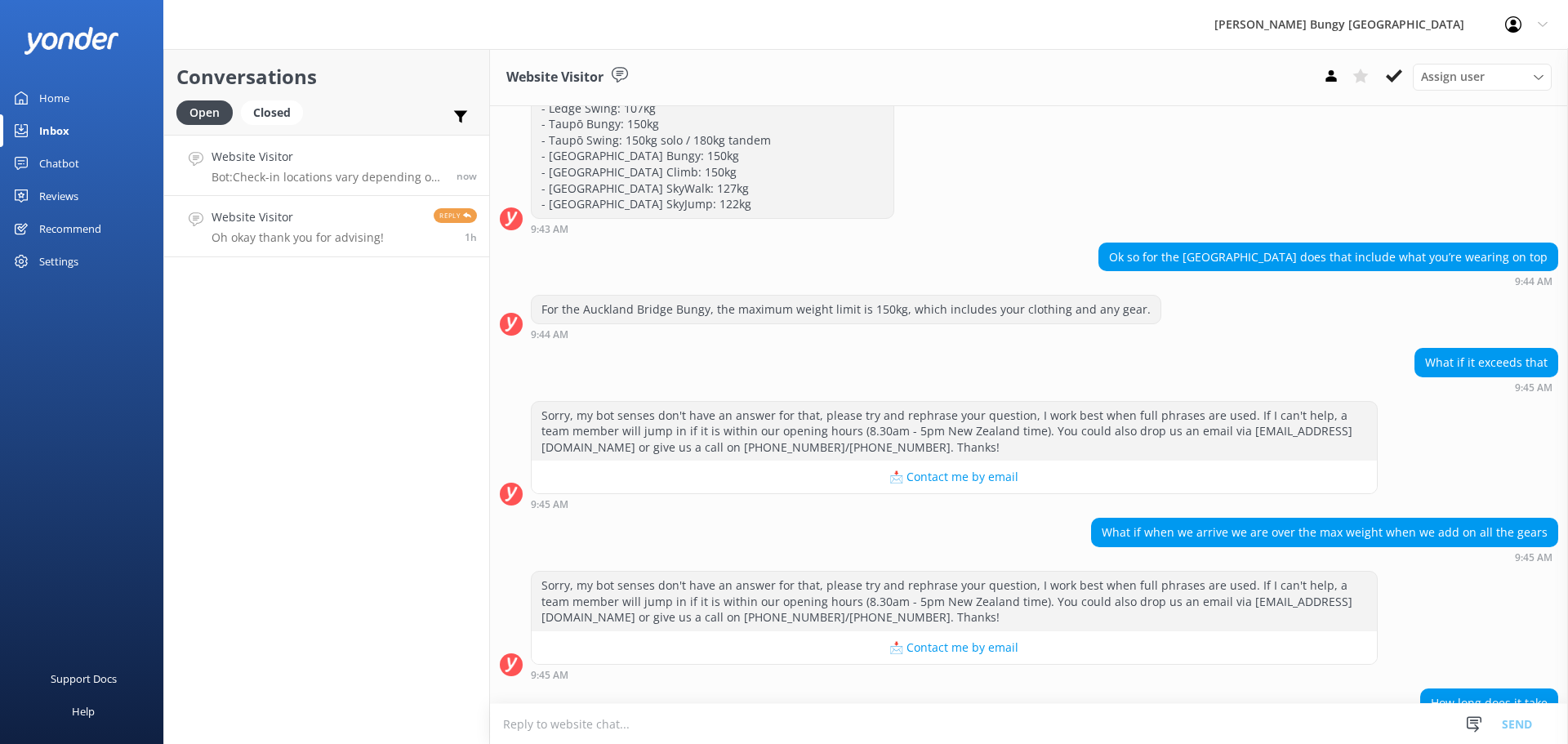
scroll to position [891, 0]
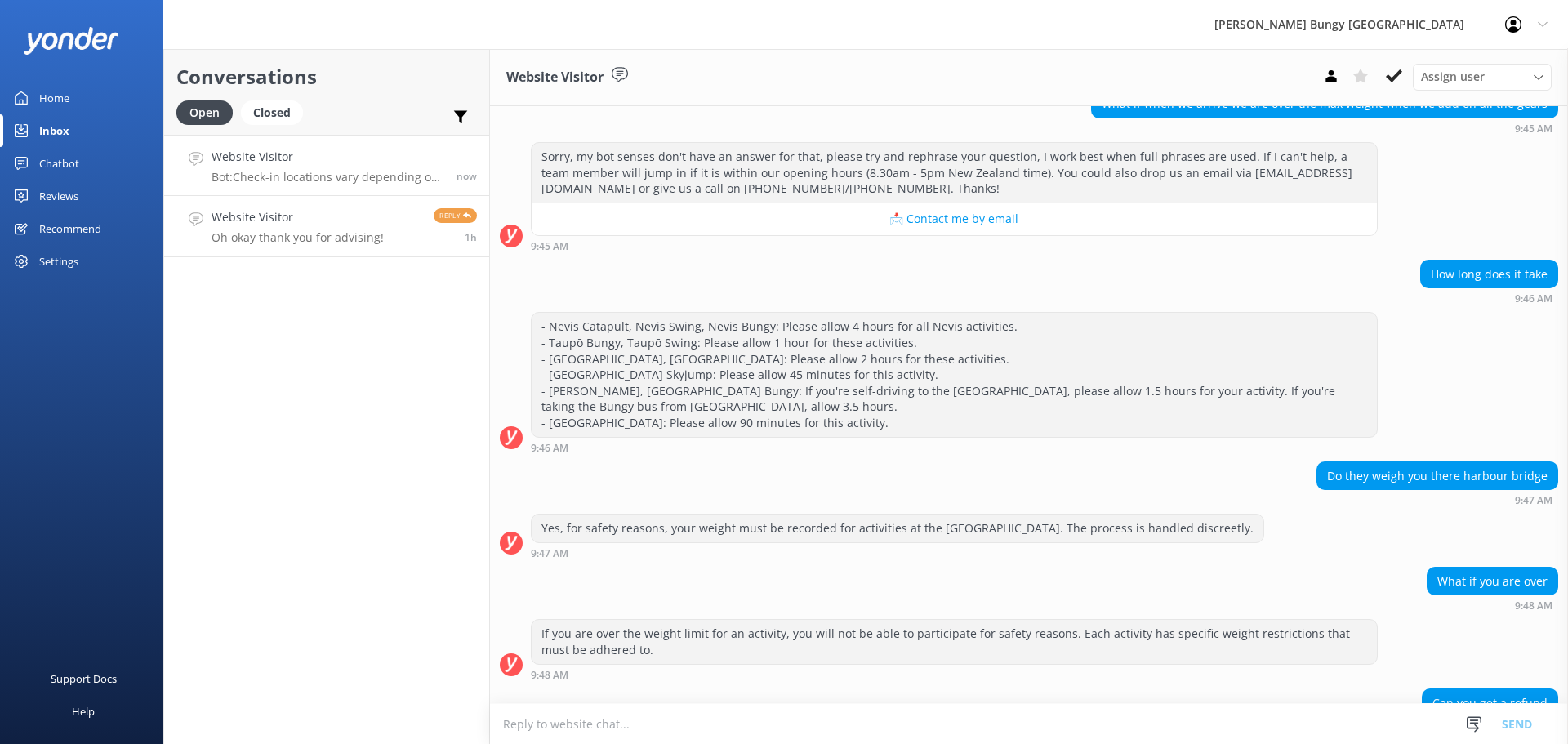
click at [327, 162] on h4 "Website Visitor" at bounding box center [327, 156] width 233 height 18
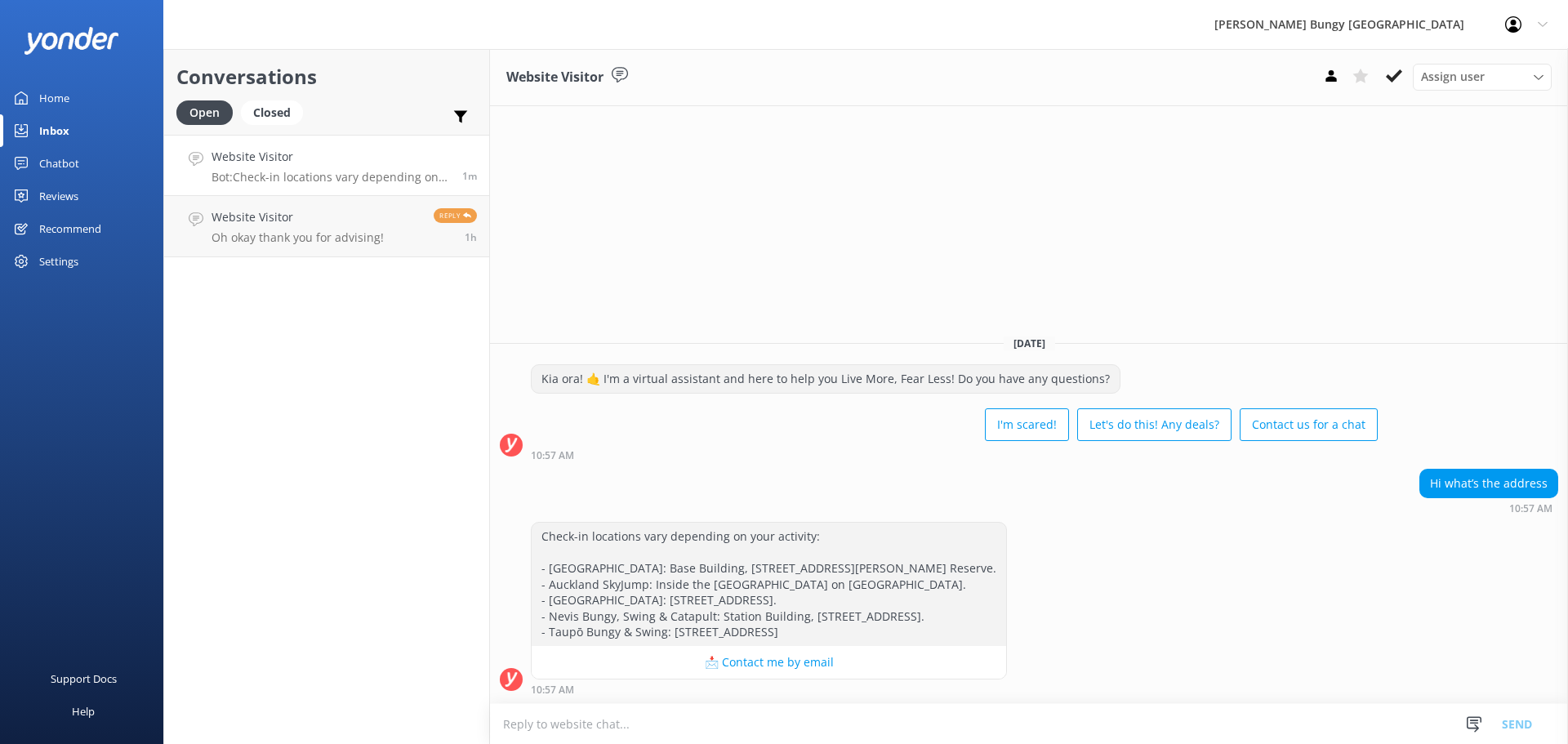
click at [367, 310] on div "Conversations Open Closed Important Assigned to me Unassigned Website Visitor B…" at bounding box center [327, 396] width 327 height 695
click at [346, 240] on p "Oh okay thank you for advising!" at bounding box center [297, 238] width 172 height 15
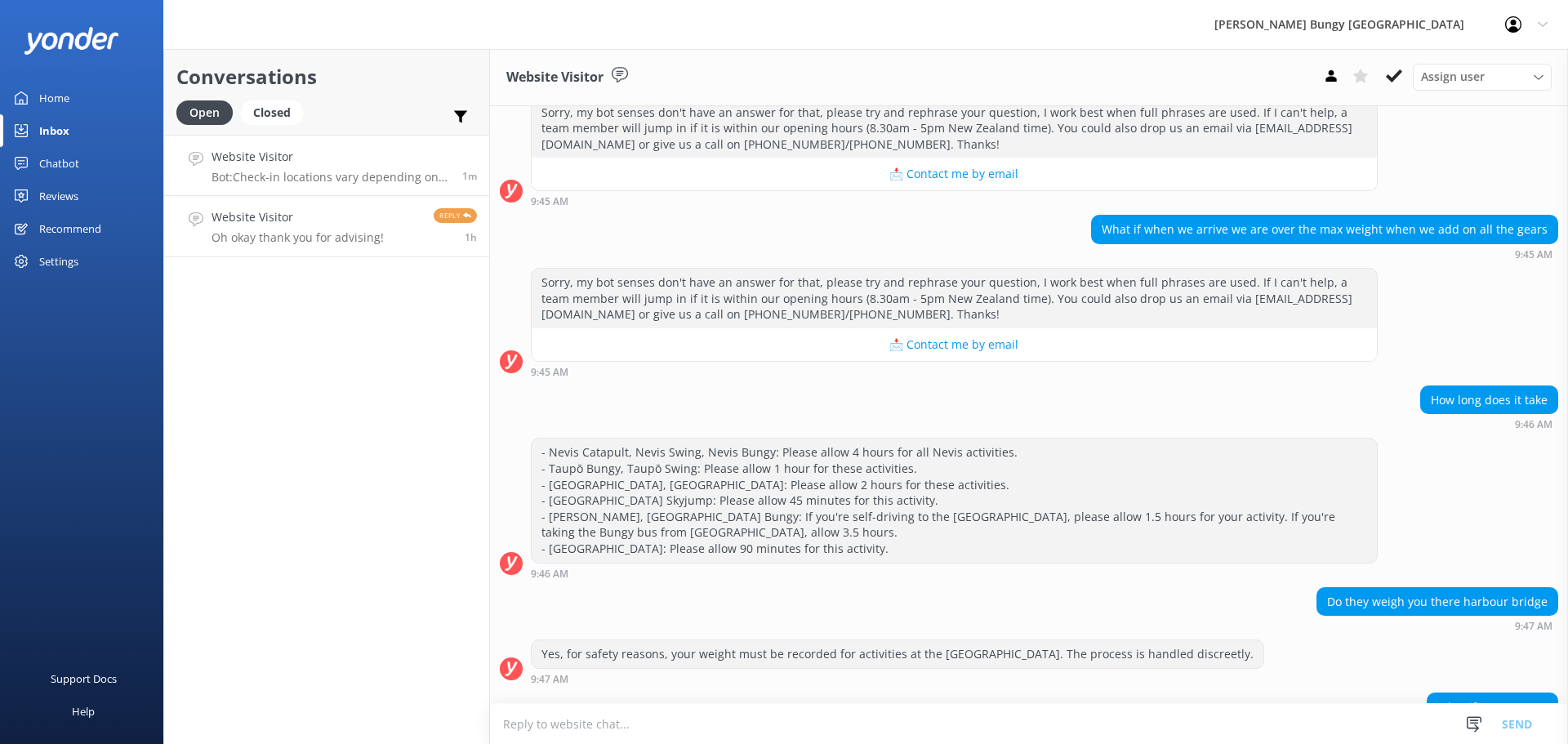
scroll to position [1176, 0]
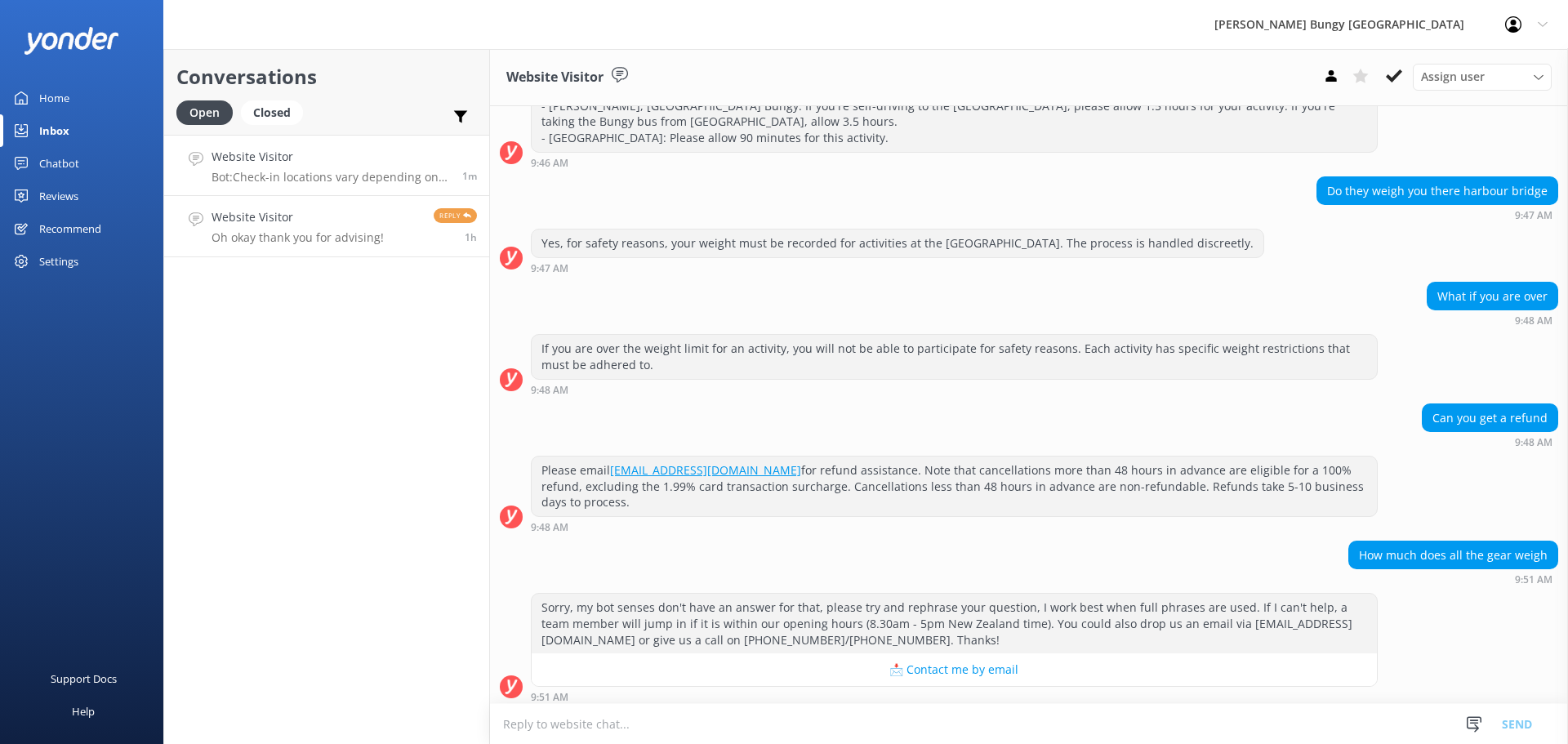
click at [328, 185] on link "Website Visitor Bot: Check-in locations vary depending on your activity: - [GEO…" at bounding box center [327, 165] width 325 height 62
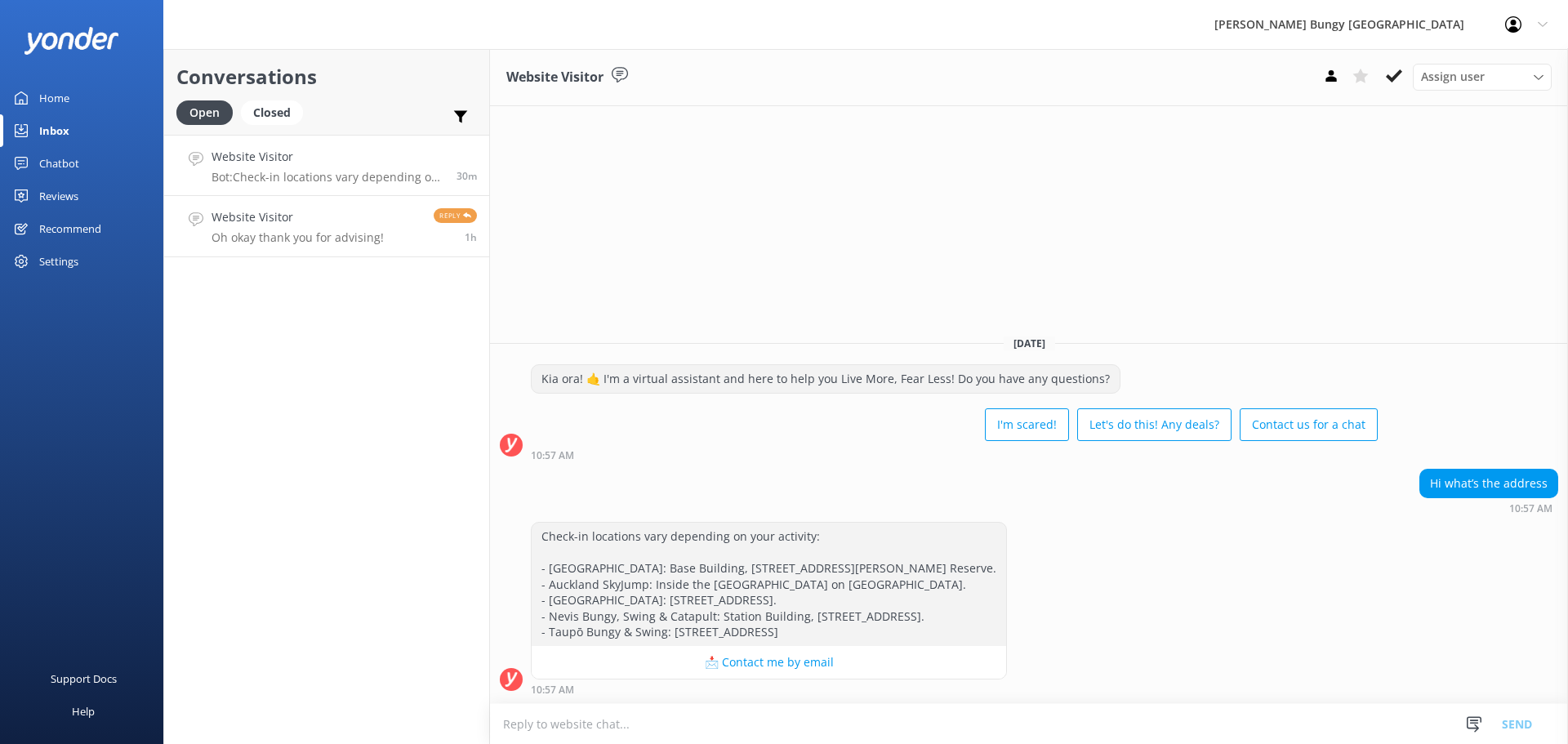
click at [420, 198] on link "Website Visitor Oh okay thank you for advising! Reply 1h" at bounding box center [327, 226] width 325 height 62
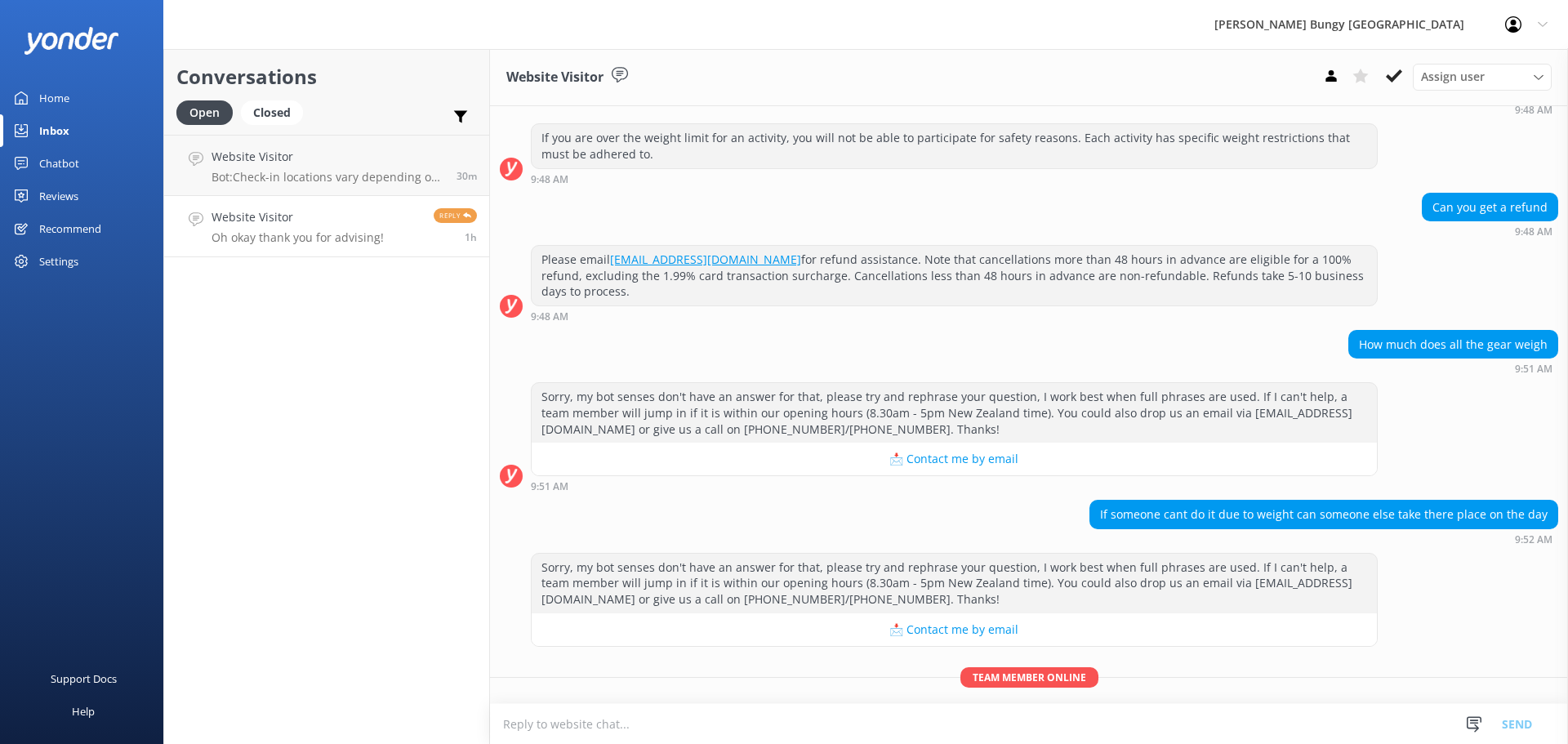
scroll to position [1531, 0]
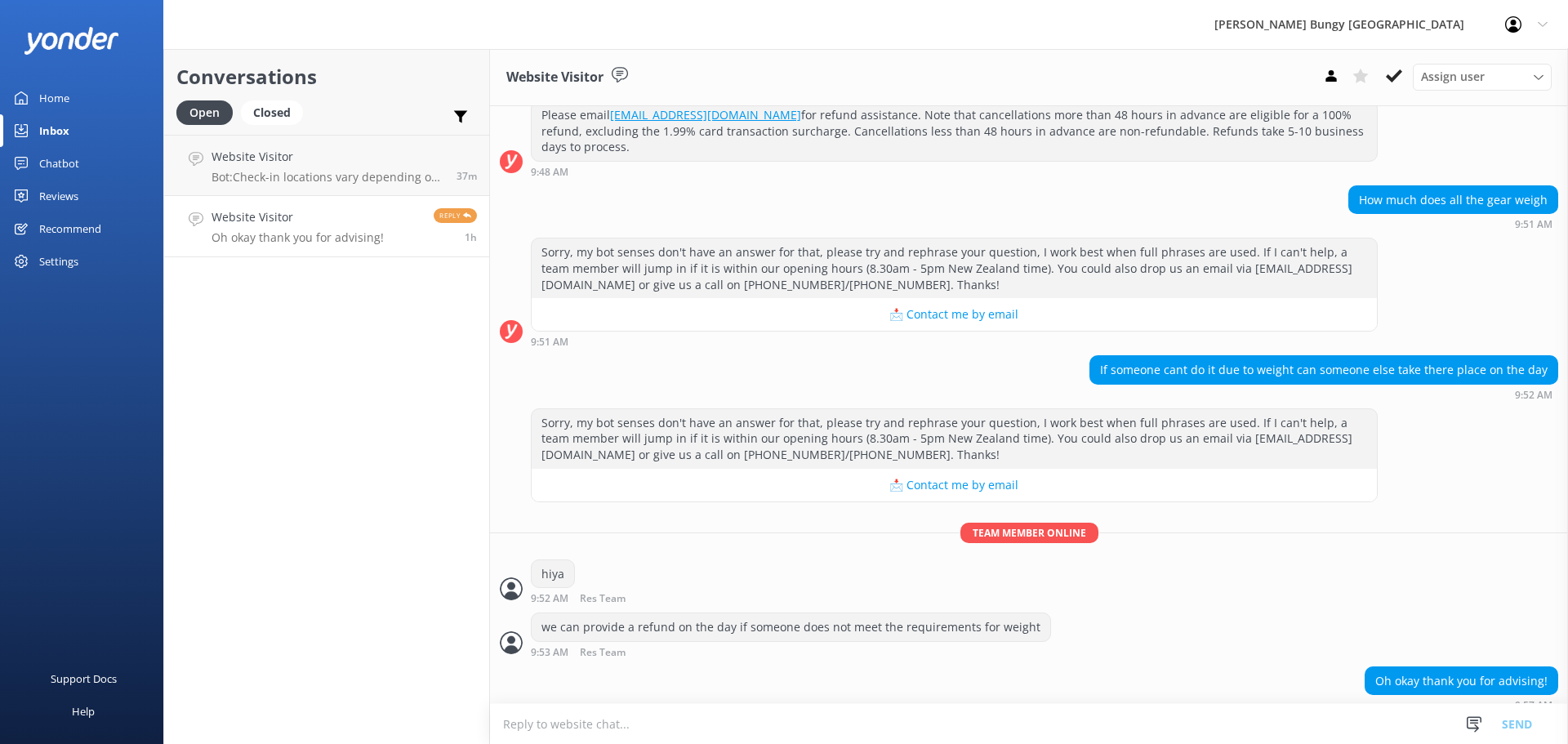
click at [574, 681] on div "Oh okay thank you for advising! 9:57 AM" at bounding box center [1028, 689] width 1078 height 45
click at [327, 161] on h4 "Website Visitor" at bounding box center [327, 156] width 233 height 18
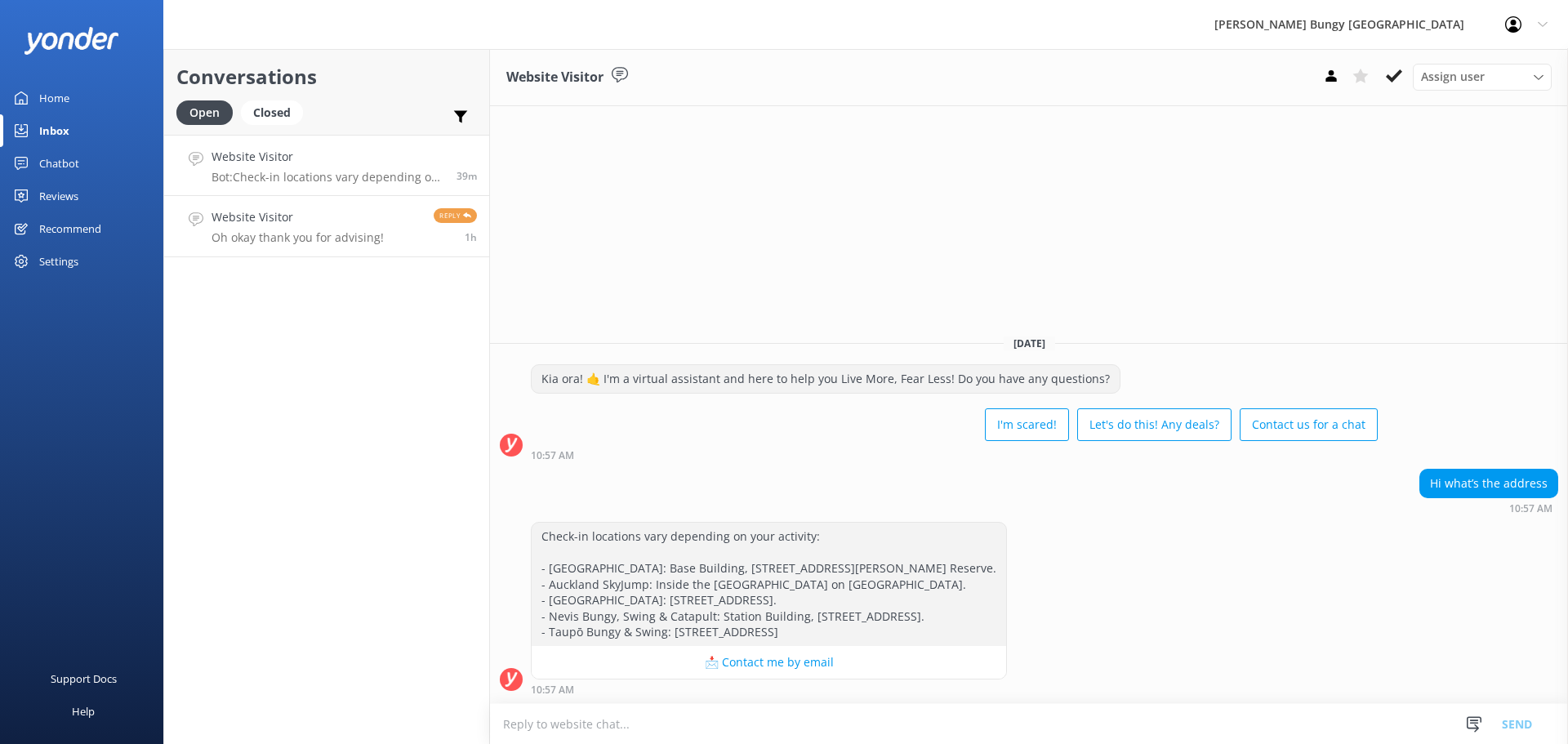
click at [276, 209] on h4 "Website Visitor" at bounding box center [297, 217] width 172 height 18
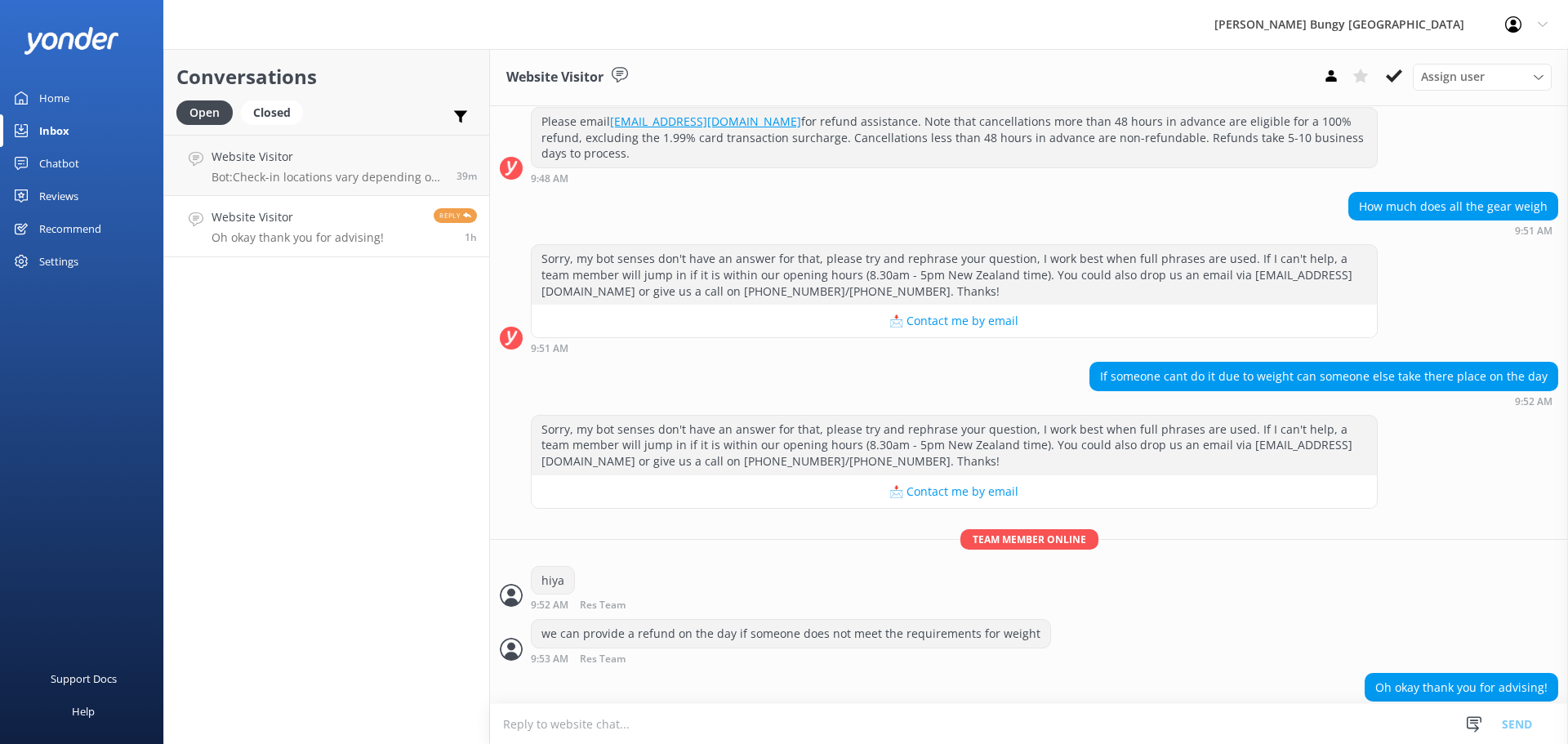
scroll to position [1531, 0]
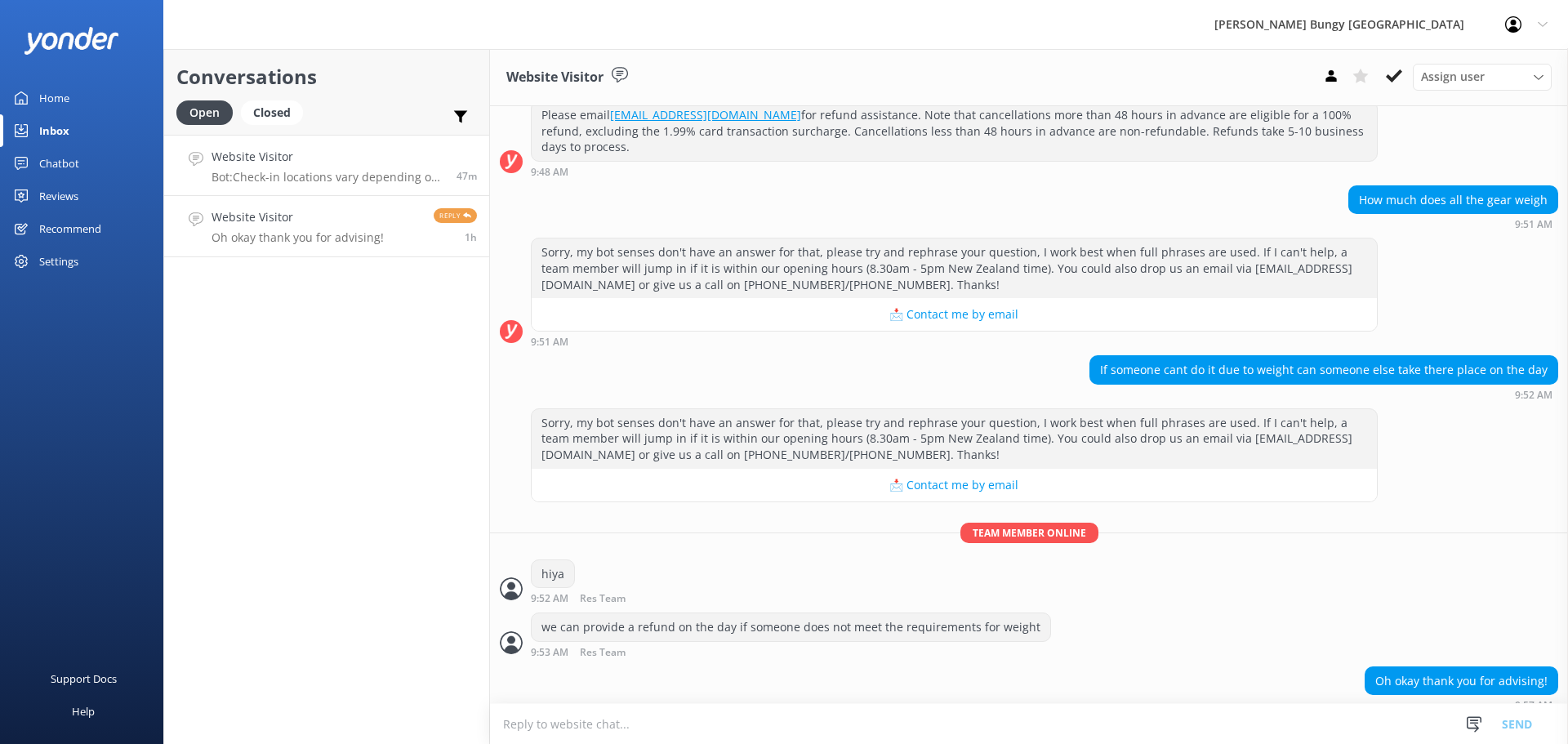
click at [340, 165] on h4 "Website Visitor" at bounding box center [327, 156] width 233 height 18
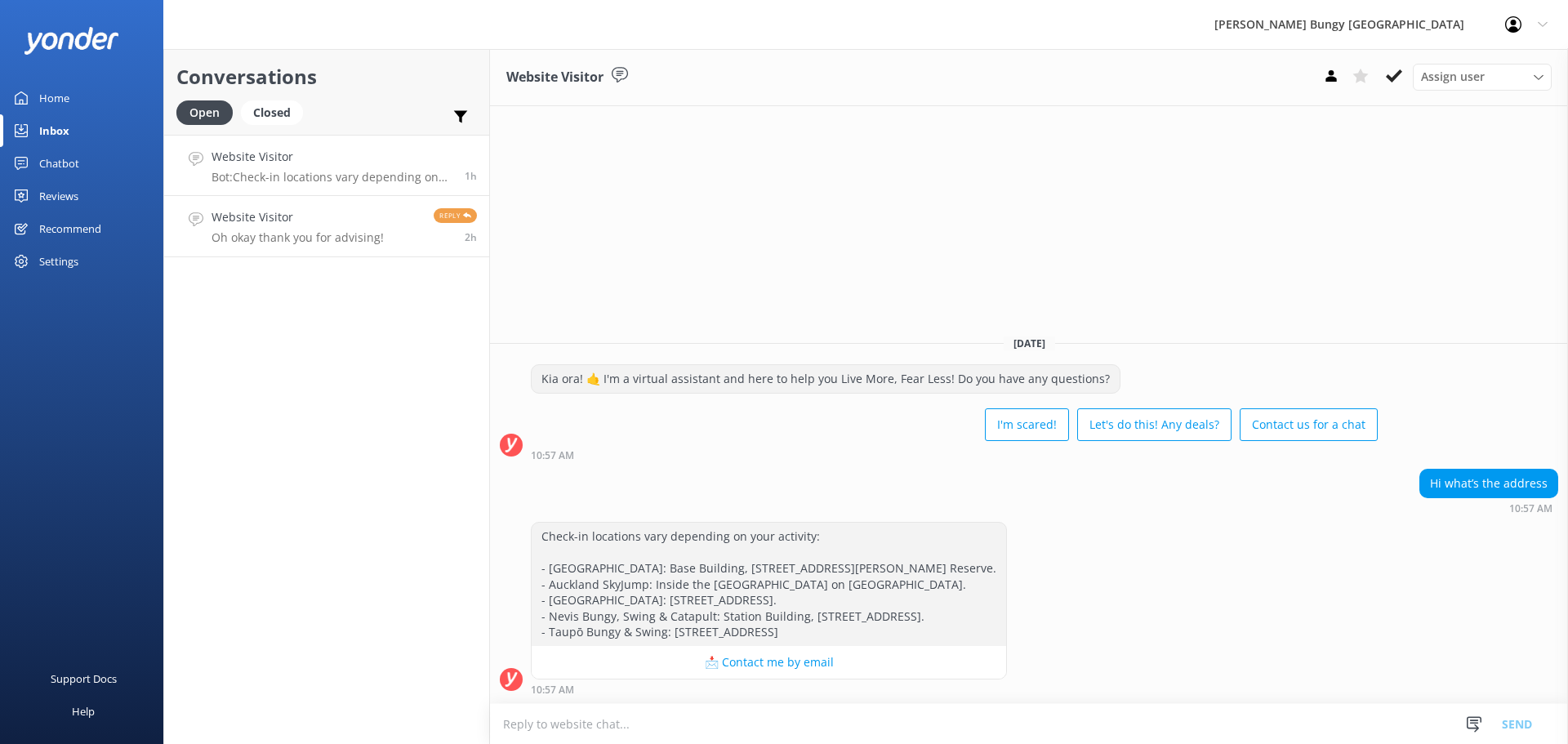
click at [330, 211] on h4 "Website Visitor" at bounding box center [297, 217] width 172 height 18
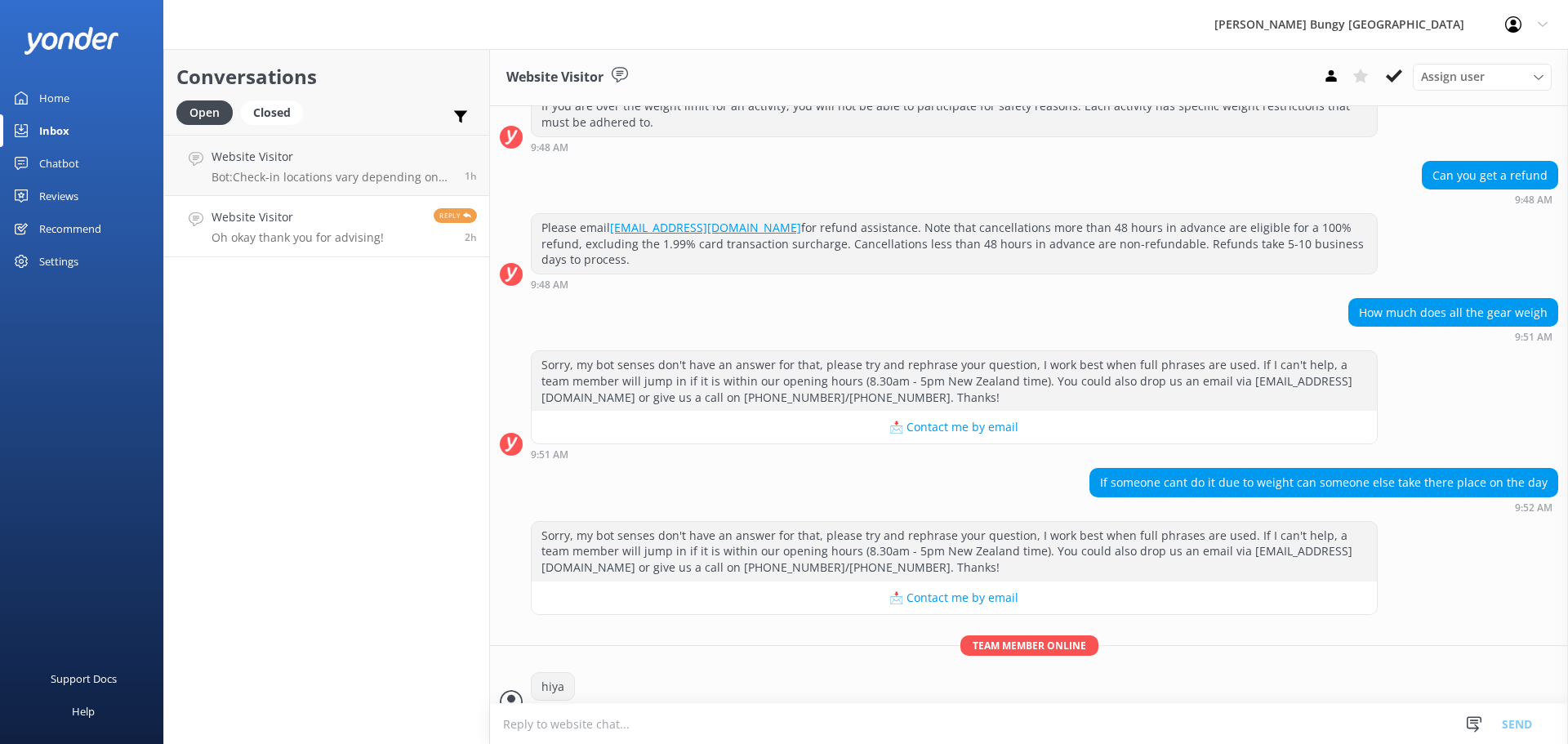
scroll to position [1531, 0]
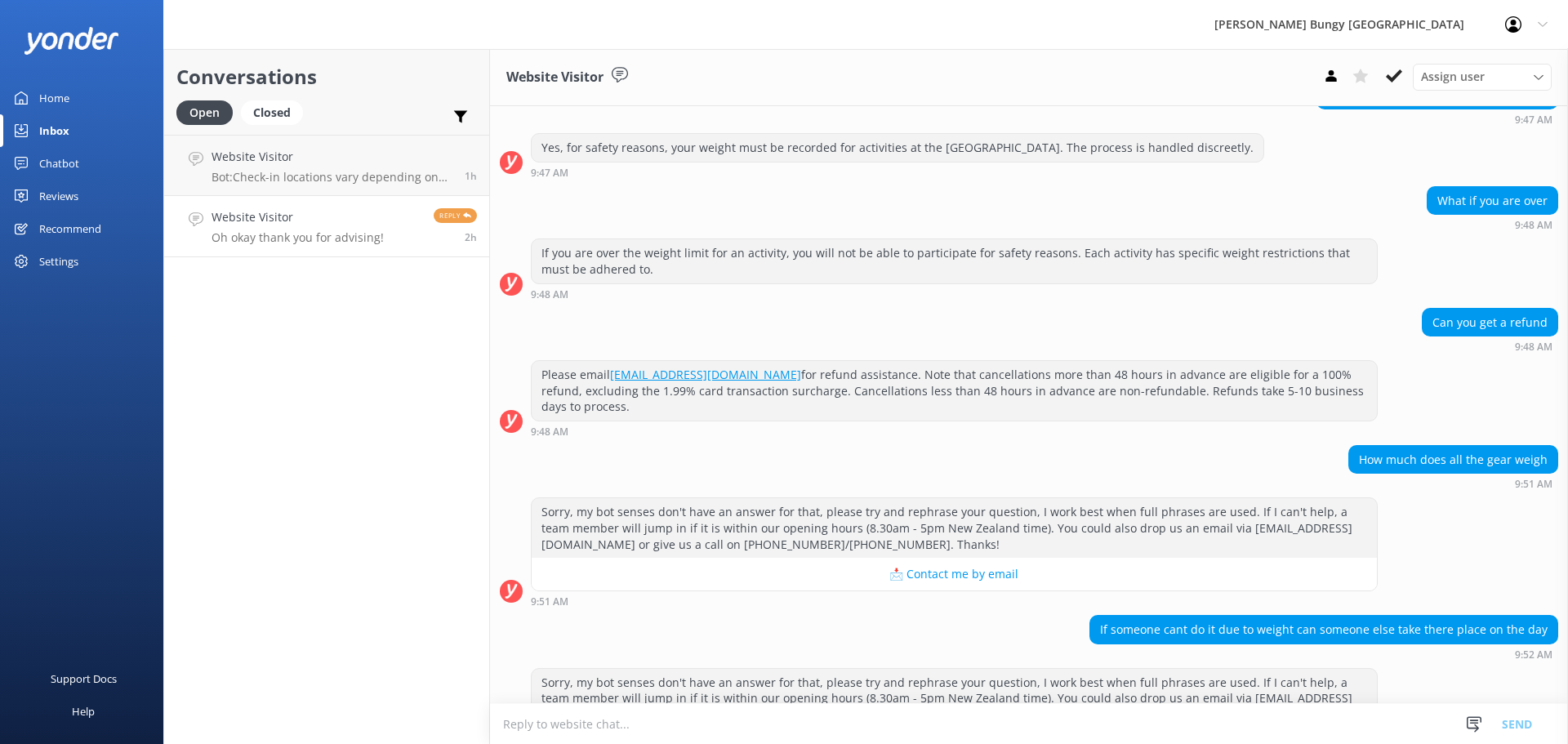
scroll to position [1531, 0]
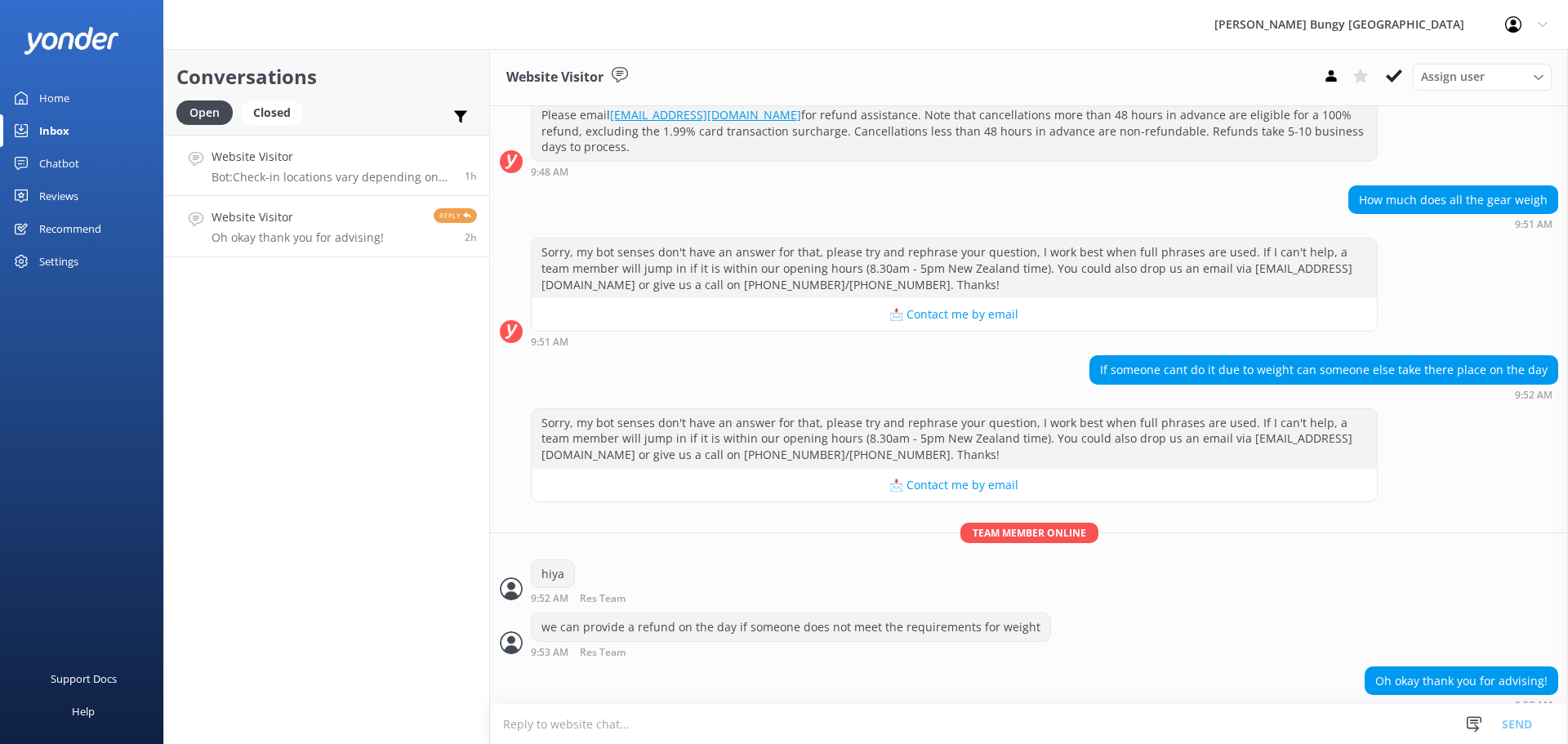
click at [321, 167] on div "Website Visitor Bot: Check-in locations vary depending on your activity: - [GEO…" at bounding box center [331, 165] width 240 height 35
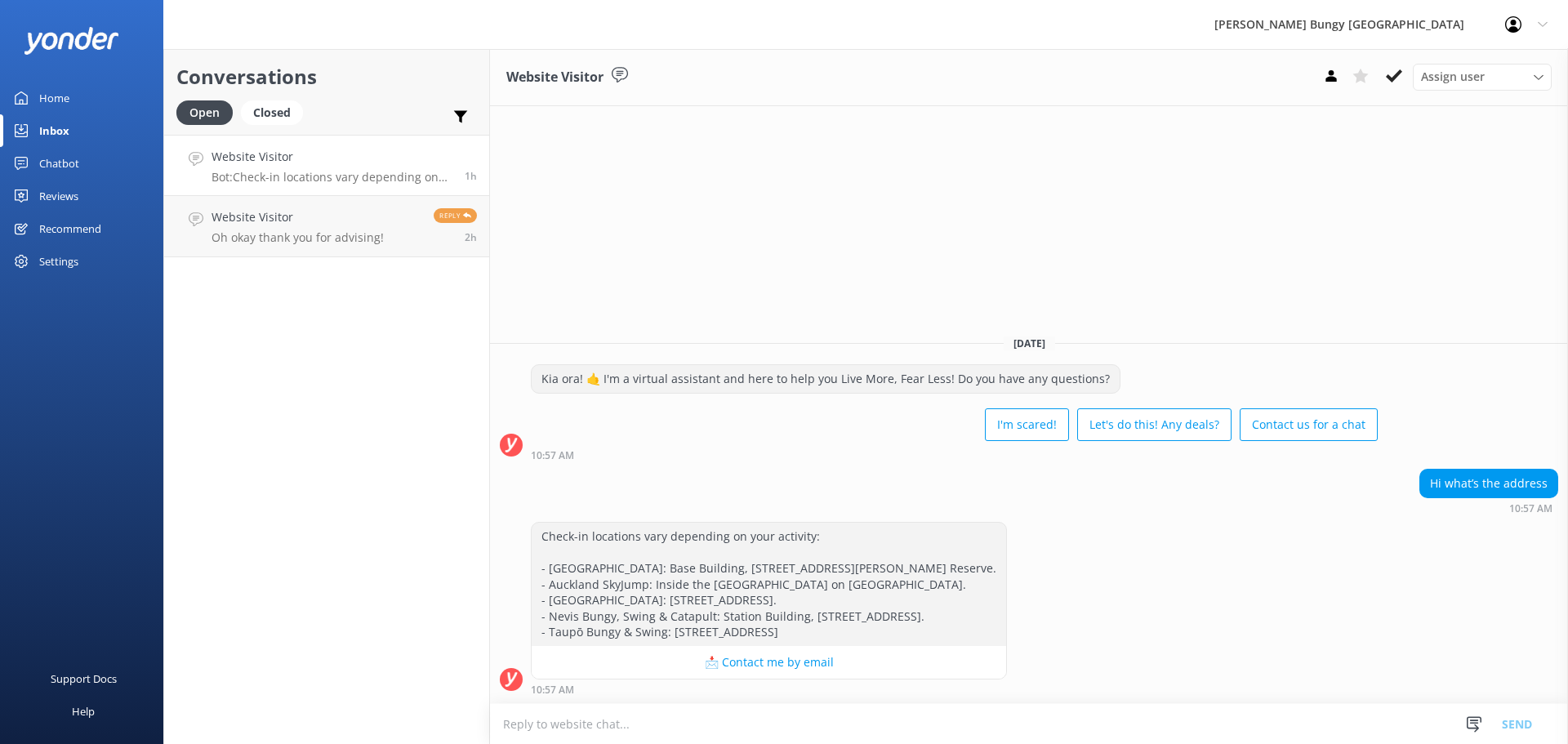
click at [226, 701] on div "Conversations Open Closed Important Assigned to me Unassigned Website Visitor B…" at bounding box center [327, 396] width 327 height 695
click at [137, 421] on div "Support Docs Help" at bounding box center [81, 558] width 163 height 372
click at [325, 246] on link "Website Visitor Oh okay thank you for advising! Reply 2h" at bounding box center [327, 226] width 325 height 62
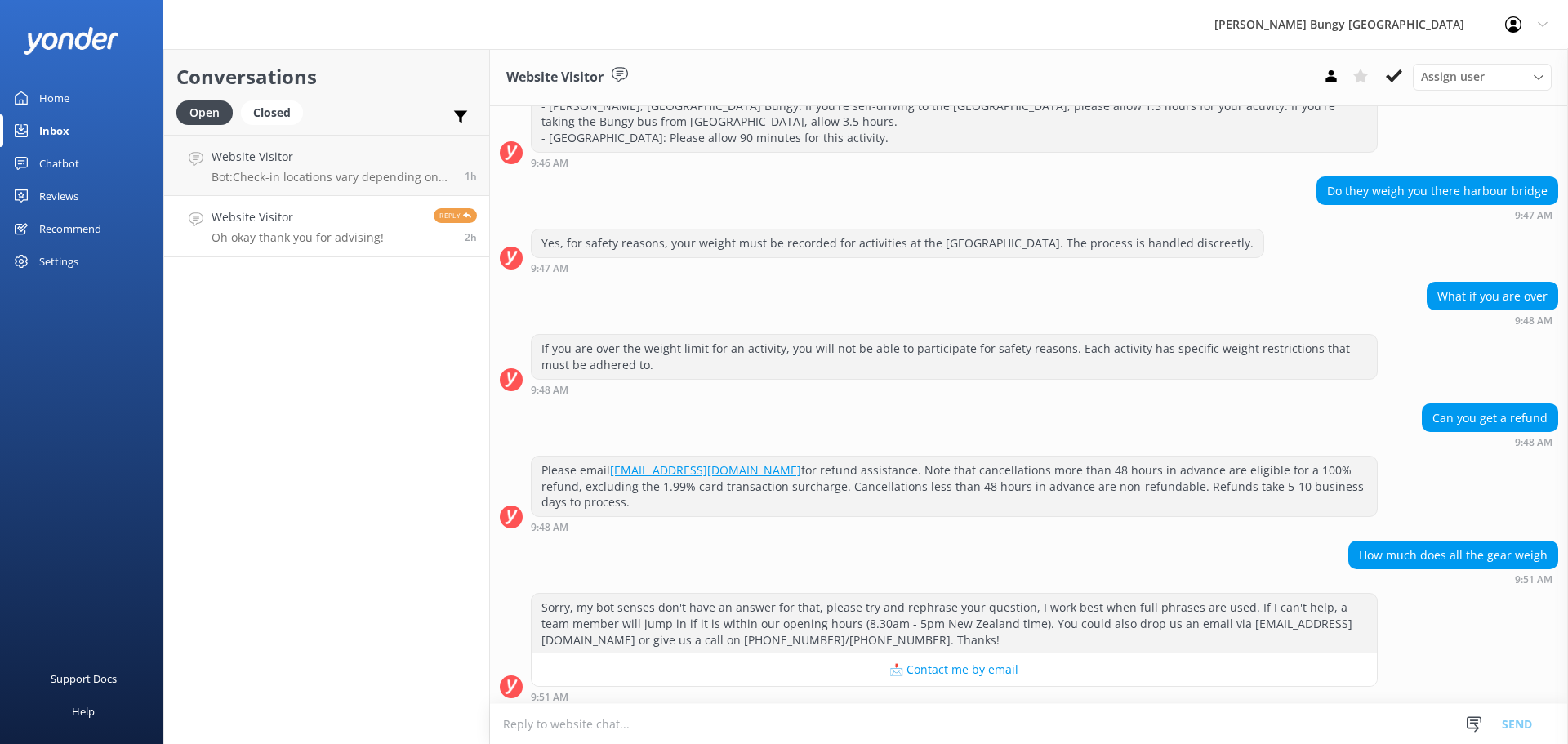
scroll to position [1531, 0]
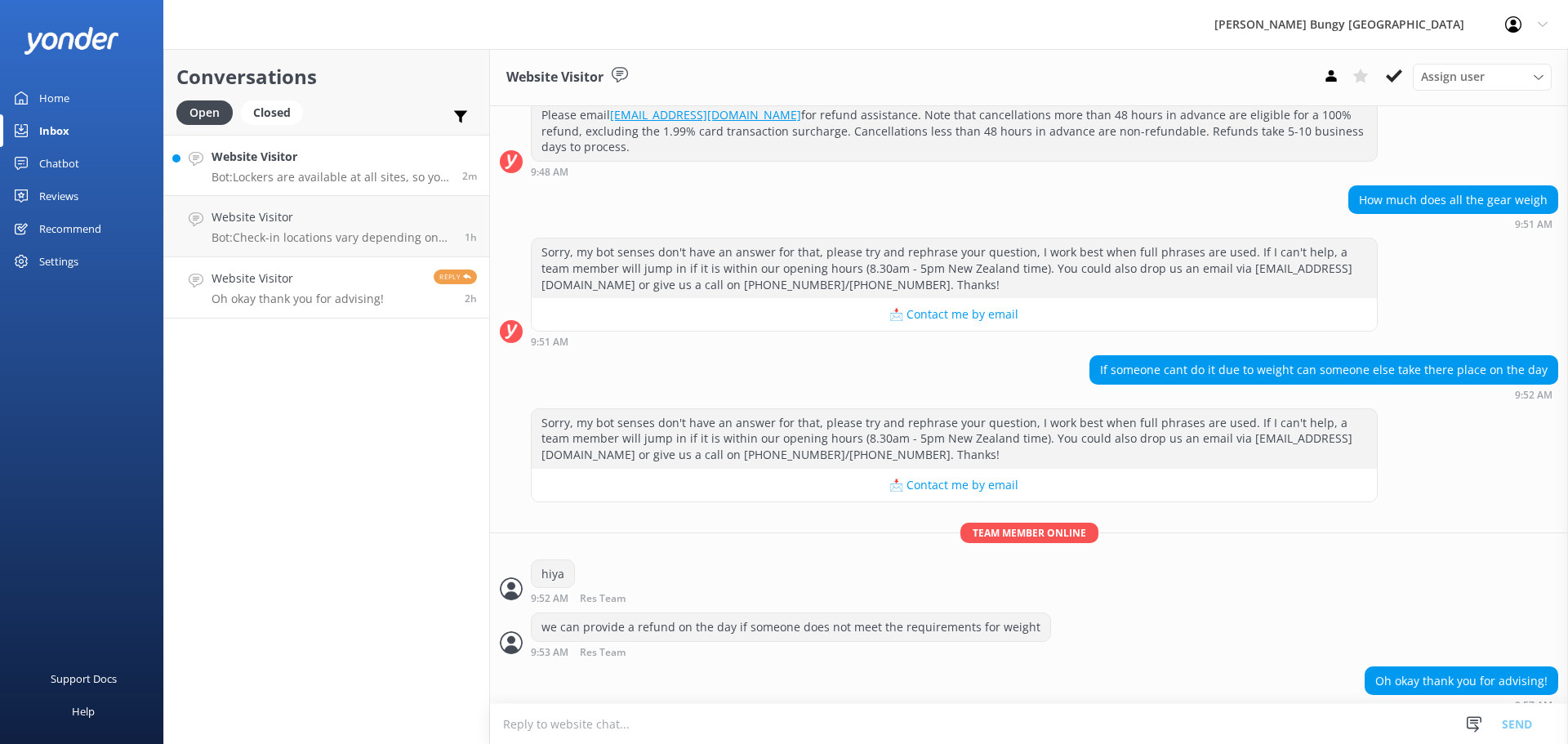
click at [310, 156] on h4 "Website Visitor" at bounding box center [330, 156] width 239 height 18
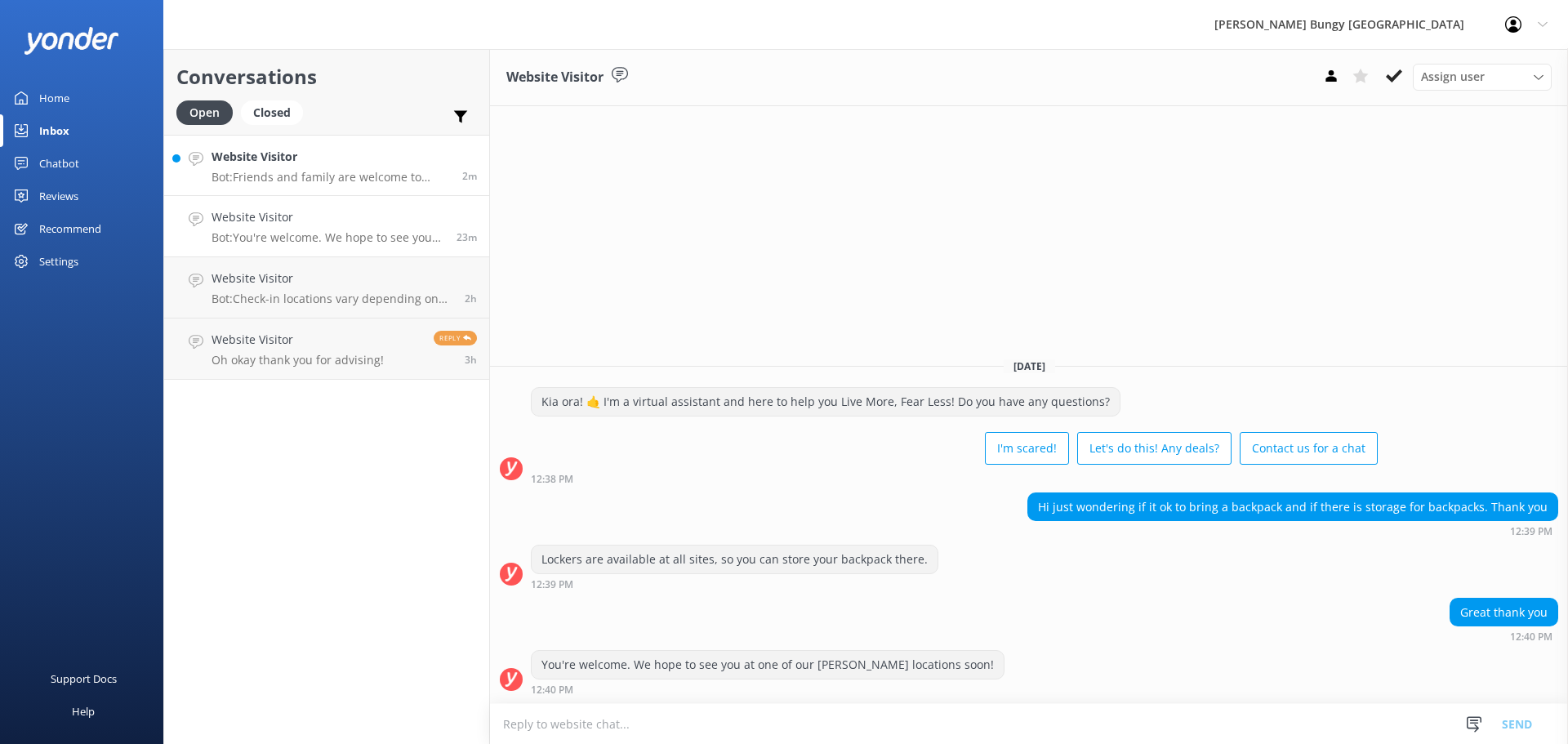
click at [366, 155] on h4 "Website Visitor" at bounding box center [330, 156] width 239 height 18
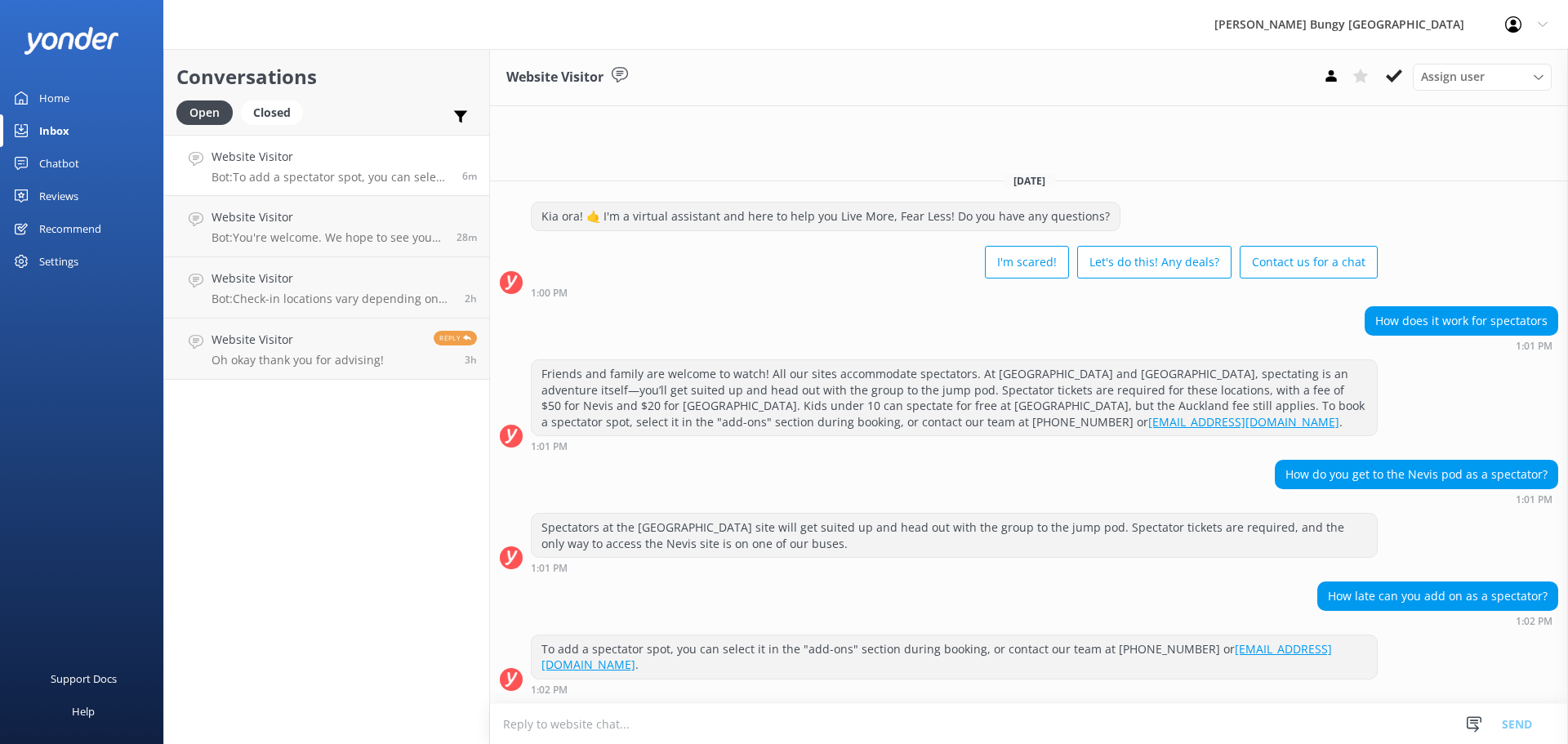
click at [325, 668] on div "Conversations Open Closed Important Assigned to me Unassigned Website Visitor B…" at bounding box center [327, 396] width 327 height 695
click at [458, 706] on div "Conversations Open Closed Important Assigned to me Unassigned Website Visitor B…" at bounding box center [327, 396] width 327 height 695
click at [415, 587] on div "Conversations Open Closed Important Assigned to me Unassigned Website Visitor B…" at bounding box center [327, 396] width 327 height 695
click at [374, 354] on p "Oh okay thank you for advising!" at bounding box center [297, 360] width 172 height 15
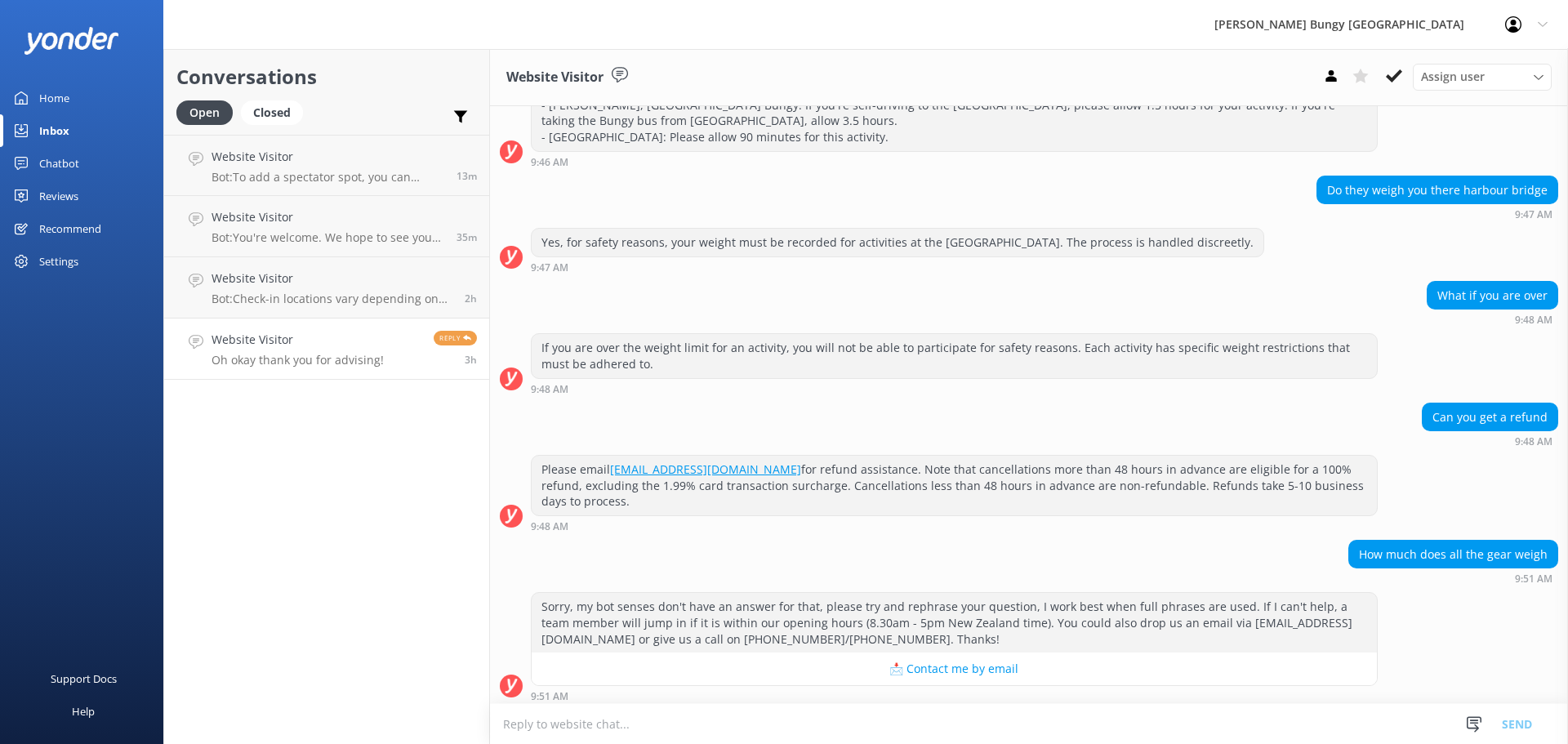
scroll to position [1531, 0]
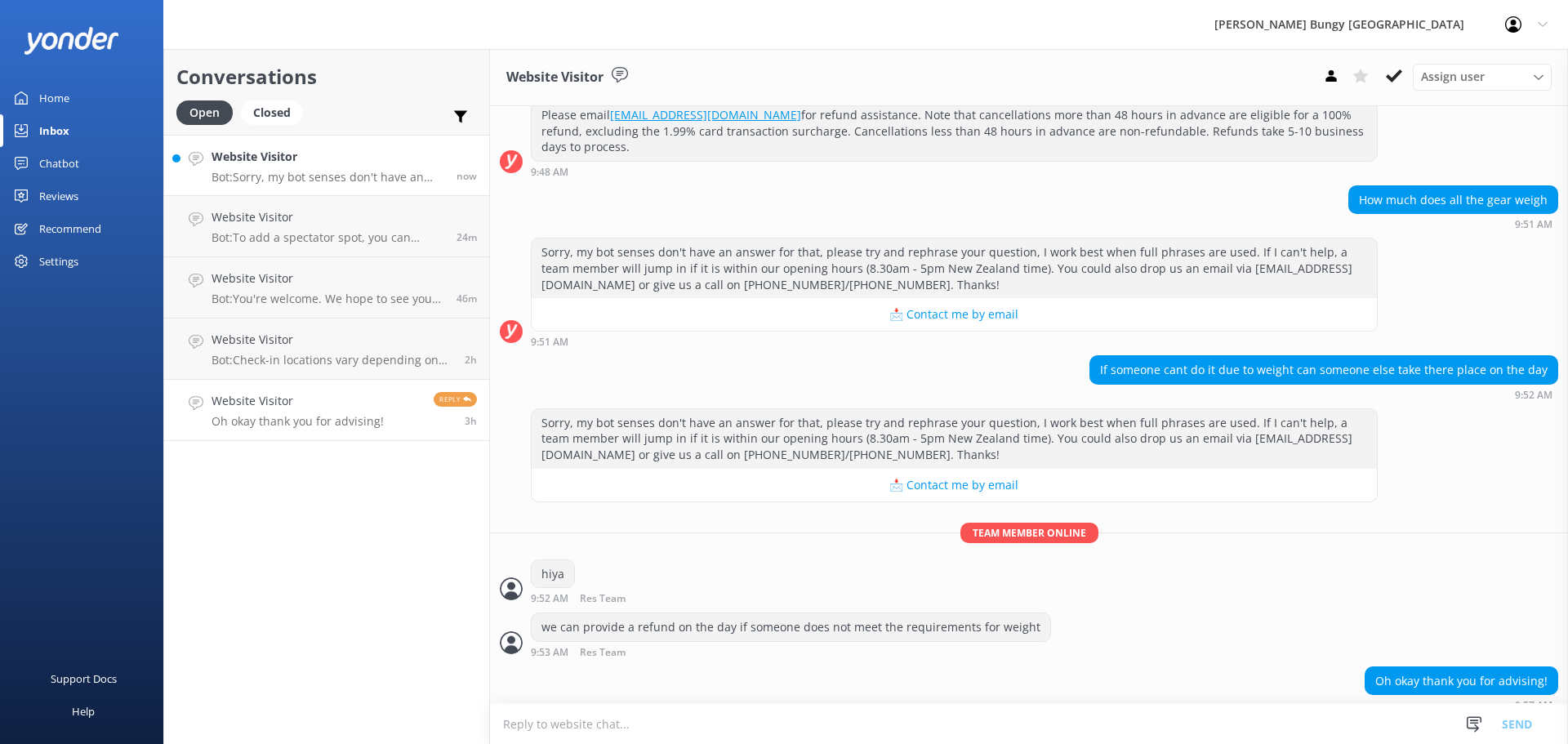
click at [314, 176] on p "Bot: Sorry, my bot senses don't have an answer for that, please try and rephras…" at bounding box center [327, 177] width 233 height 15
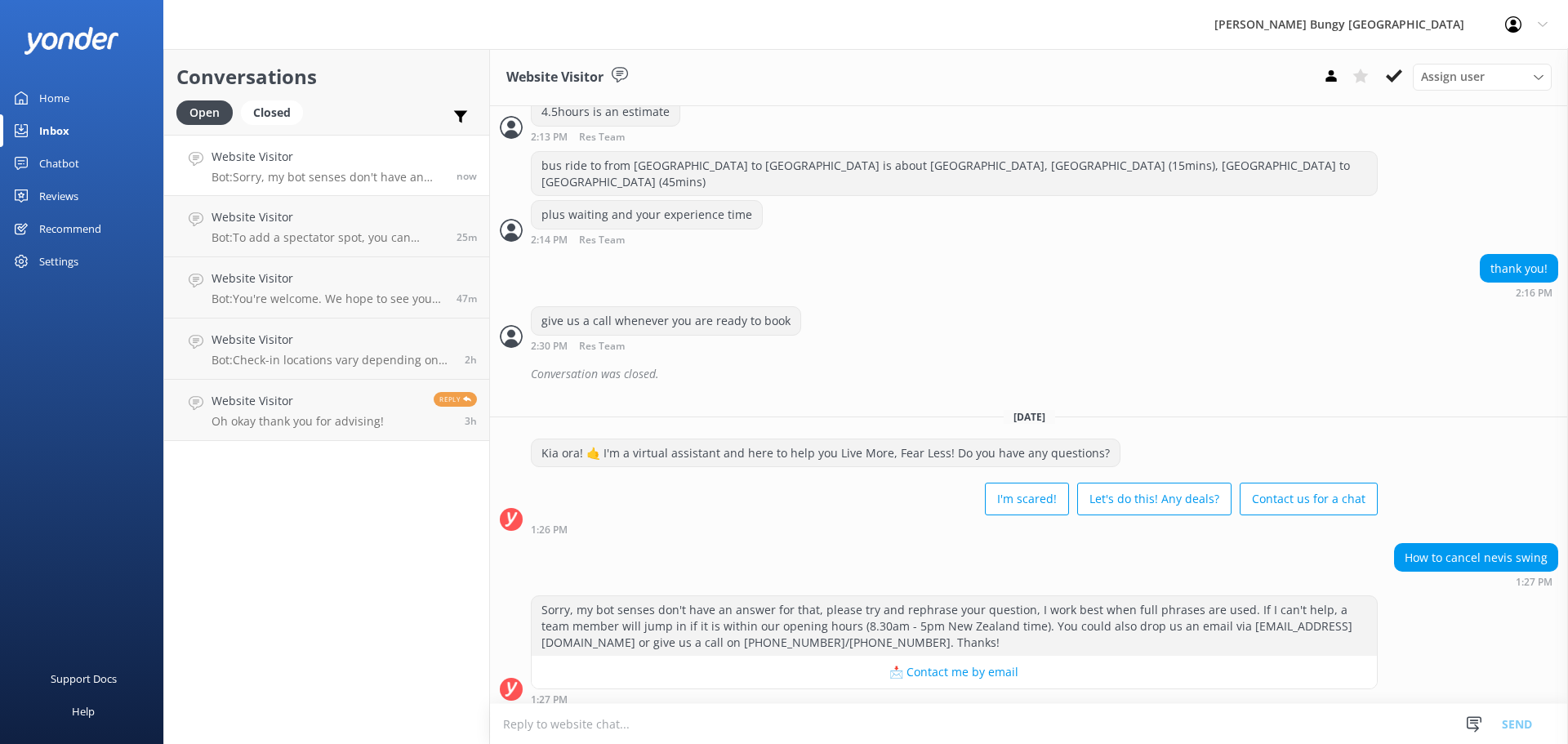
scroll to position [1055, 0]
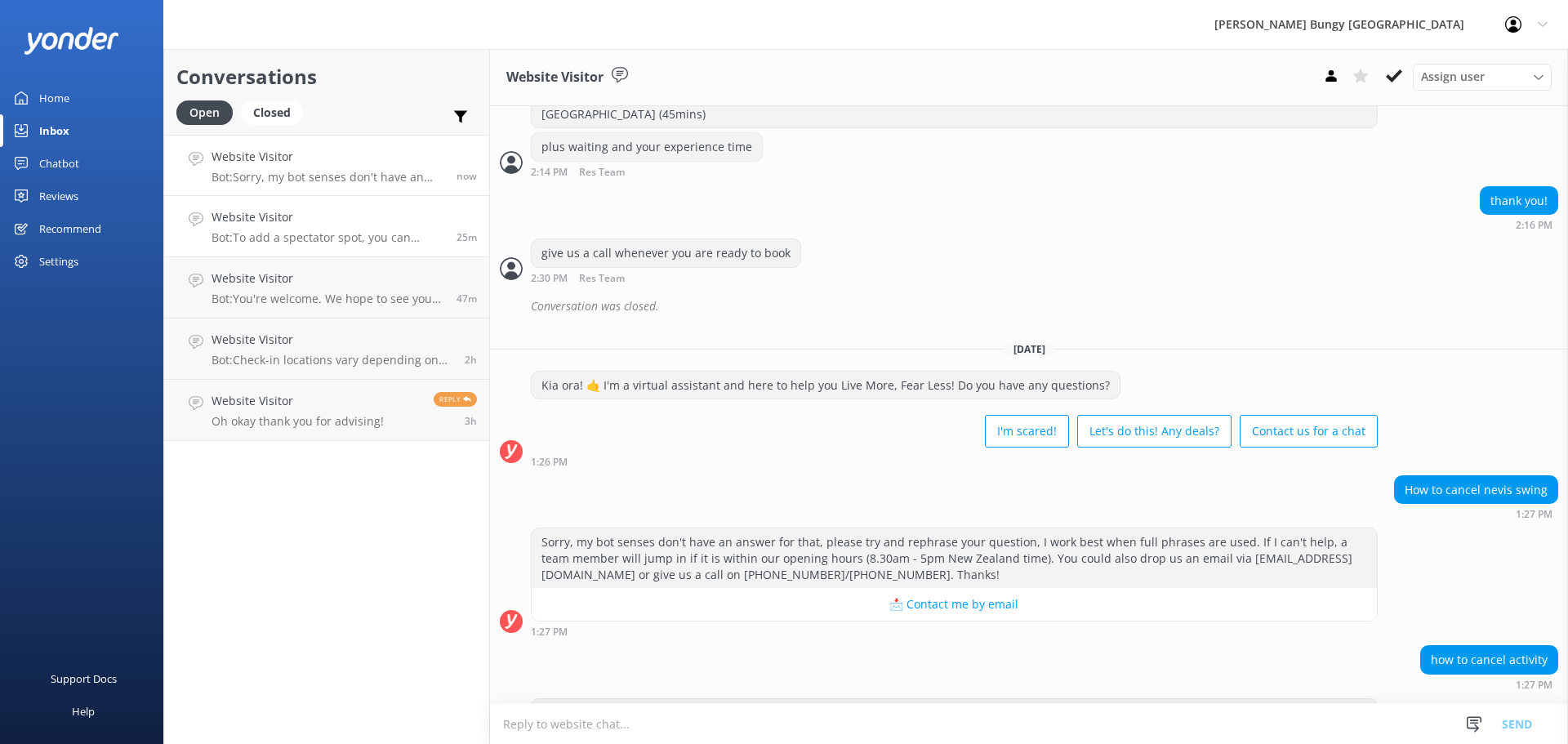
click at [445, 202] on link "Website Visitor Bot: To add a spectator spot, you can select it in the "add-ons…" at bounding box center [327, 226] width 325 height 62
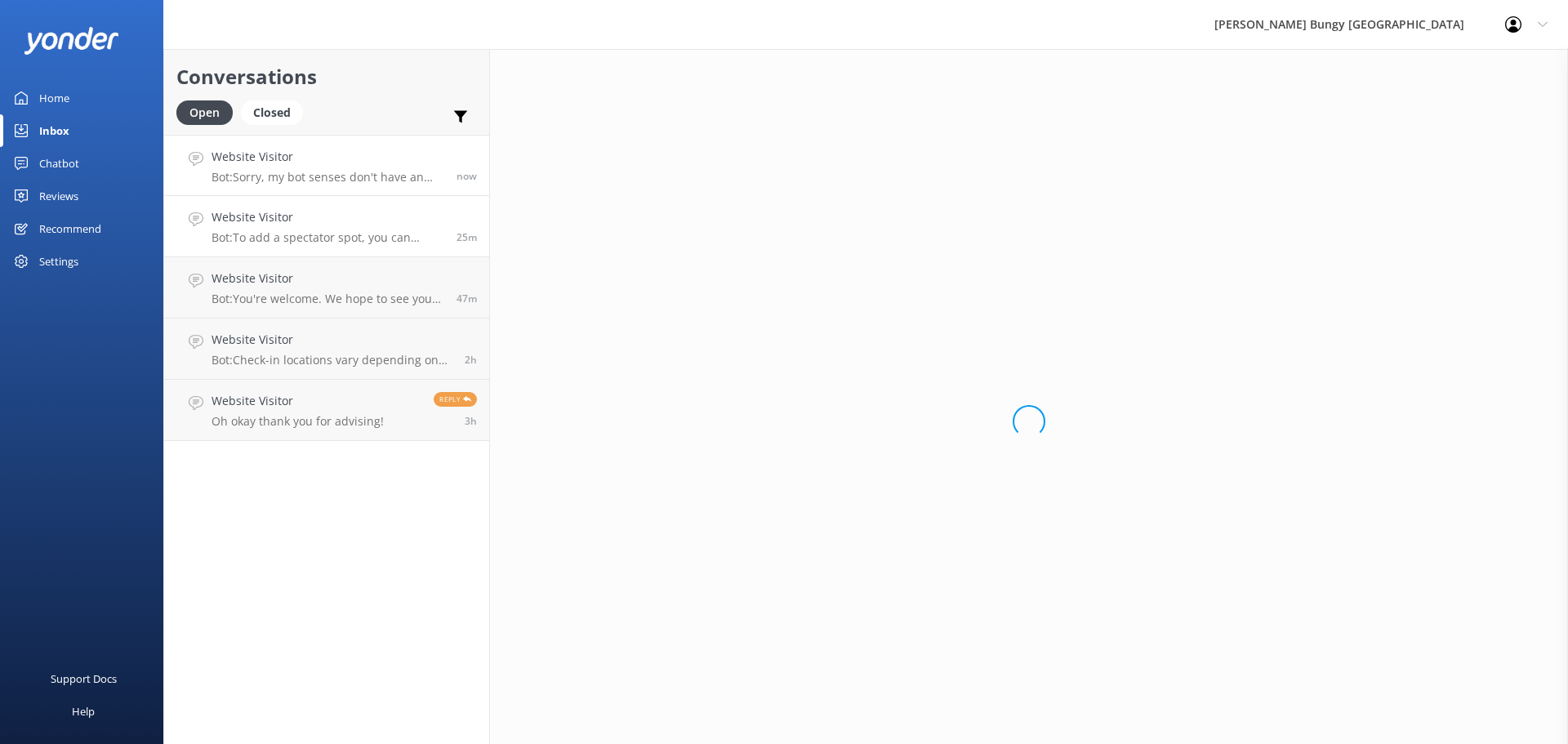
click at [414, 146] on link "Website Visitor Bot: Sorry, my bot senses don't have an answer for that, please…" at bounding box center [327, 165] width 325 height 62
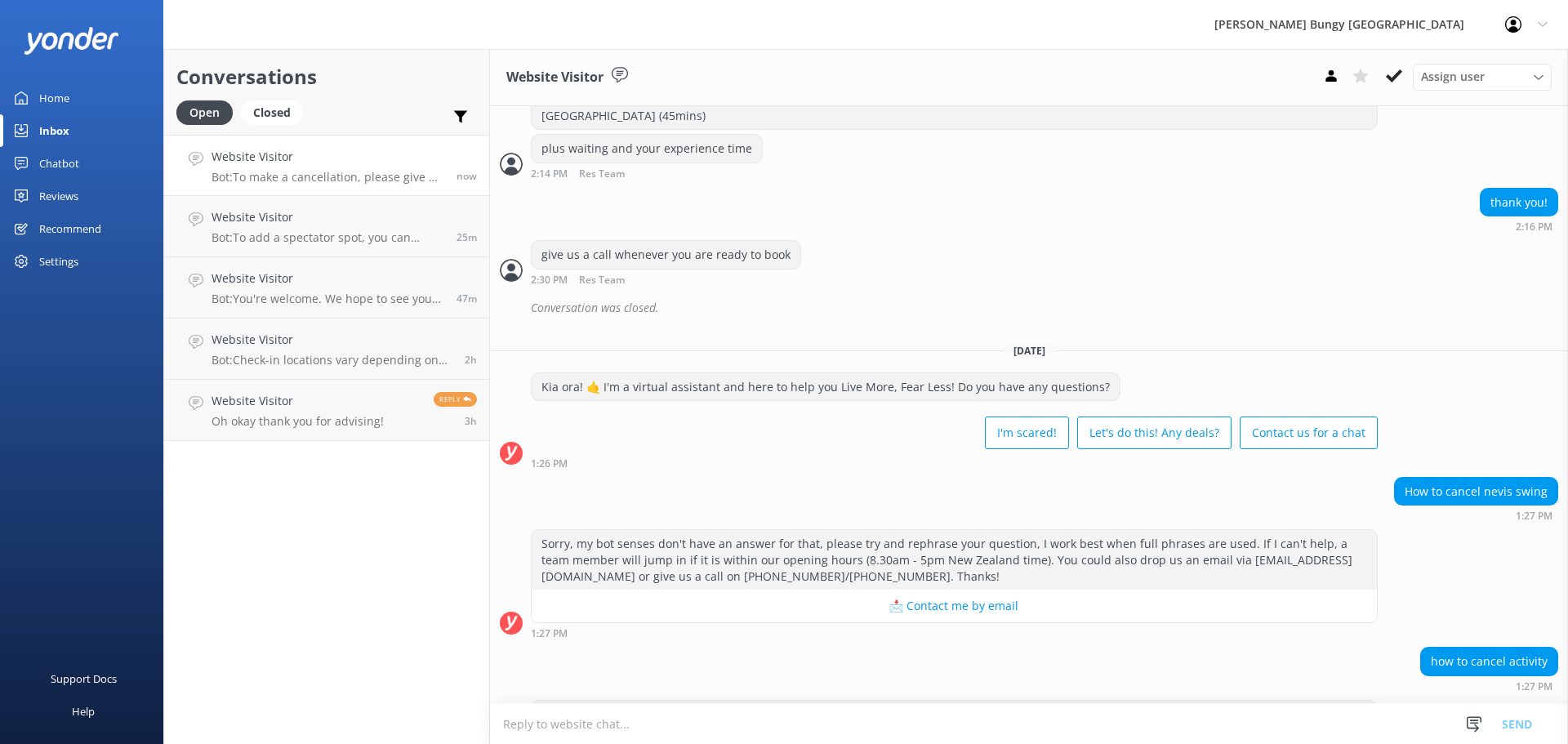
scroll to position [1055, 0]
click at [1273, 730] on textarea at bounding box center [1028, 723] width 1078 height 40
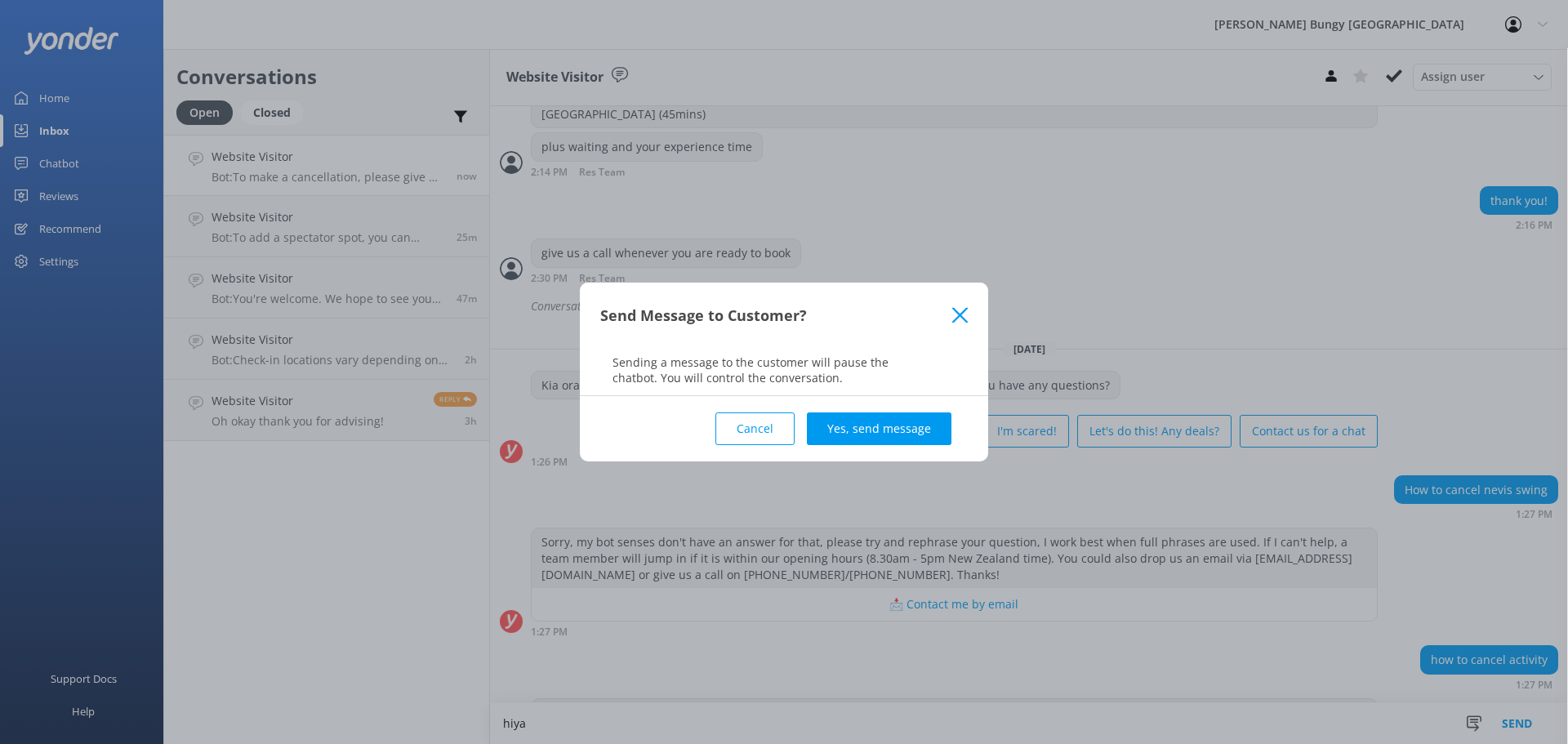
type textarea "hiya"
click at [872, 447] on div "Cancel Yes, send message" at bounding box center [784, 428] width 368 height 66
click at [874, 438] on button "Yes, send message" at bounding box center [879, 428] width 145 height 32
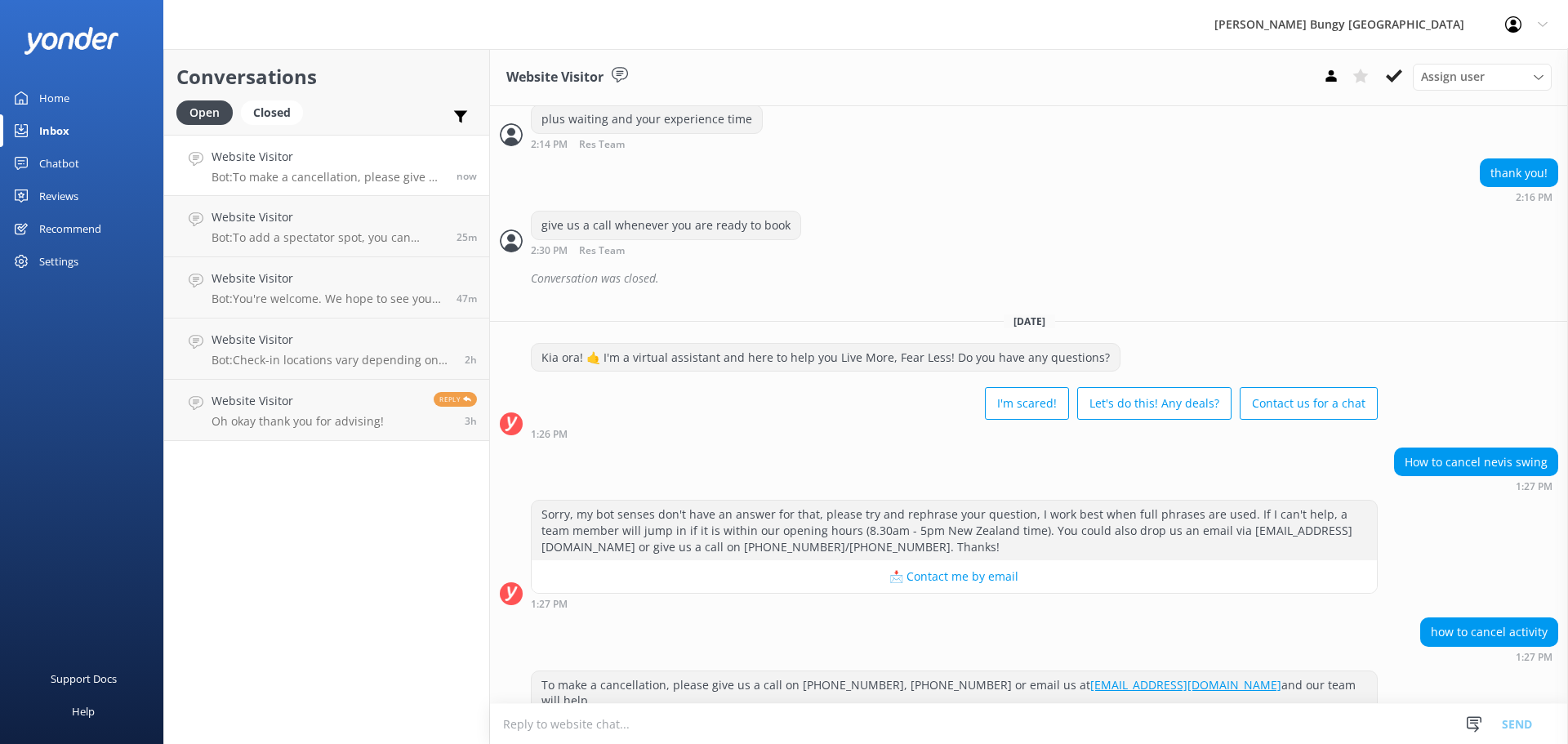
scroll to position [1160, 0]
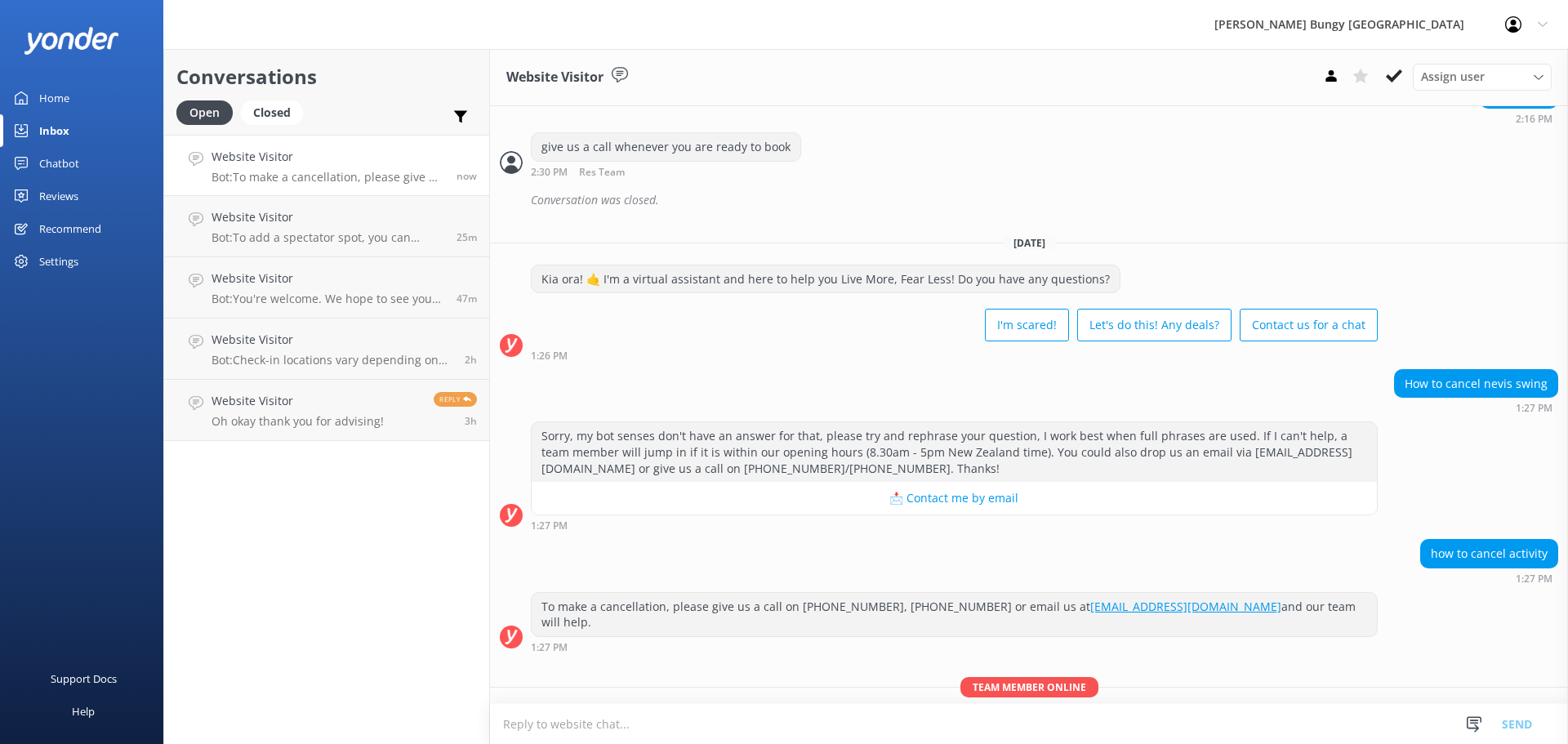
click at [833, 732] on textarea at bounding box center [1028, 723] width 1078 height 40
type textarea "can we grab your booking id?"
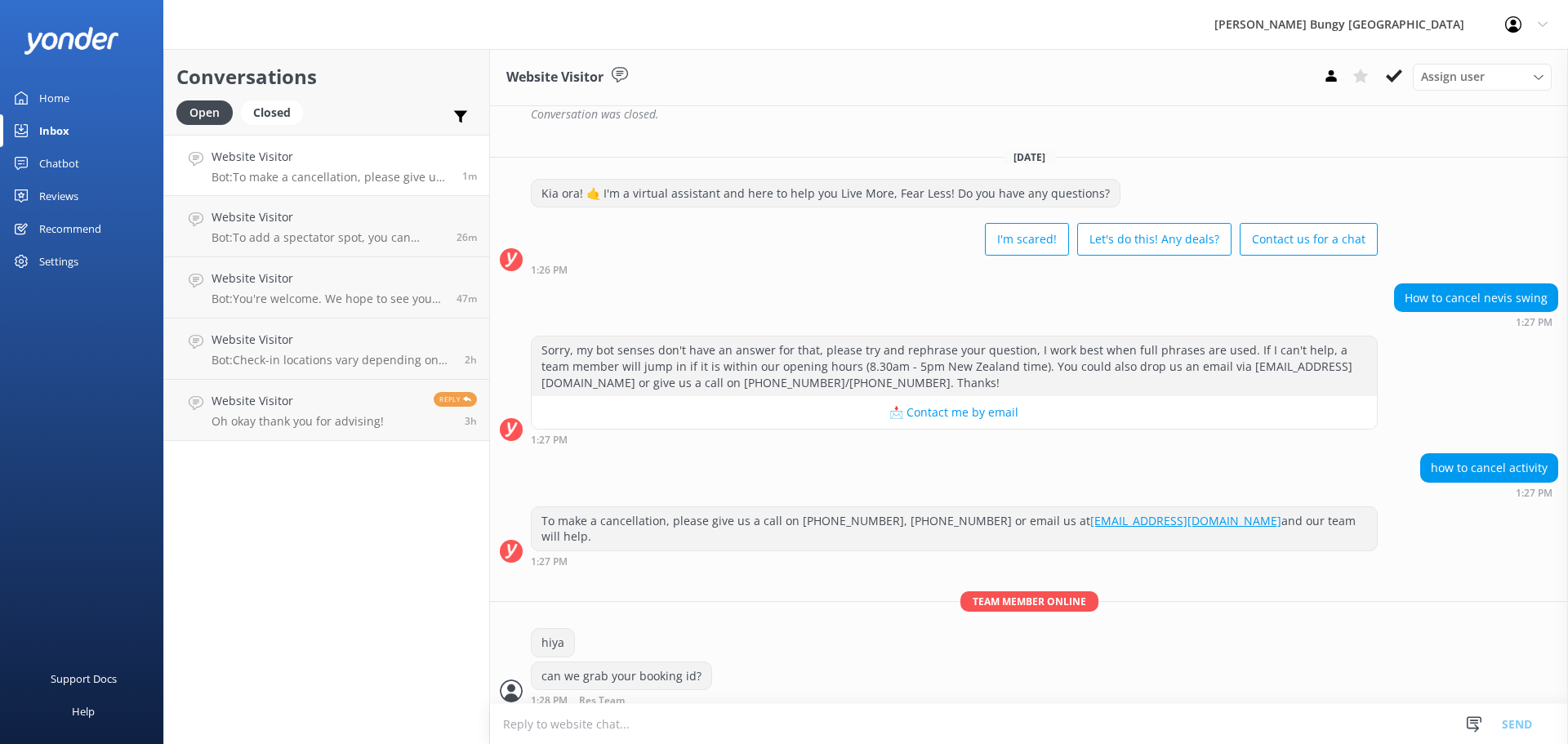
scroll to position [1280, 0]
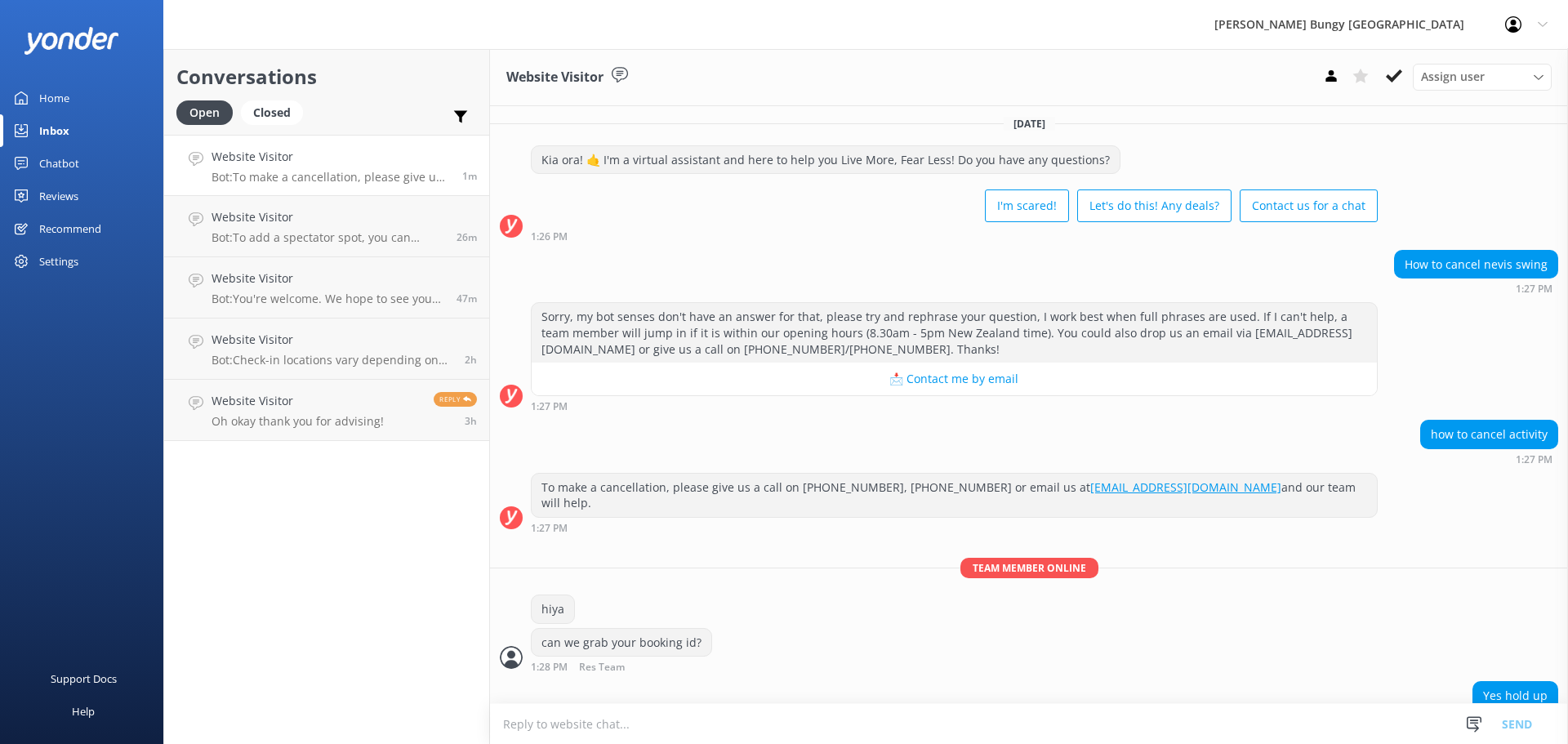
click at [1528, 716] on div "2444376" at bounding box center [1524, 729] width 65 height 27
copy div "2444376"
click at [920, 715] on div "2444376 1:28 PM" at bounding box center [1028, 737] width 1078 height 45
click at [821, 681] on div "Yes hold up" at bounding box center [1028, 698] width 1078 height 33
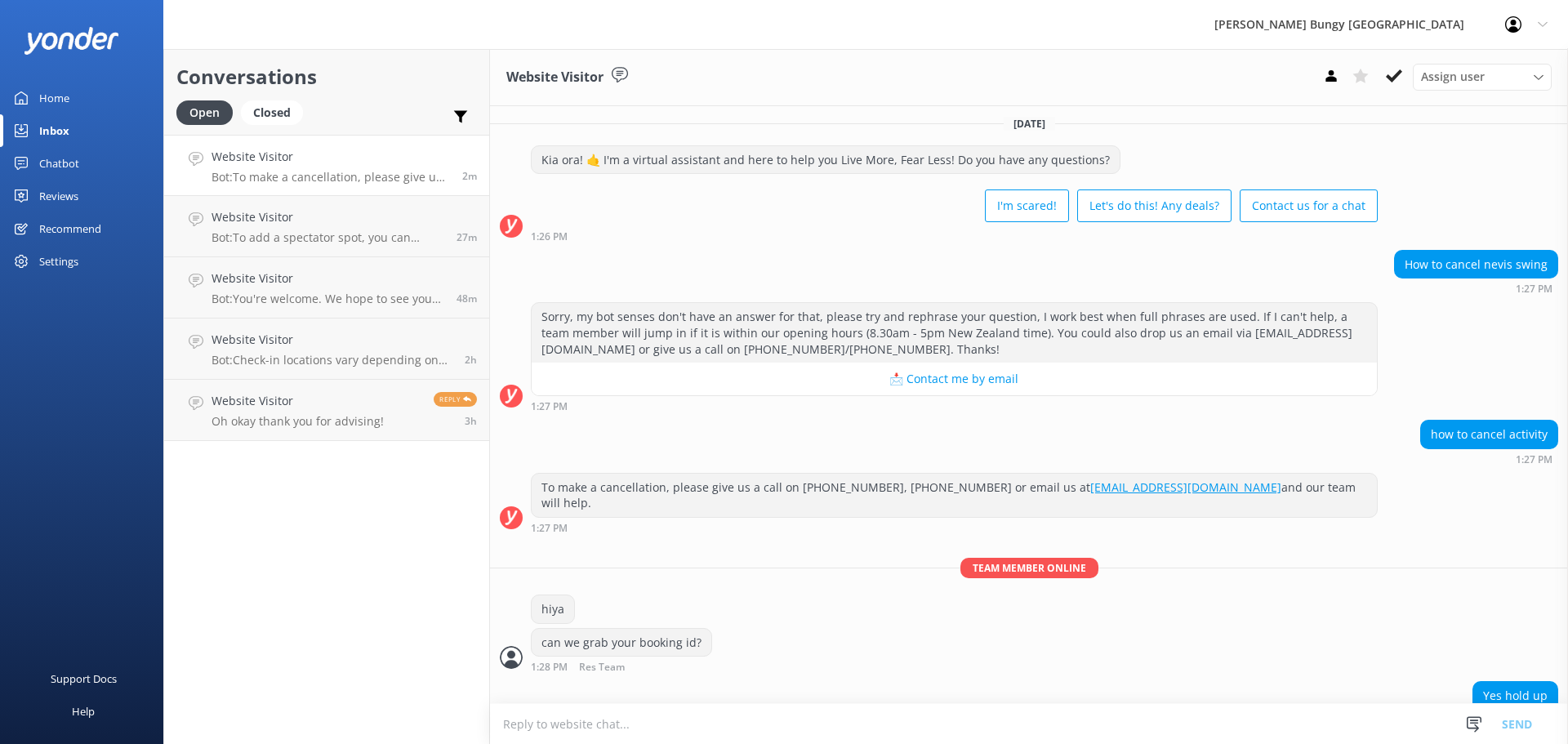
click at [560, 717] on textarea at bounding box center [1028, 723] width 1078 height 40
click at [672, 717] on textarea at bounding box center [1028, 723] width 1078 height 40
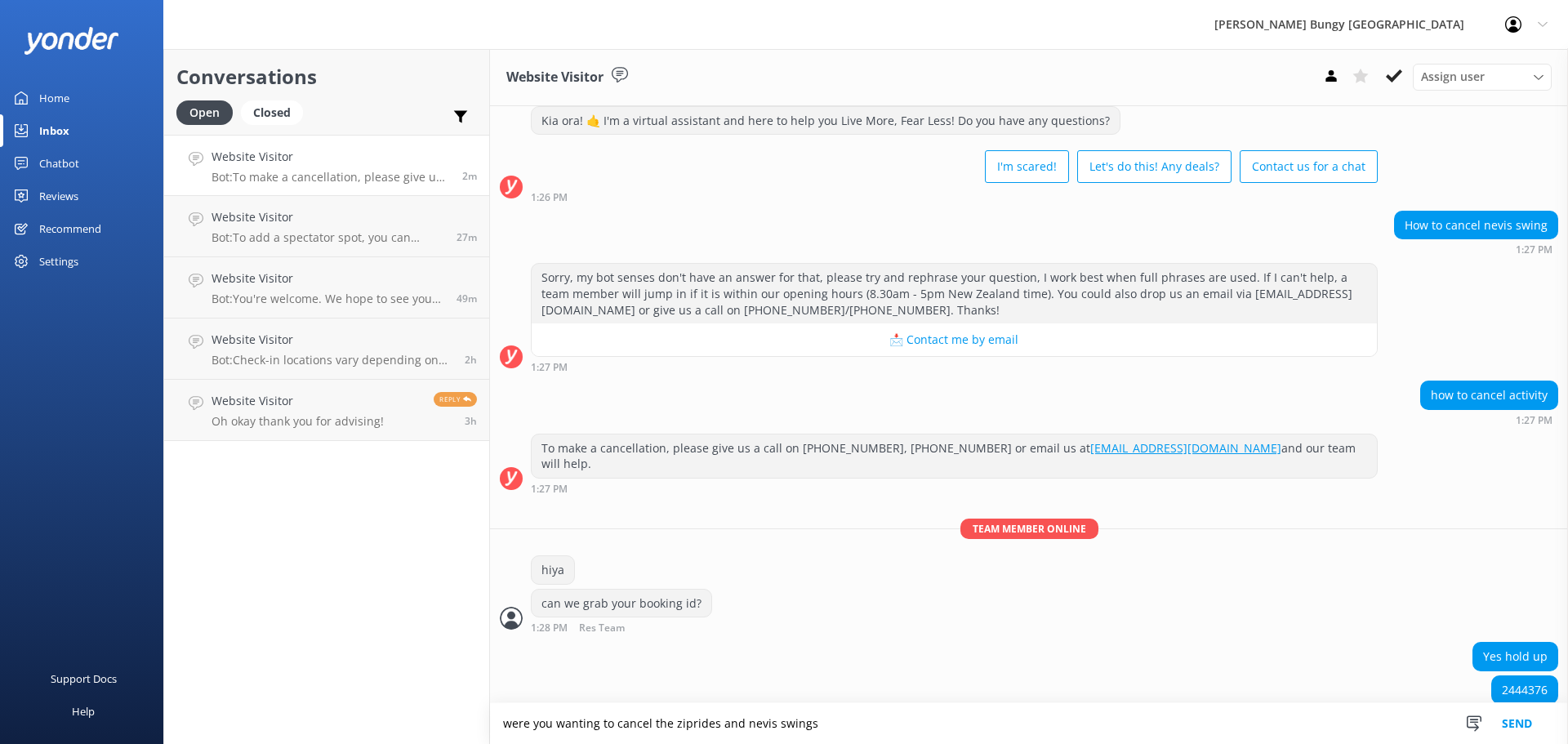
scroll to position [1281, 0]
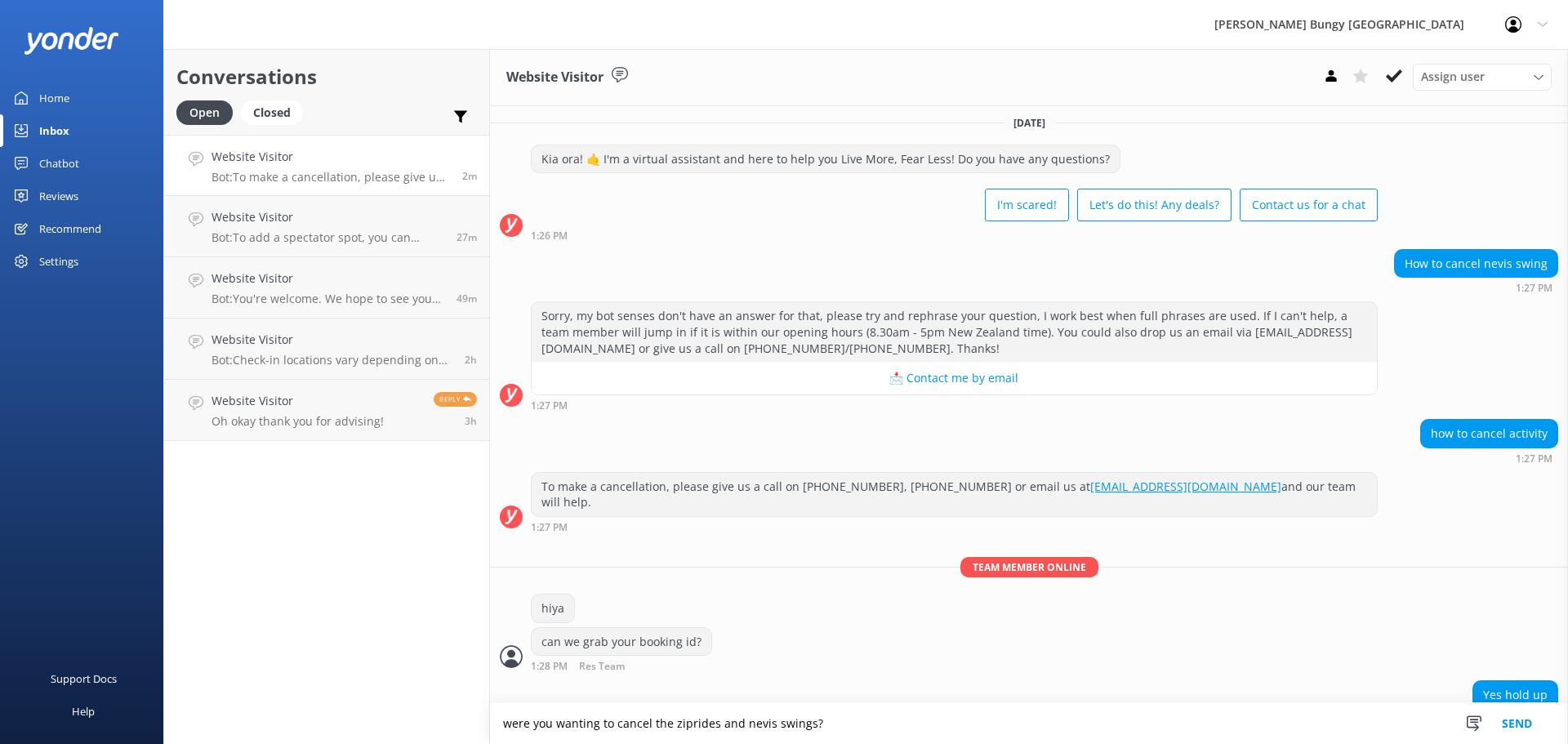
type textarea "were you wanting to cancel the ziprides and nevis swings?"
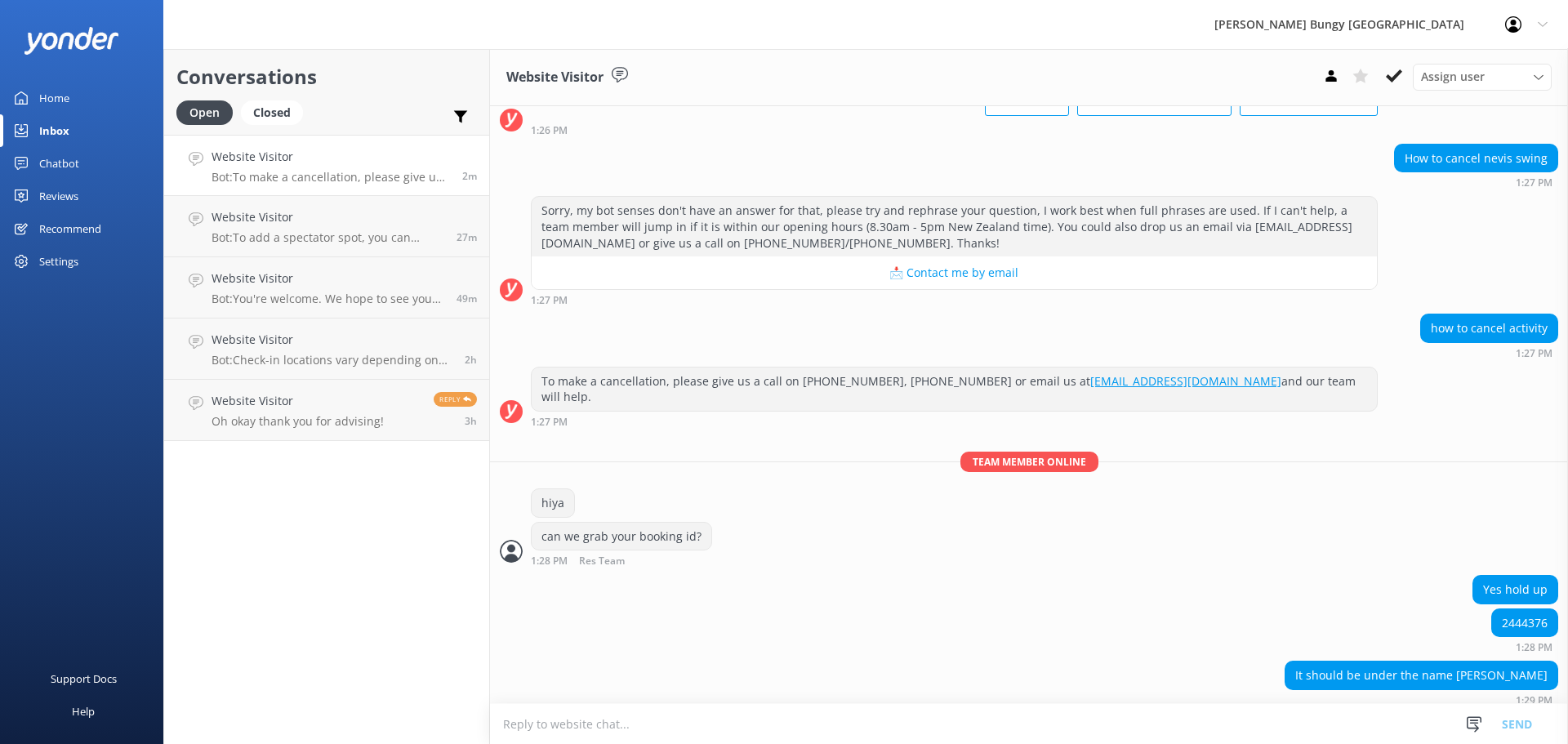
scroll to position [1424, 0]
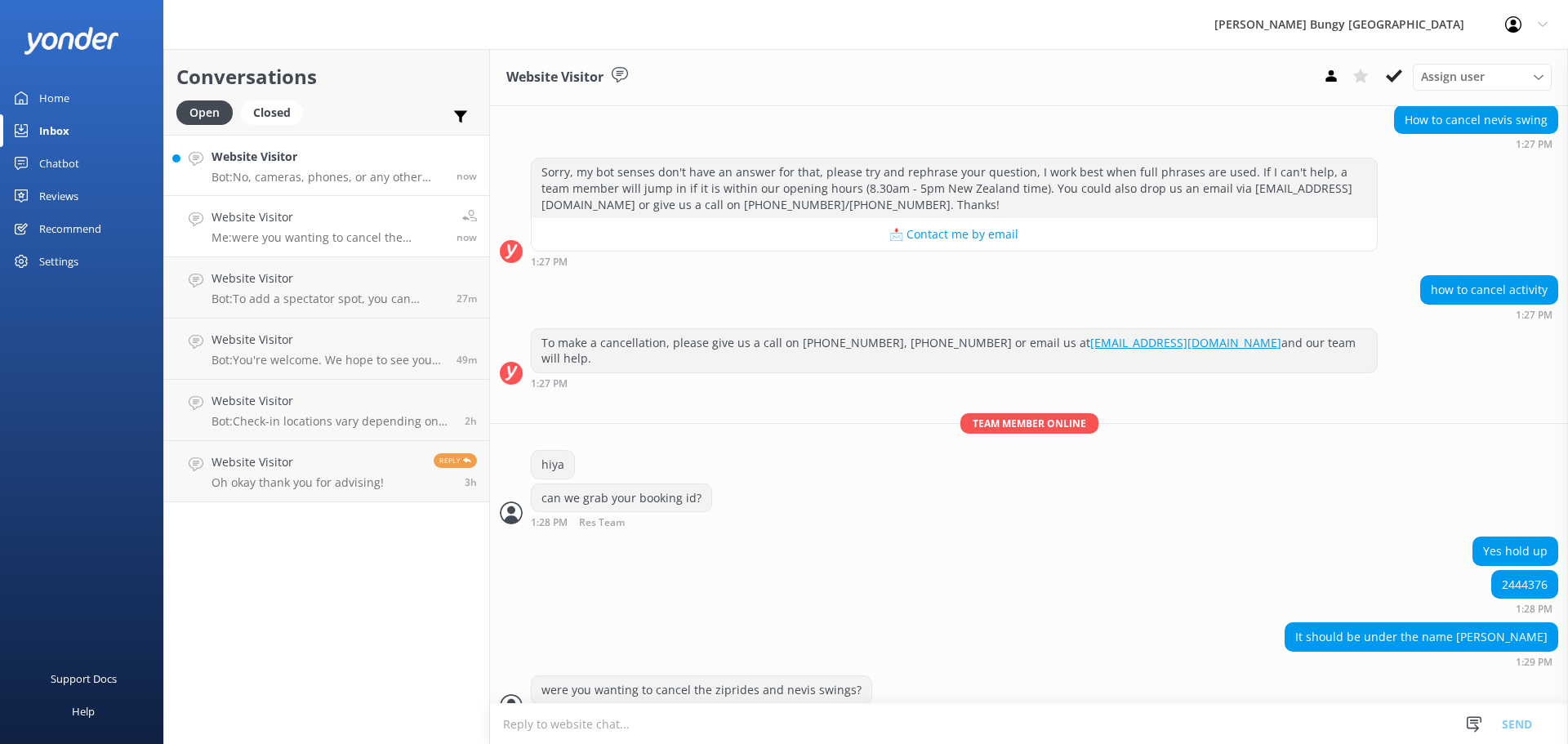
click at [378, 168] on div "Website Visitor Bot: No, cameras, phones, or any other belongings are not permi…" at bounding box center [327, 165] width 233 height 35
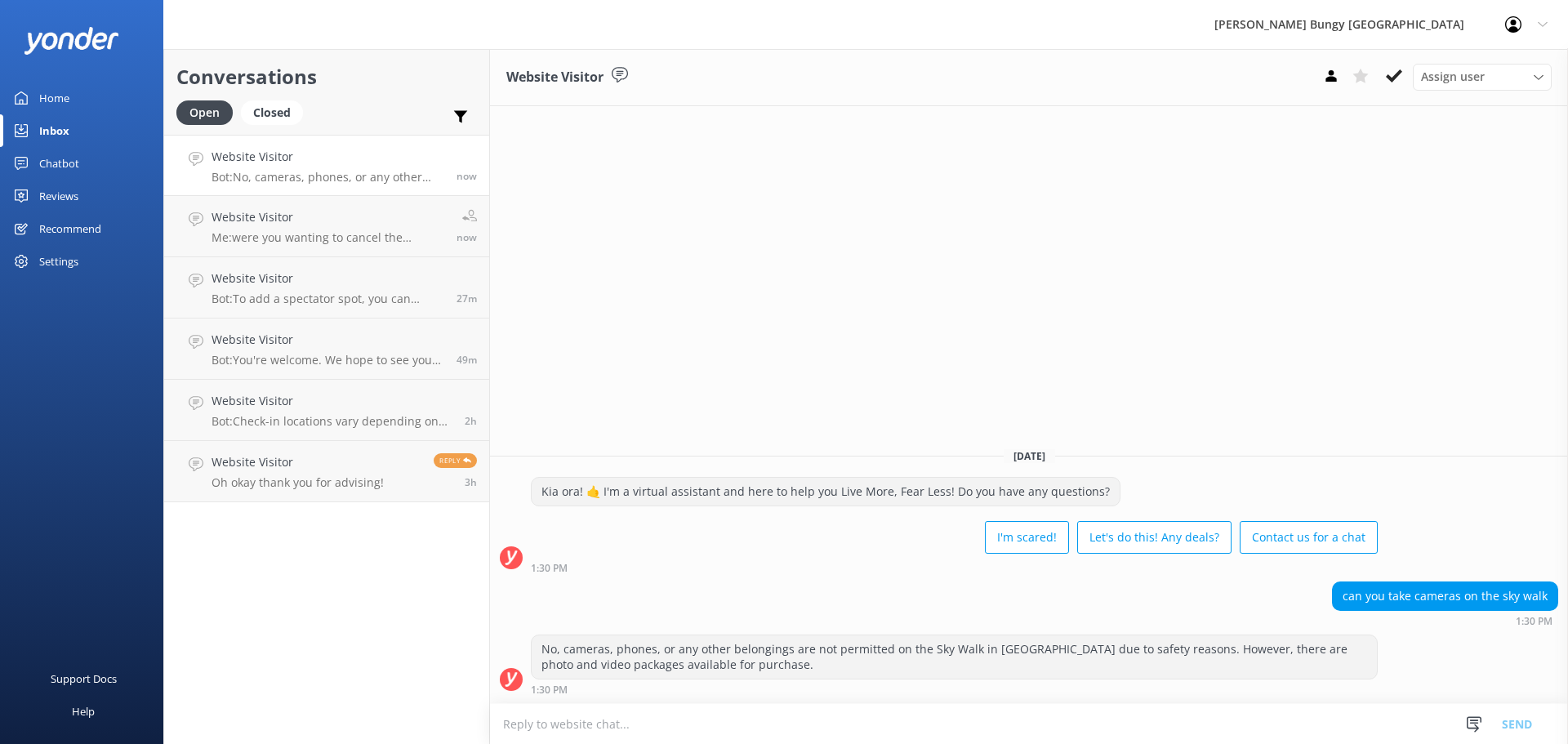
click at [602, 735] on textarea at bounding box center [1028, 723] width 1078 height 40
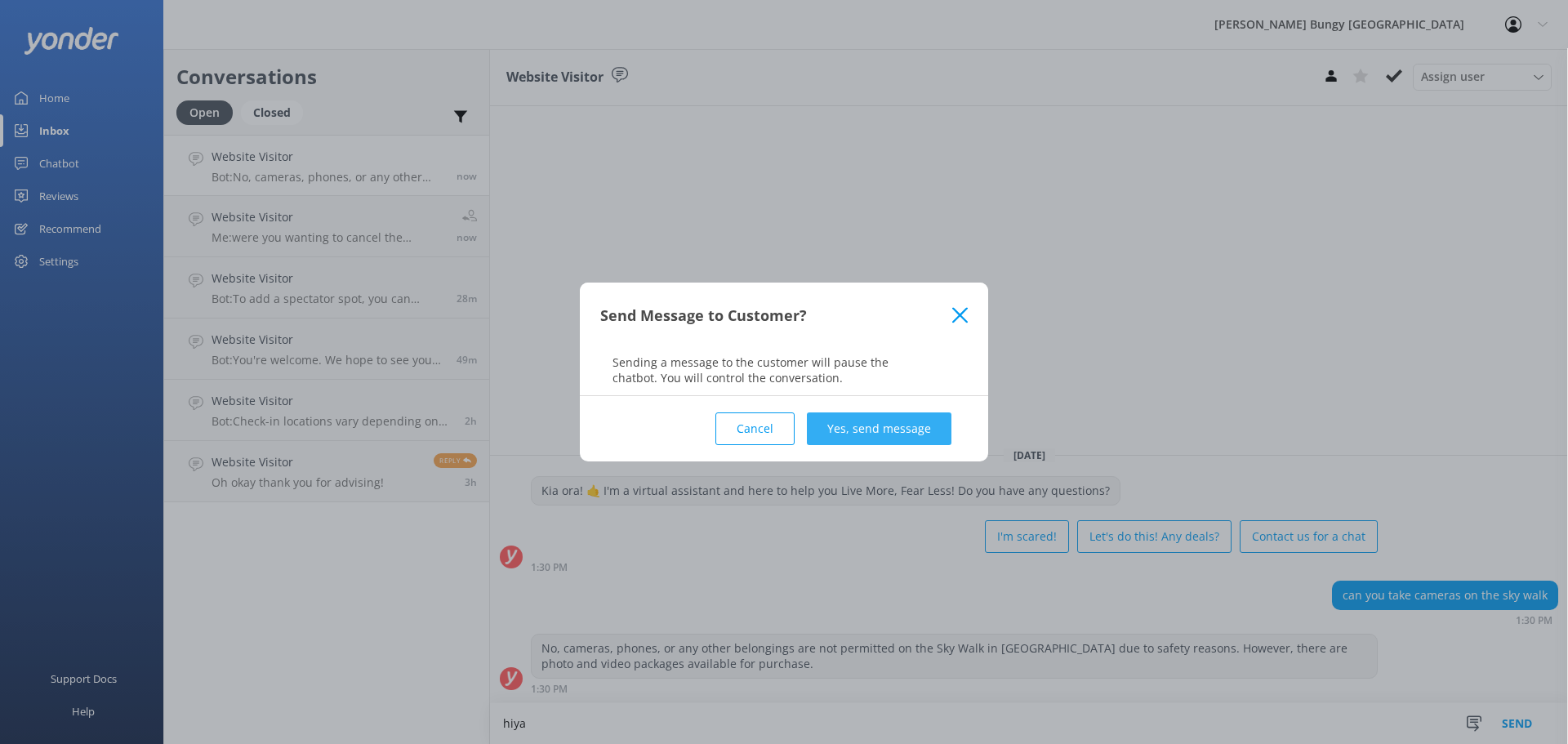
type textarea "hiya"
click at [893, 418] on button "Yes, send message" at bounding box center [879, 428] width 145 height 32
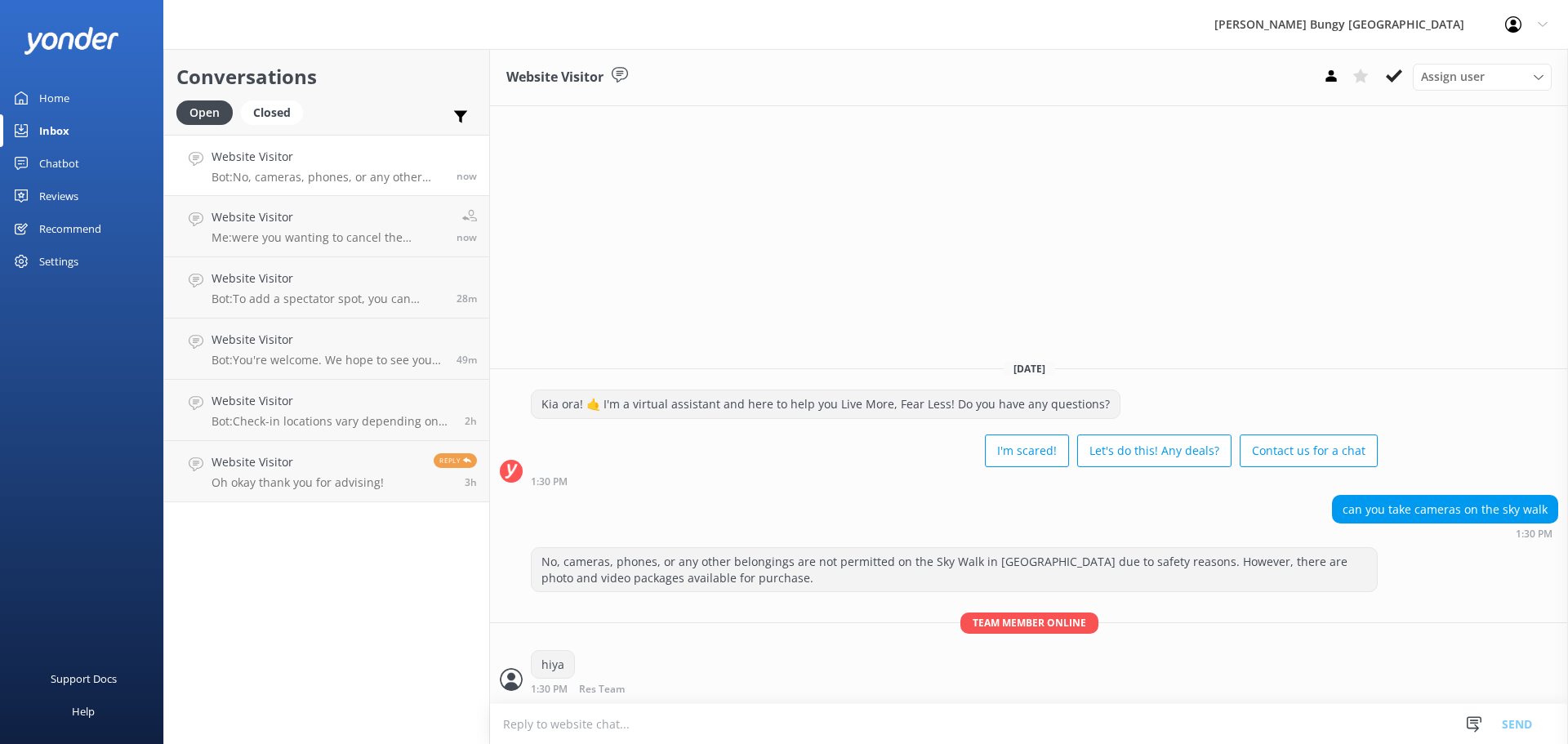
click at [861, 724] on textarea at bounding box center [1028, 723] width 1078 height 40
type textarea "you will receive photos and videos from us, no additional cost"
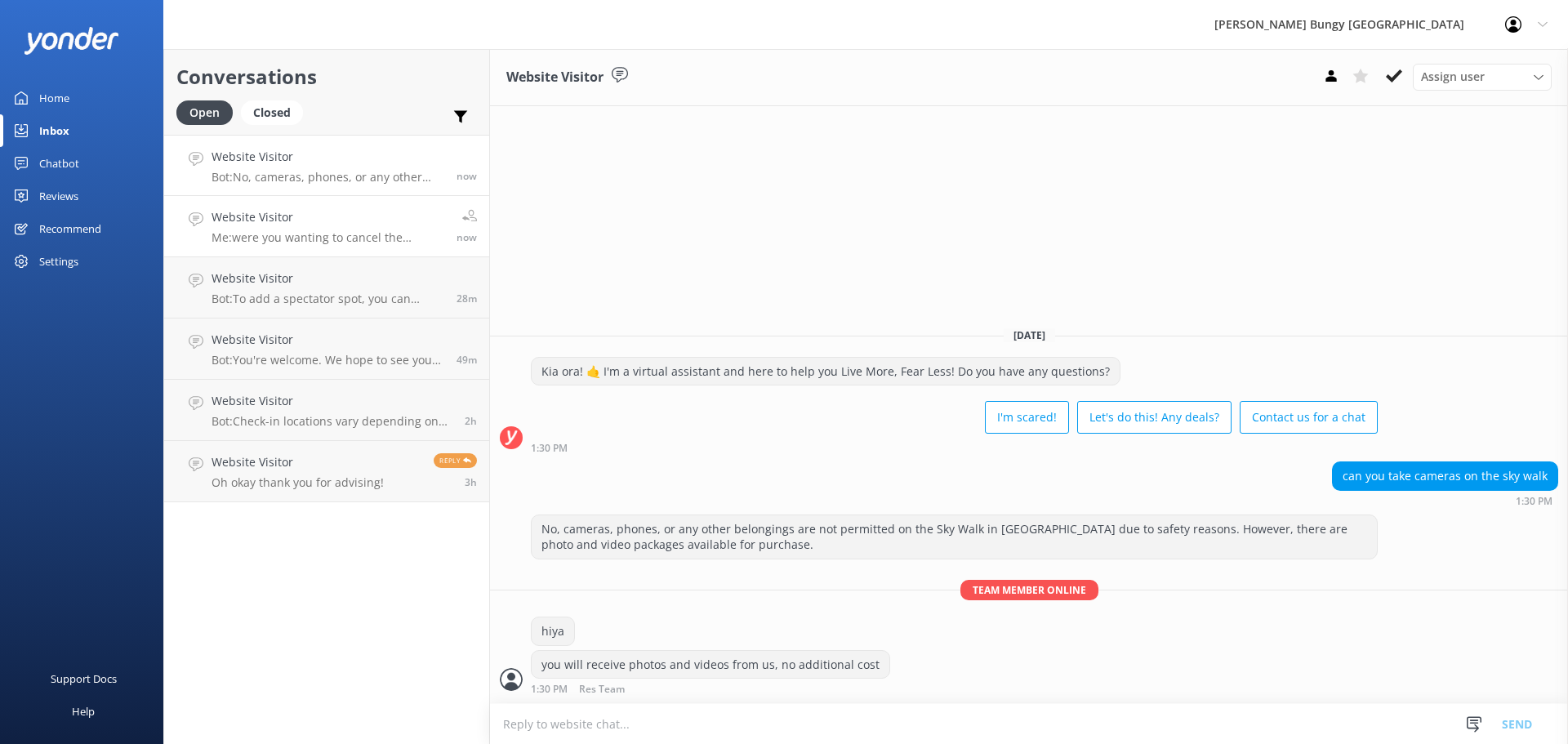
click at [322, 223] on h4 "Website Visitor" at bounding box center [327, 217] width 233 height 18
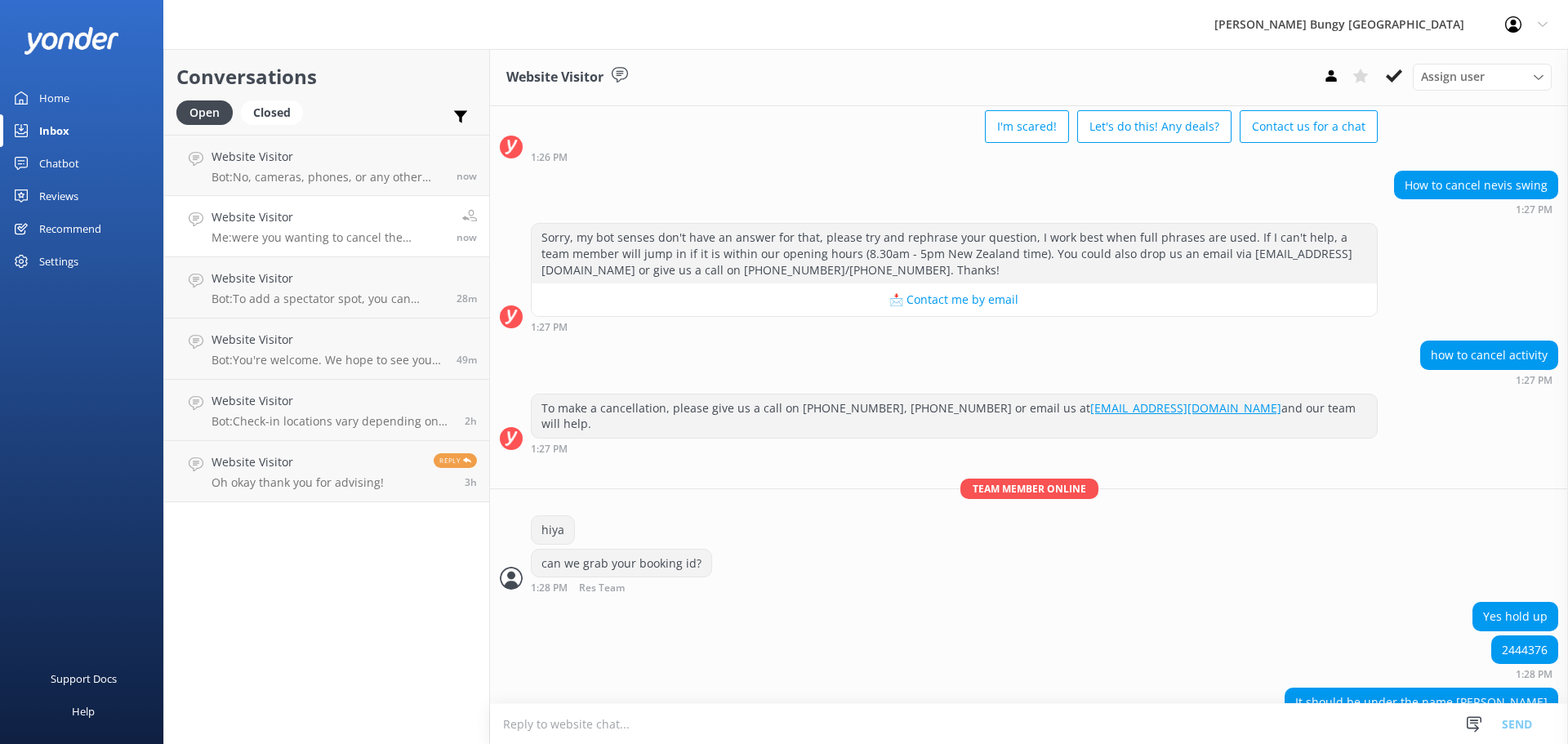
scroll to position [1439, 0]
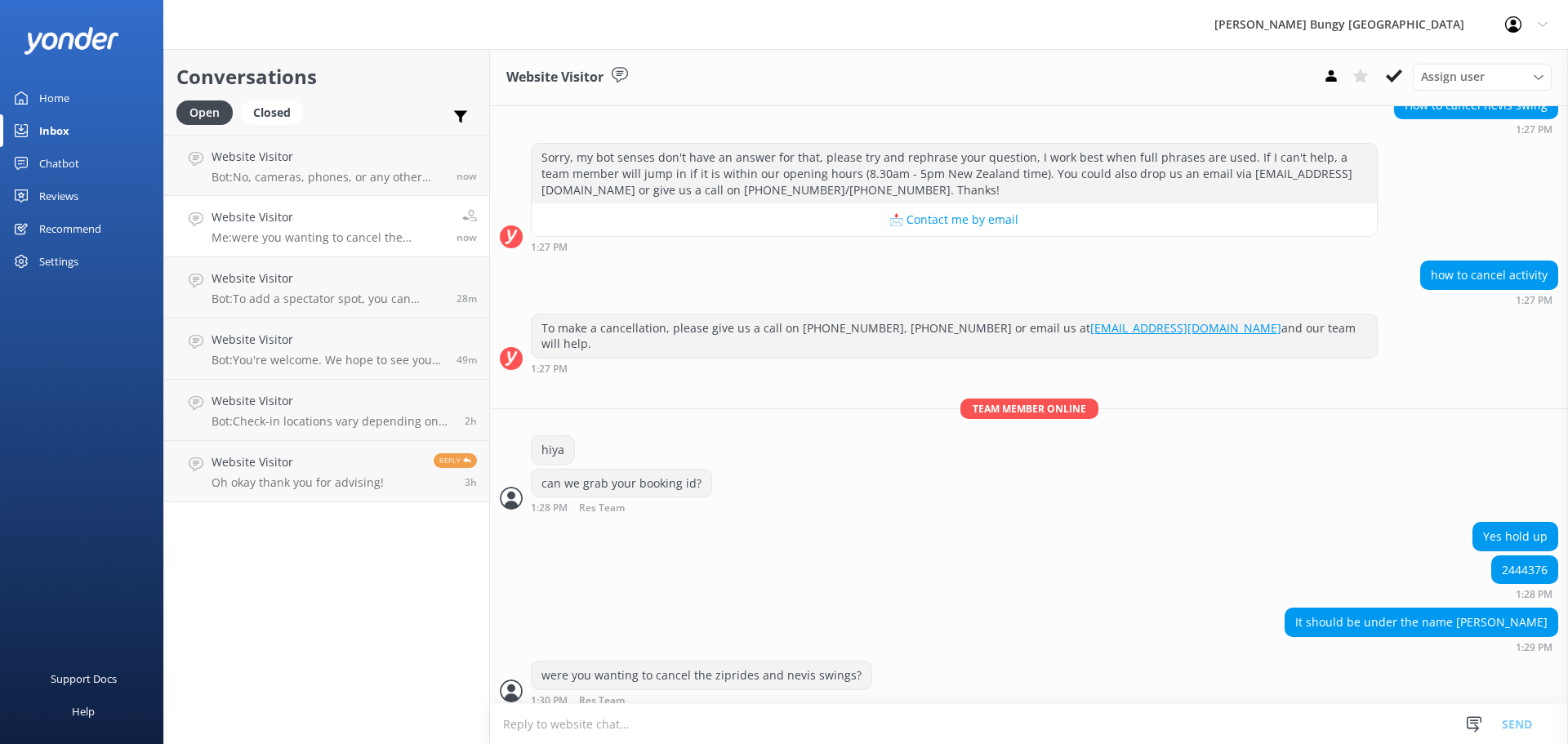
click at [895, 736] on textarea at bounding box center [1028, 723] width 1078 height 40
type textarea "nice so keeping the ziprides yeah?"
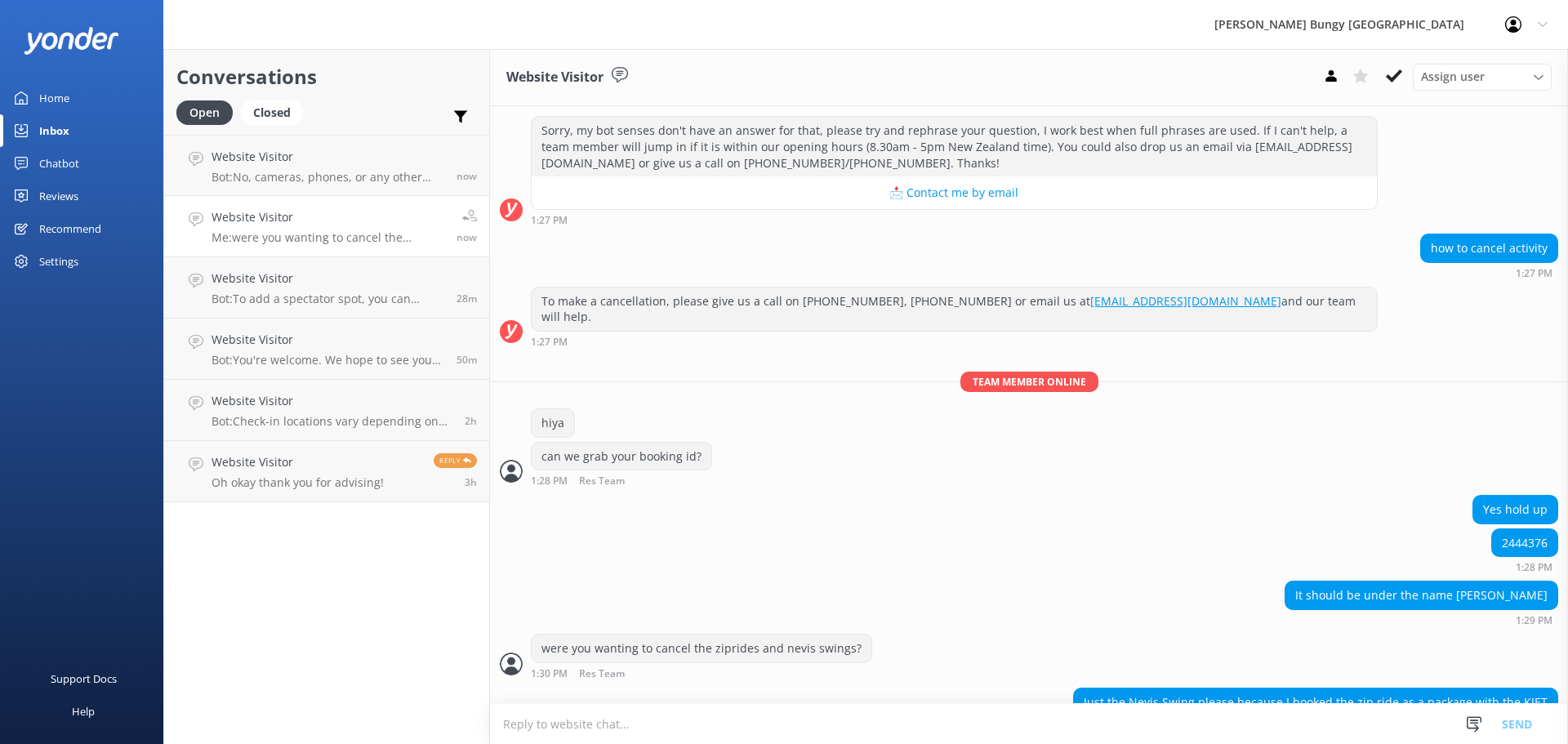
scroll to position [1492, 0]
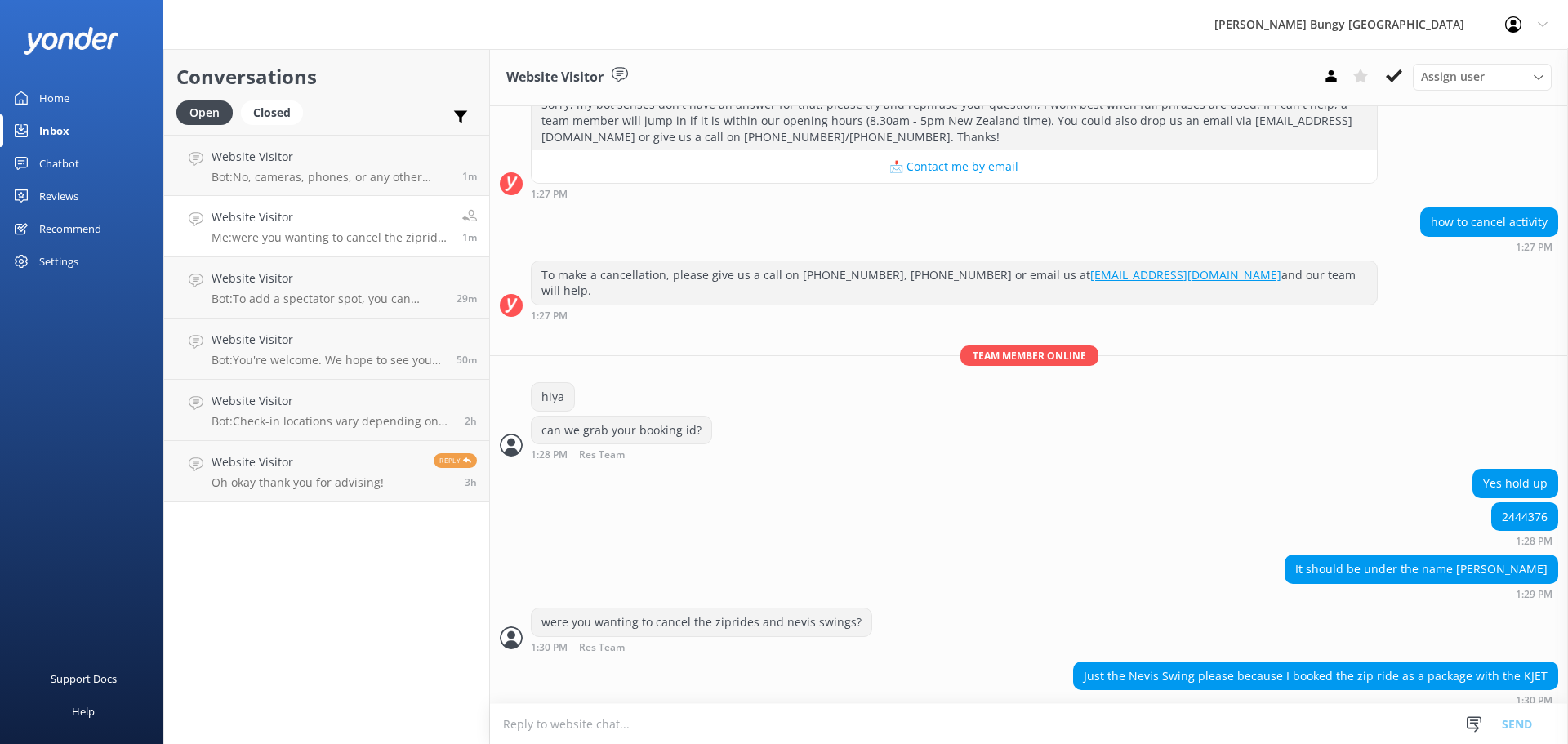
click at [734, 743] on textarea at bounding box center [1028, 723] width 1078 height 40
click at [331, 463] on h4 "Website Visitor" at bounding box center [297, 462] width 172 height 18
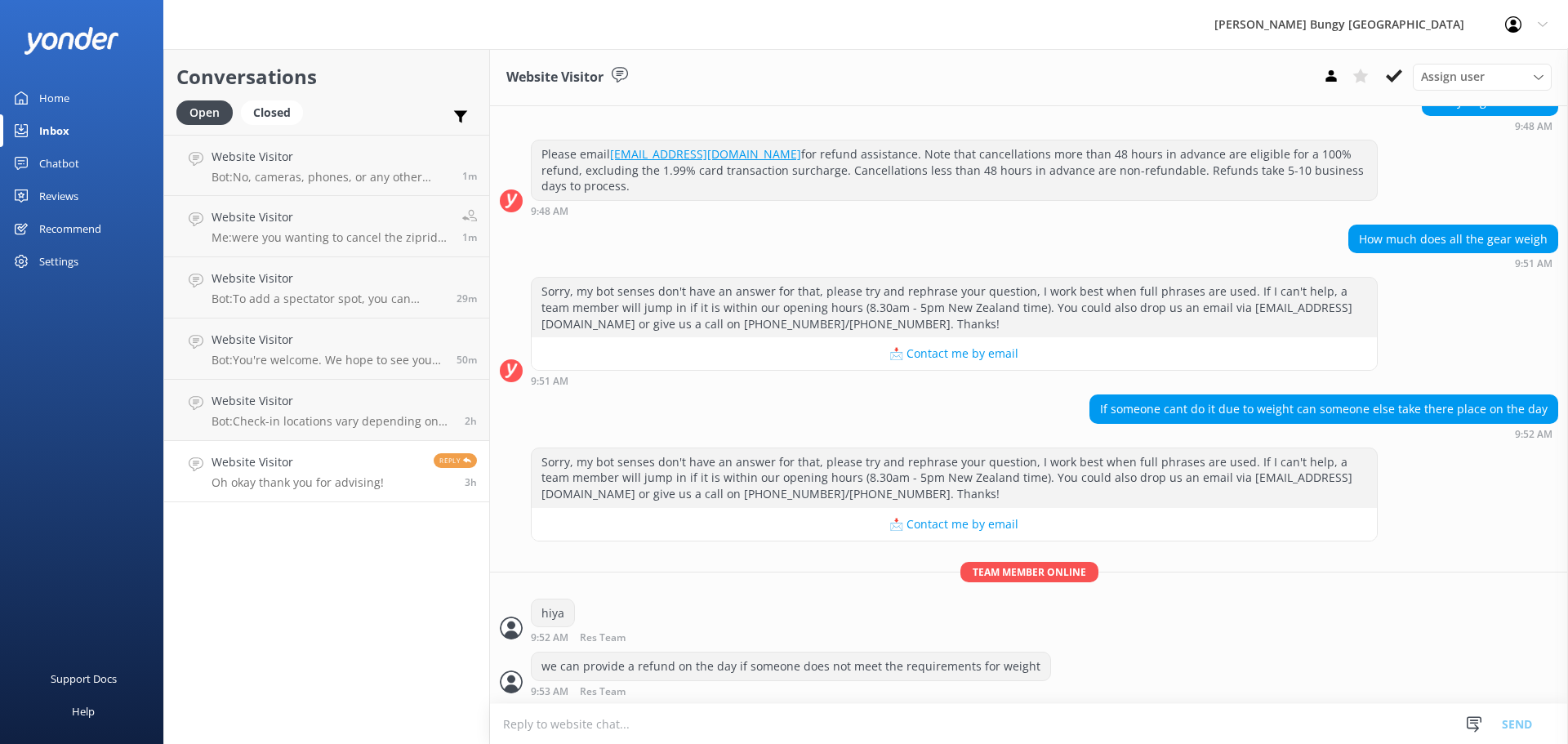
scroll to position [1531, 0]
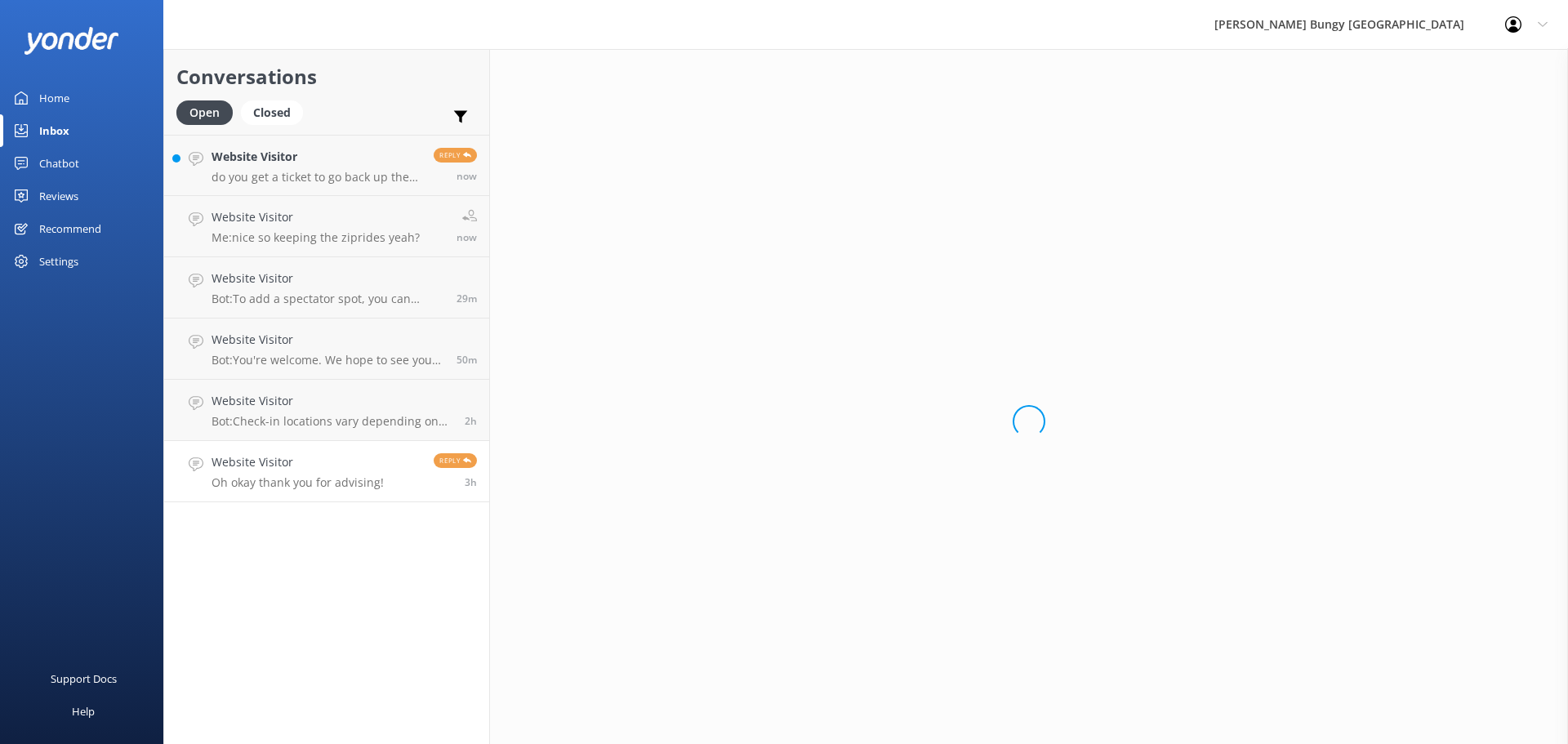
click at [269, 159] on h4 "Website Visitor" at bounding box center [316, 156] width 210 height 18
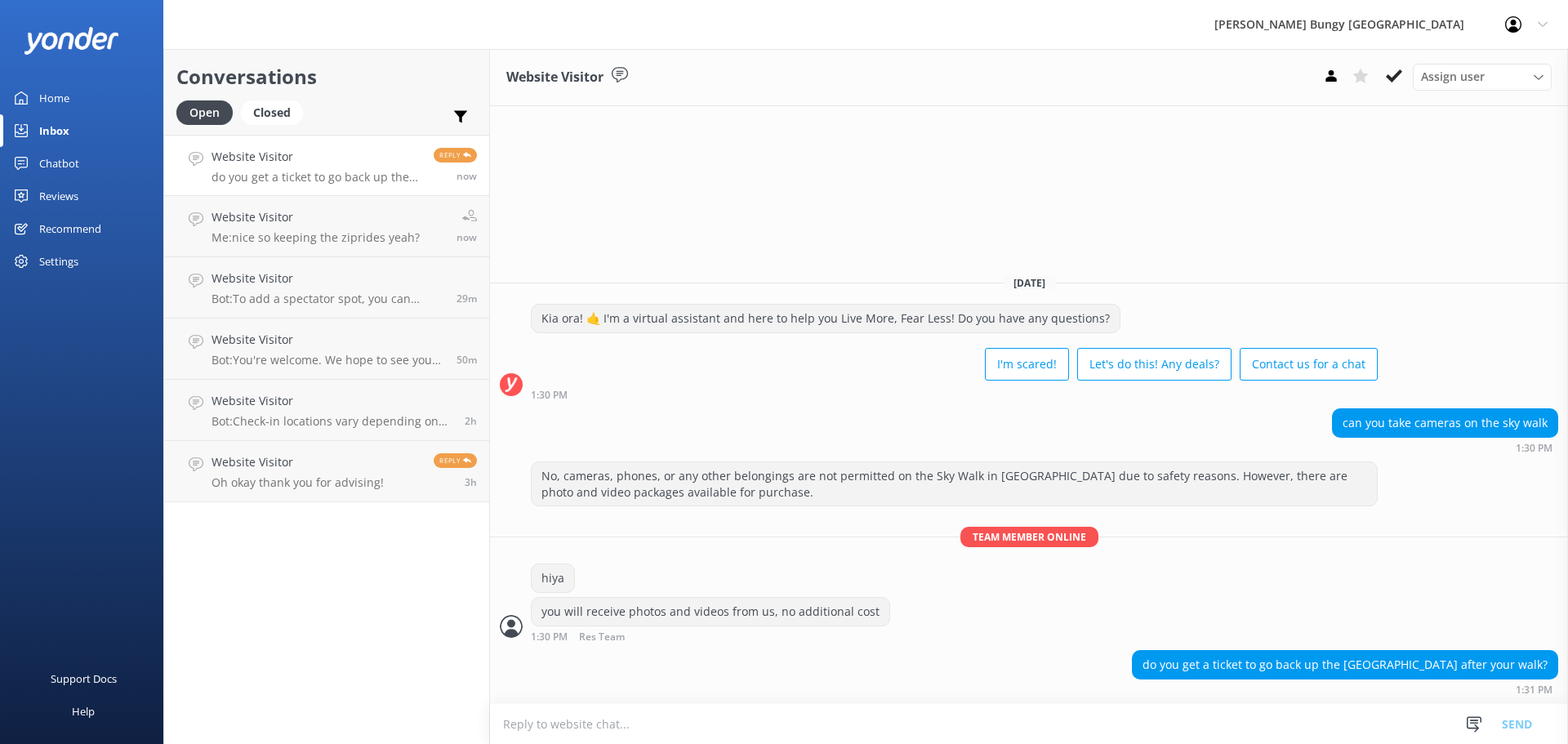
click at [1314, 721] on textarea at bounding box center [1028, 723] width 1078 height 40
type textarea "yeah you will have access to the skytower for the day"
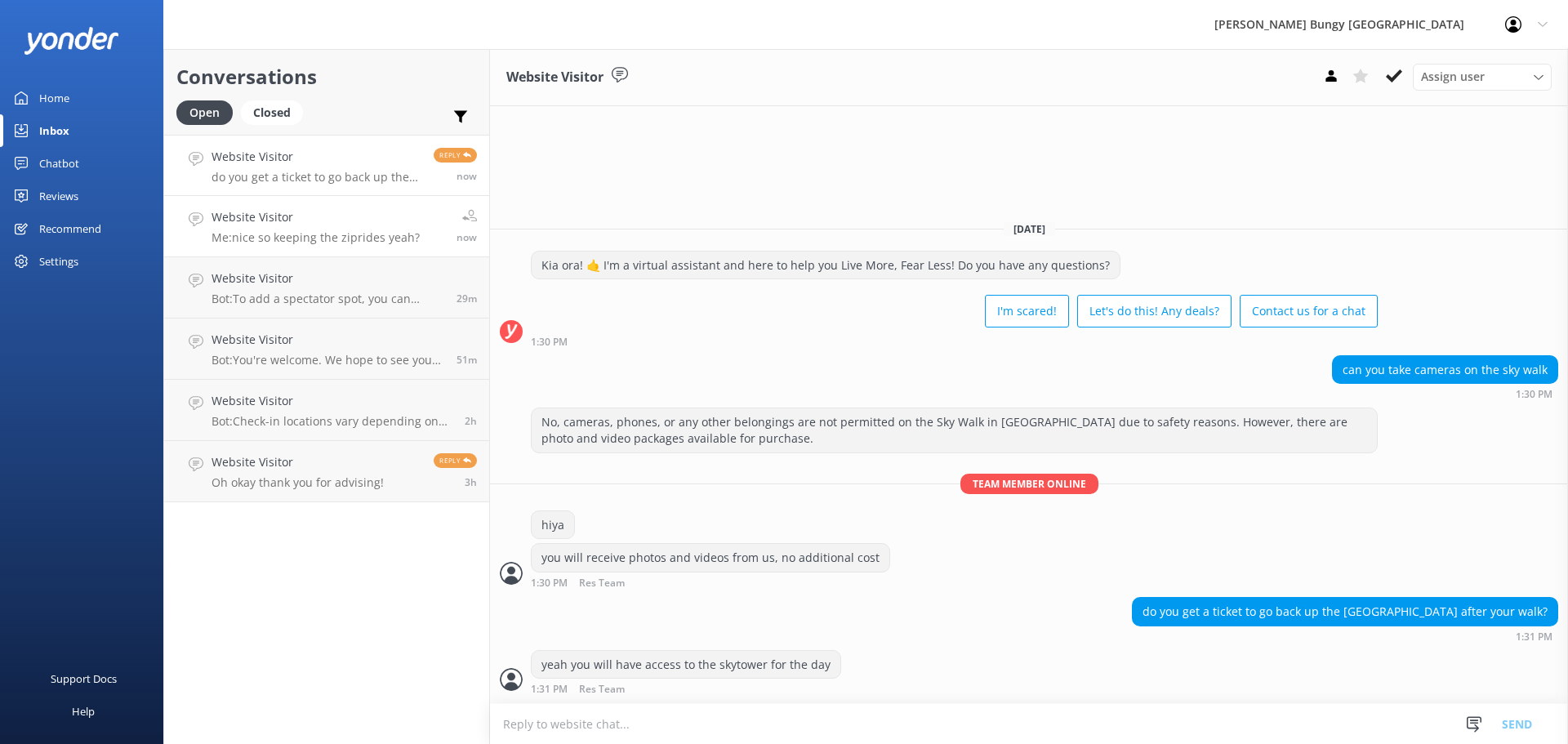
click at [322, 227] on div "Website Visitor Me: nice so keeping the ziprides yeah?" at bounding box center [315, 226] width 208 height 36
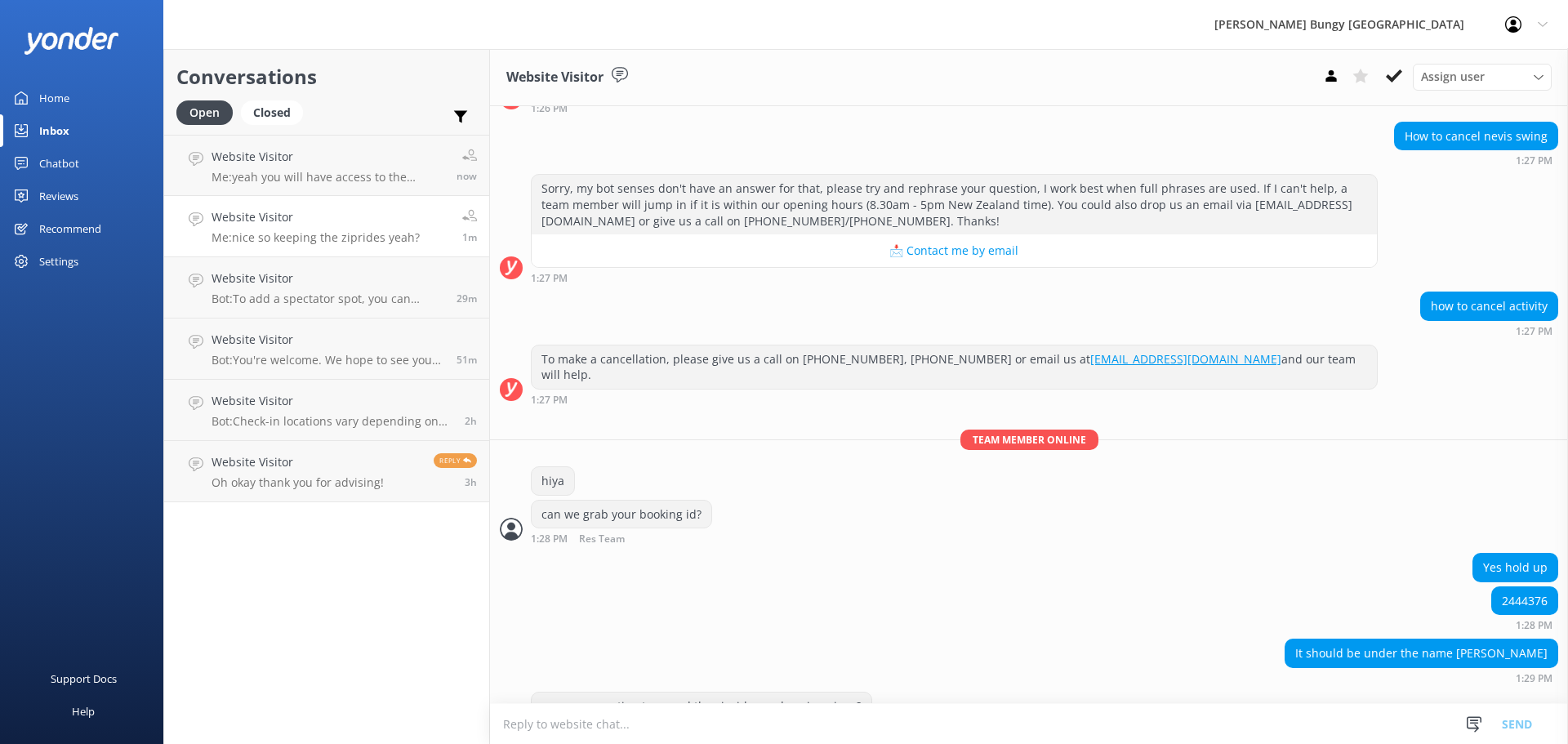
scroll to position [1492, 0]
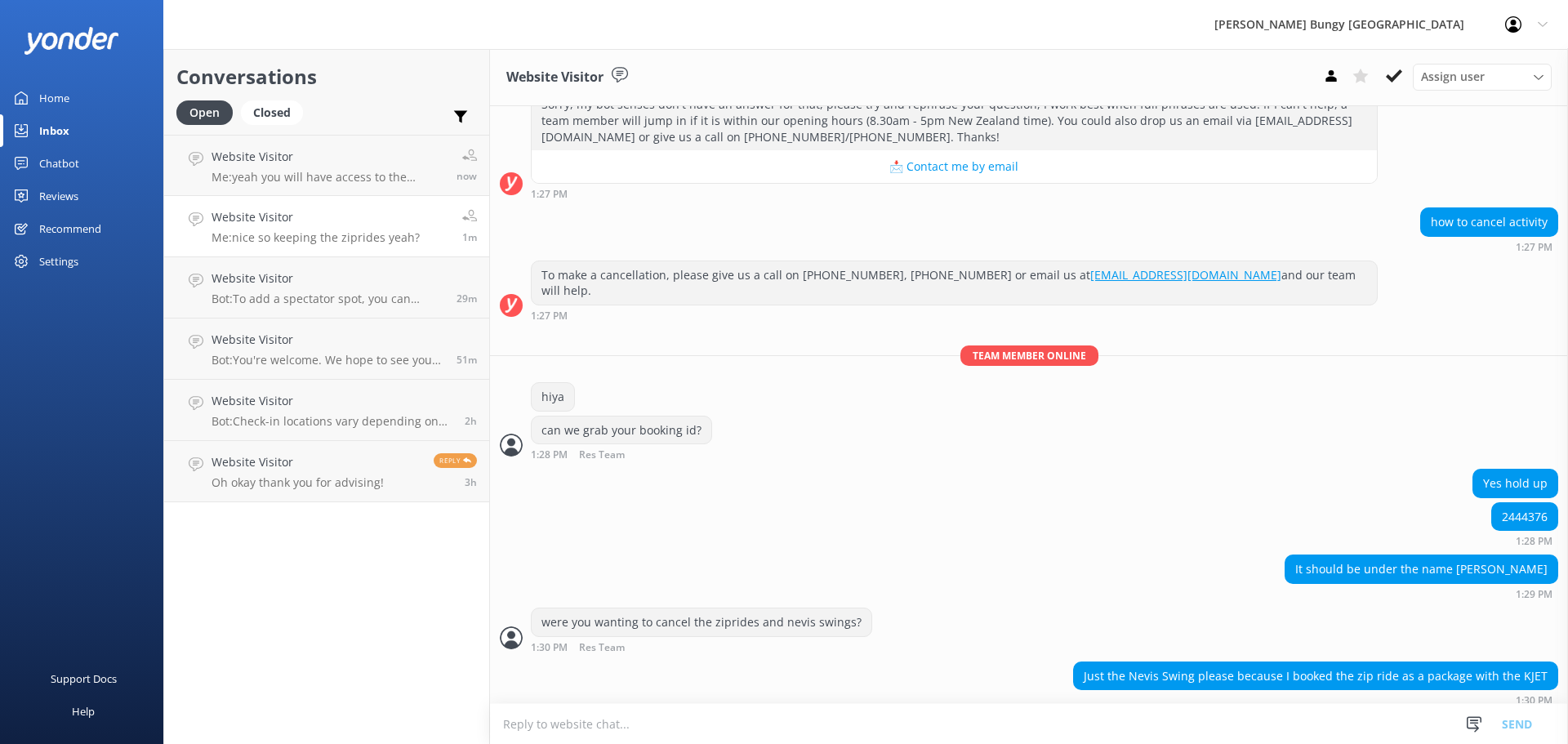
click at [1010, 724] on textarea at bounding box center [1028, 723] width 1078 height 40
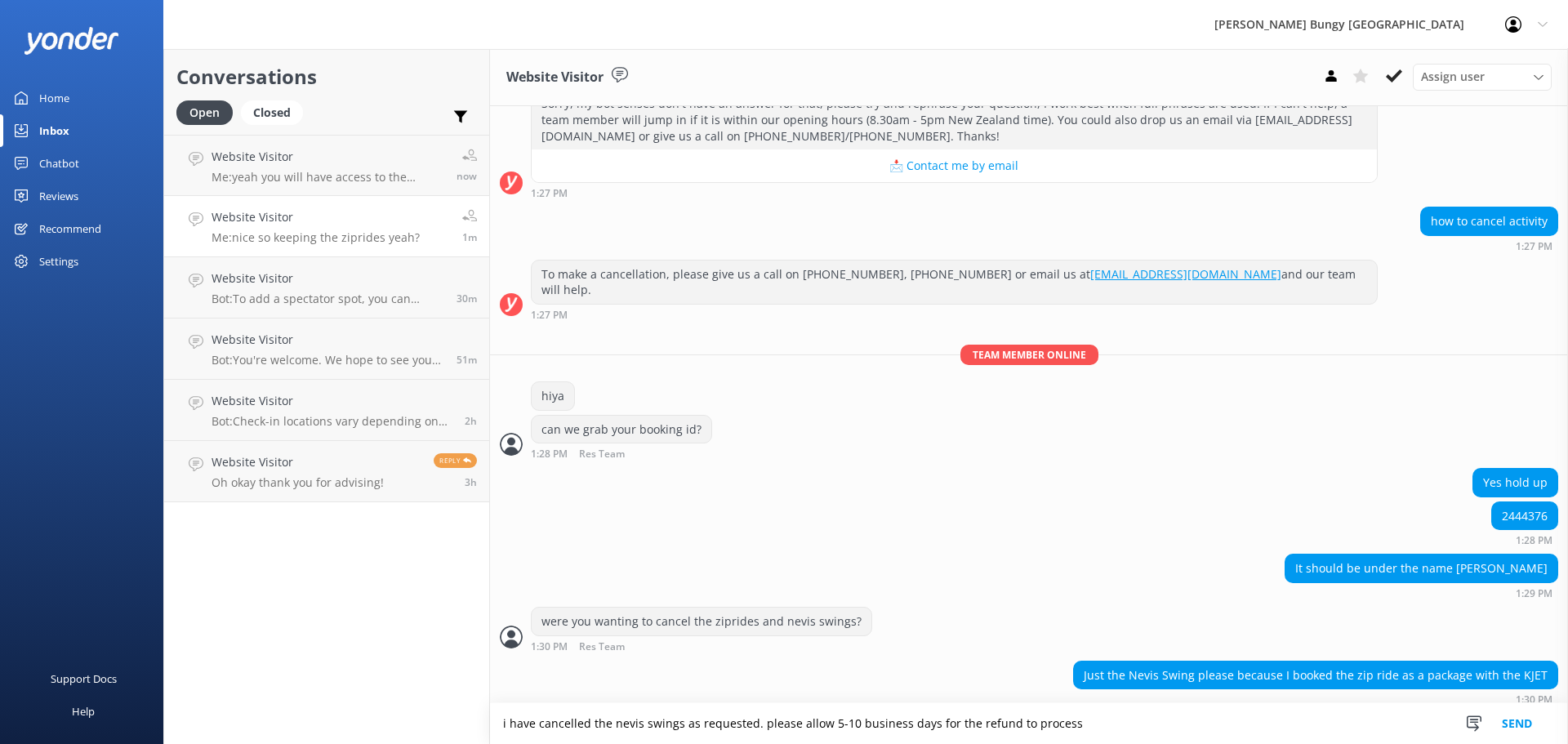
type textarea "i have cancelled the nevis swings as requested. please allow 5-10 business days…"
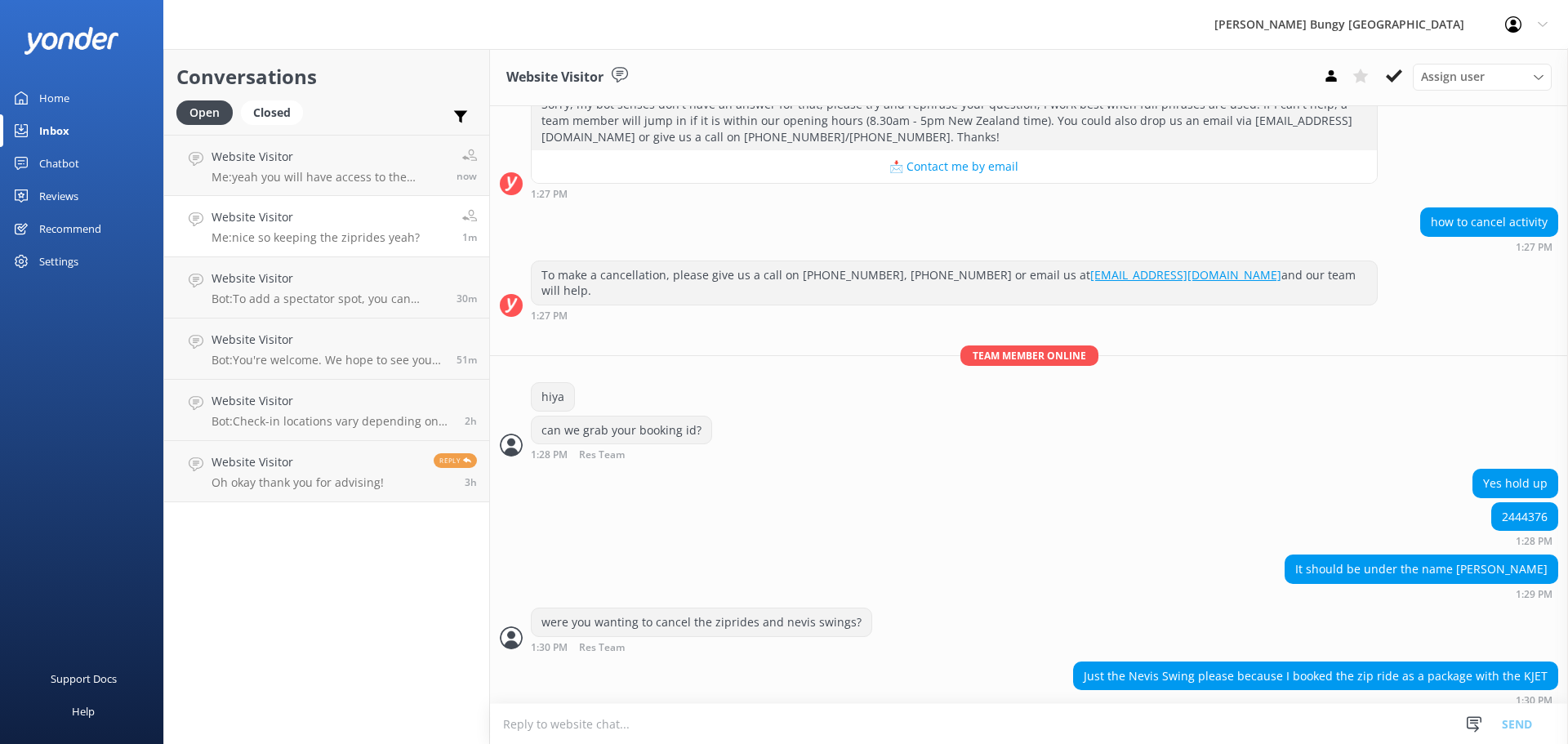
scroll to position [1546, 0]
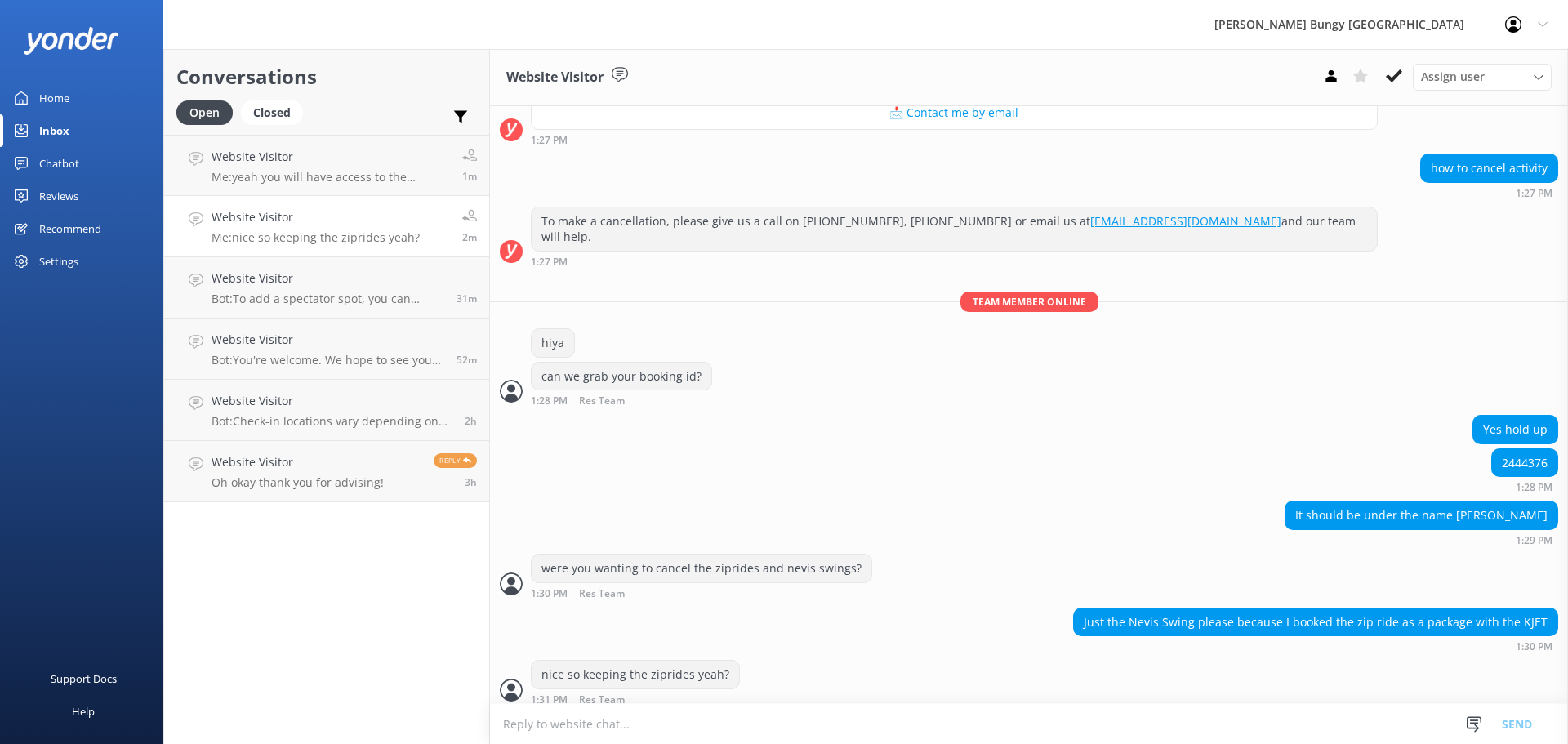
click at [1439, 608] on div "Just the Nevis Swing please because I booked the zip ride as a package with the…" at bounding box center [1316, 631] width 485 height 45
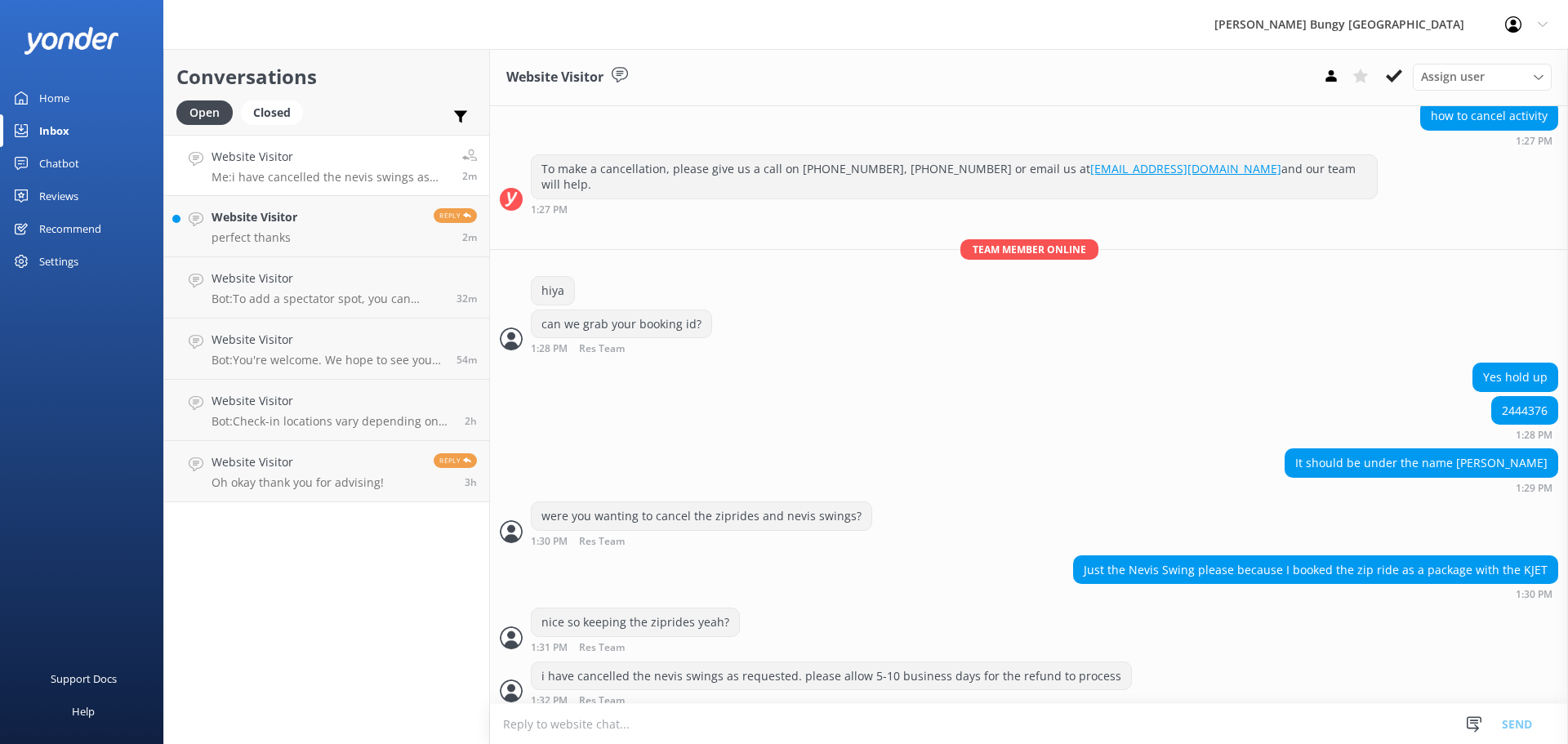
scroll to position [1637, 0]
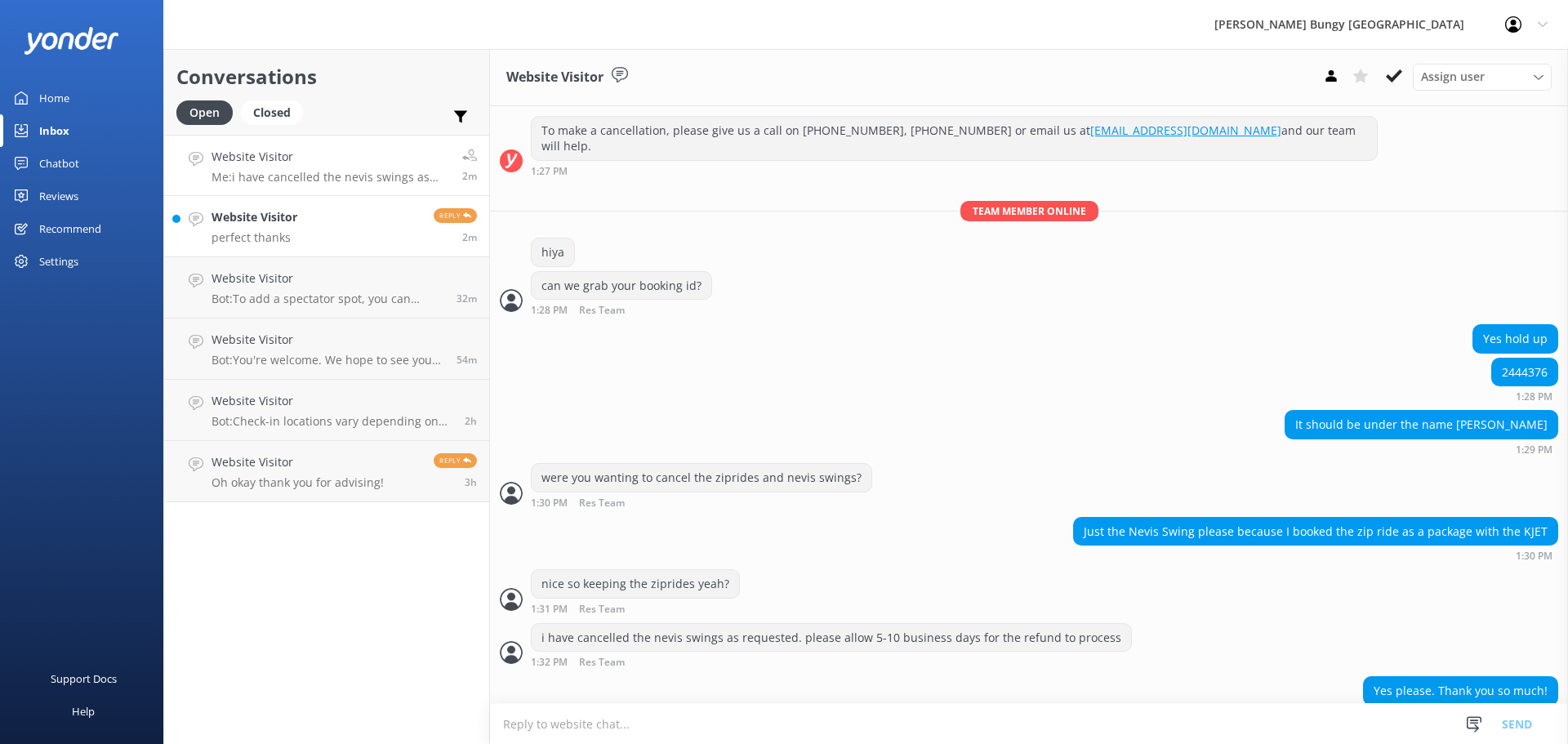
click at [391, 211] on link "Website Visitor perfect thanks Reply 2m" at bounding box center [327, 226] width 325 height 62
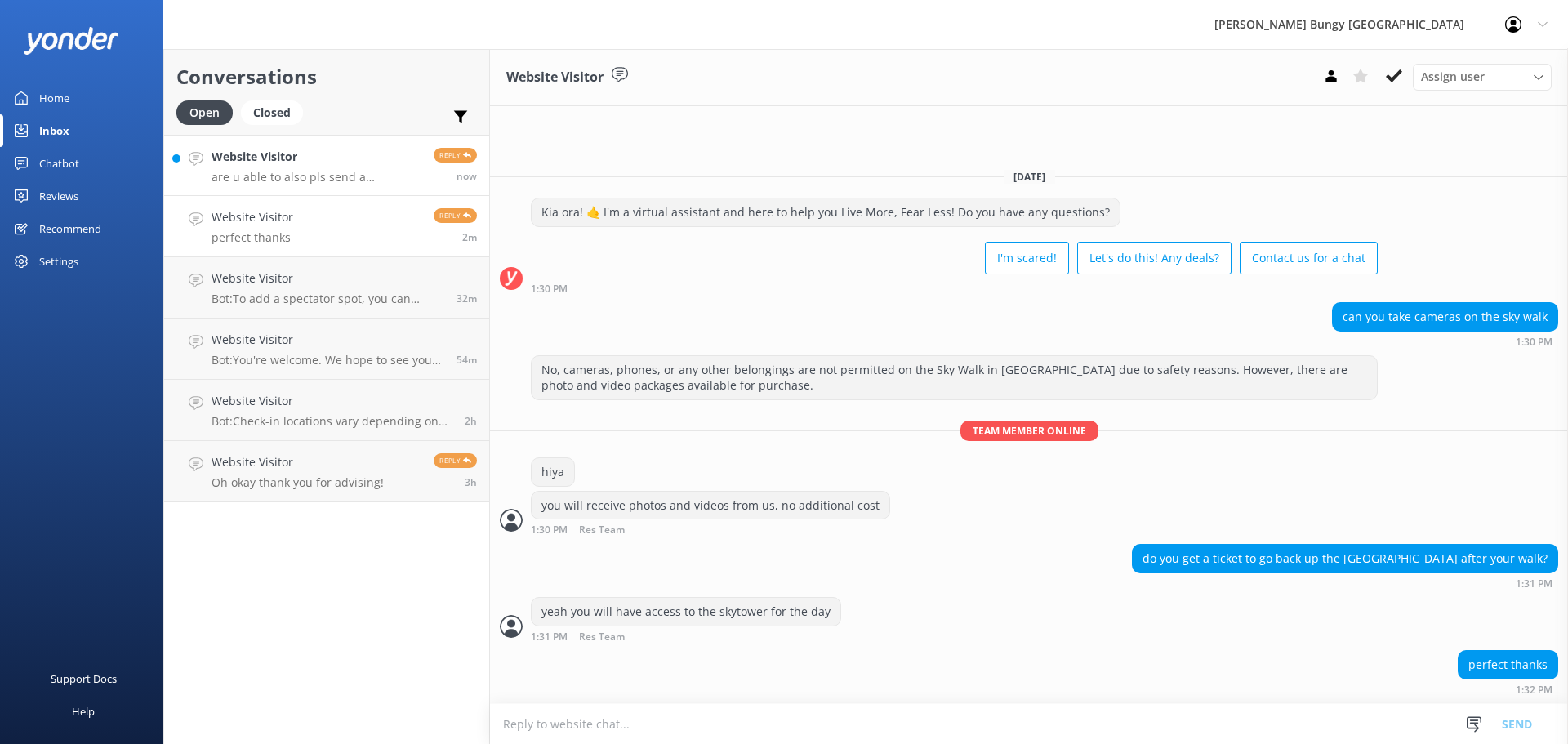
click at [317, 167] on div "Website Visitor are u able to also pls send a cancellation confirmtion email" at bounding box center [316, 165] width 210 height 35
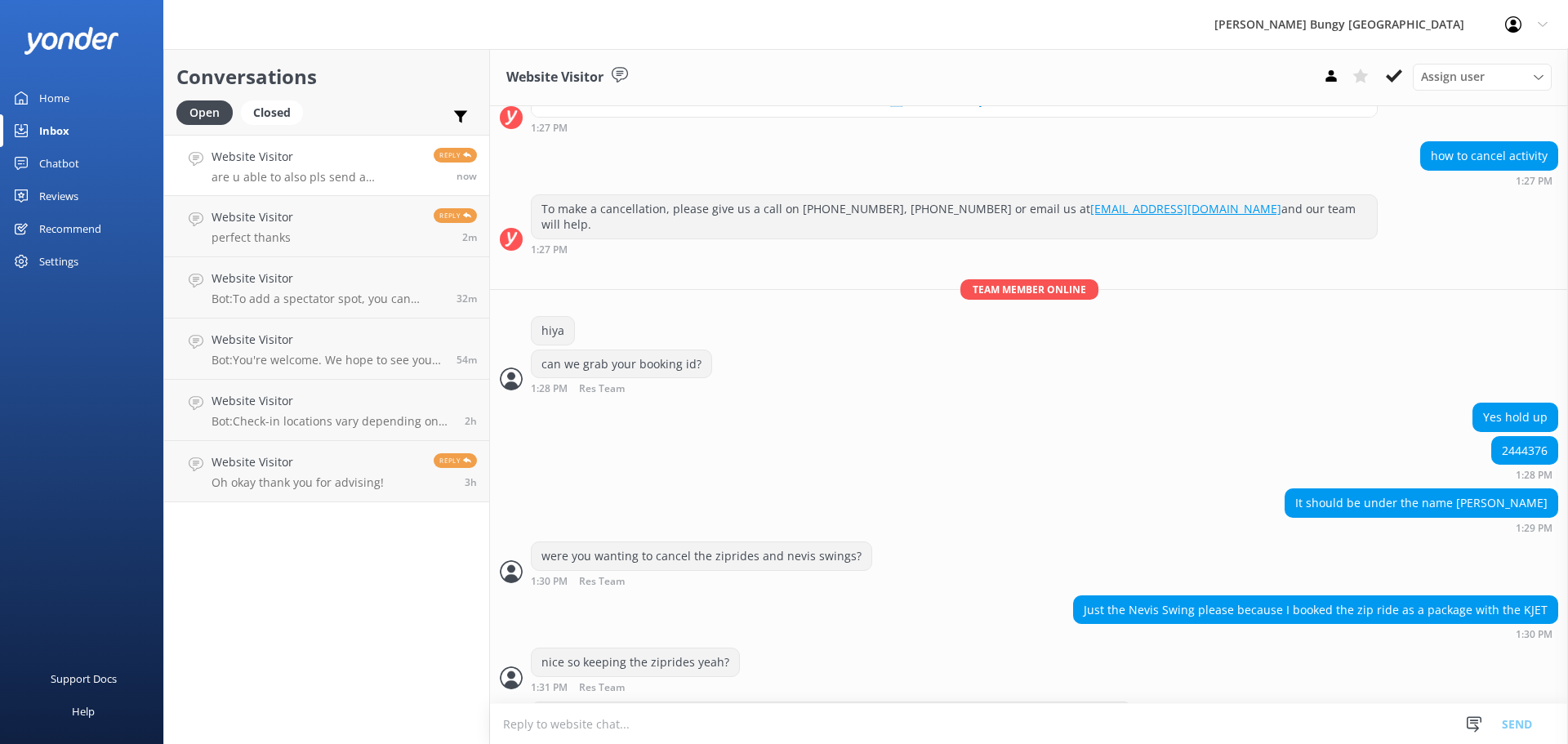
scroll to position [1651, 0]
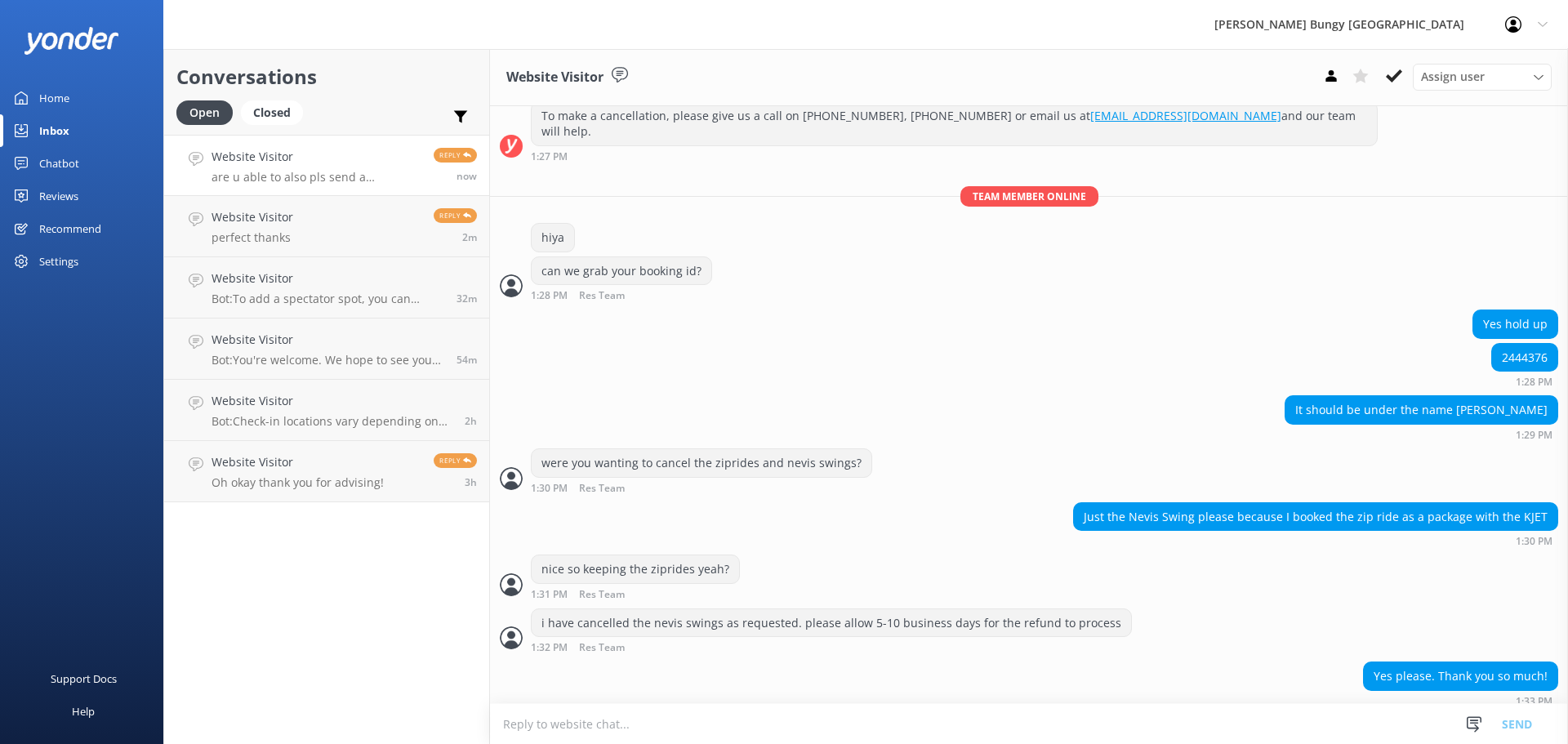
click at [1142, 728] on textarea at bounding box center [1028, 723] width 1078 height 40
click at [1281, 714] on textarea at bounding box center [1028, 723] width 1078 height 40
type textarea "sure thing"
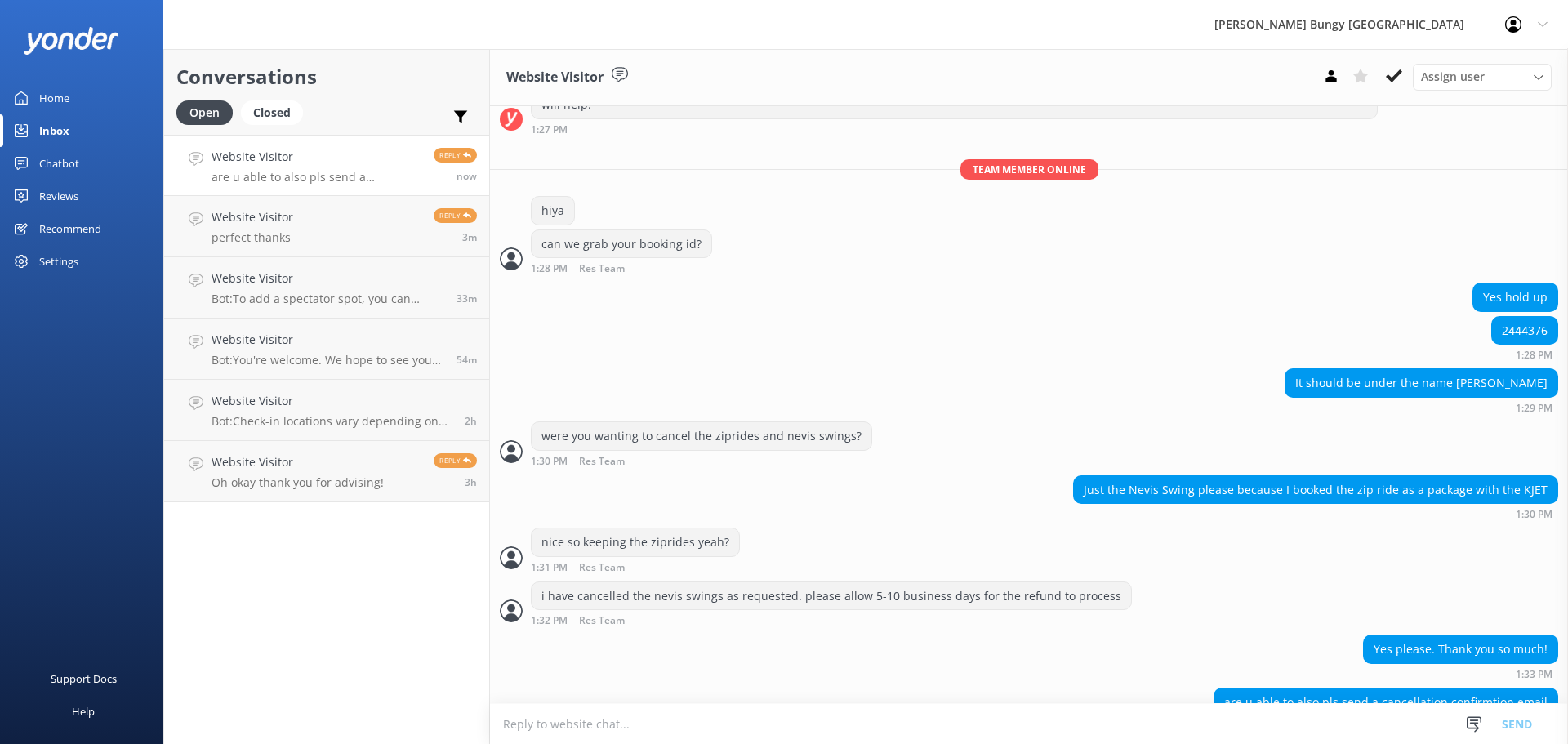
scroll to position [1704, 0]
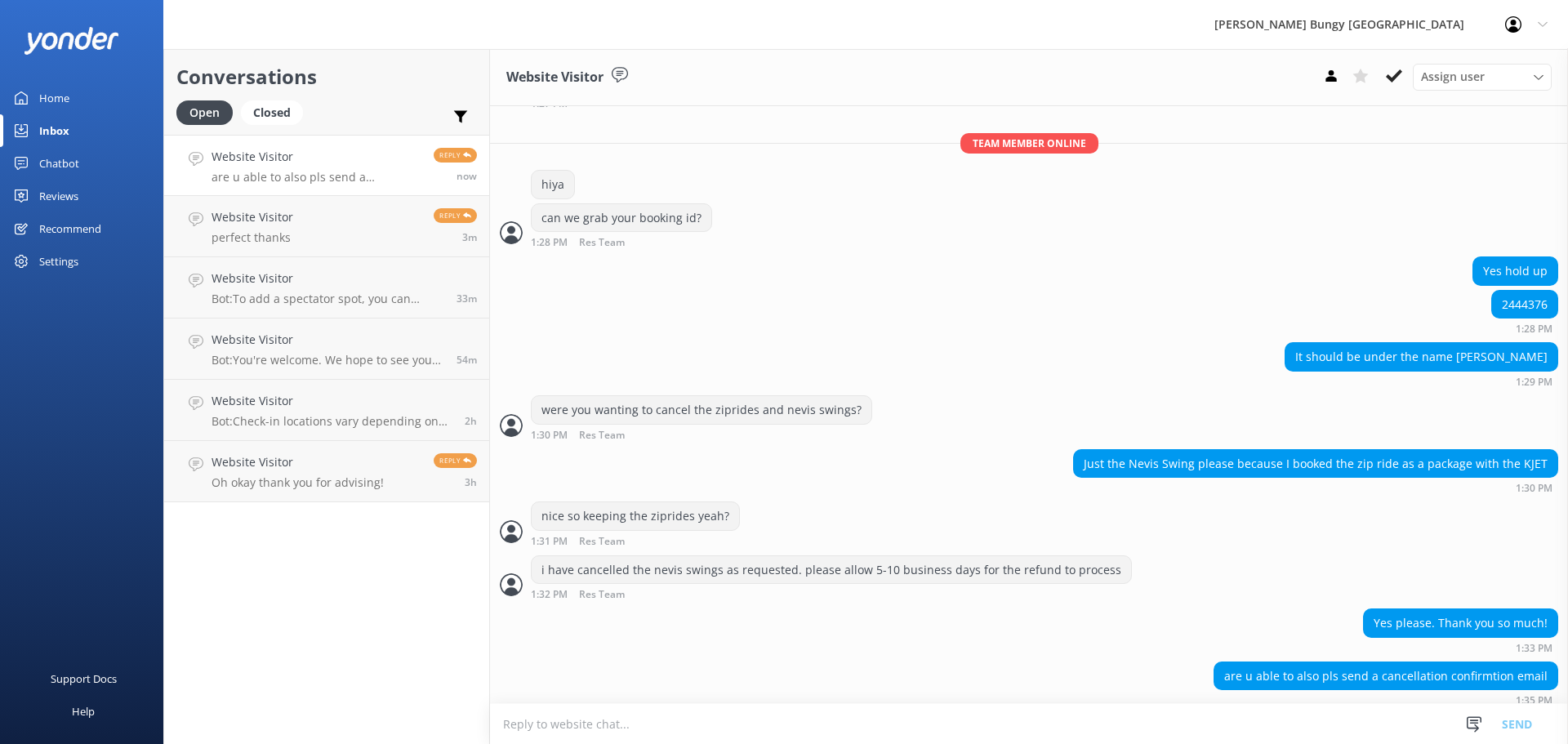
click at [687, 715] on textarea at bounding box center [1028, 723] width 1078 height 40
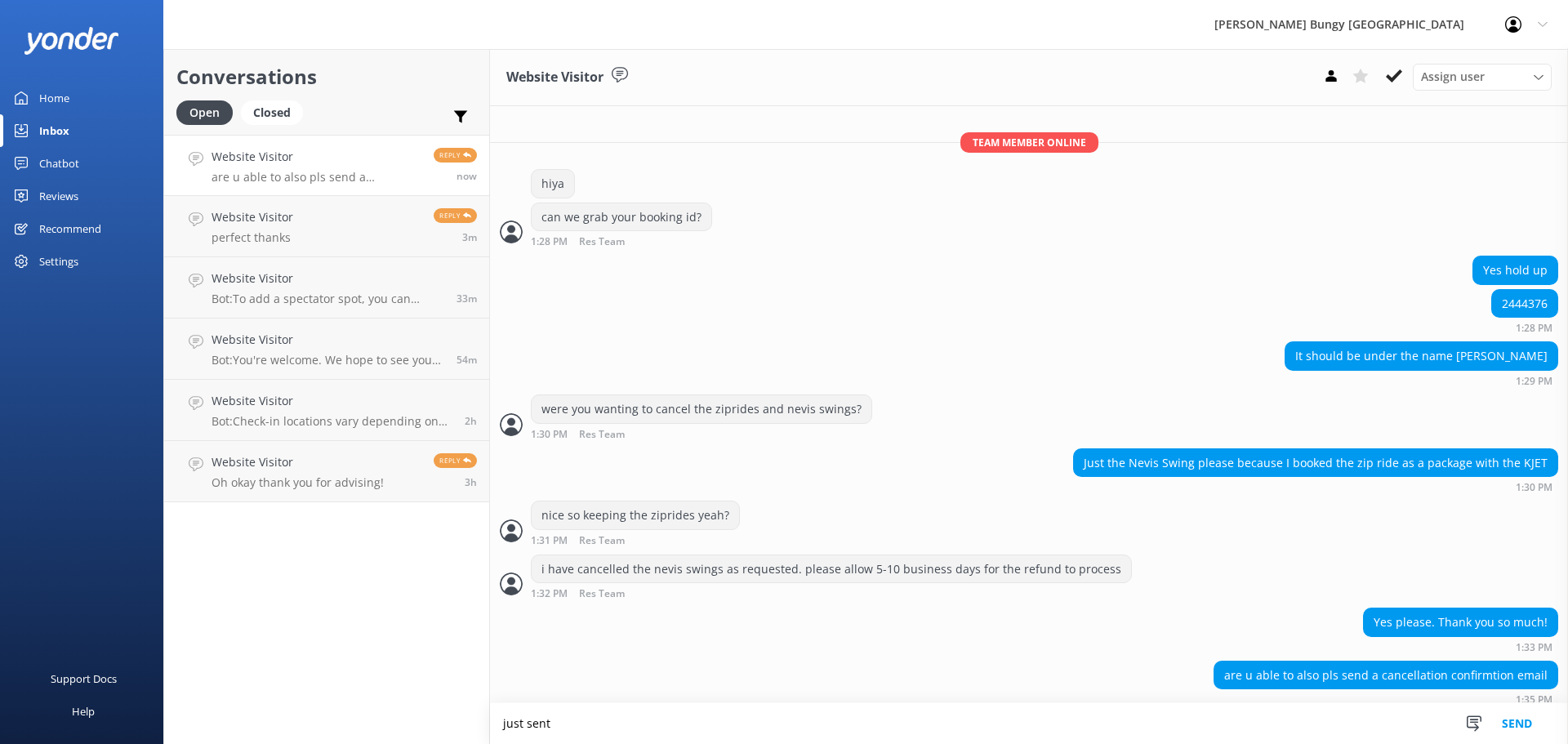
type textarea "just sent"
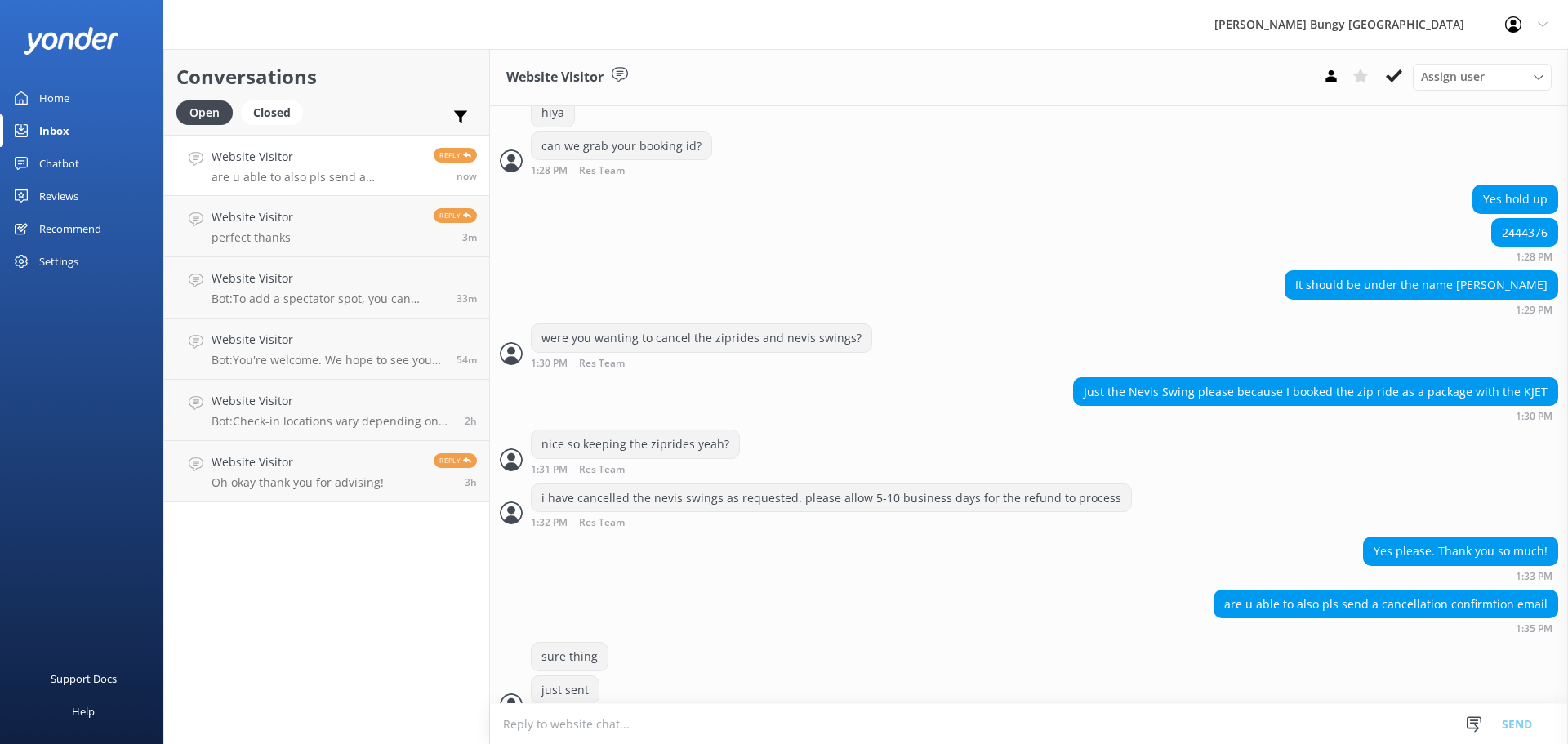
scroll to position [1738, 0]
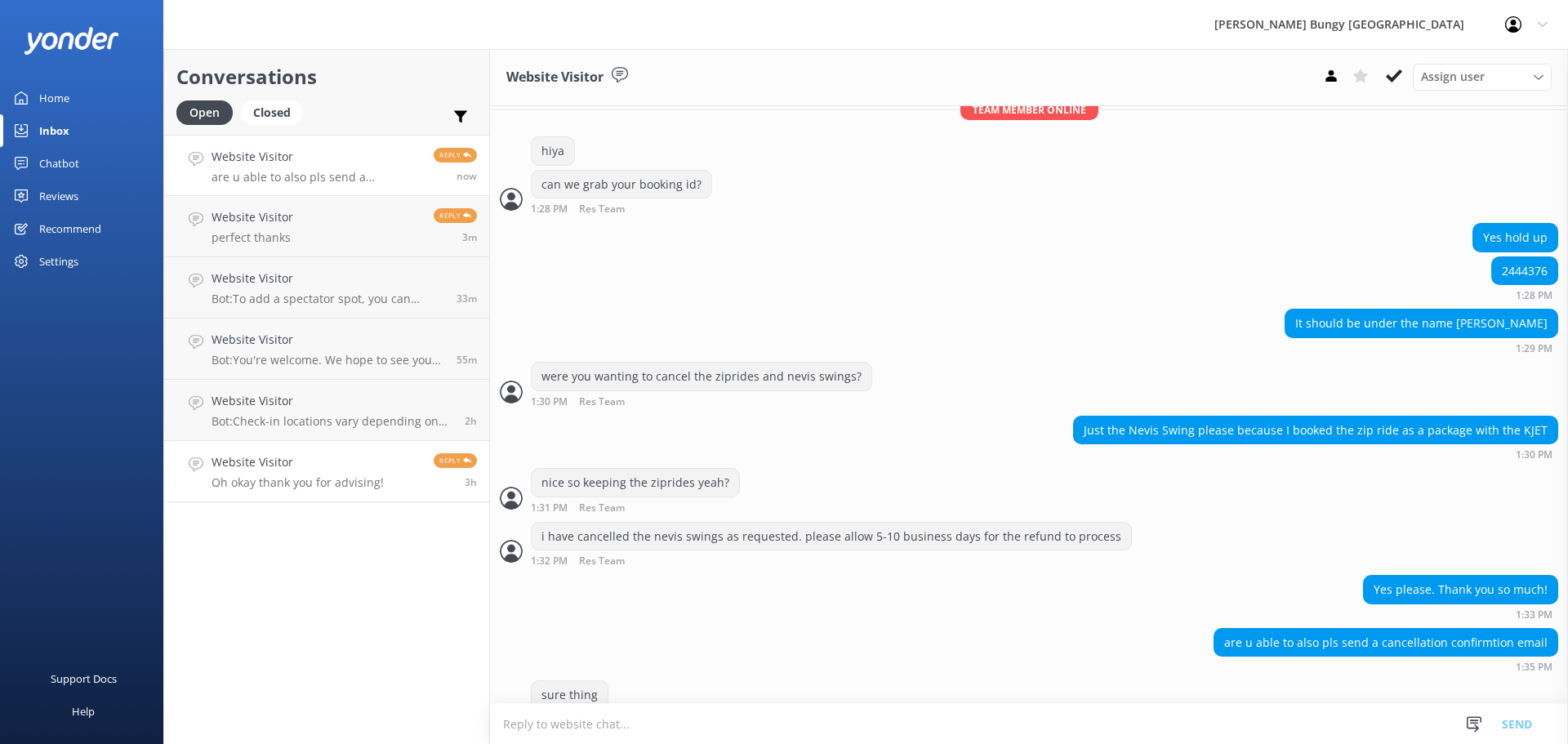
click at [319, 501] on link "Website Visitor Oh okay thank you for advising! Reply 3h" at bounding box center [327, 471] width 325 height 62
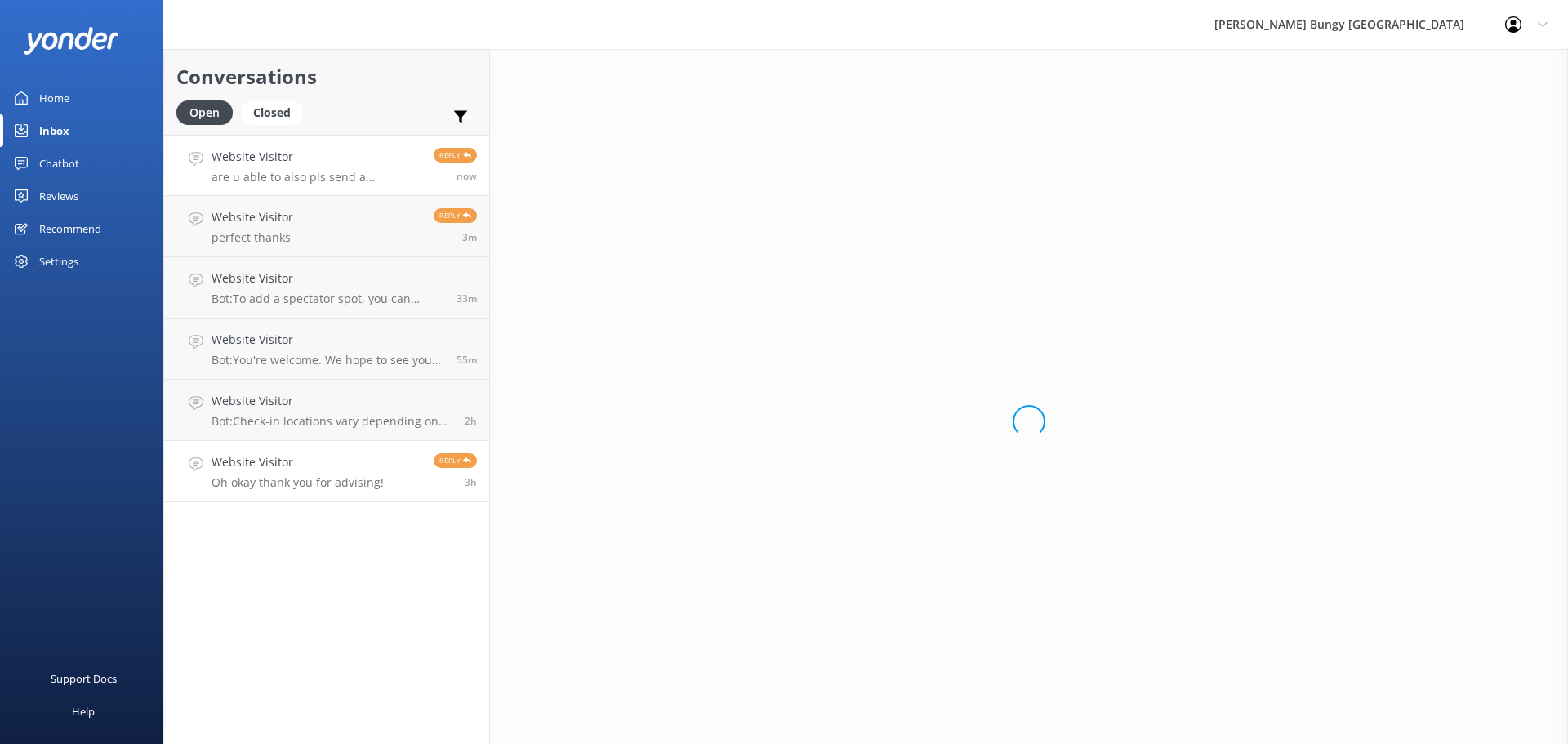
click at [318, 150] on h4 "Website Visitor" at bounding box center [316, 156] width 210 height 18
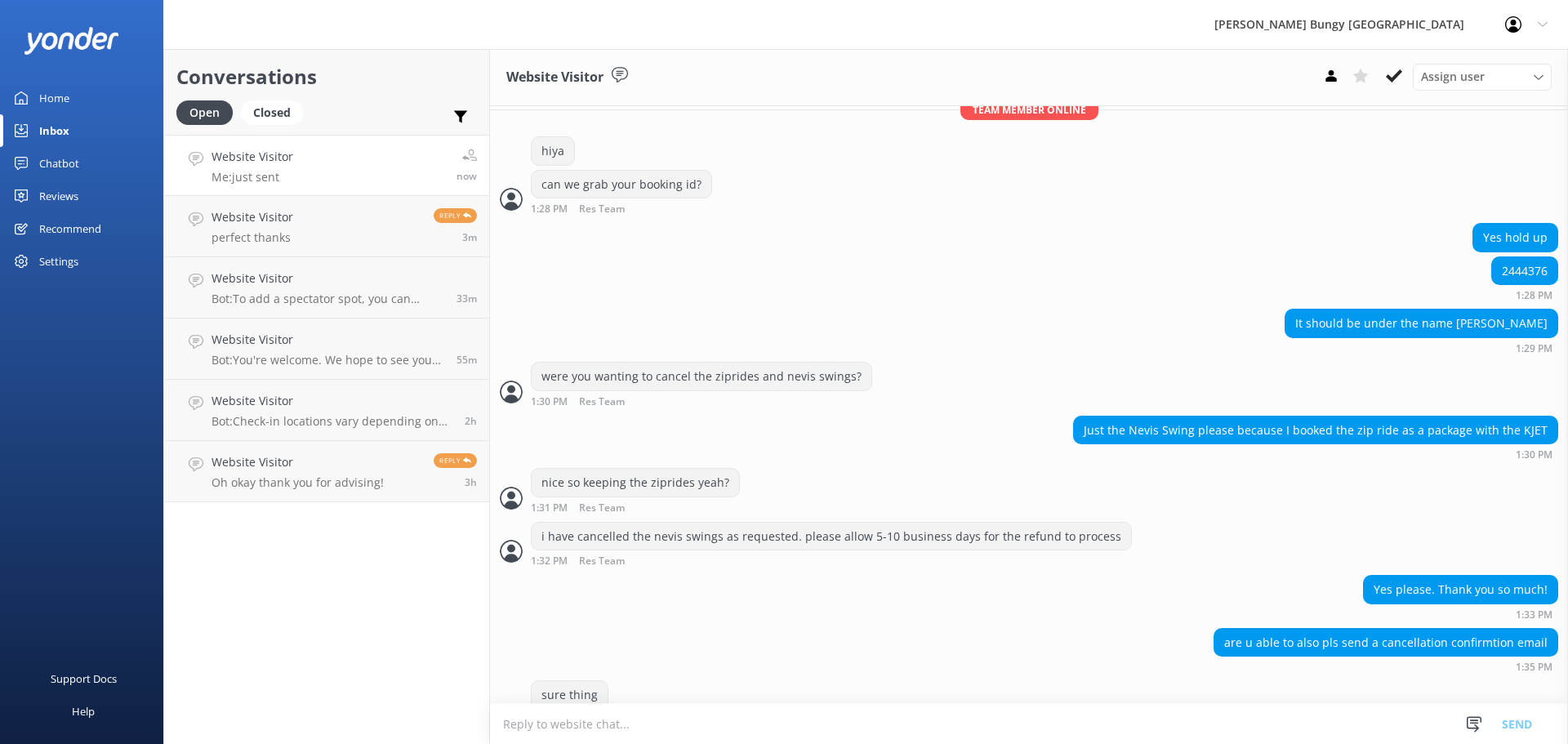
scroll to position [1771, 0]
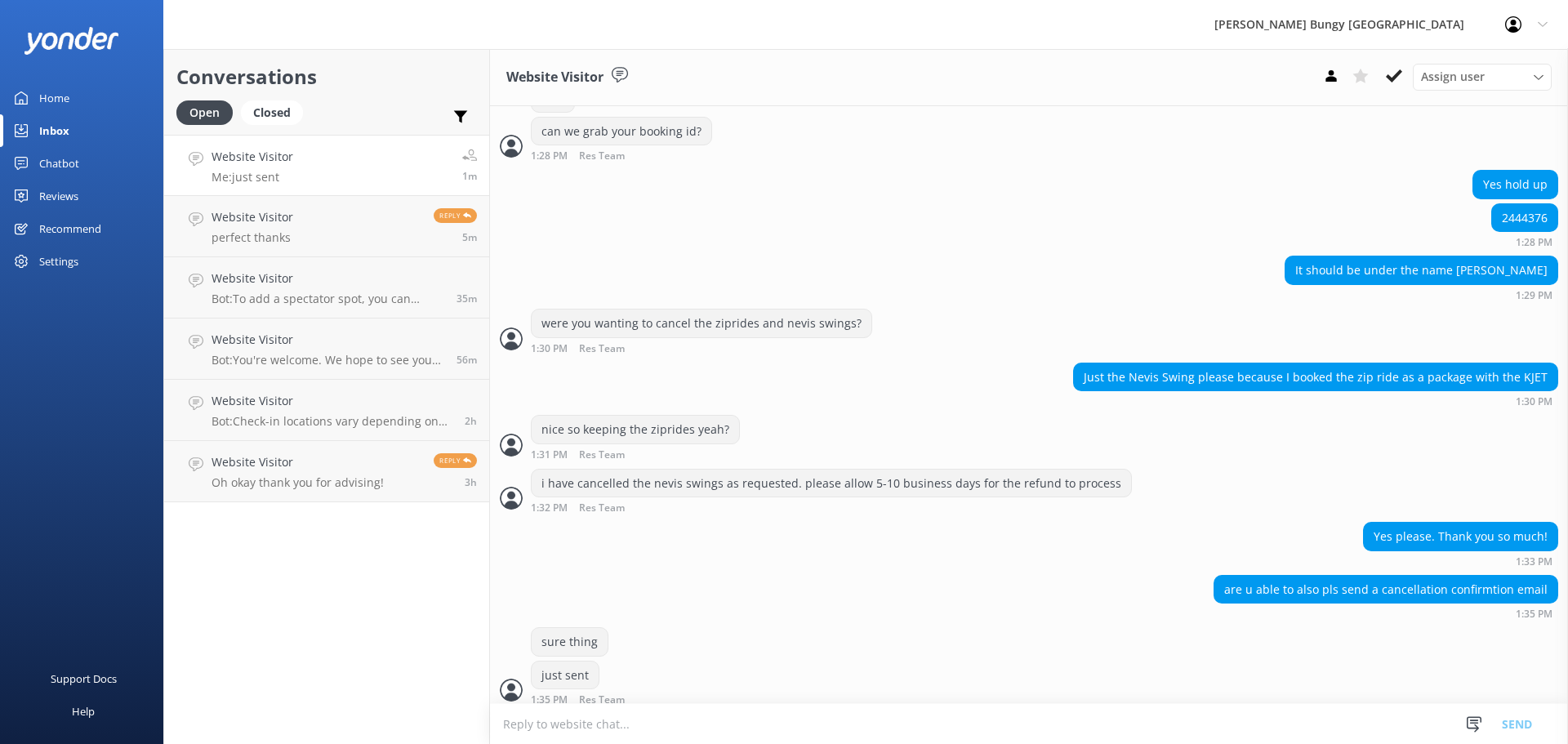
click at [1084, 728] on textarea at bounding box center [1028, 723] width 1078 height 40
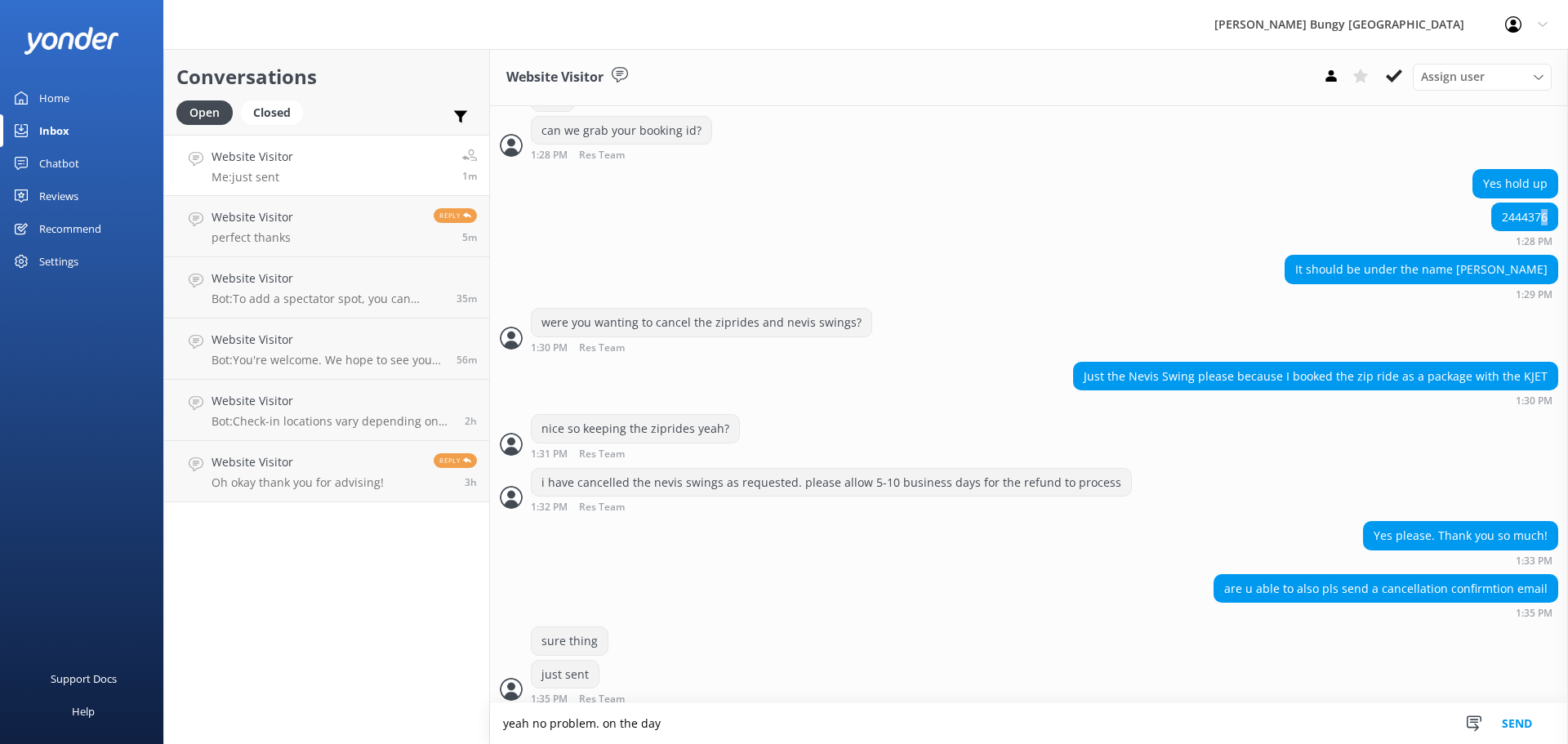
click at [1525, 203] on div "2444376" at bounding box center [1524, 217] width 65 height 27
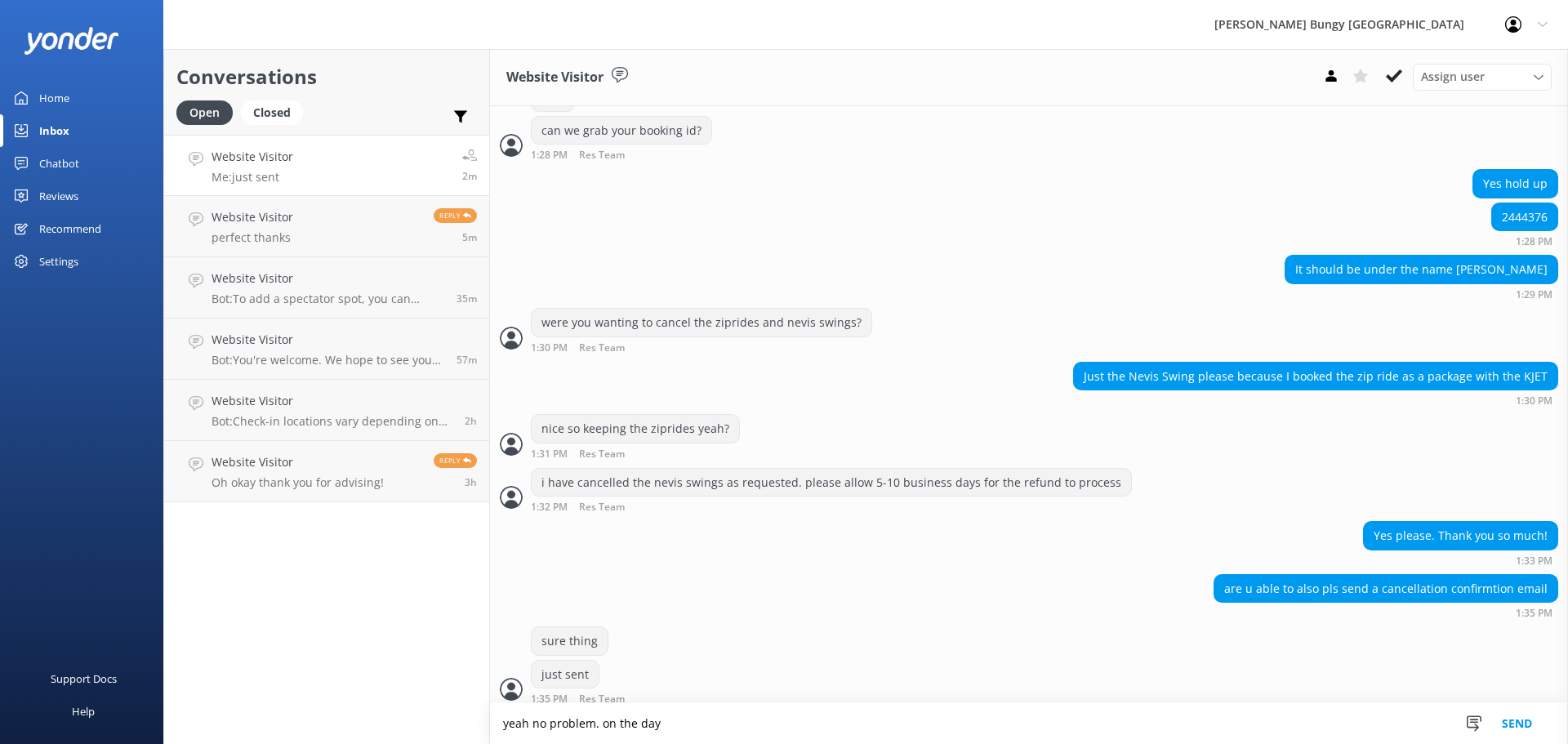
click at [751, 737] on textarea "yeah no problem. on the day" at bounding box center [1028, 723] width 1078 height 41
click at [848, 712] on textarea "yeah no problem. on the day you'll check in at ther station bu" at bounding box center [1028, 723] width 1078 height 41
click at [771, 713] on textarea "yeah no problem. on the day you'll check in at ther station bu" at bounding box center [1028, 723] width 1078 height 41
click at [841, 718] on textarea "yeah no problem. on the day you'll check in at the station bu" at bounding box center [1028, 723] width 1078 height 41
click at [1019, 720] on textarea "yeah no problem. on the day you'll check in at the station building for 9:30am.…" at bounding box center [1028, 723] width 1078 height 41
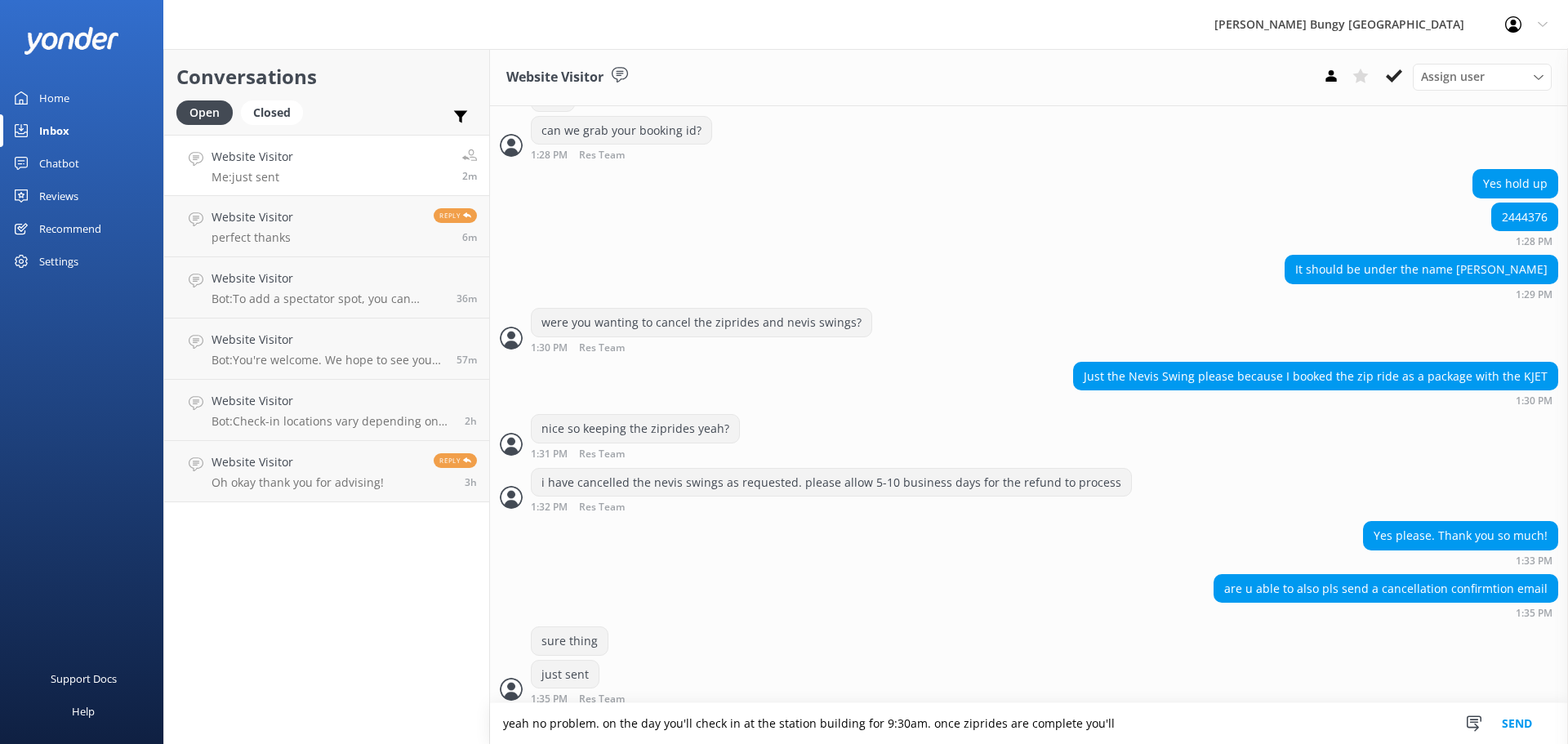
click at [1205, 722] on textarea "yeah no problem. on the day you'll check in at the station building for 9:30am.…" at bounding box center [1028, 723] width 1078 height 41
click at [1102, 722] on textarea "yeah no problem. on the day you'll check in at the station building for 9:30am.…" at bounding box center [1028, 723] width 1078 height 41
type textarea "yeah no problem. on the day you'll check in at the station building for 9:30am.…"
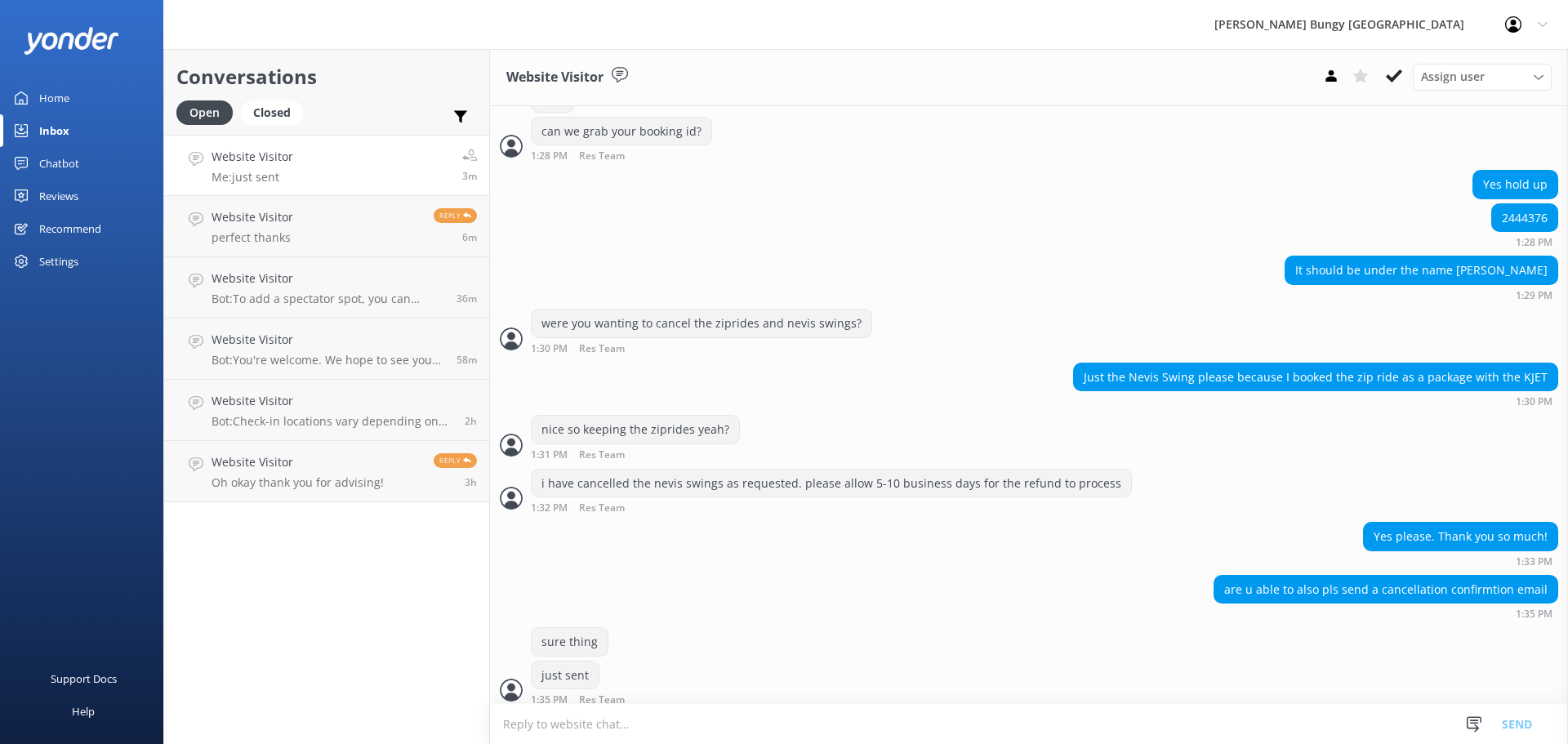
scroll to position [1844, 0]
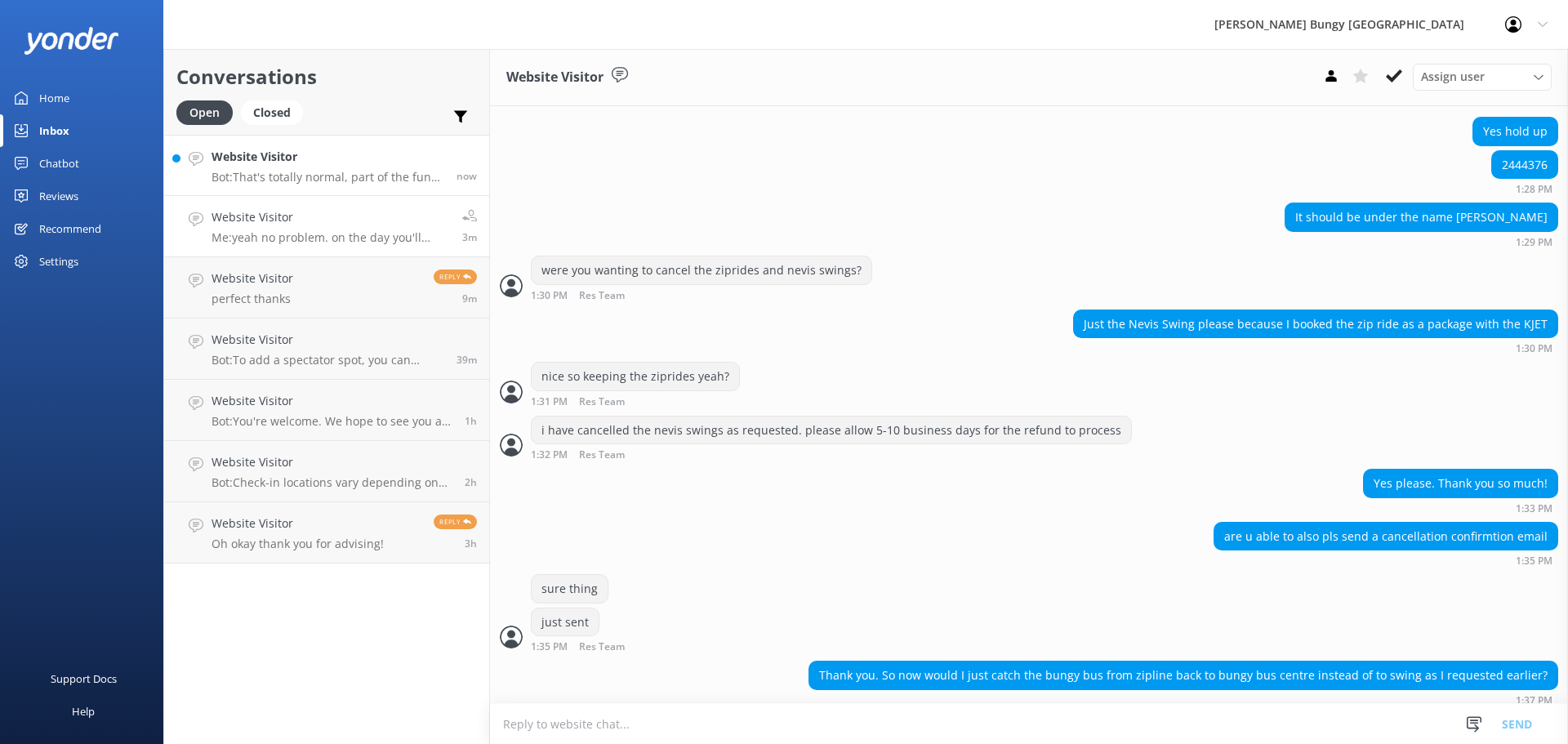
click at [381, 166] on h4 "Website Visitor" at bounding box center [327, 156] width 233 height 18
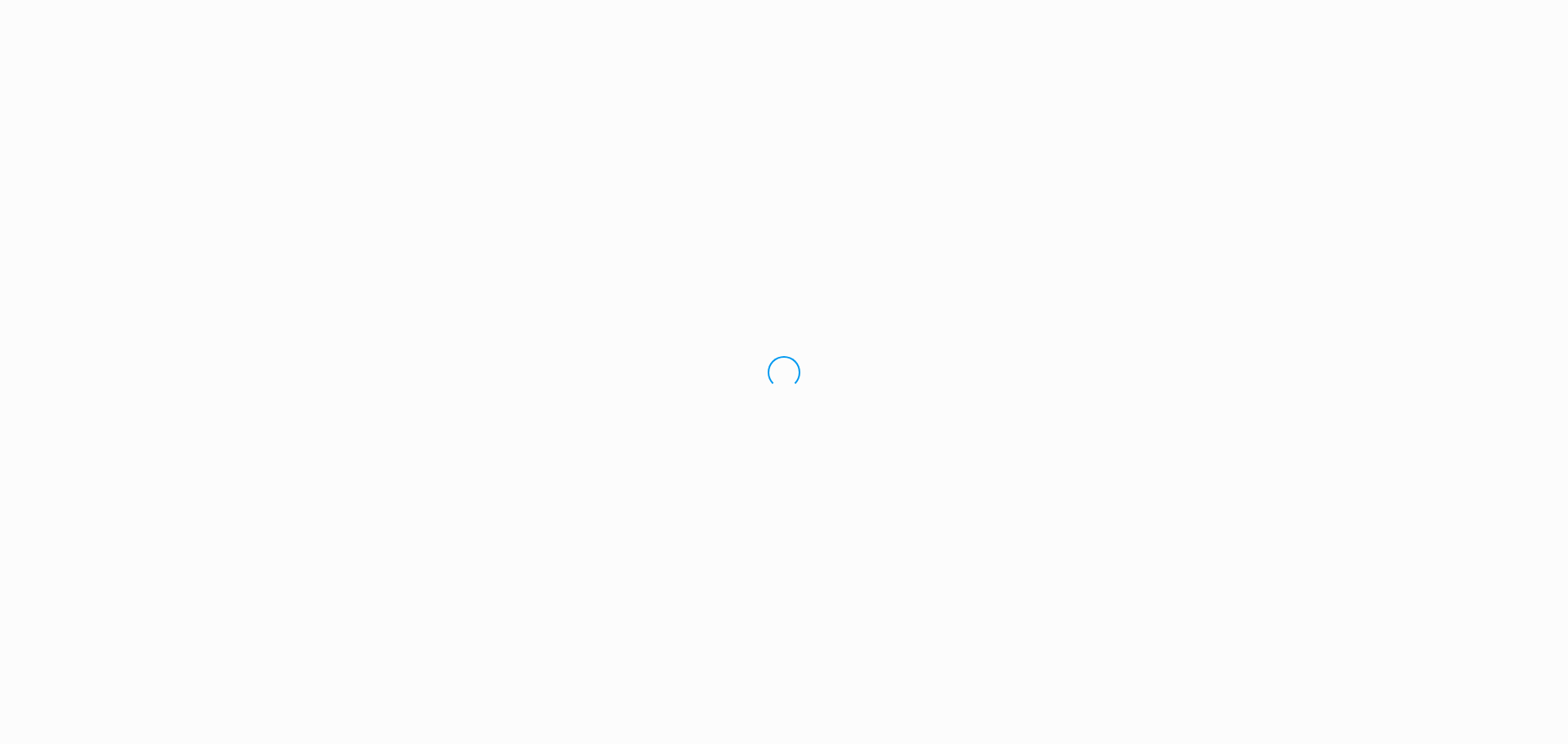
click at [639, 285] on div "Loading.." at bounding box center [784, 372] width 1568 height 744
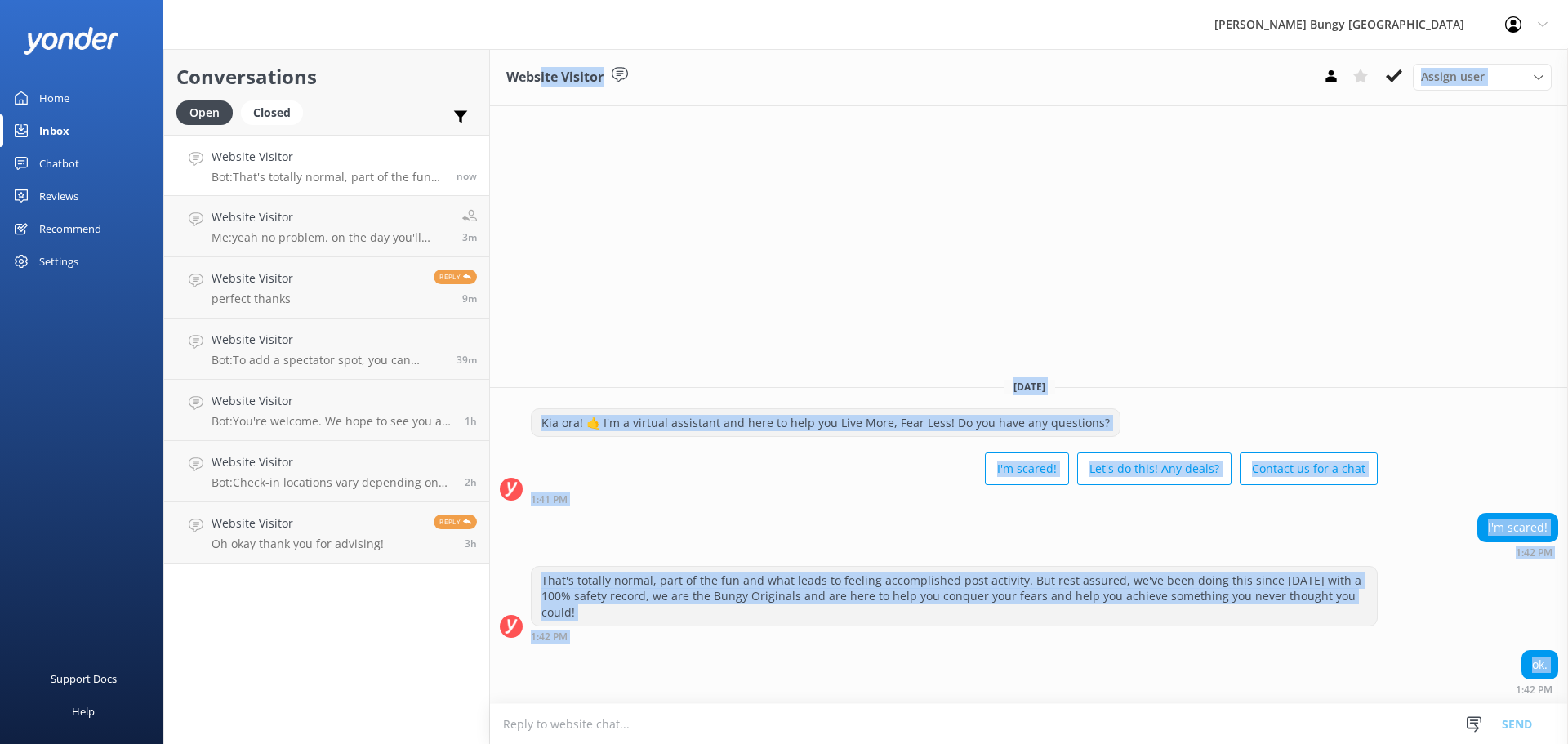
drag, startPoint x: 549, startPoint y: 168, endPoint x: 900, endPoint y: 692, distance: 630.7
click at [900, 692] on div "Website Visitor Assign user [PERSON_NAME] [PERSON_NAME] Tech Admin [PERSON_NAME…" at bounding box center [1028, 396] width 1078 height 695
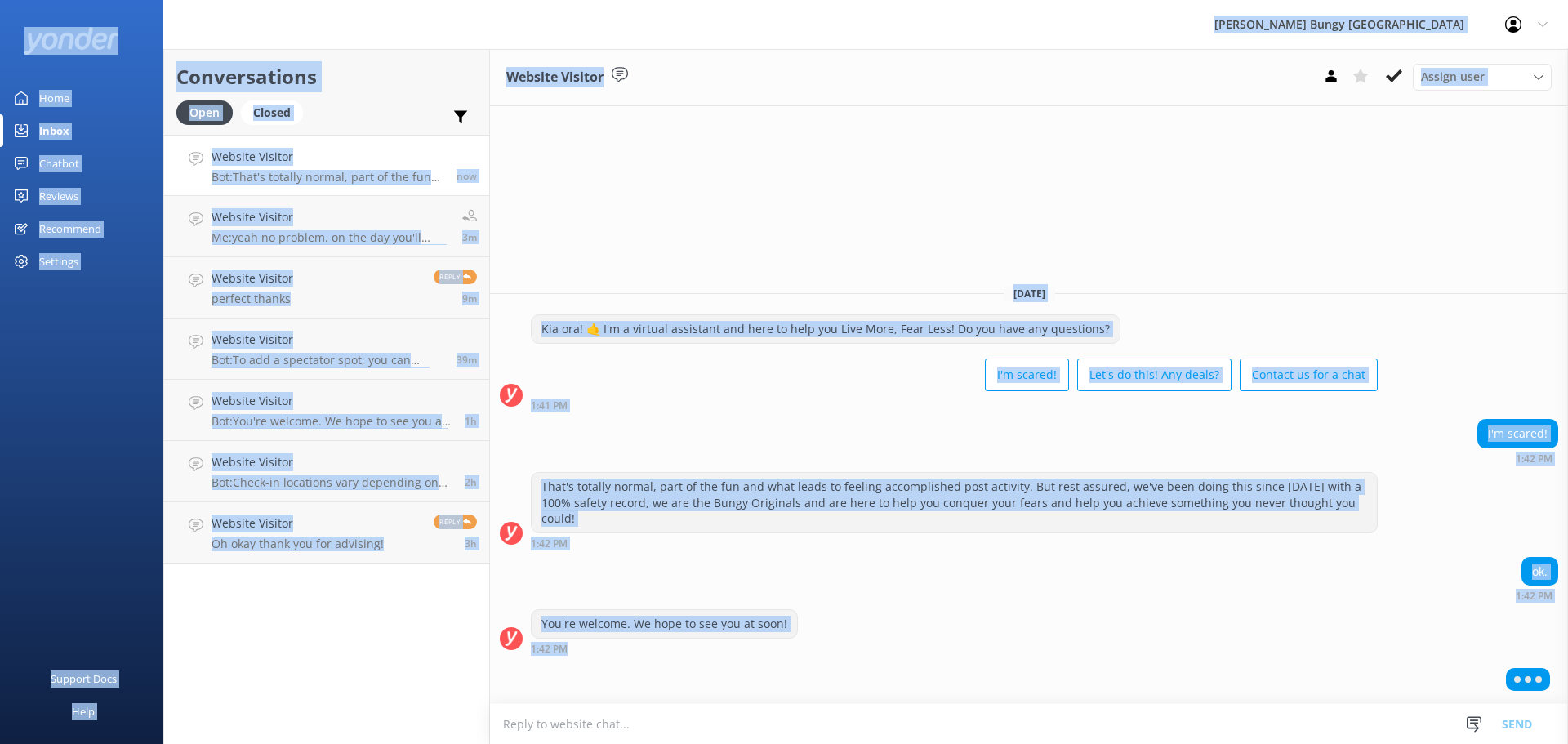
drag, startPoint x: 900, startPoint y: 692, endPoint x: 319, endPoint y: 27, distance: 883.1
click at [319, 49] on div "[PERSON_NAME] Bungy New Zealand Profile Settings Logout Home Inbox Chatbot Cont…" at bounding box center [784, 396] width 1568 height 695
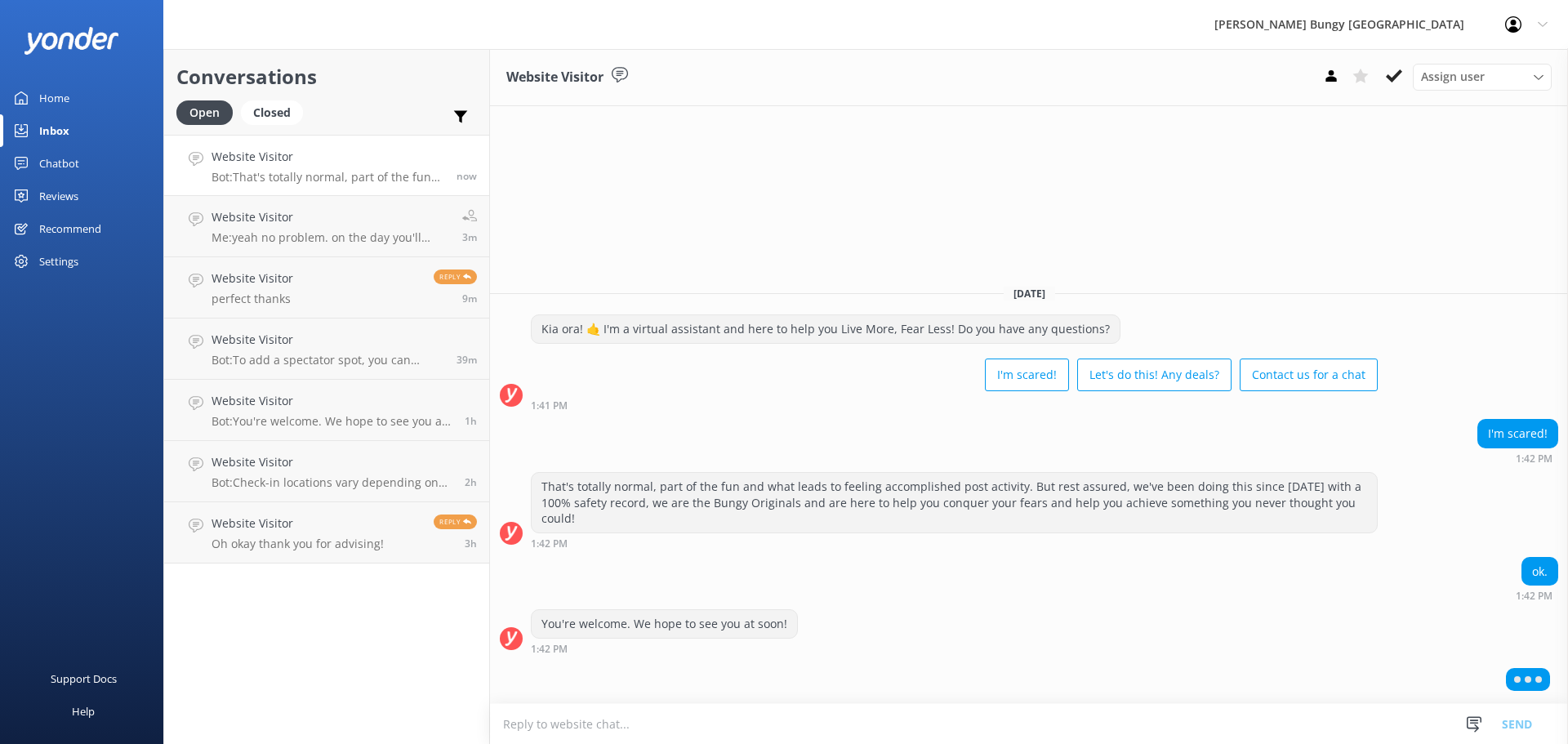
click at [328, 12] on div "[PERSON_NAME] Bungy [GEOGRAPHIC_DATA] Profile Settings Logout" at bounding box center [784, 24] width 1568 height 49
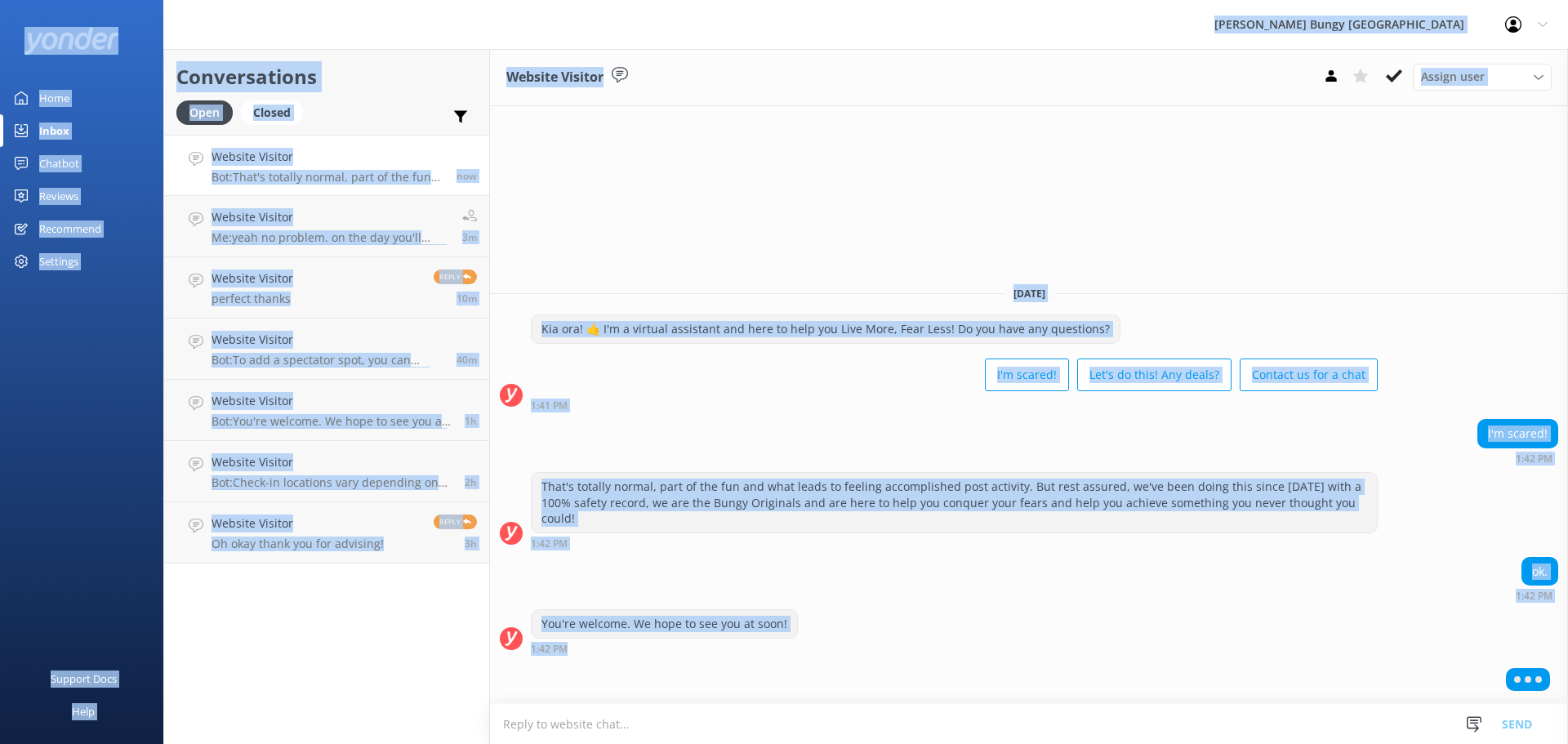
drag, startPoint x: 328, startPoint y: 12, endPoint x: 1035, endPoint y: 782, distance: 1045.3
click at [1035, 743] on html "[PERSON_NAME] Bungy New Zealand Profile Settings Logout Home Inbox Chatbot Cont…" at bounding box center [784, 372] width 1568 height 744
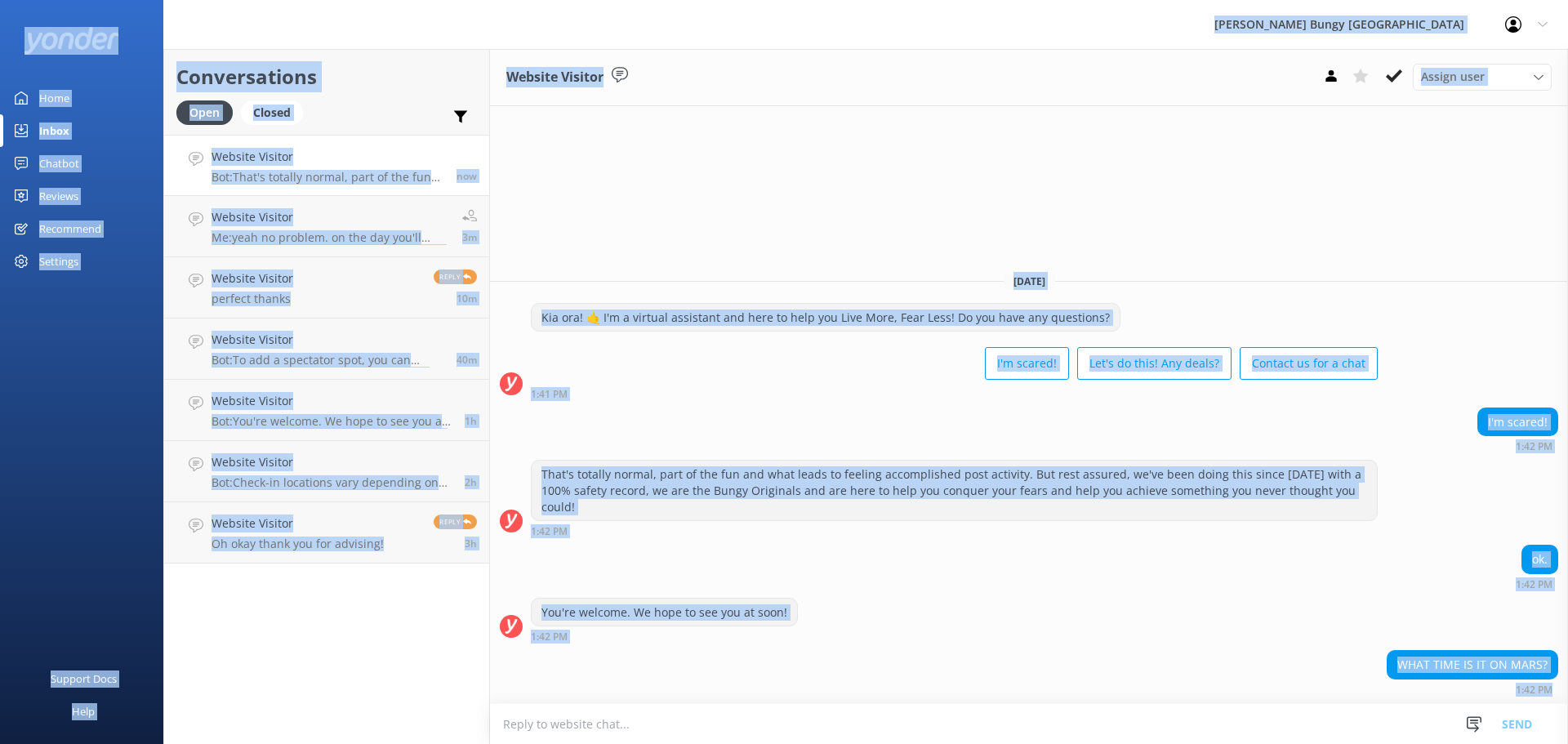
click at [245, 618] on div "Conversations Open Closed Important Assigned to me Unassigned Website Visitor B…" at bounding box center [327, 396] width 327 height 695
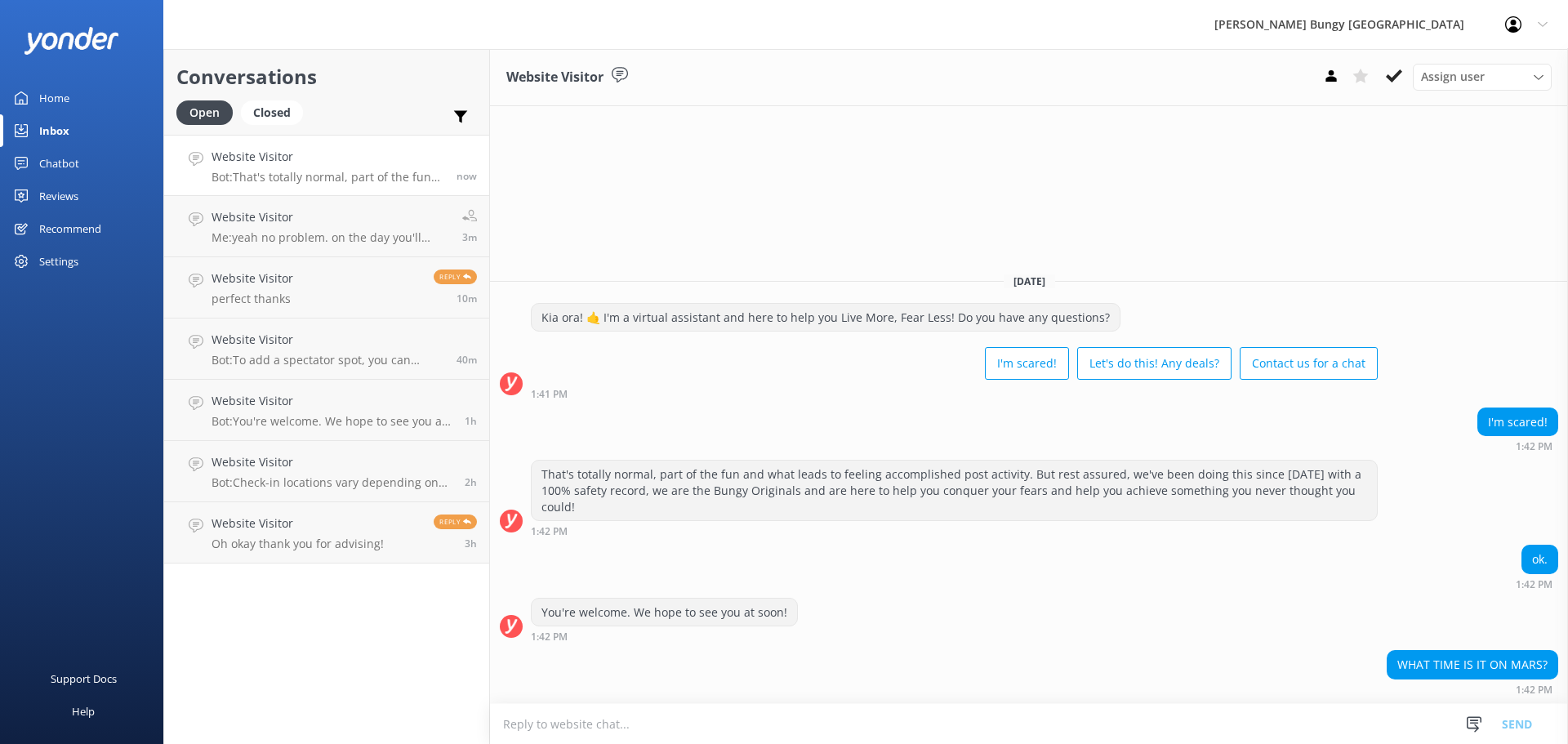
click at [603, 205] on div "Website Visitor Assign user [PERSON_NAME] [PERSON_NAME] Tech Admin [PERSON_NAME…" at bounding box center [1028, 396] width 1078 height 695
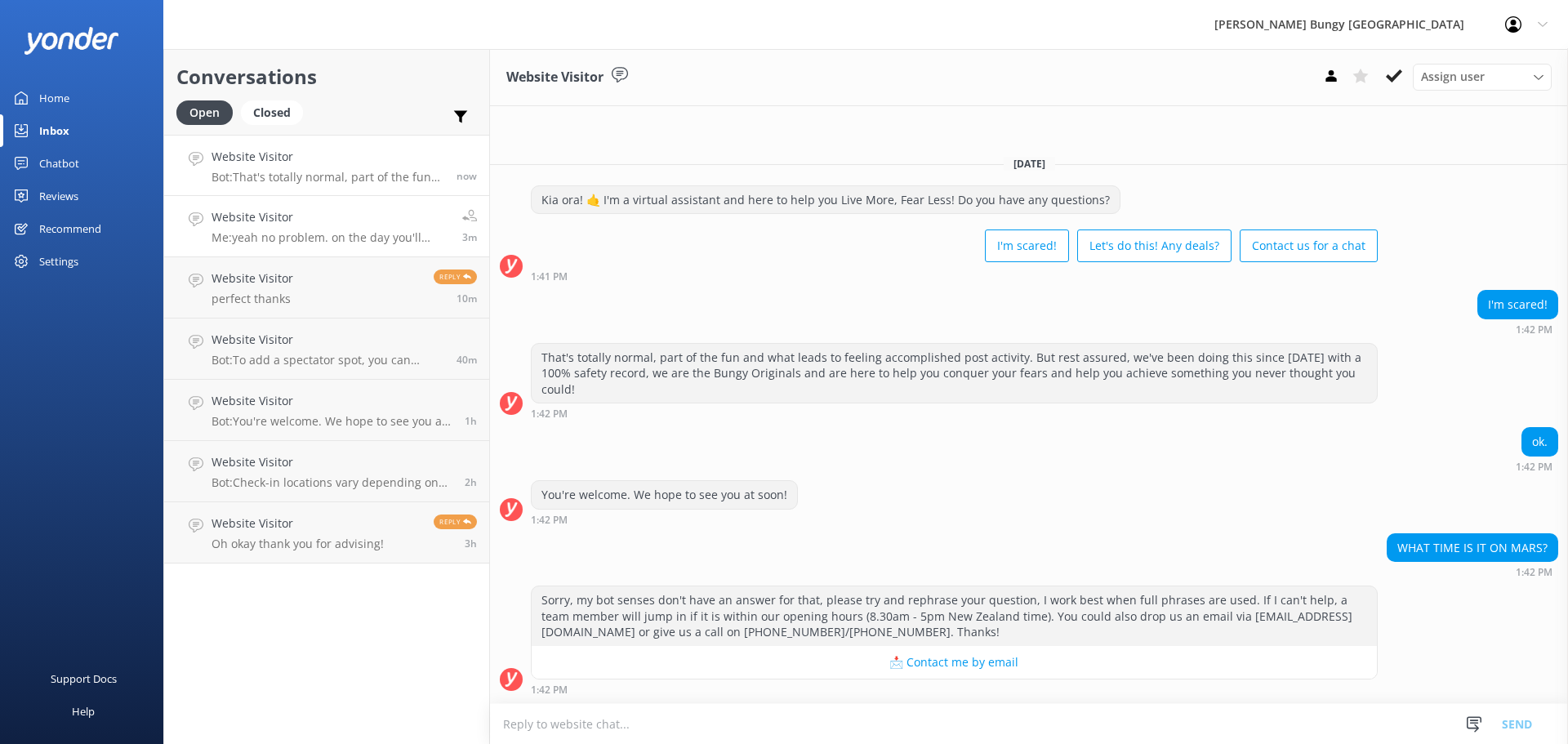
click at [420, 211] on h4 "Website Visitor" at bounding box center [330, 217] width 239 height 18
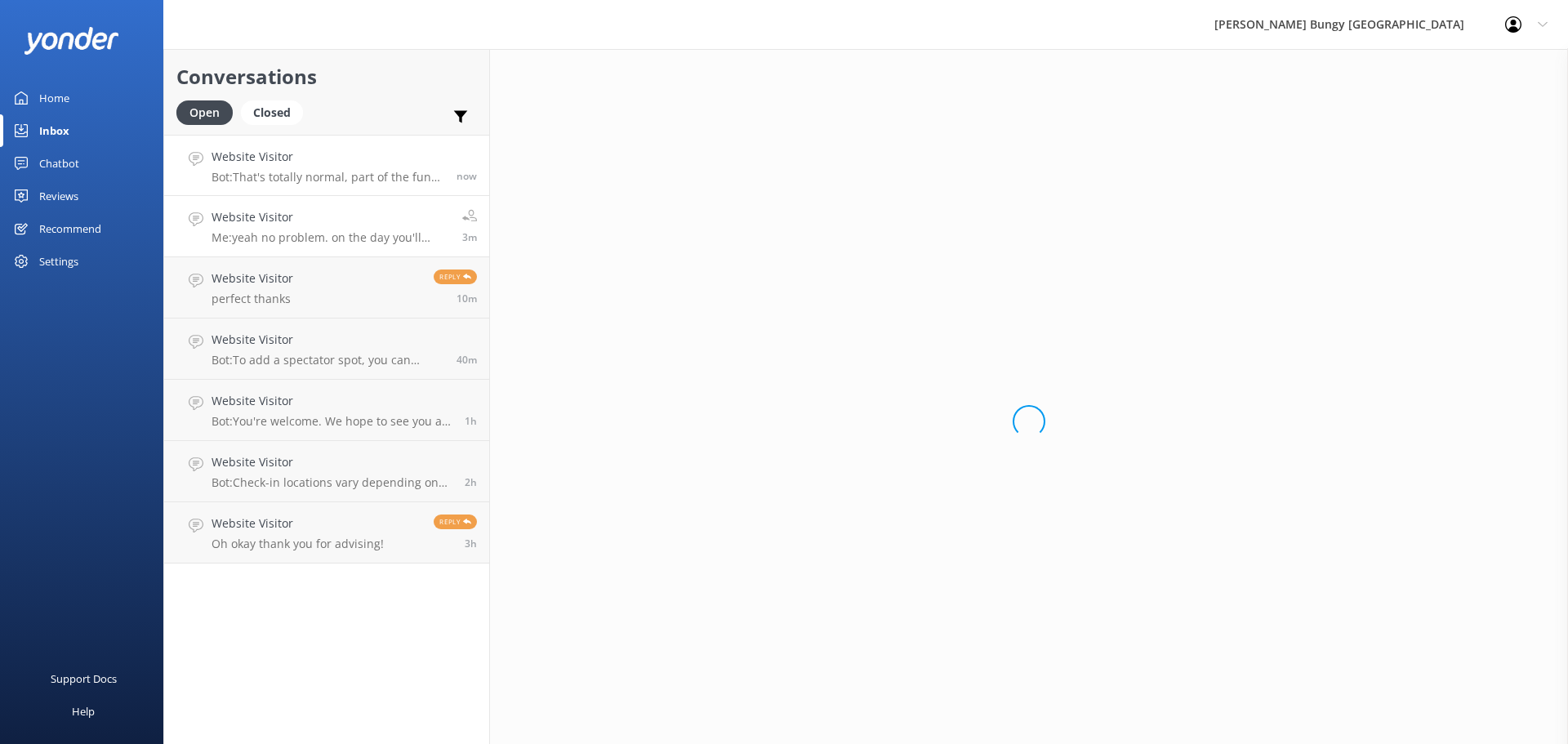
click at [375, 164] on h4 "Website Visitor" at bounding box center [327, 156] width 233 height 18
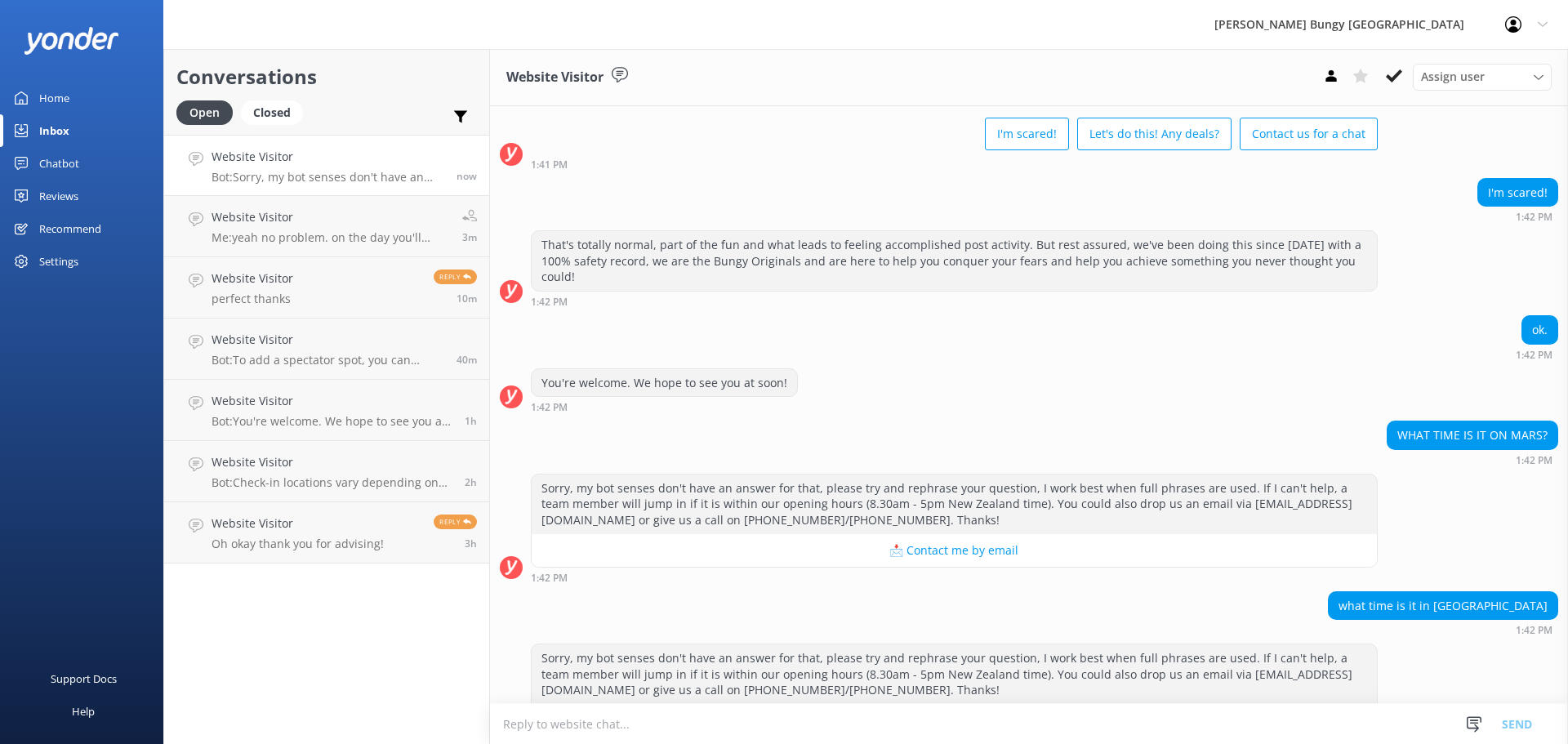
scroll to position [117, 0]
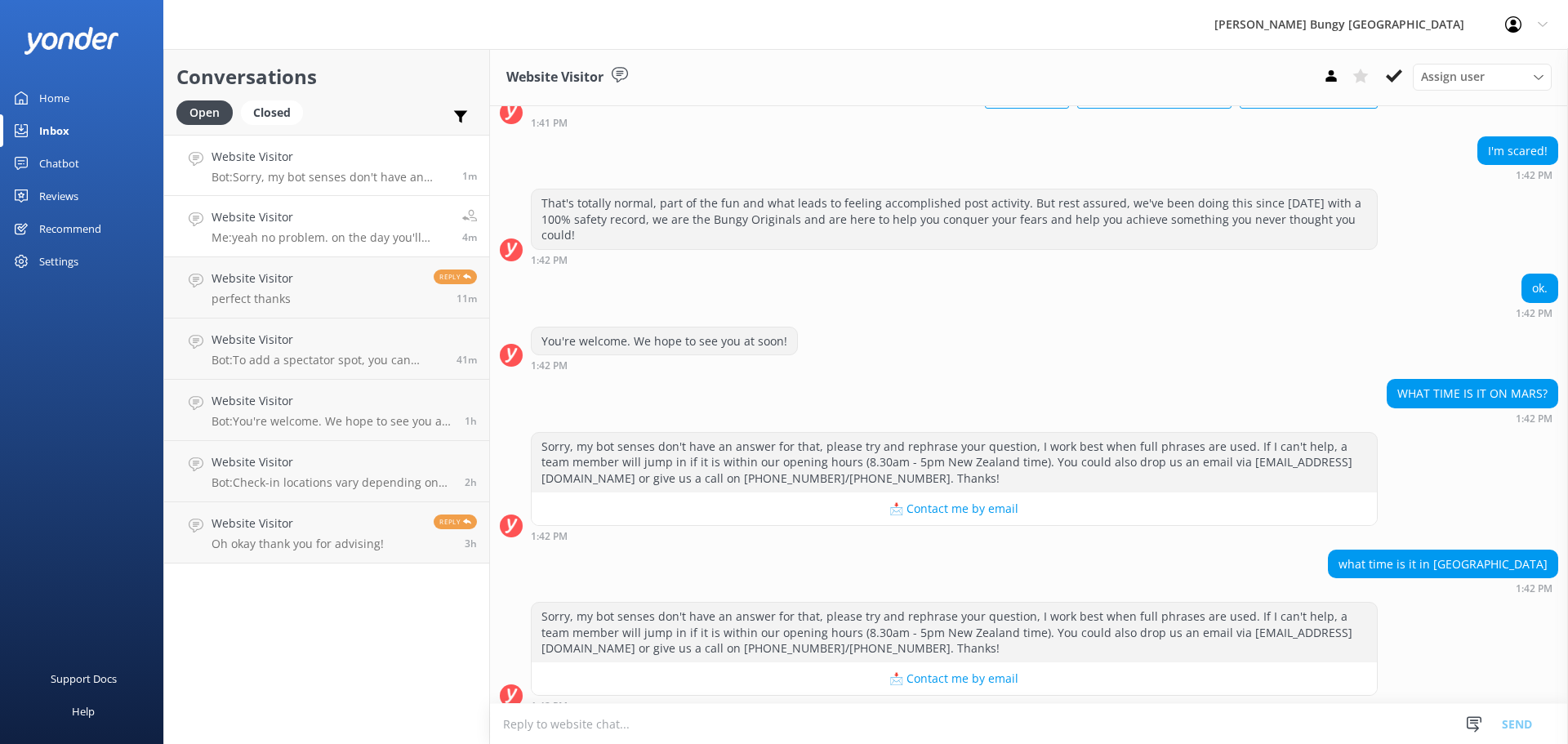
click at [244, 214] on h4 "Website Visitor" at bounding box center [330, 217] width 239 height 18
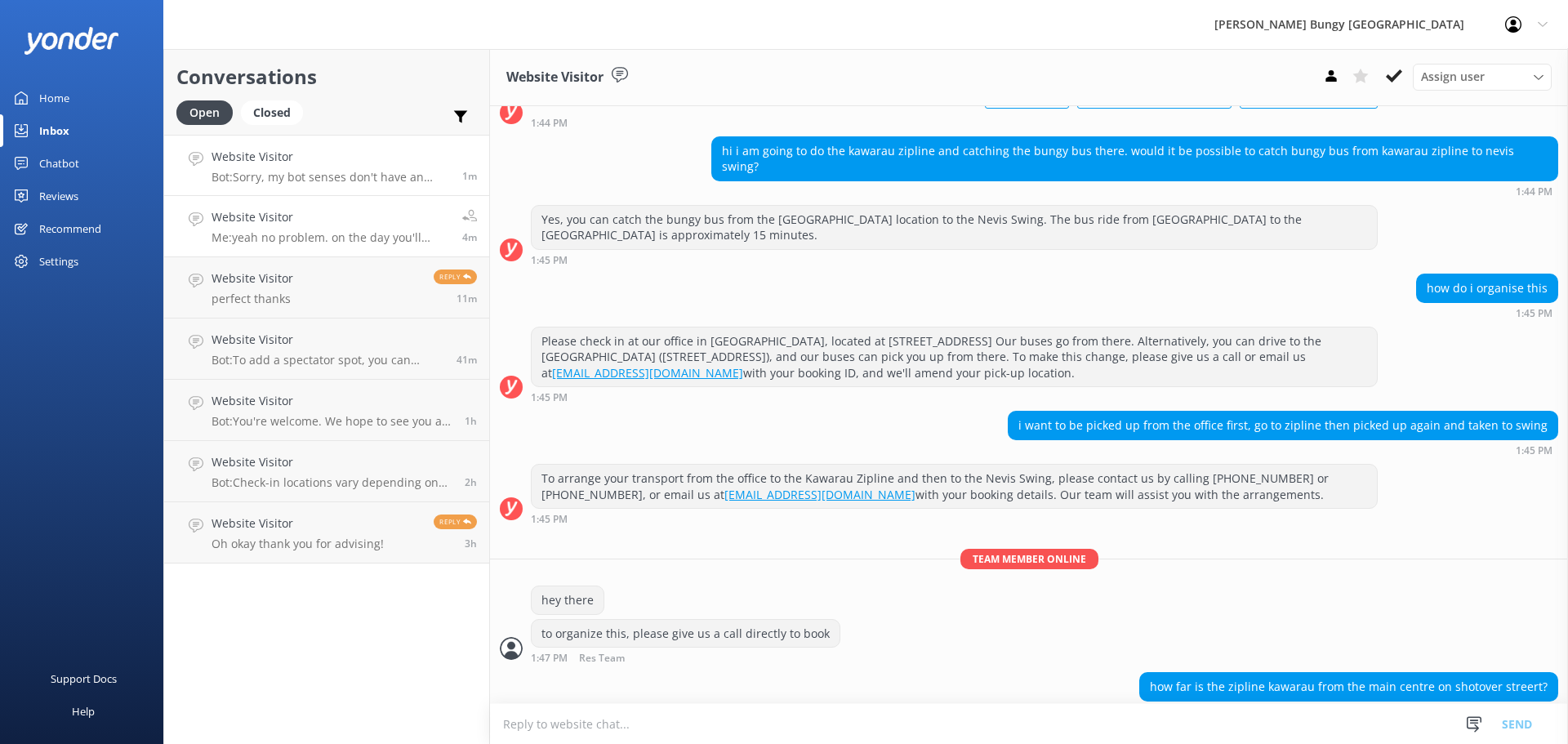
click at [280, 156] on h4 "Website Visitor" at bounding box center [330, 156] width 239 height 18
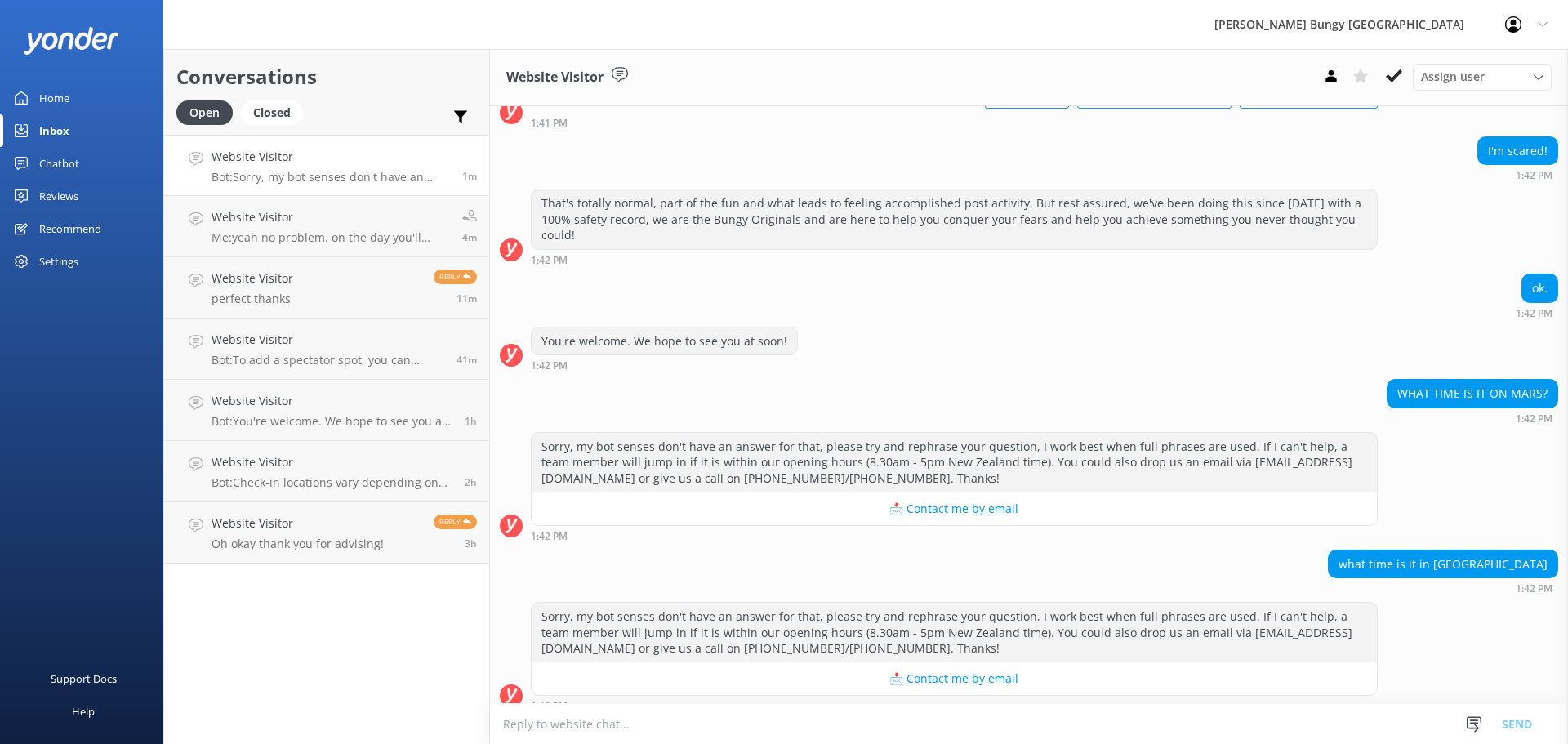
click at [1126, 719] on textarea at bounding box center [1028, 723] width 1078 height 40
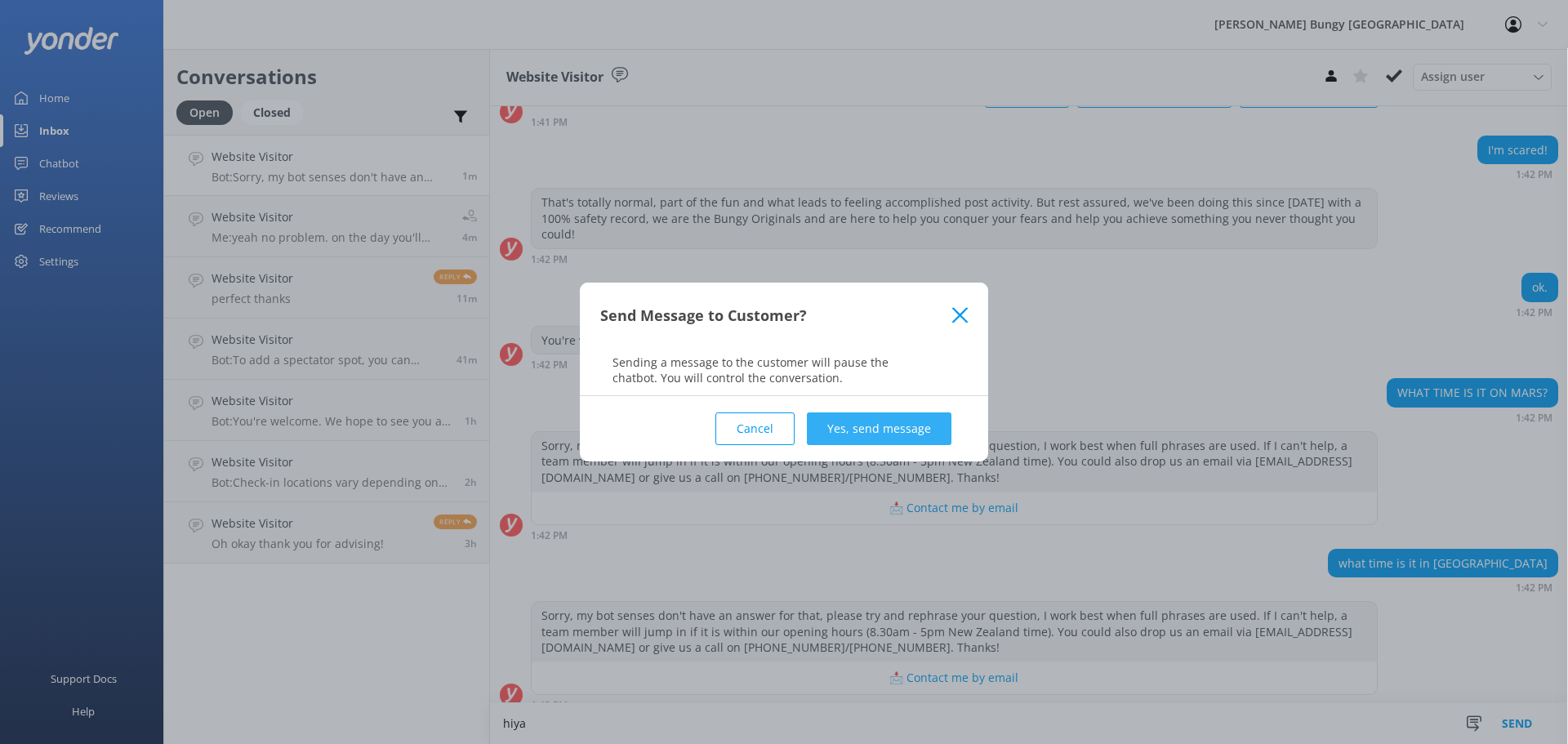
type textarea "hiya"
click at [911, 438] on button "Yes, send message" at bounding box center [879, 428] width 145 height 32
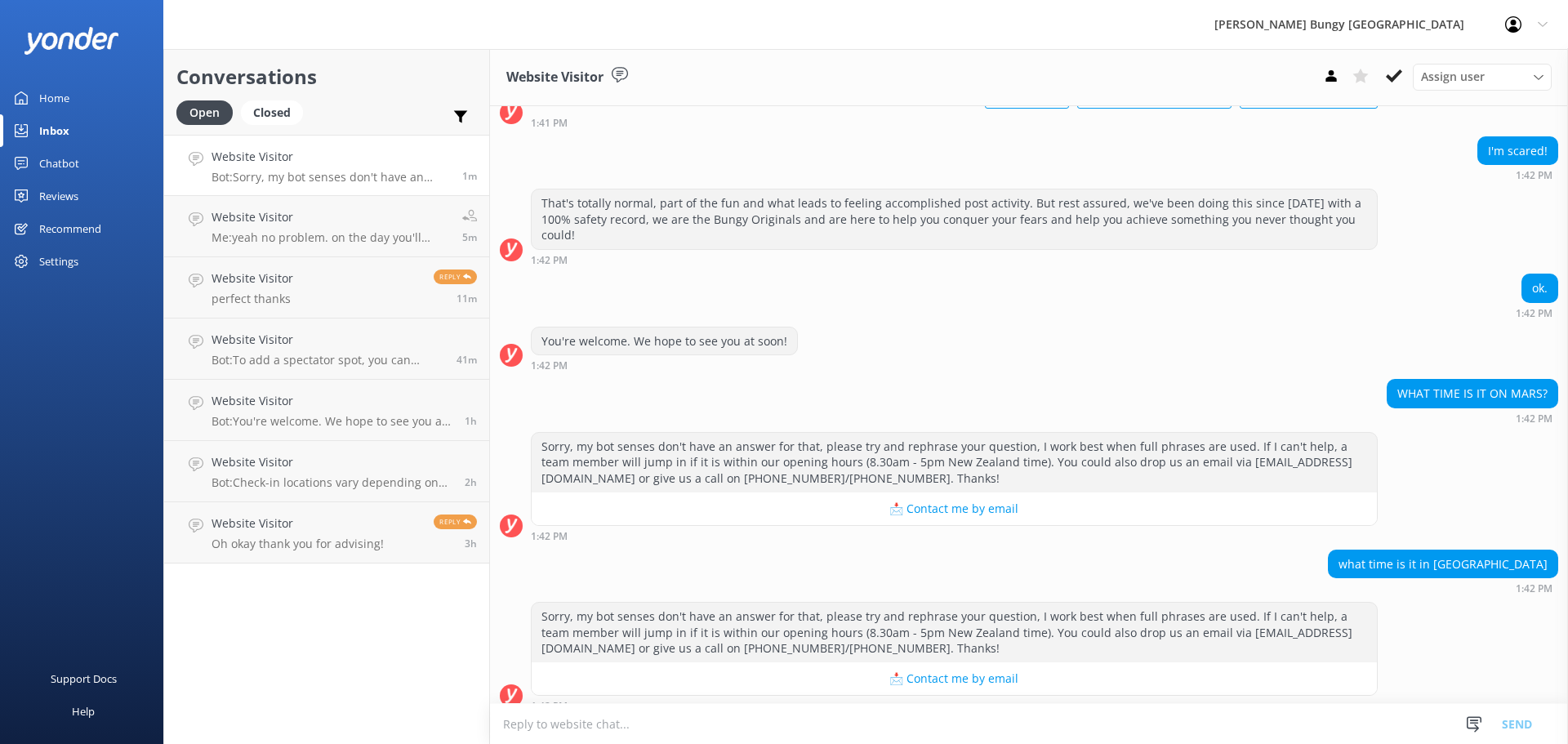
scroll to position [225, 0]
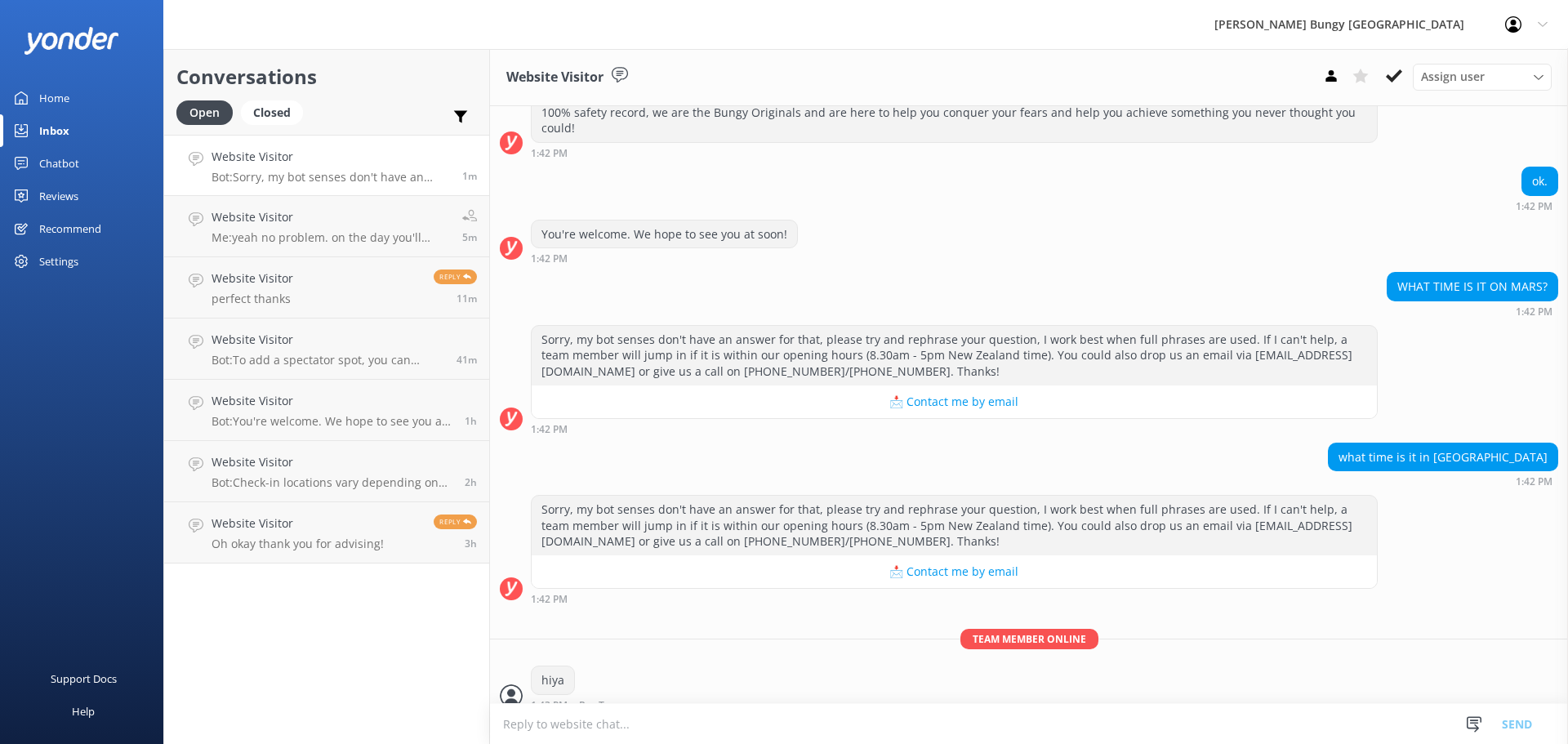
click at [1010, 713] on textarea at bounding box center [1028, 723] width 1078 height 40
type textarea "it'"
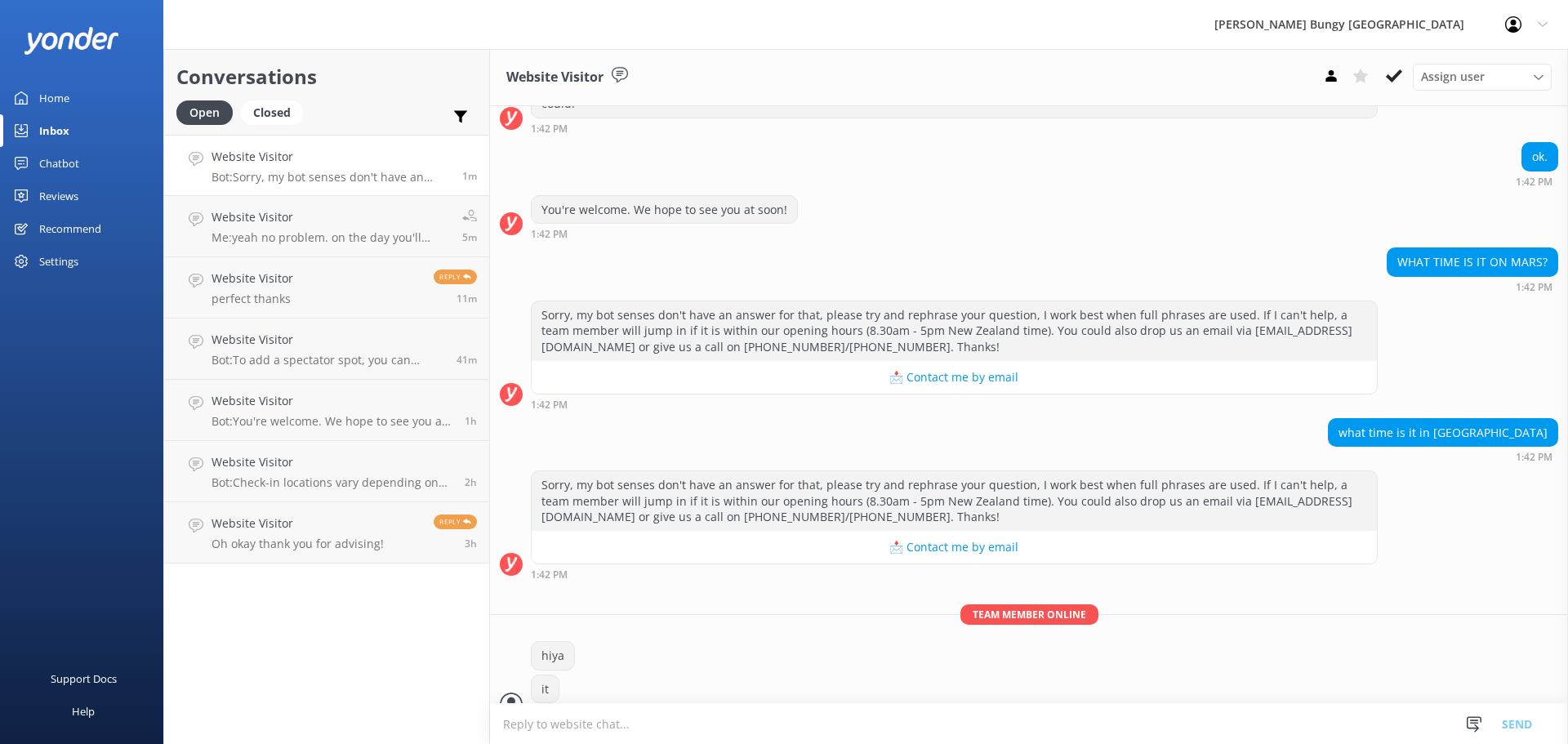
scroll to position [258, 0]
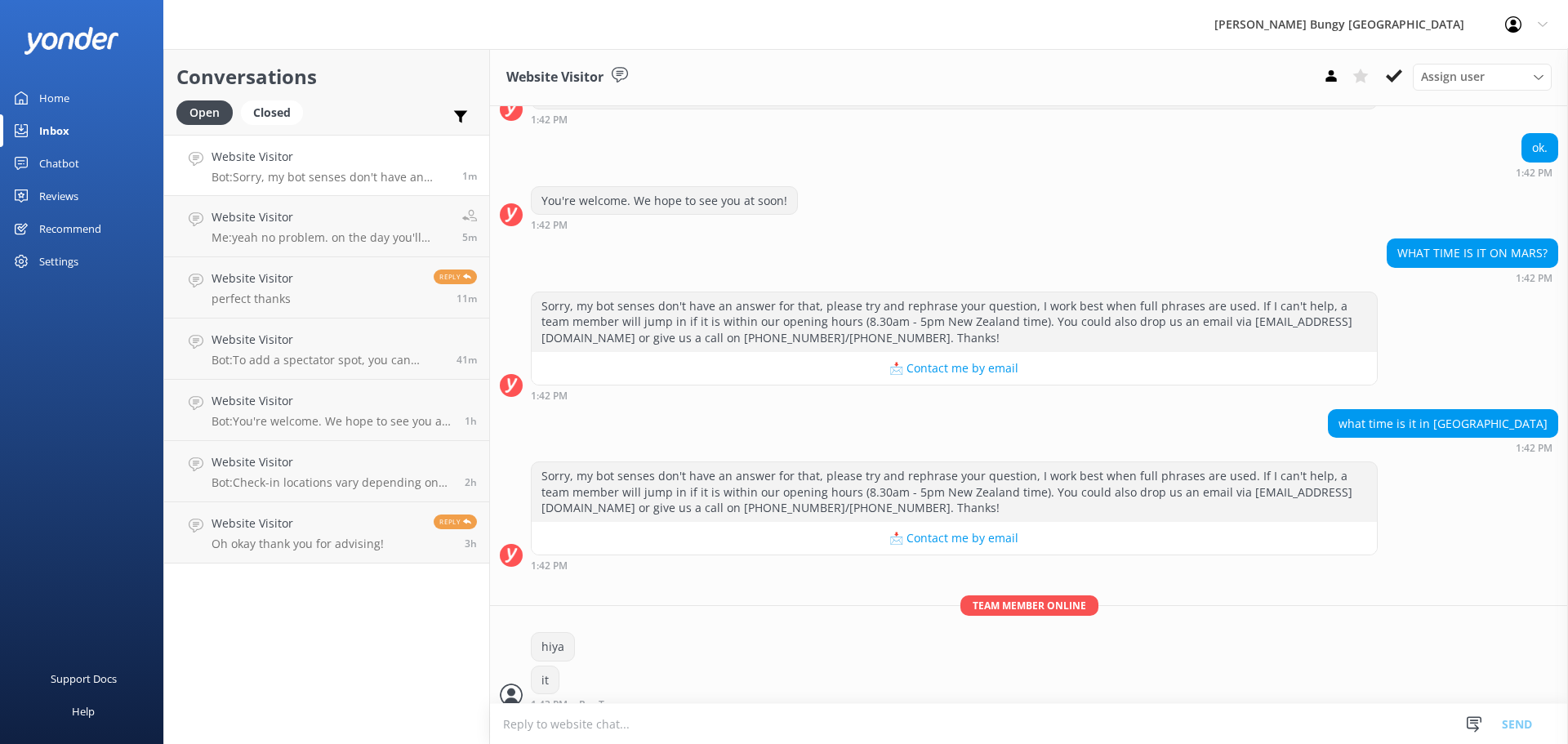
click at [1060, 716] on textarea at bounding box center [1028, 723] width 1078 height 40
type textarea "it's 1:44pm in [GEOGRAPHIC_DATA]"
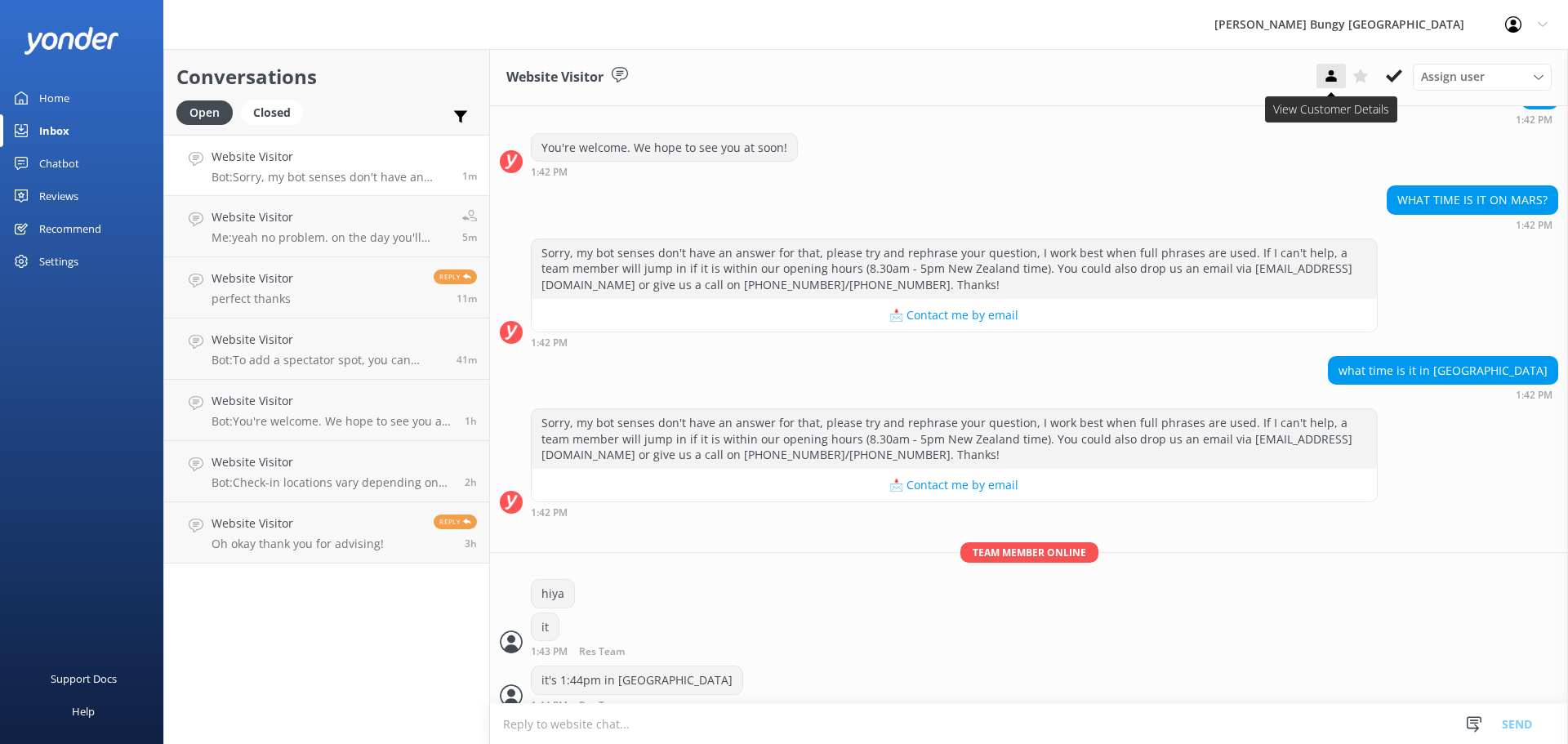
click at [1334, 84] on icon at bounding box center [1330, 75] width 17 height 17
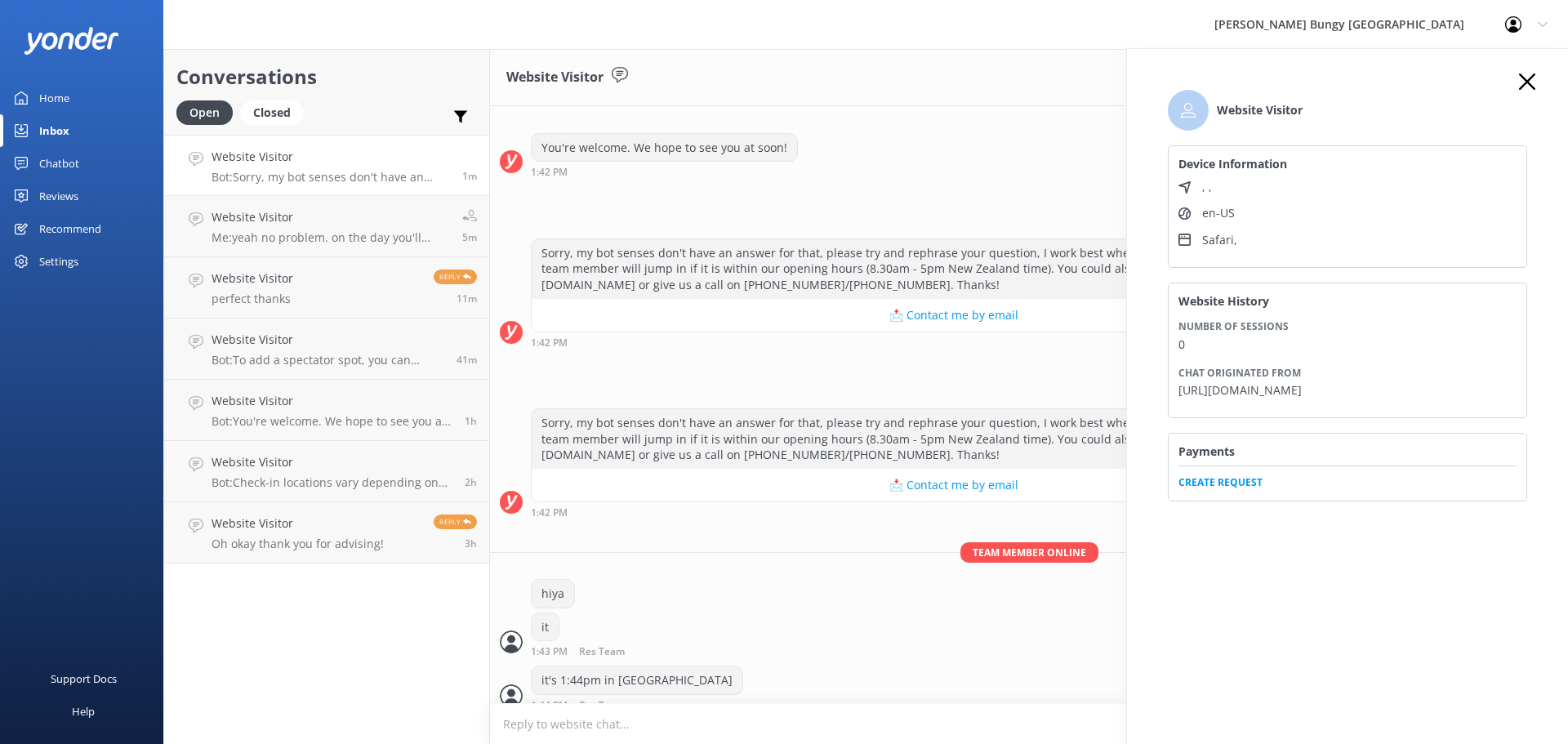
click at [1518, 79] on div "Website Visitor Device Information , , en-US Safari , Website History Number of…" at bounding box center [1347, 302] width 392 height 459
click at [1525, 79] on use at bounding box center [1527, 81] width 17 height 17
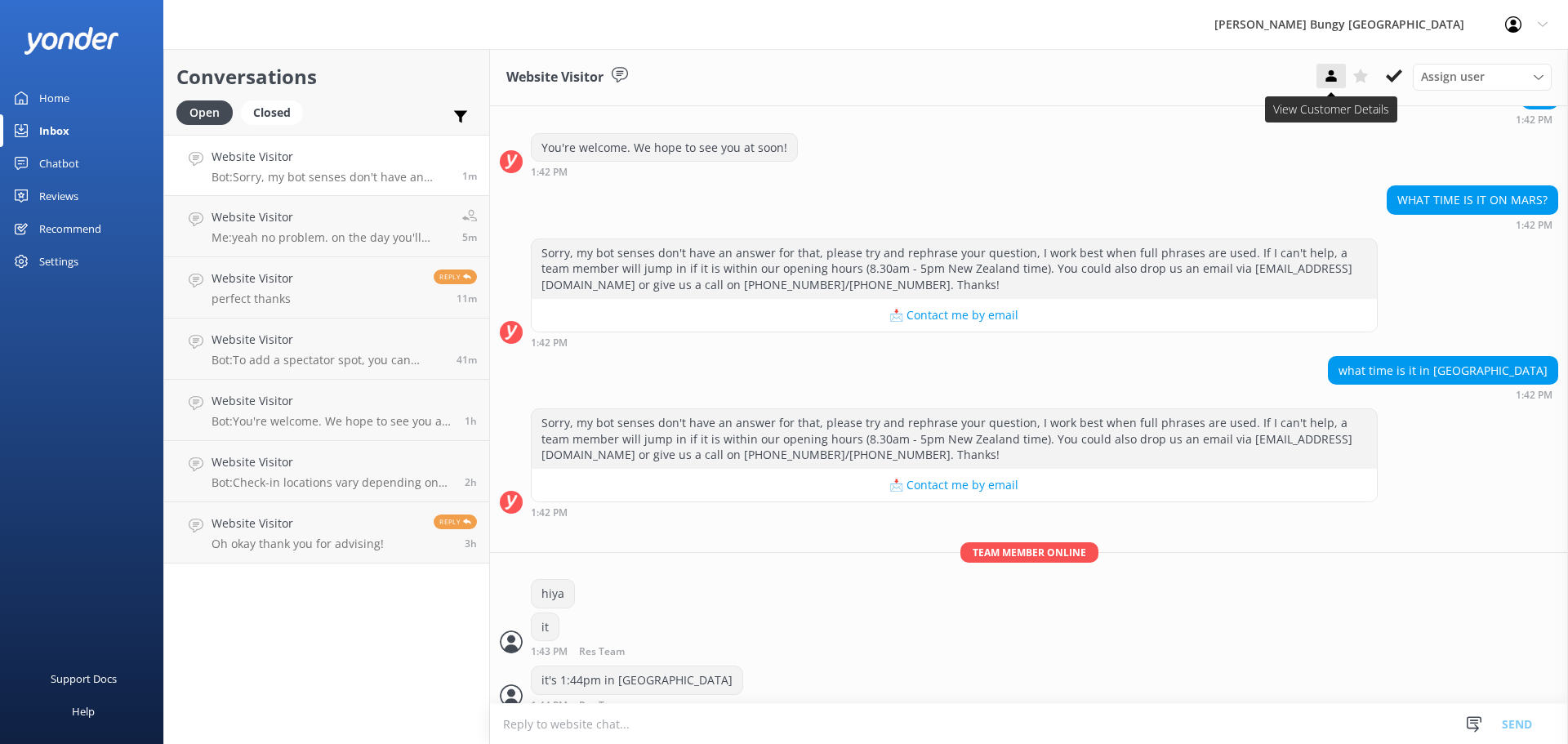
click at [1342, 77] on button at bounding box center [1331, 75] width 29 height 24
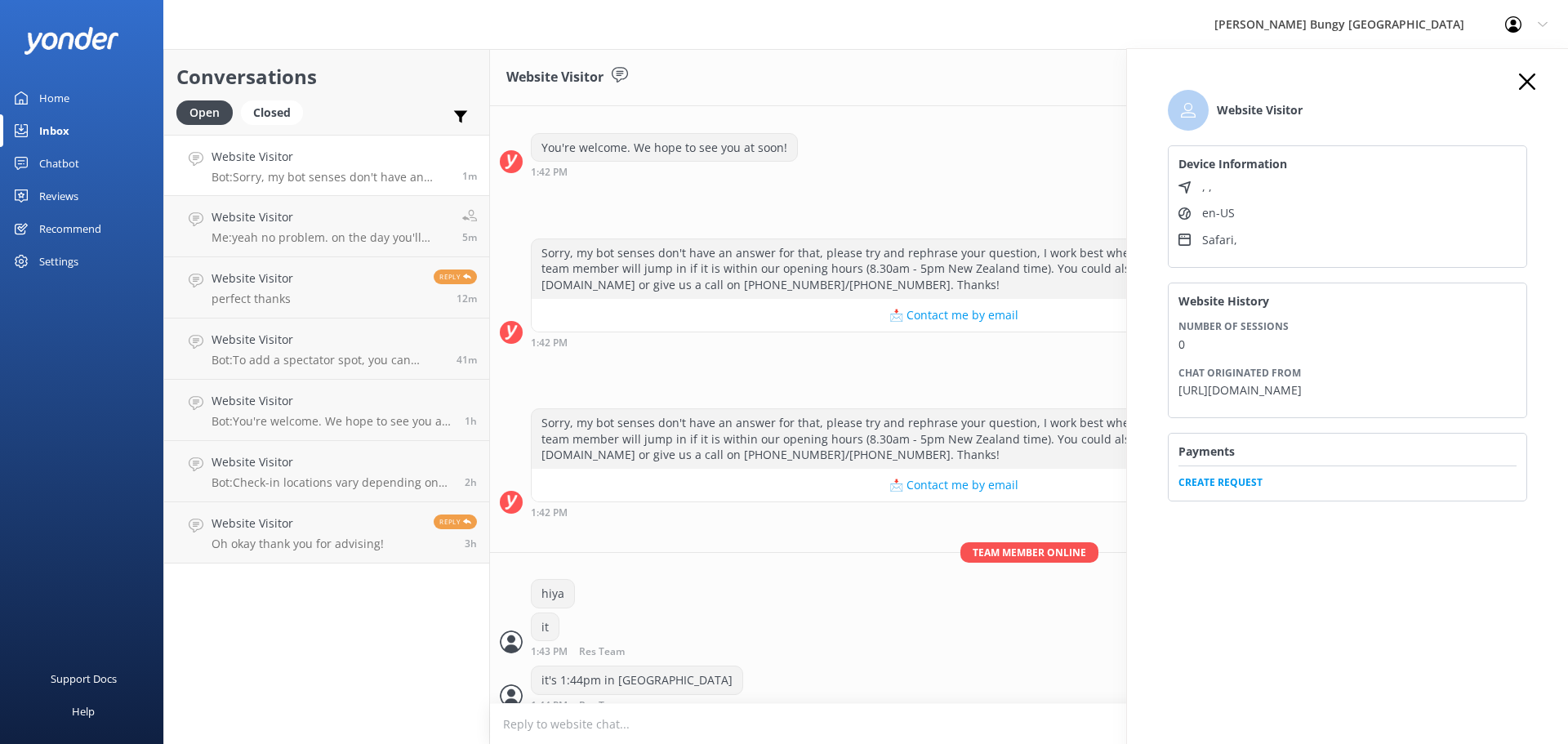
click at [1535, 74] on use at bounding box center [1527, 81] width 17 height 17
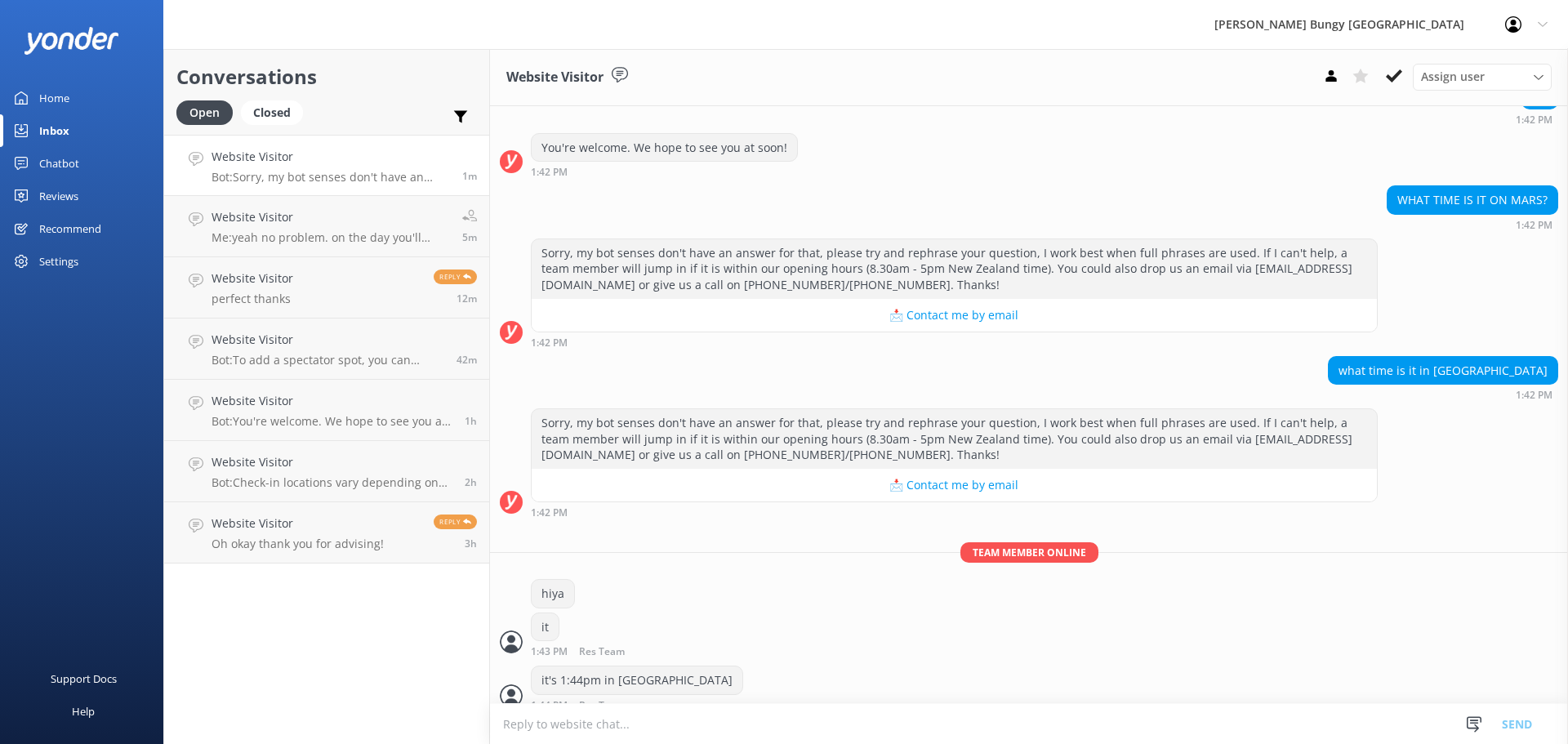
click at [869, 727] on textarea at bounding box center [1028, 723] width 1078 height 40
type textarea "what time is it where you are?"
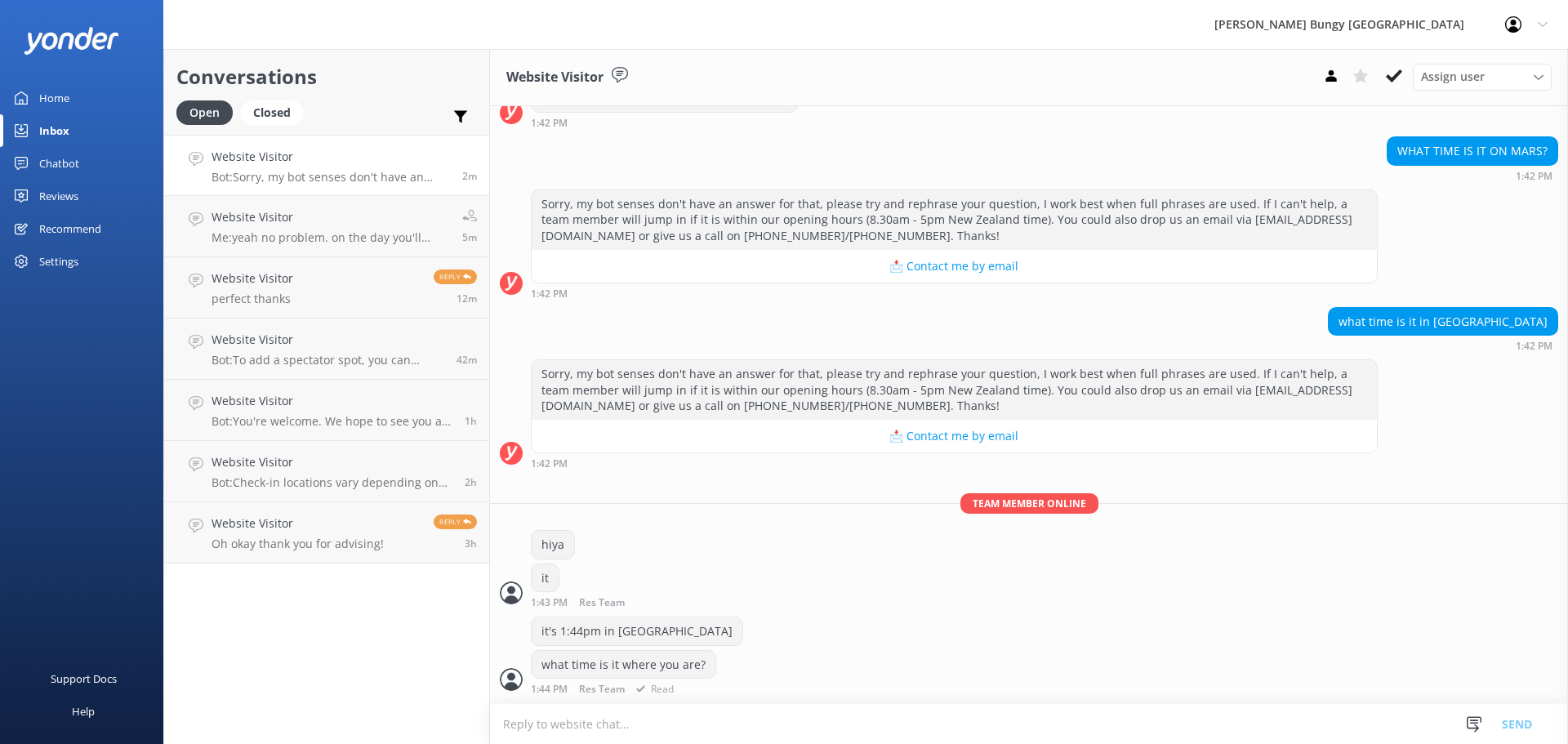
scroll to position [345, 0]
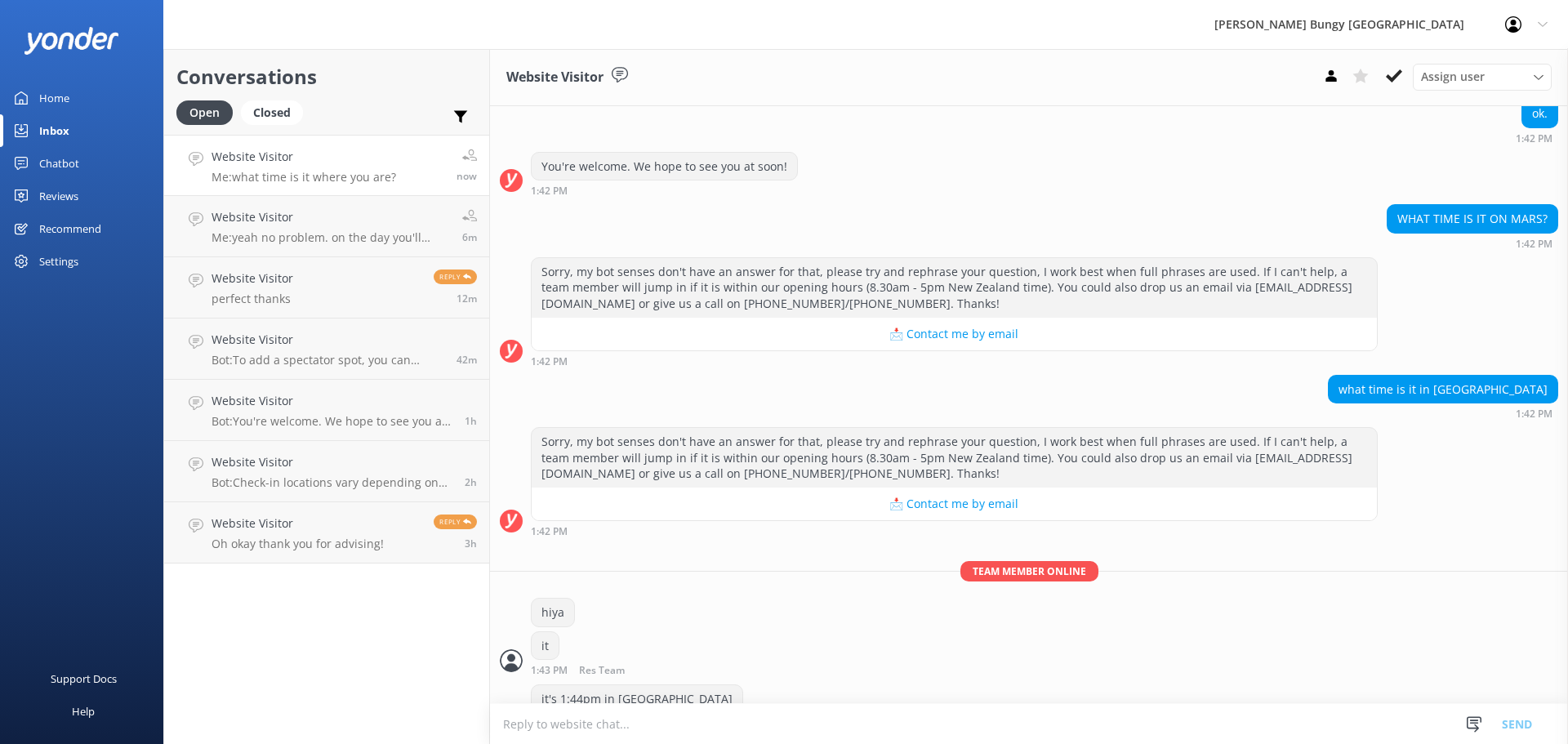
scroll to position [345, 0]
